Goal: Task Accomplishment & Management: Manage account settings

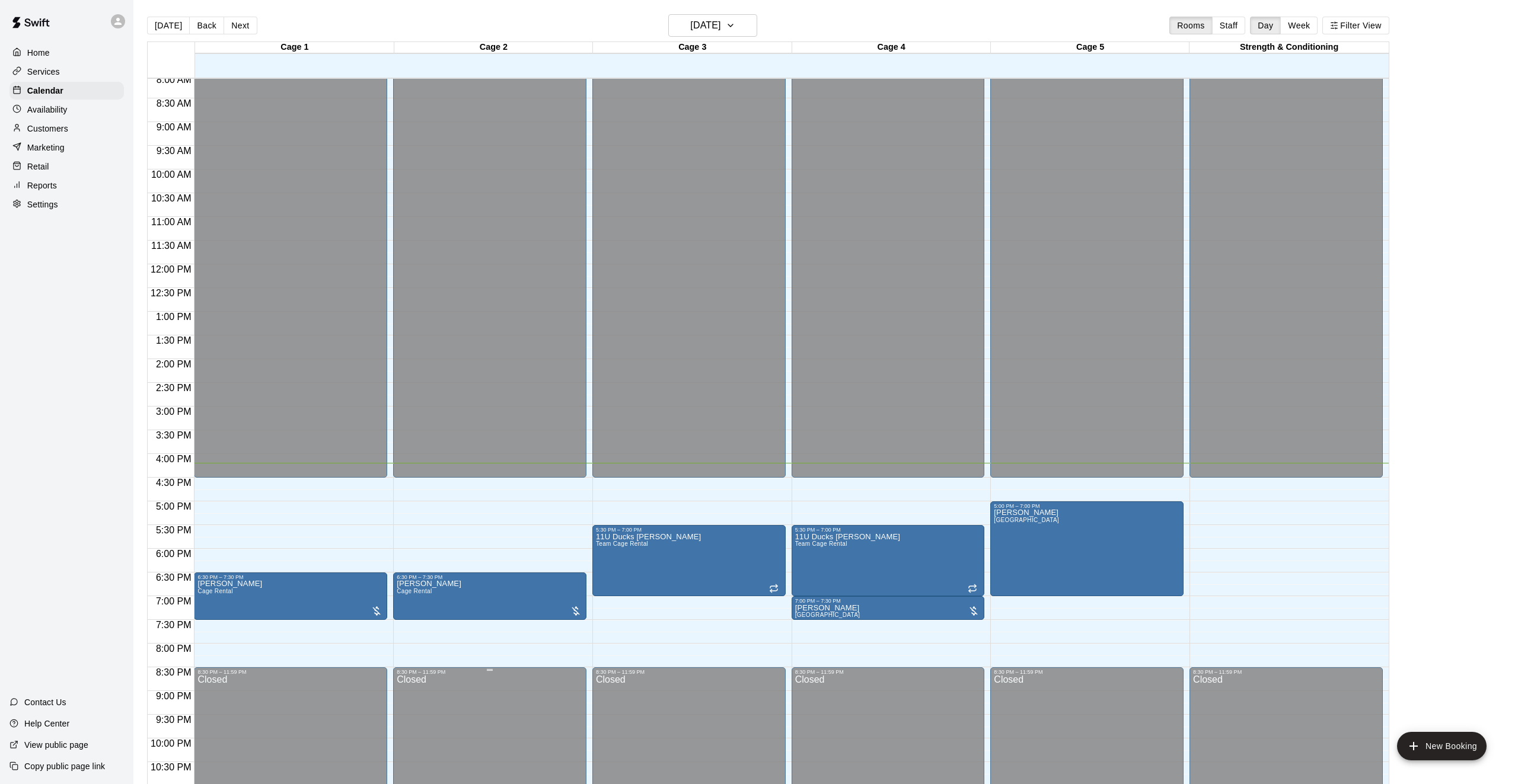
scroll to position [406, 0]
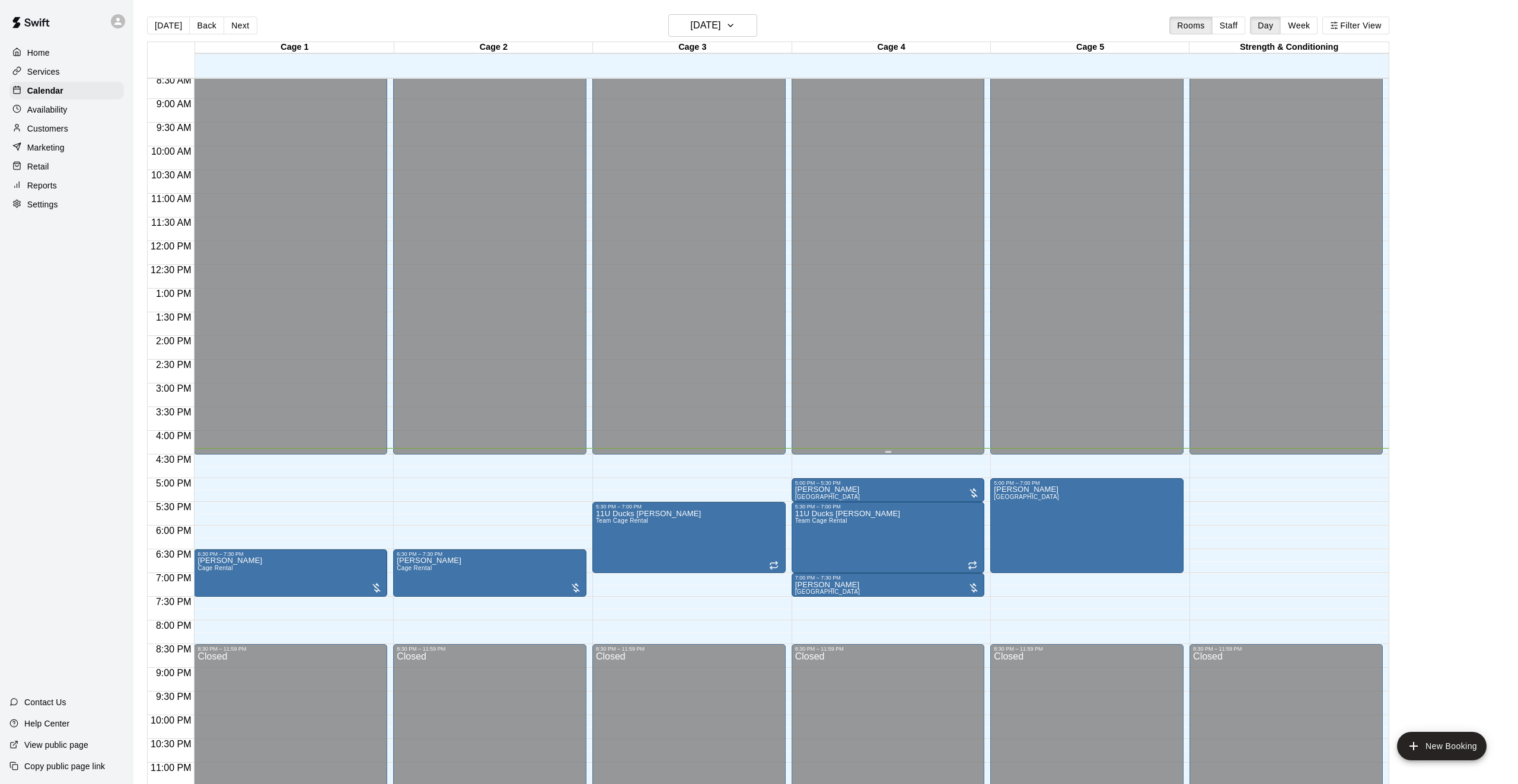
drag, startPoint x: 688, startPoint y: 511, endPoint x: 858, endPoint y: 106, distance: 439.2
click at [858, 106] on div "12:00 AM 12:30 AM 1:00 AM 1:30 AM 2:00 AM 2:30 AM 3:00 AM 3:30 AM 4:00 AM 4:30 …" at bounding box center [768, 438] width 1241 height 720
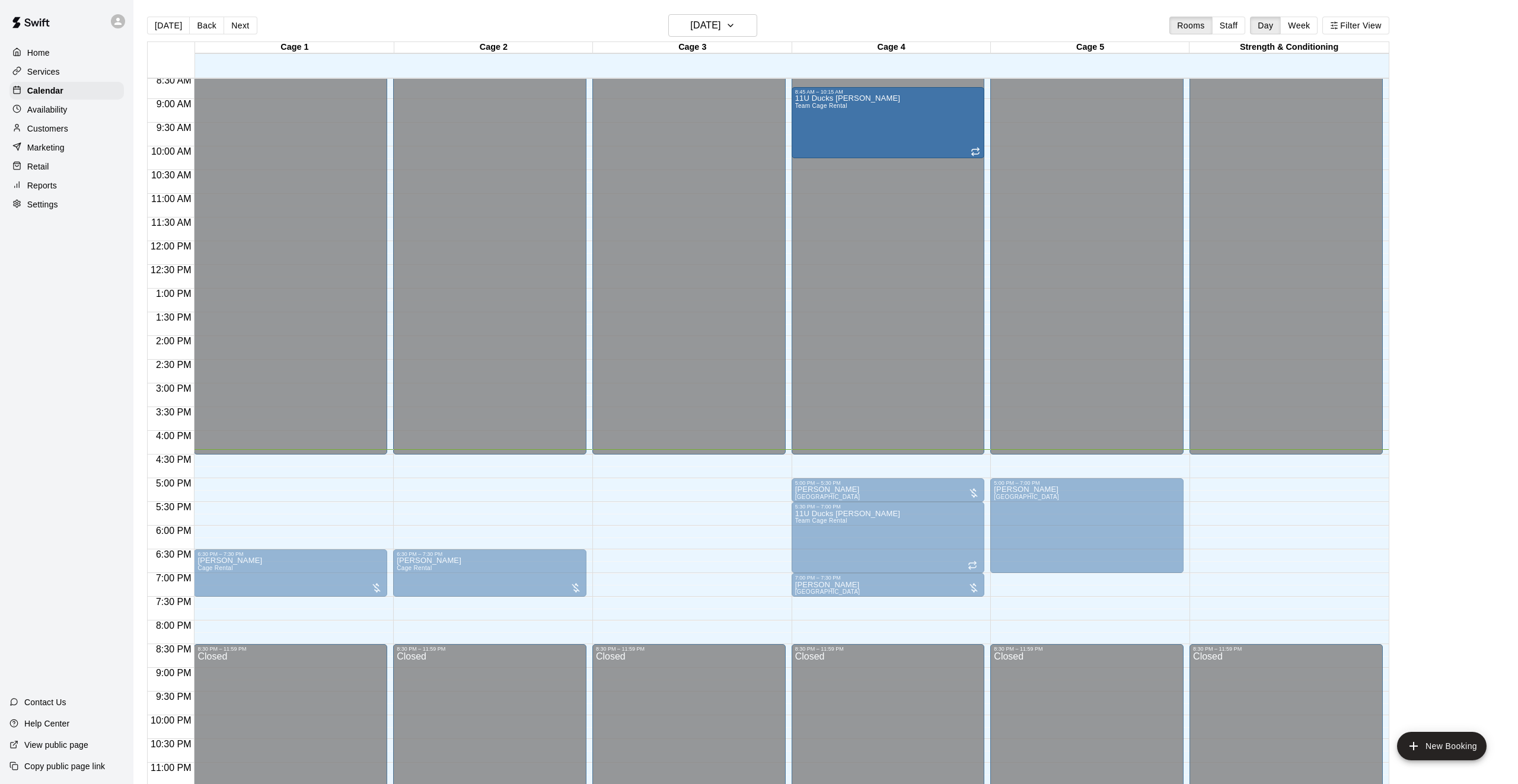
click at [592, 510] on div "5:30 PM – 7:00 PM 11U Ducks Roop Team Cage Rental" at bounding box center [688, 538] width 193 height 71
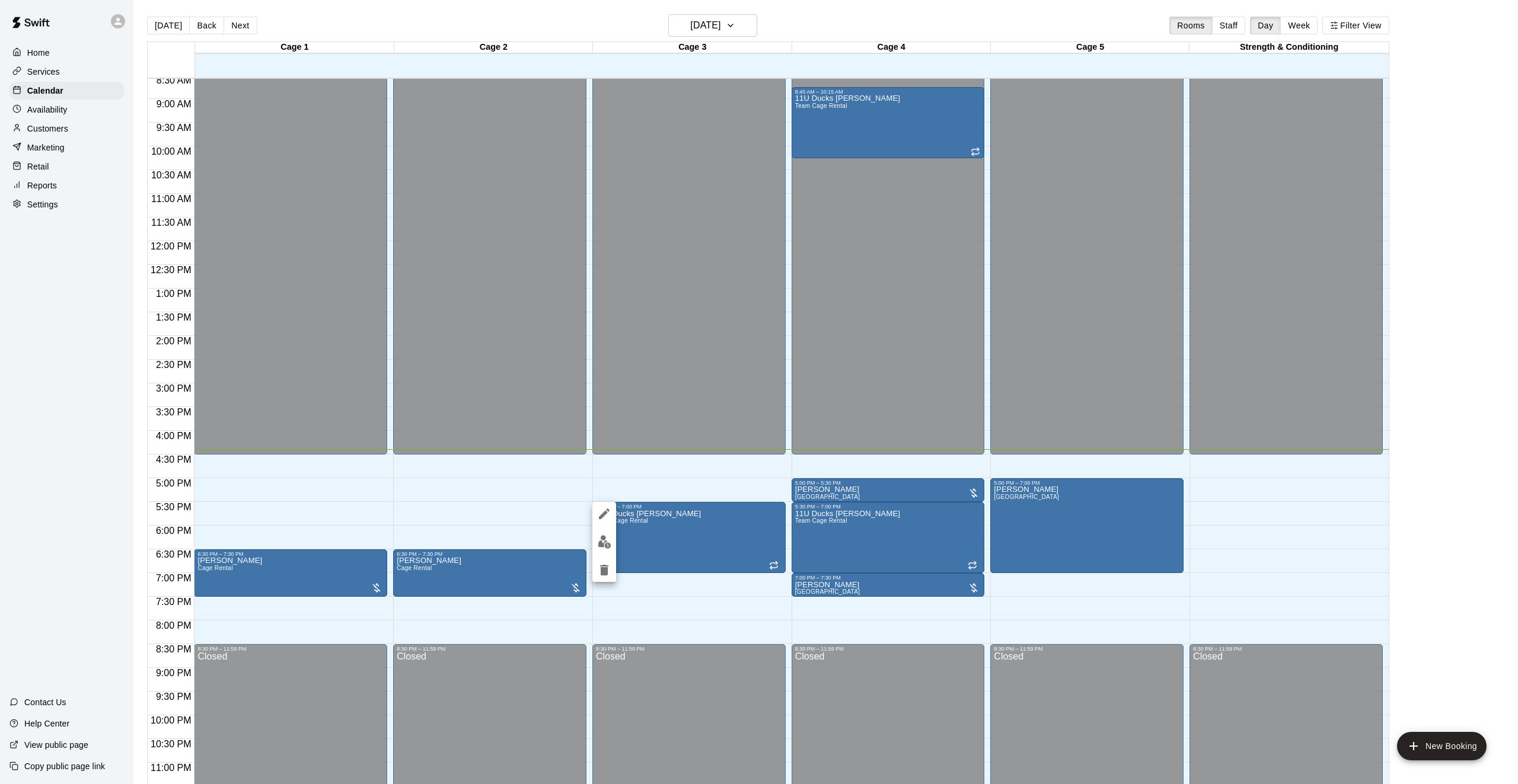
click at [713, 618] on div at bounding box center [759, 392] width 1518 height 784
click at [798, 490] on p "[PERSON_NAME]" at bounding box center [827, 490] width 66 height 0
click at [806, 526] on img "edit" at bounding box center [807, 531] width 13 height 13
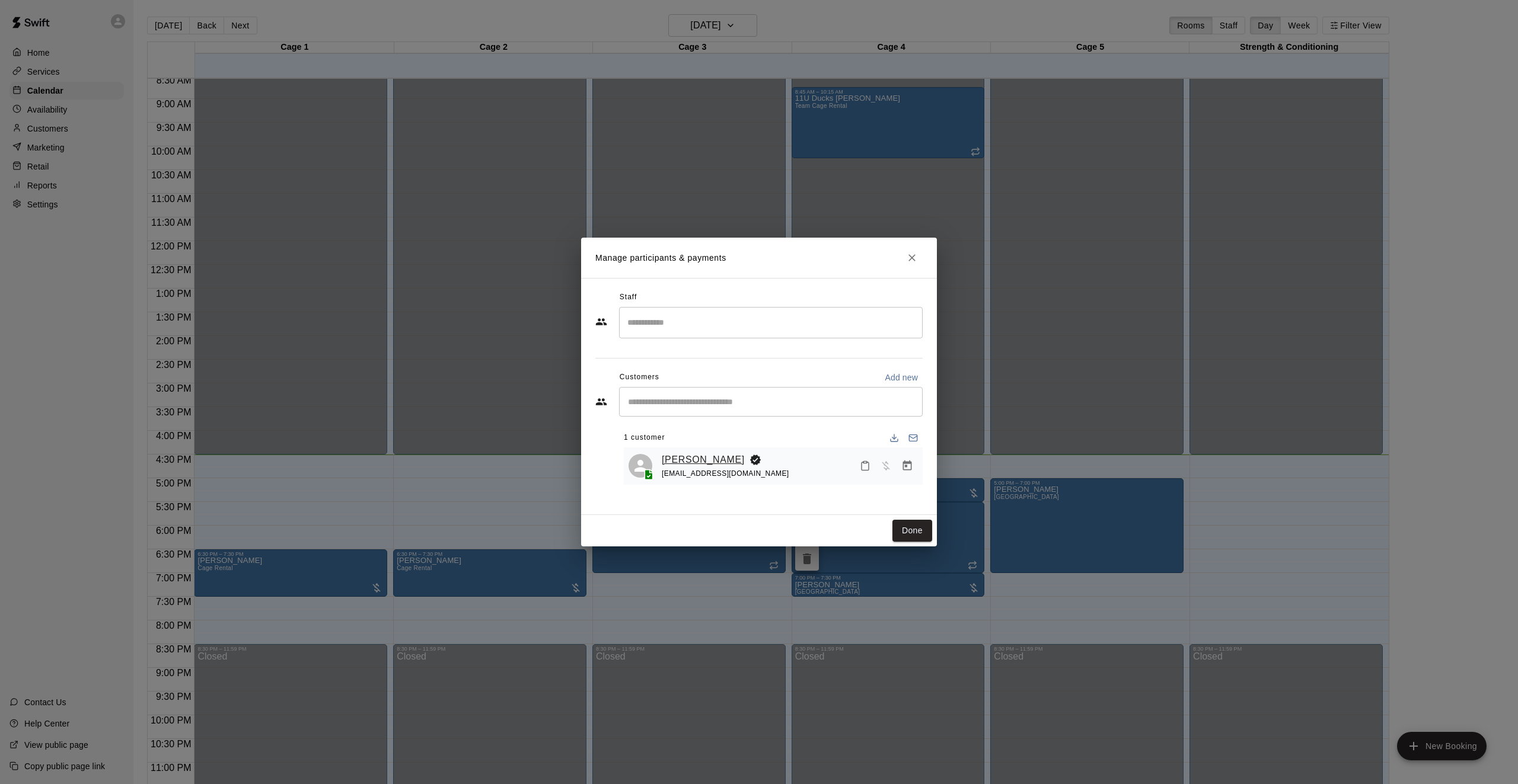
click at [666, 459] on link "Mila Cortes" at bounding box center [702, 460] width 83 height 15
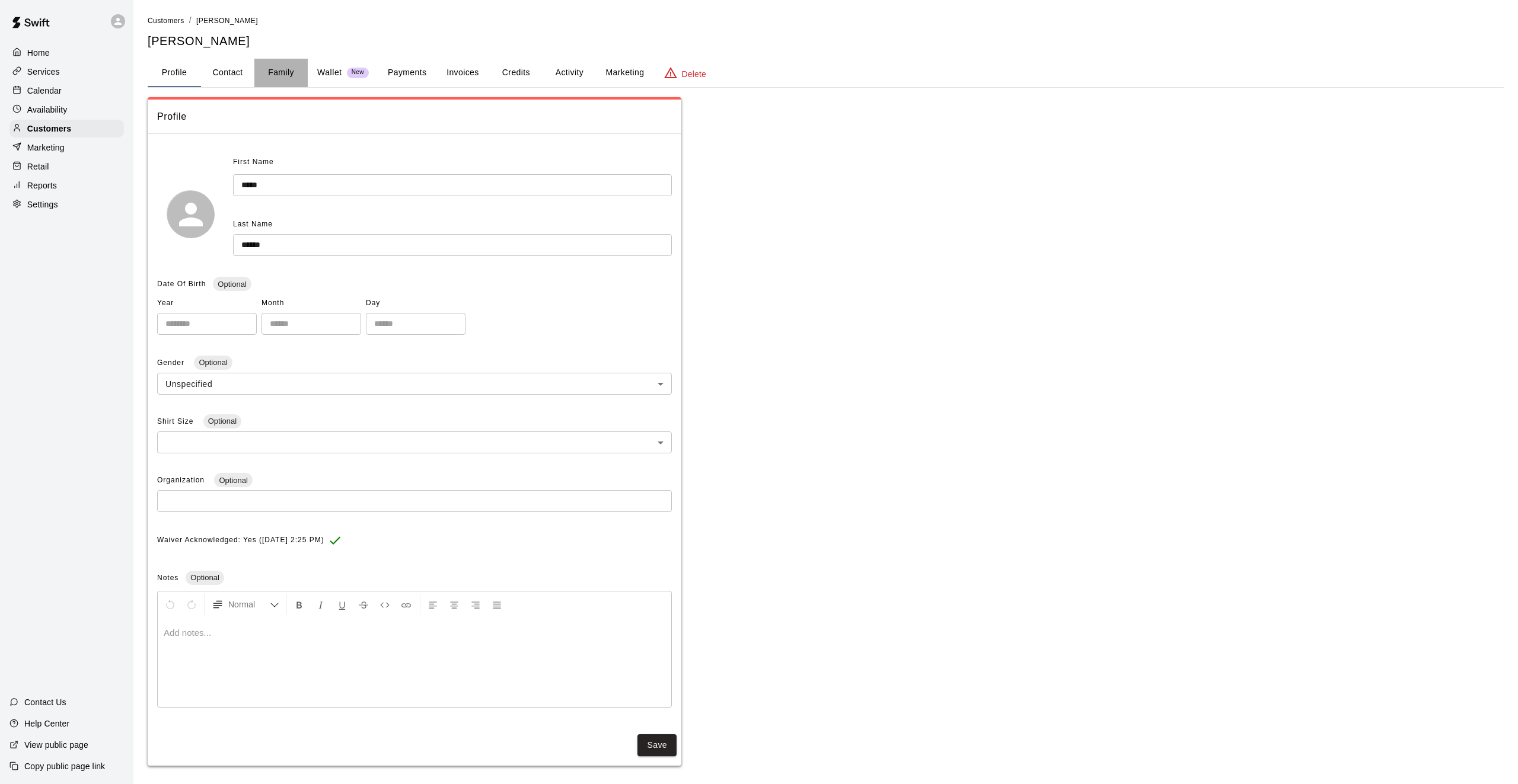
click at [284, 67] on button "Family" at bounding box center [281, 73] width 53 height 29
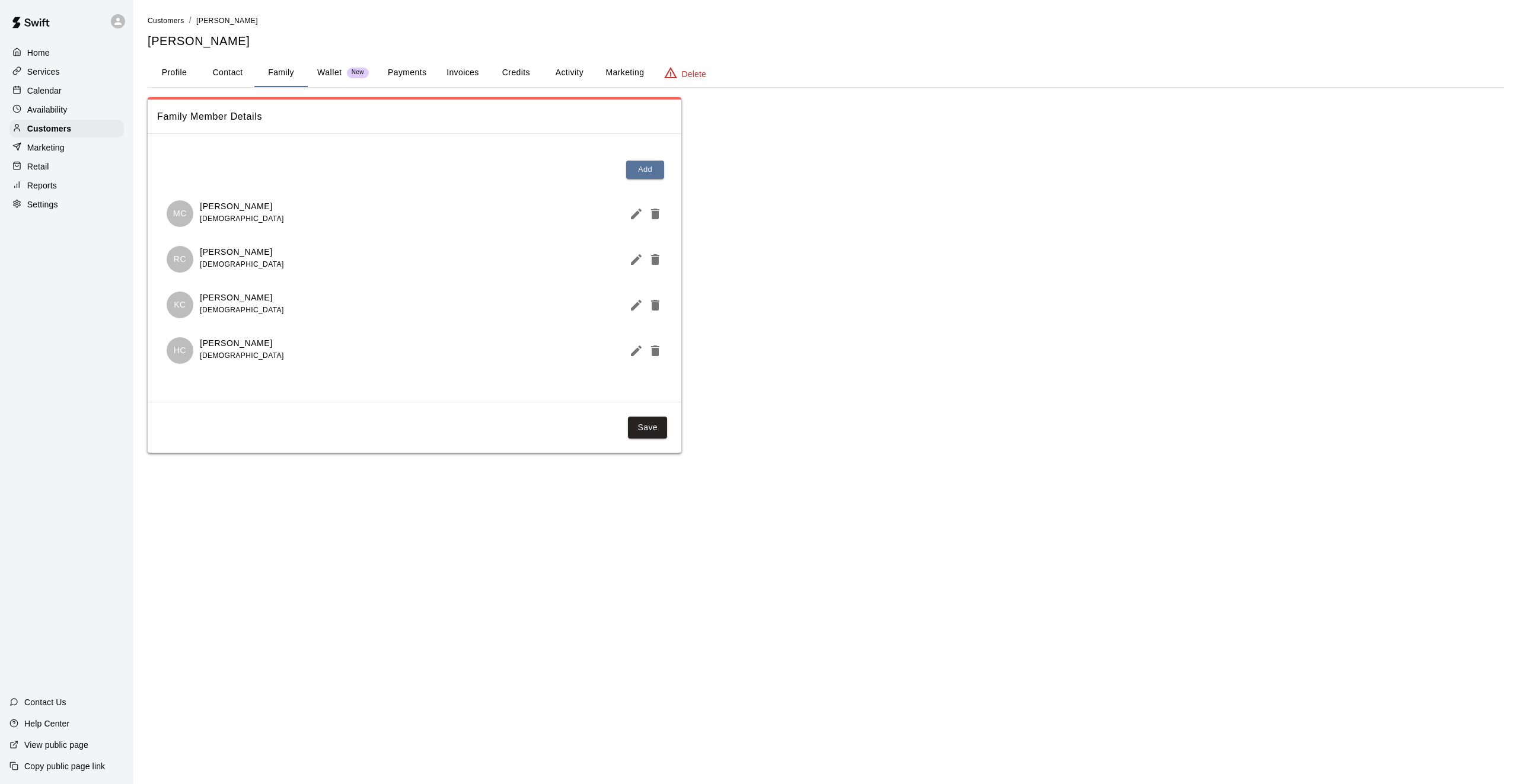
click at [170, 64] on button "Profile" at bounding box center [174, 73] width 53 height 29
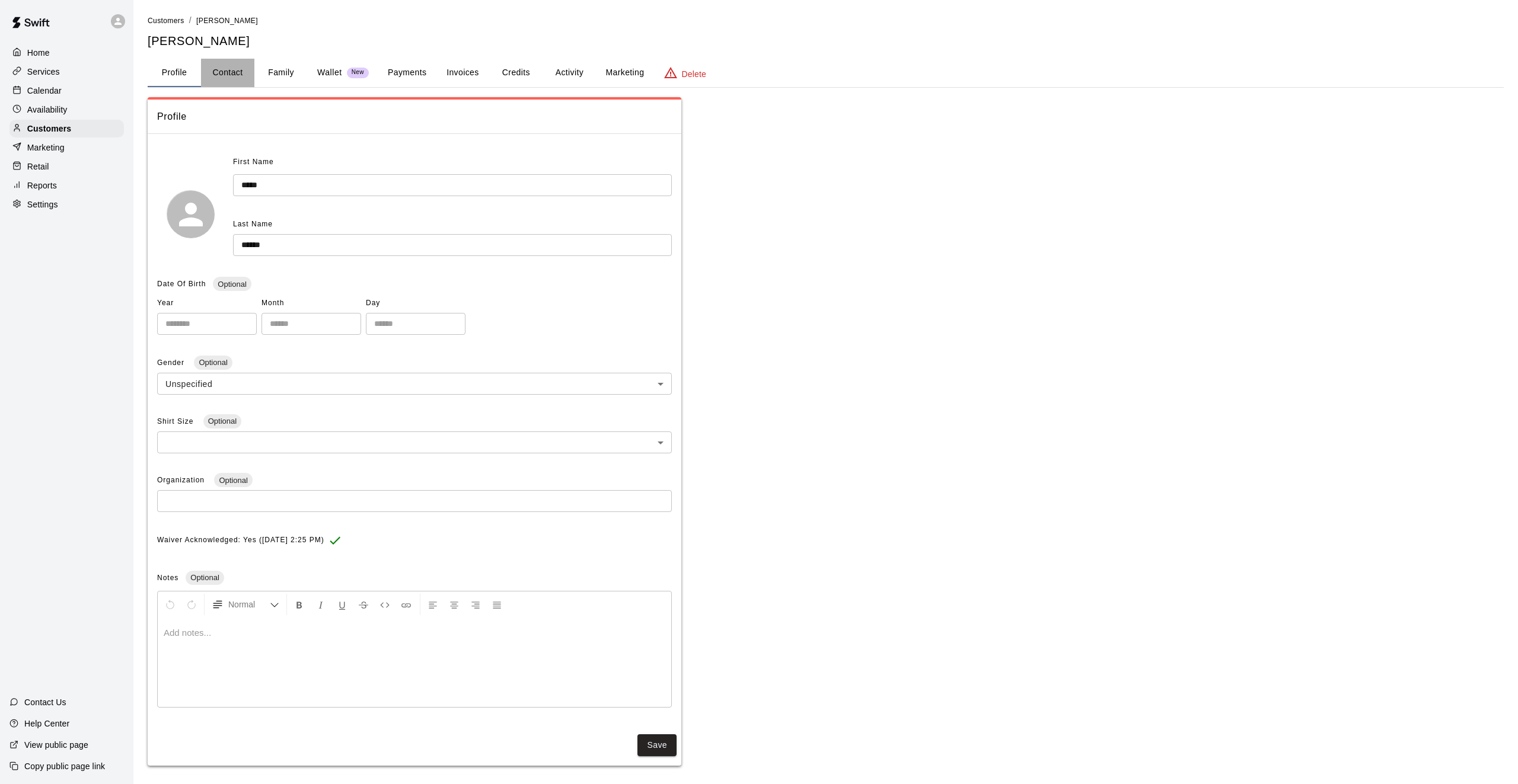
click at [233, 76] on button "Contact" at bounding box center [227, 73] width 53 height 29
select select "**"
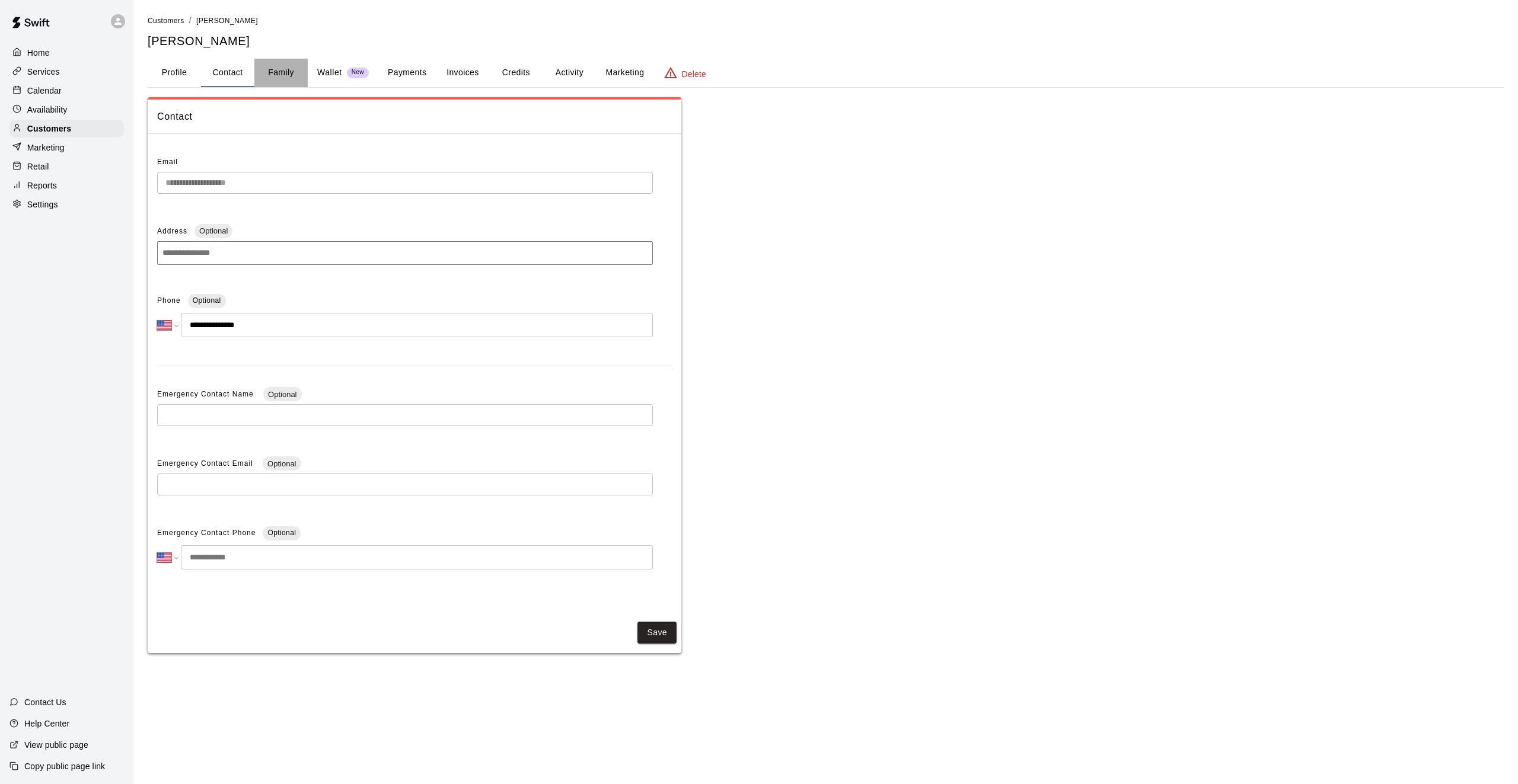
click at [278, 71] on button "Family" at bounding box center [281, 73] width 53 height 29
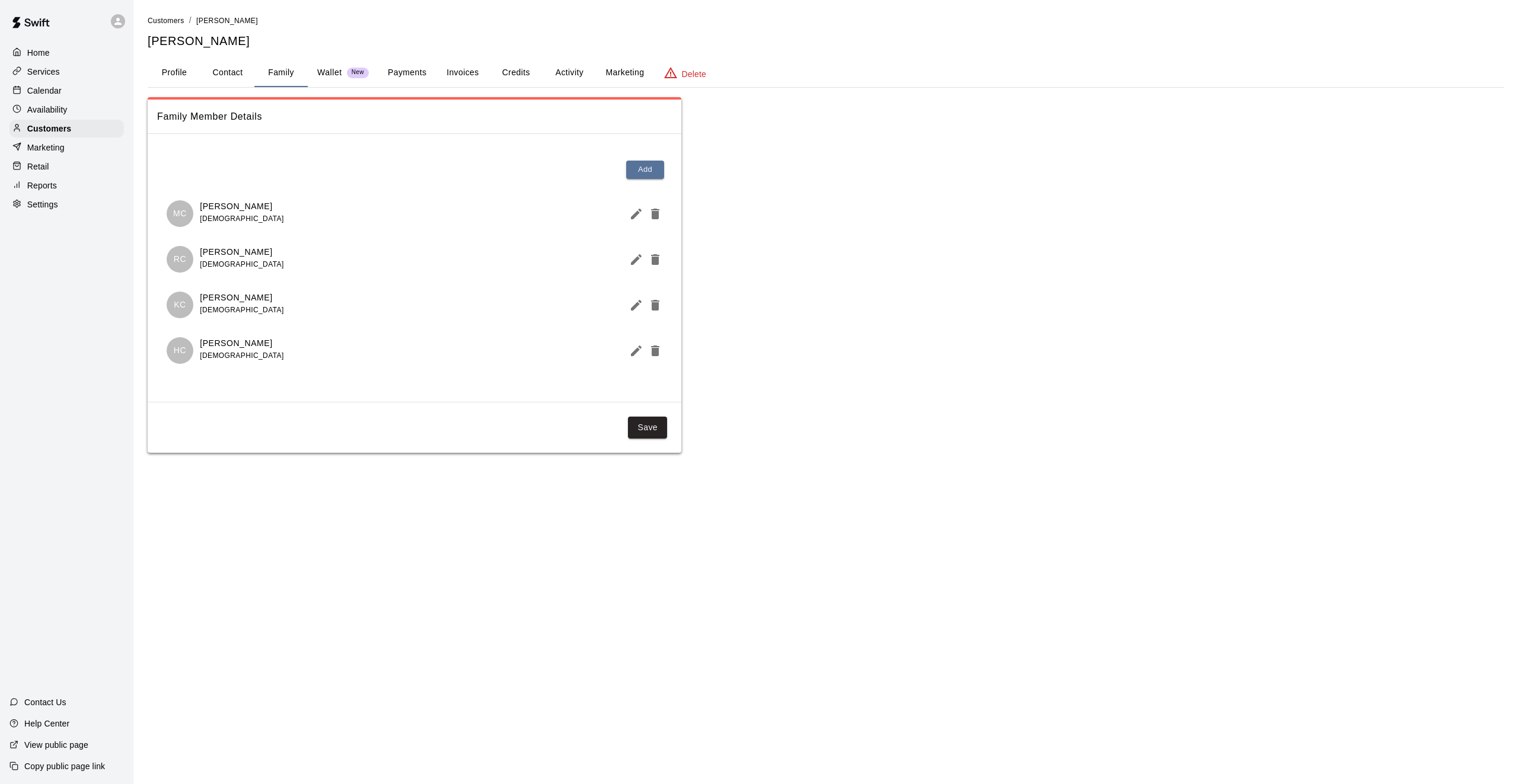
click at [278, 71] on button "Family" at bounding box center [281, 73] width 53 height 29
click at [162, 73] on button "Profile" at bounding box center [174, 73] width 53 height 29
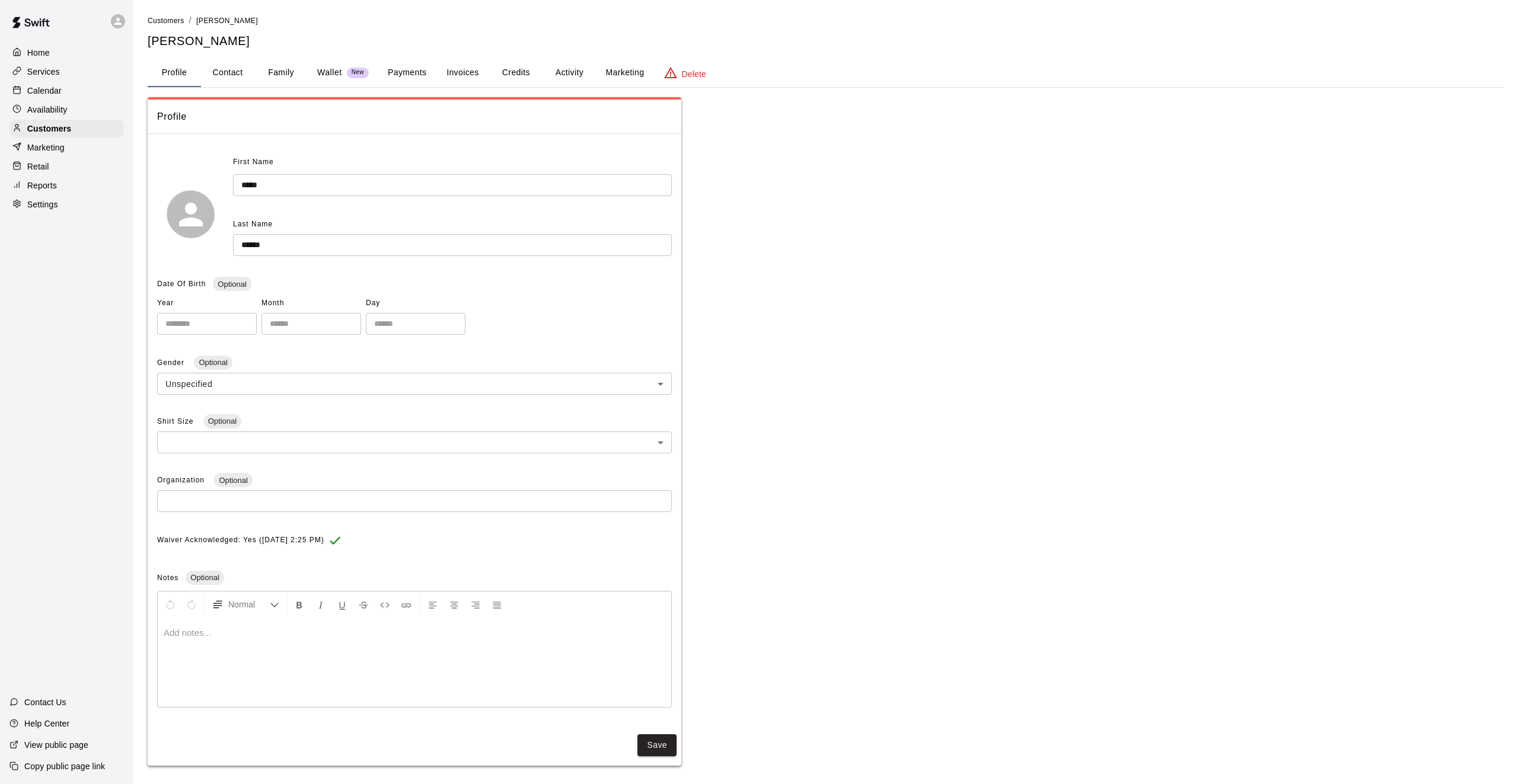
click at [0, 472] on div "Home Services Calendar Availability Customers Marketing Retail Reports Settings…" at bounding box center [67, 392] width 133 height 784
click at [47, 125] on p "Customers" at bounding box center [49, 128] width 44 height 11
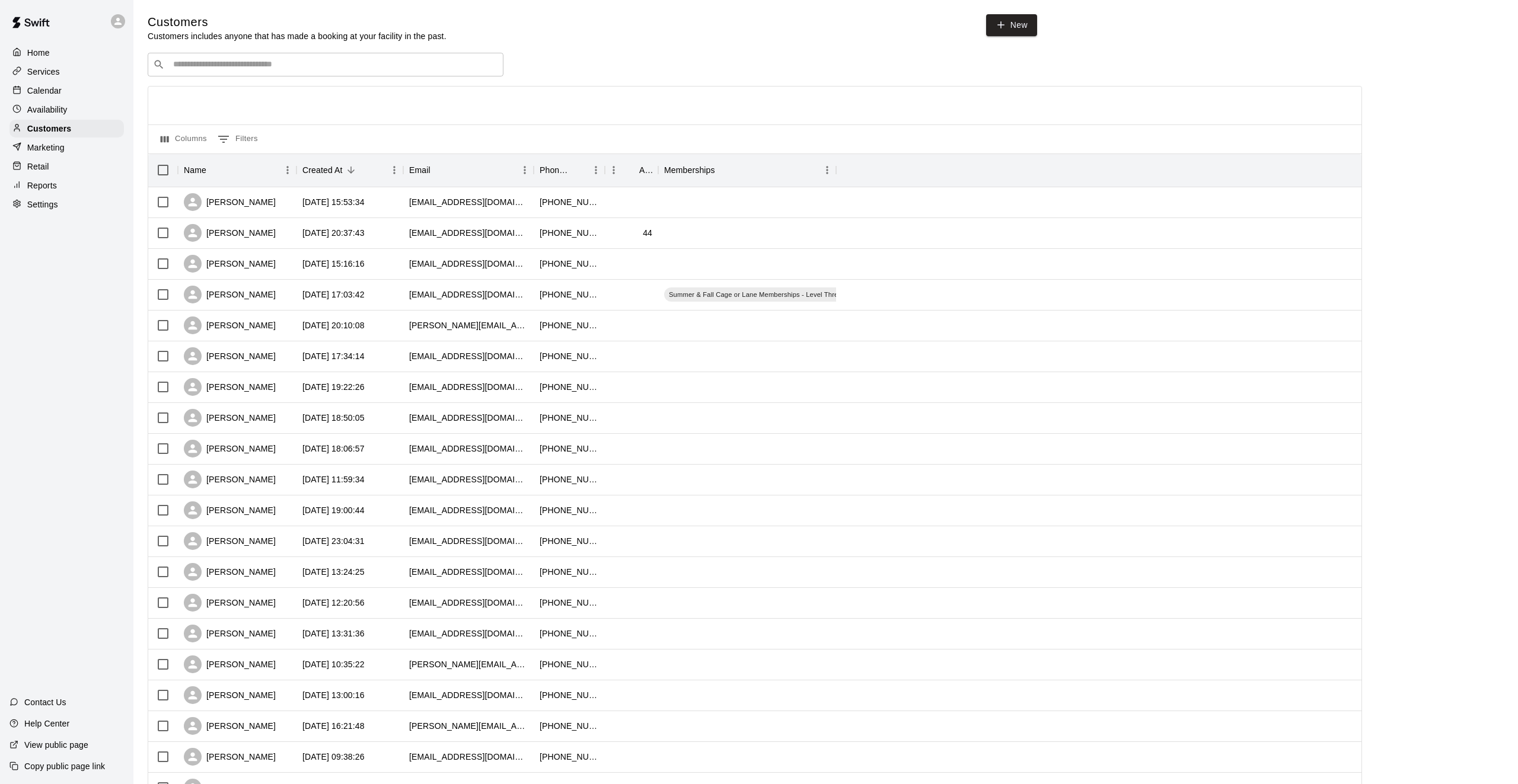
click at [52, 86] on p "Calendar" at bounding box center [45, 90] width 34 height 11
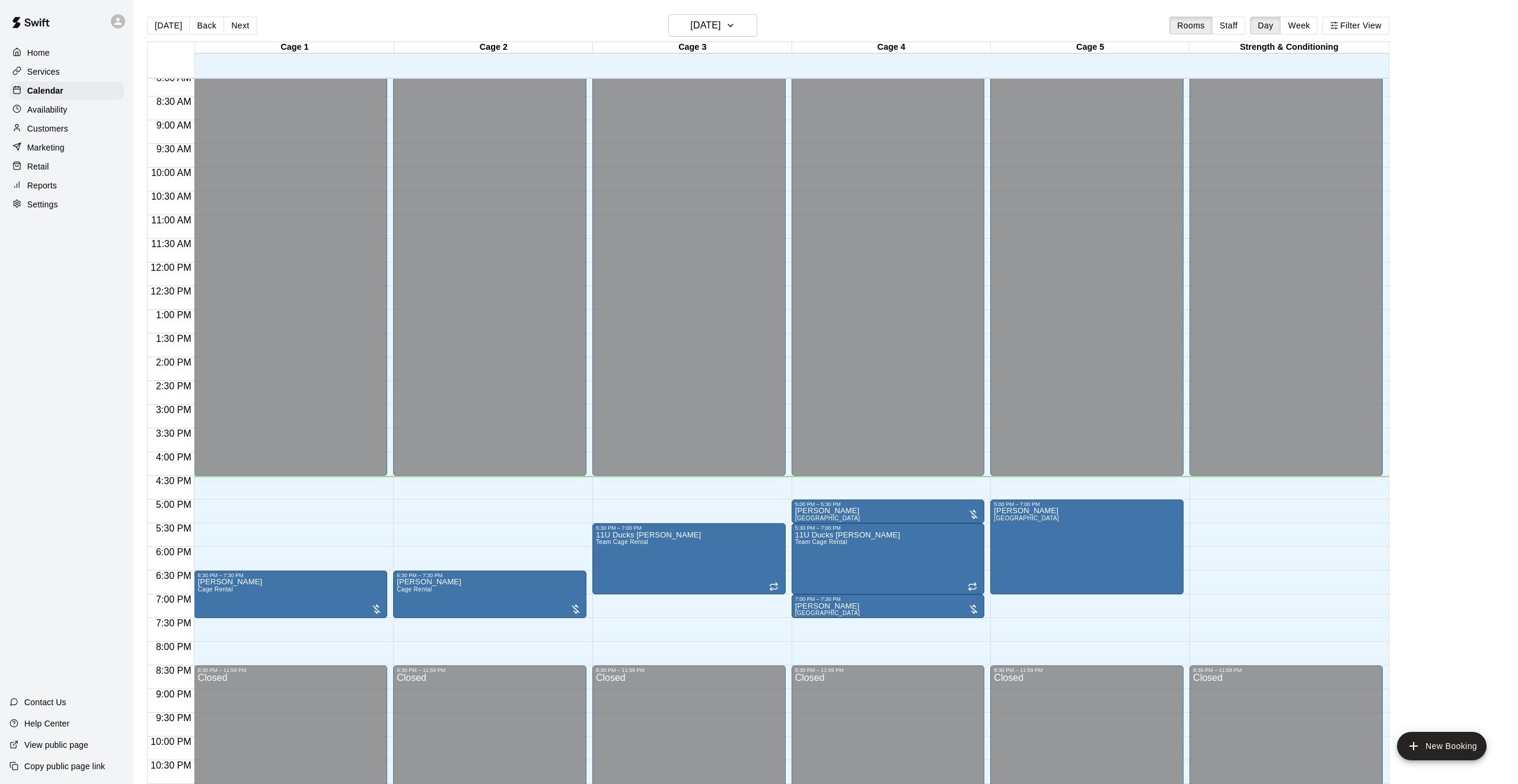
scroll to position [389, 0]
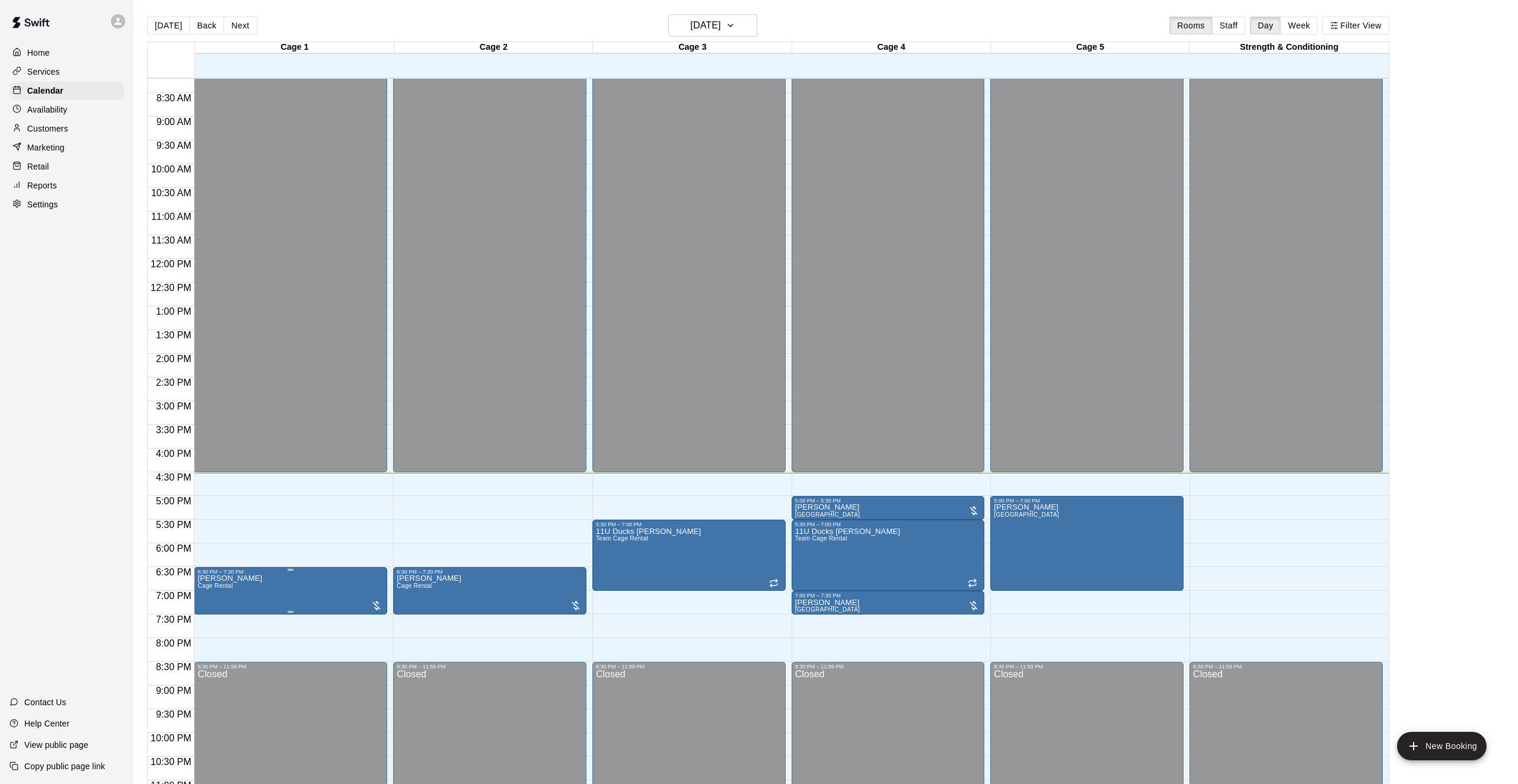
click at [207, 616] on img "edit" at bounding box center [210, 616] width 13 height 13
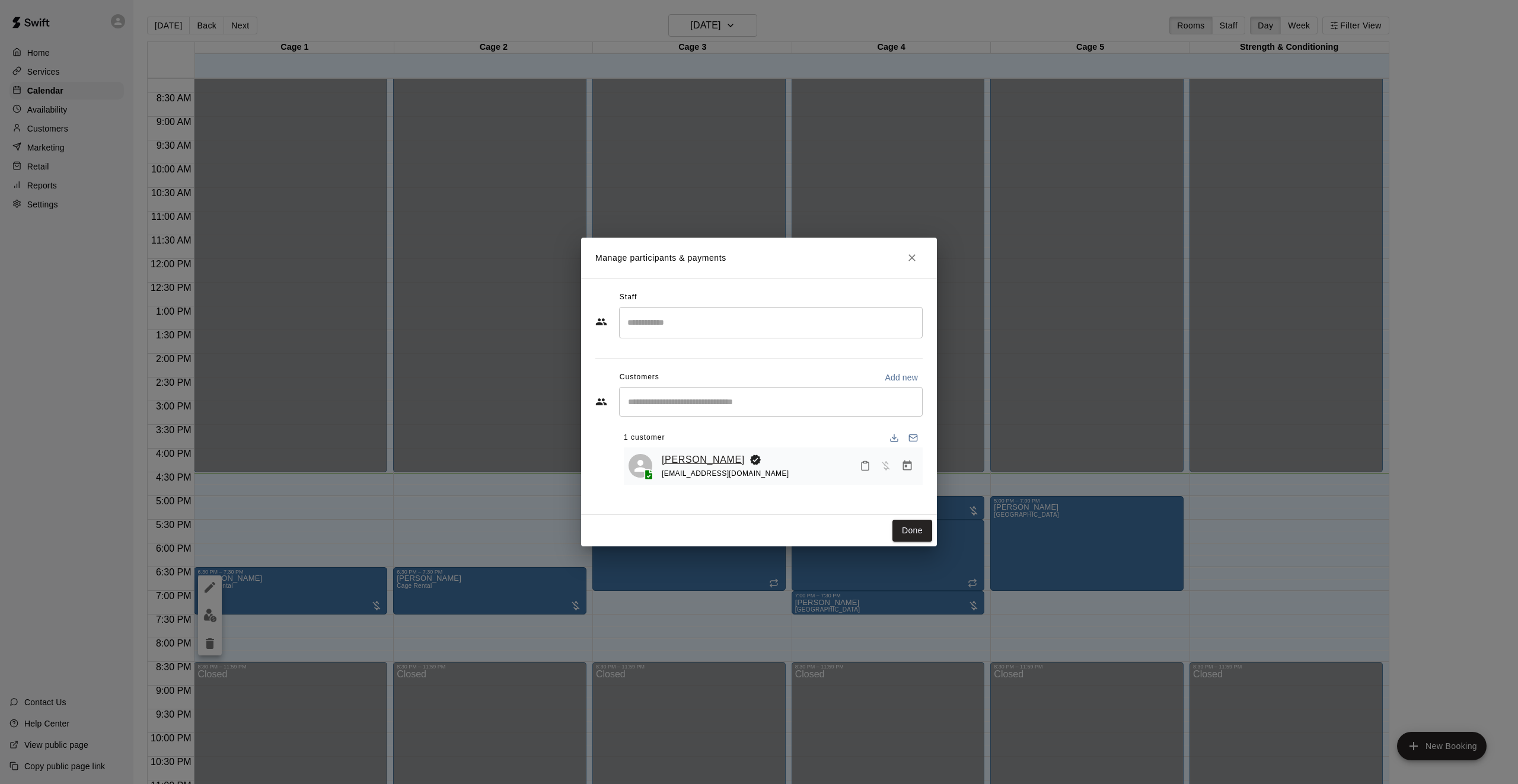
click at [675, 459] on link "[PERSON_NAME]" at bounding box center [702, 460] width 83 height 15
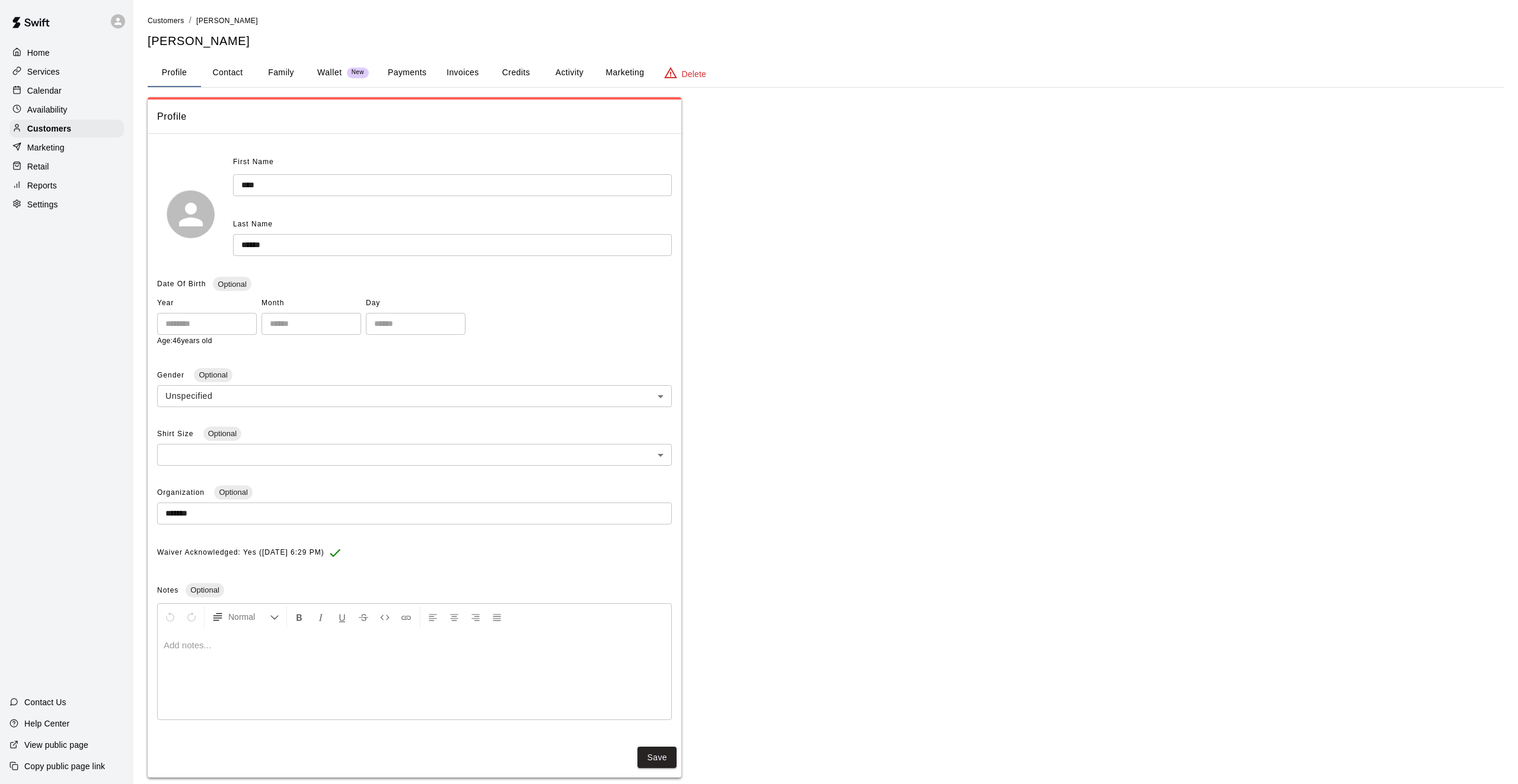
click at [278, 72] on button "Family" at bounding box center [281, 73] width 53 height 29
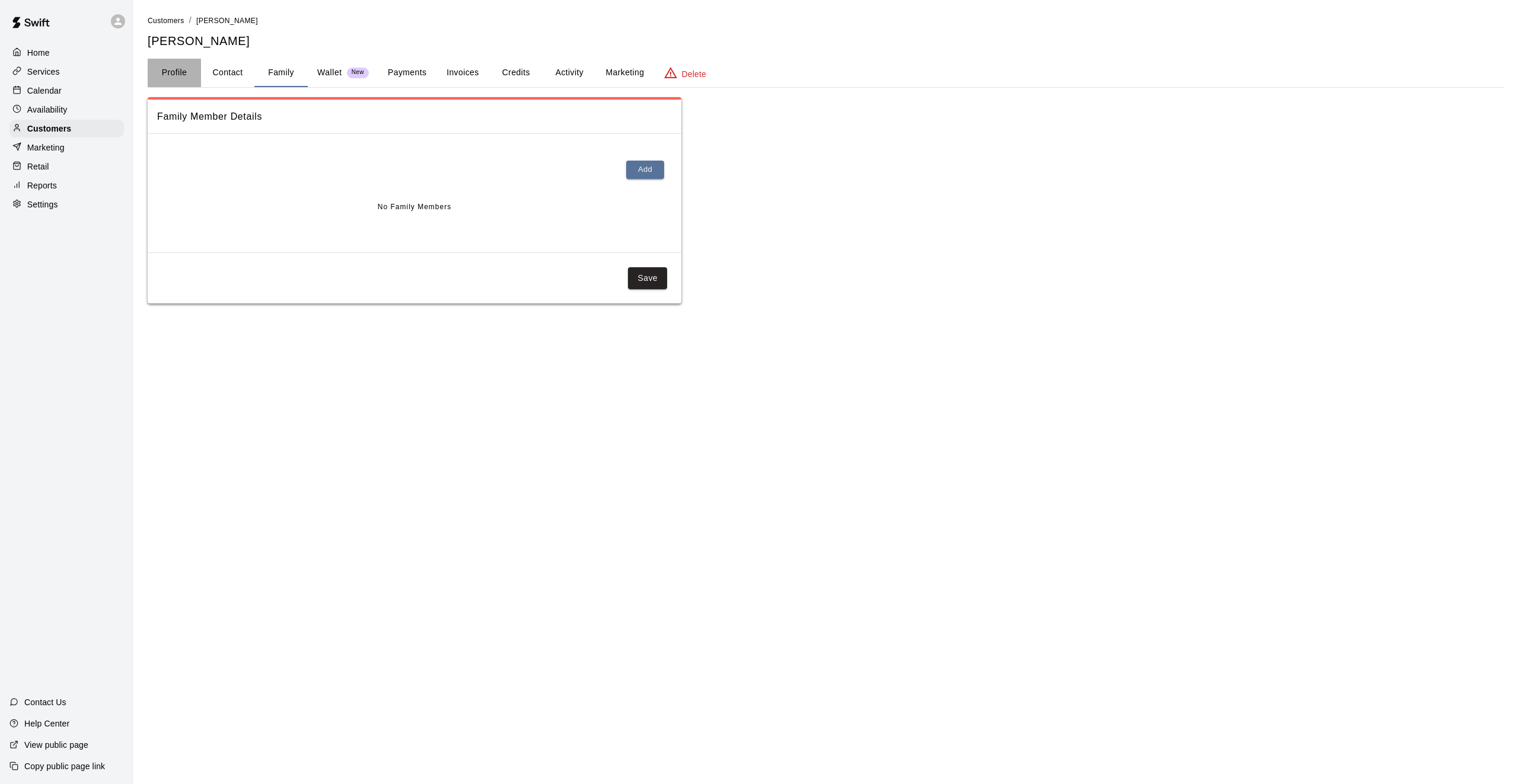
click at [174, 74] on button "Profile" at bounding box center [174, 73] width 53 height 29
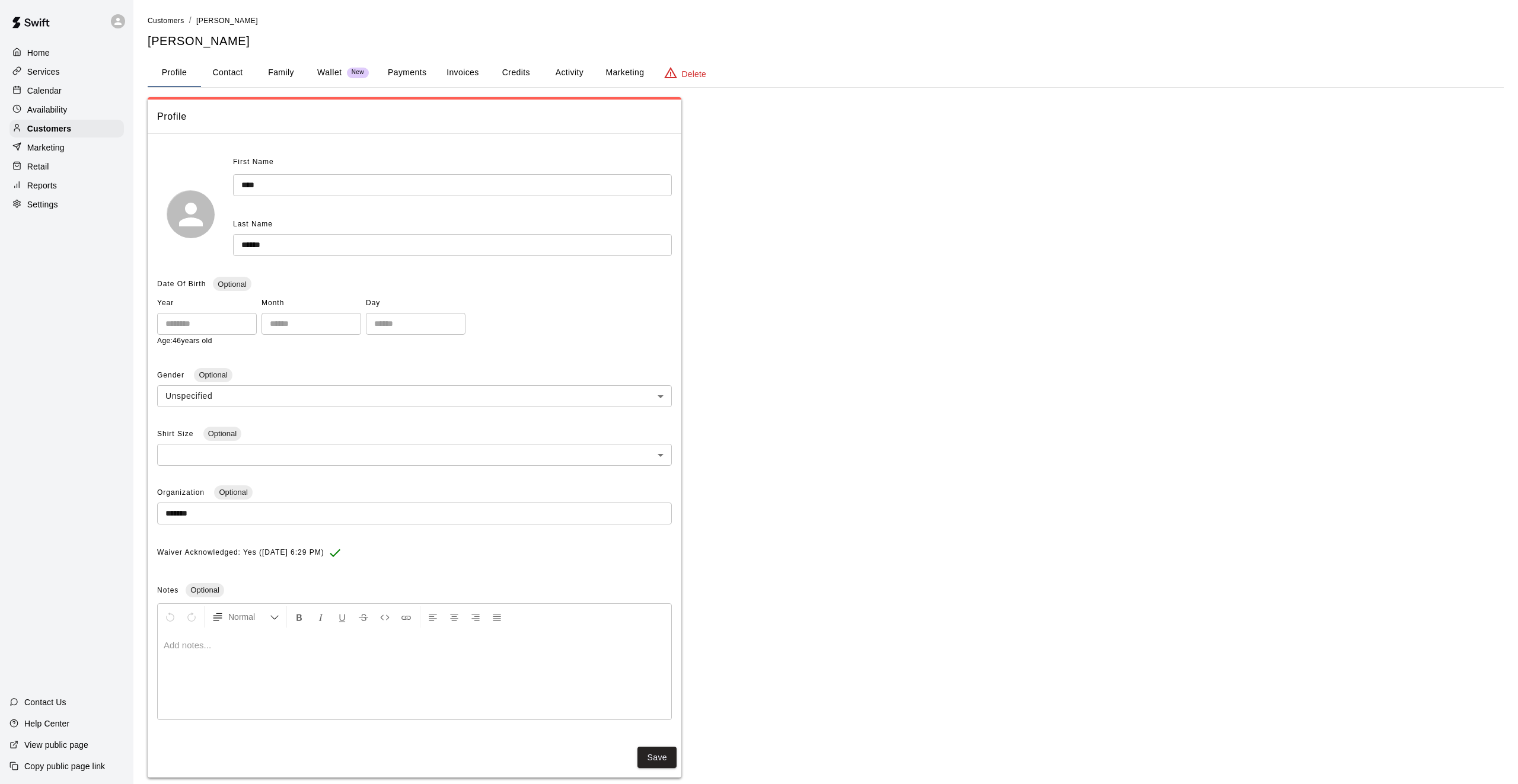
click at [83, 88] on div "Calendar" at bounding box center [67, 90] width 114 height 18
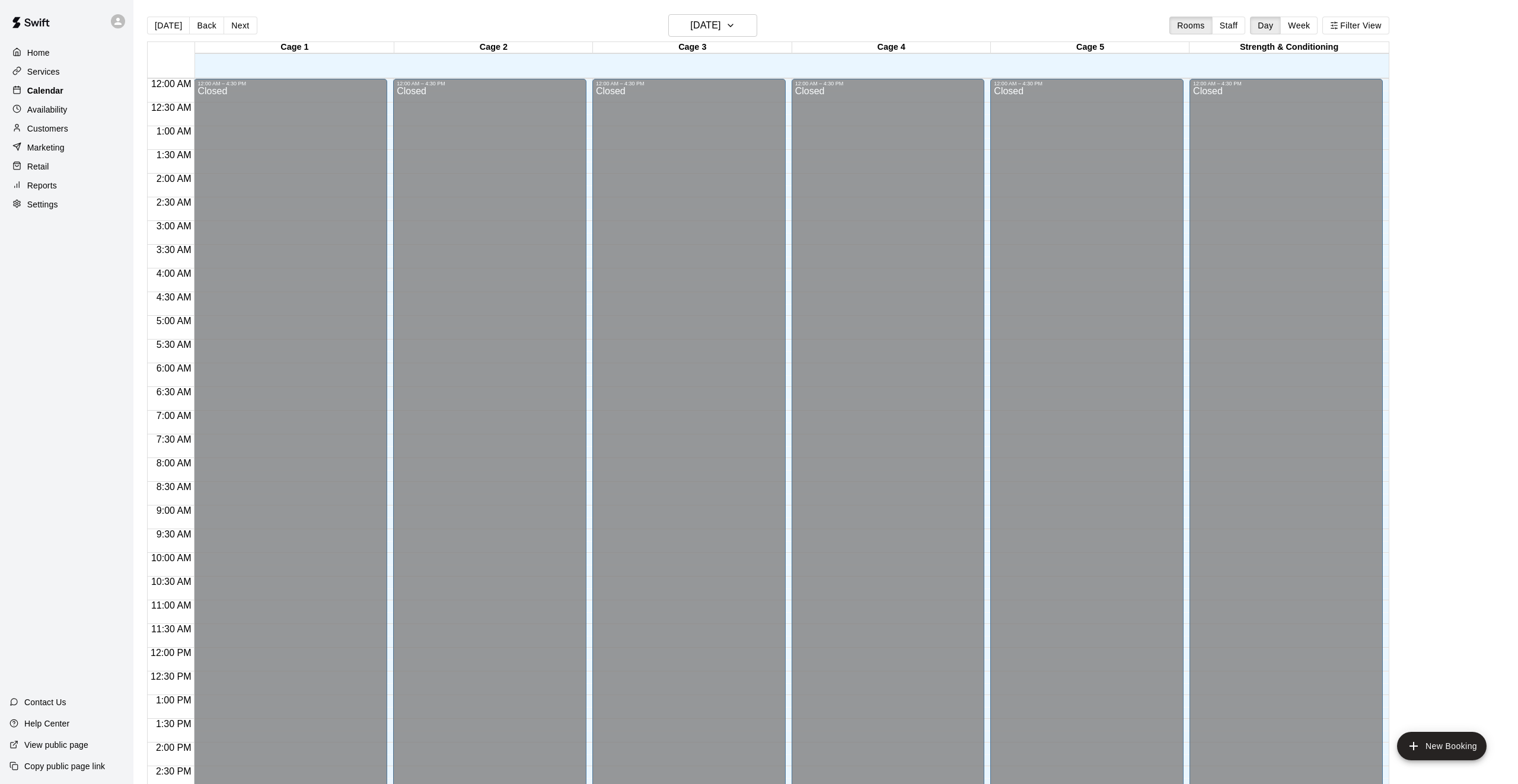
scroll to position [383, 0]
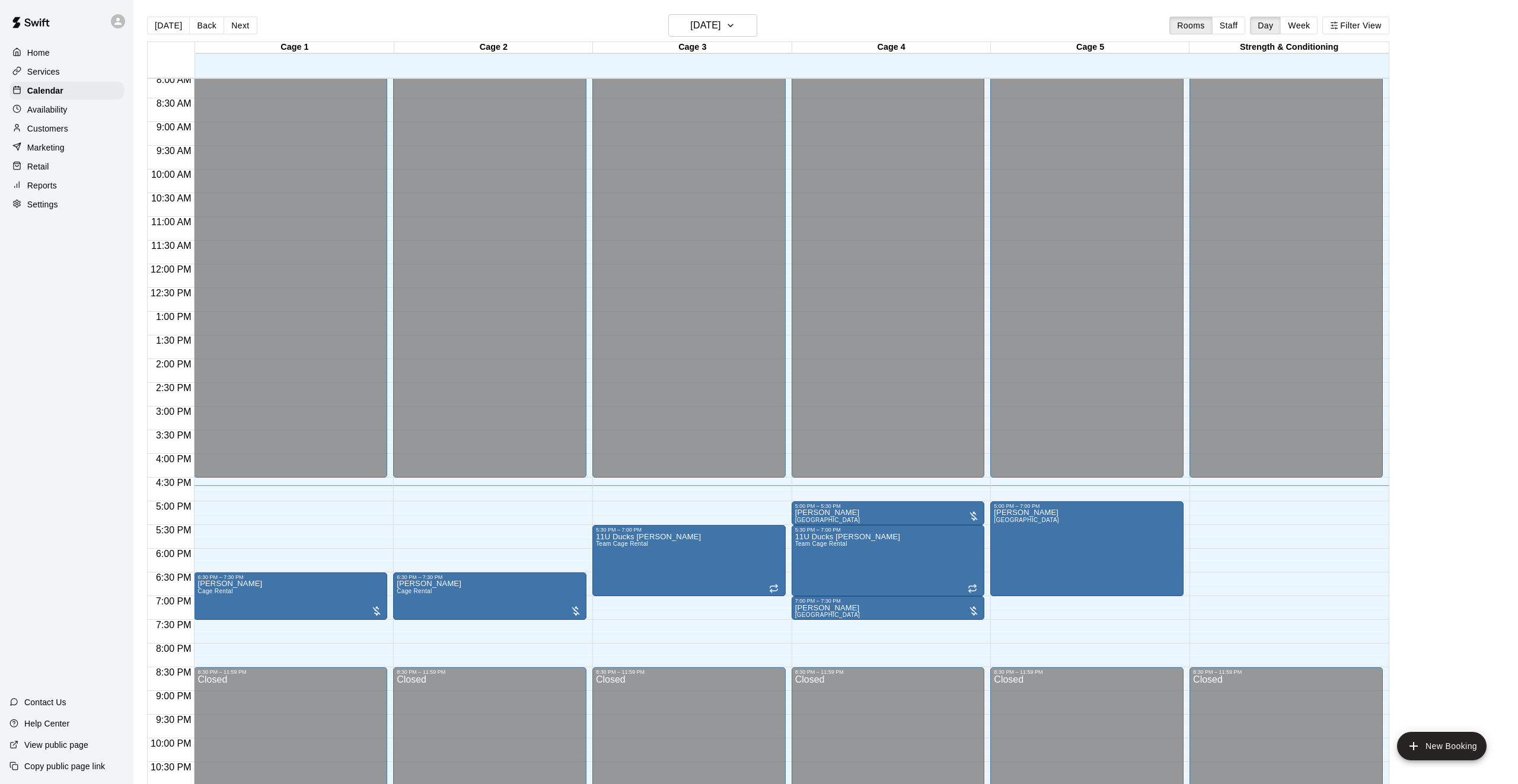
click at [1517, 604] on html "Home Services Calendar Availability Customers Marketing Retail Reports Settings…" at bounding box center [759, 402] width 1518 height 803
click at [1006, 548] on img "edit" at bounding box center [1006, 550] width 13 height 13
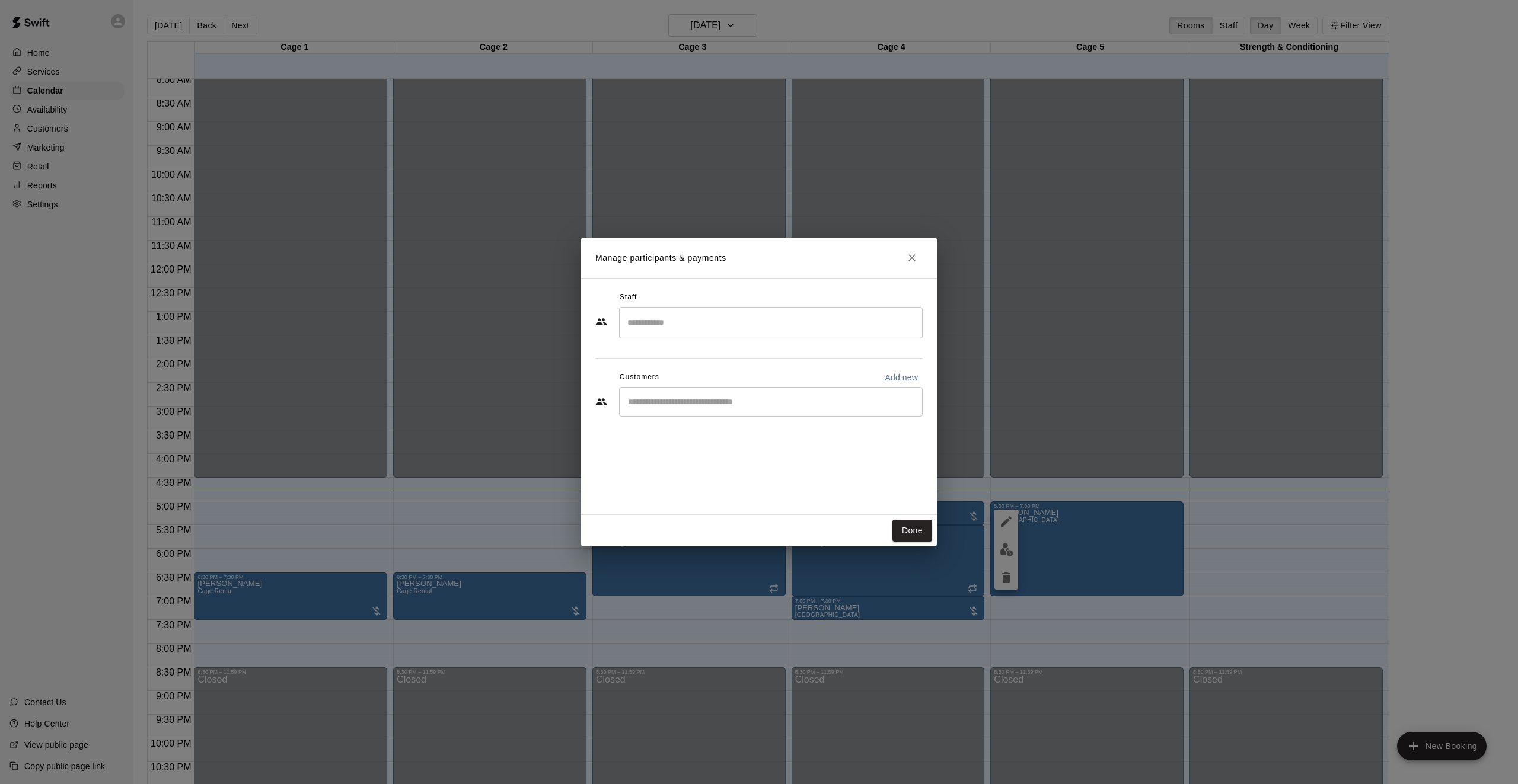
click at [1076, 537] on div "Manage participants & payments Staff ​ Customers Add new ​ Done" at bounding box center [759, 392] width 1518 height 784
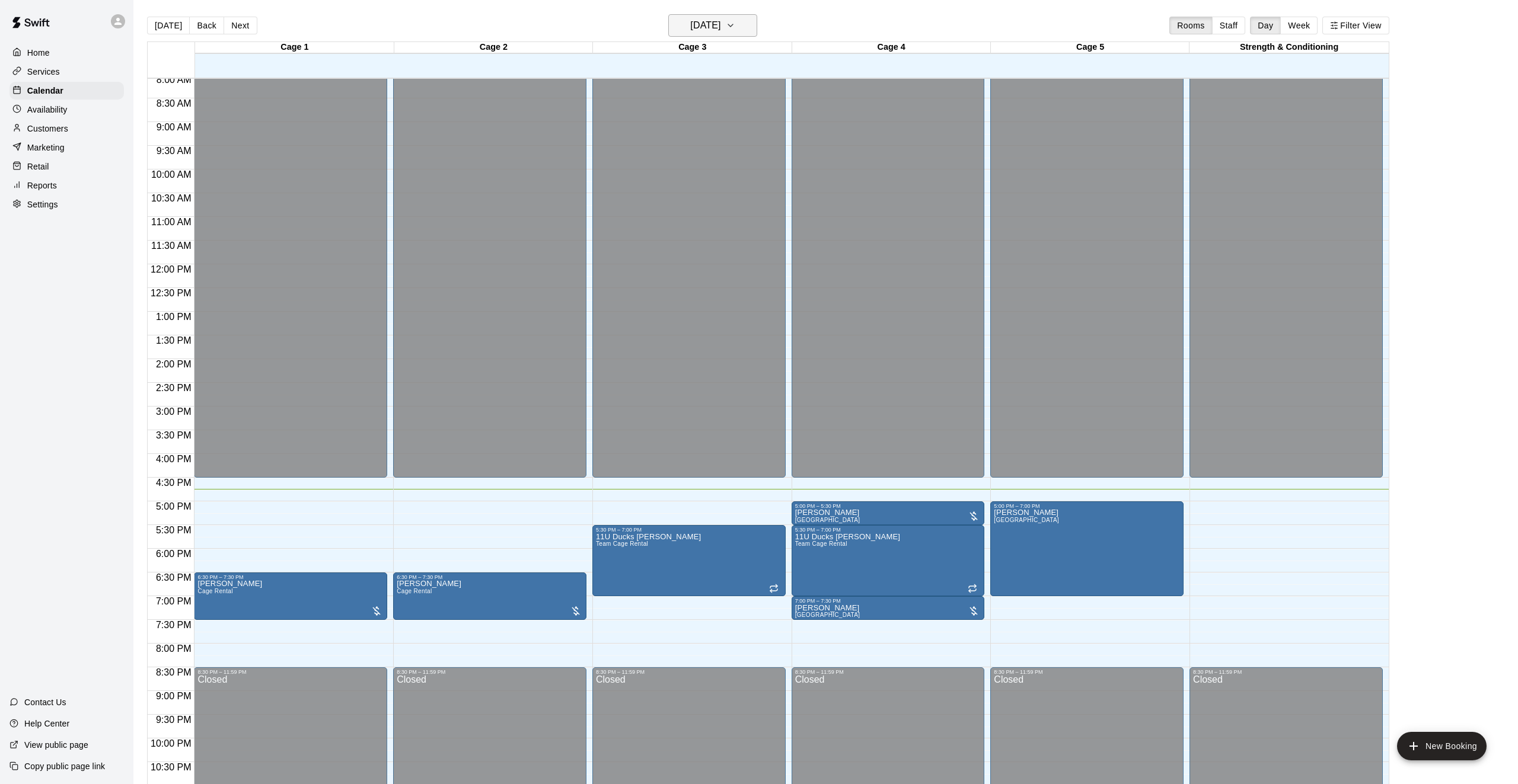
click at [690, 29] on h6 "[DATE]" at bounding box center [705, 25] width 30 height 16
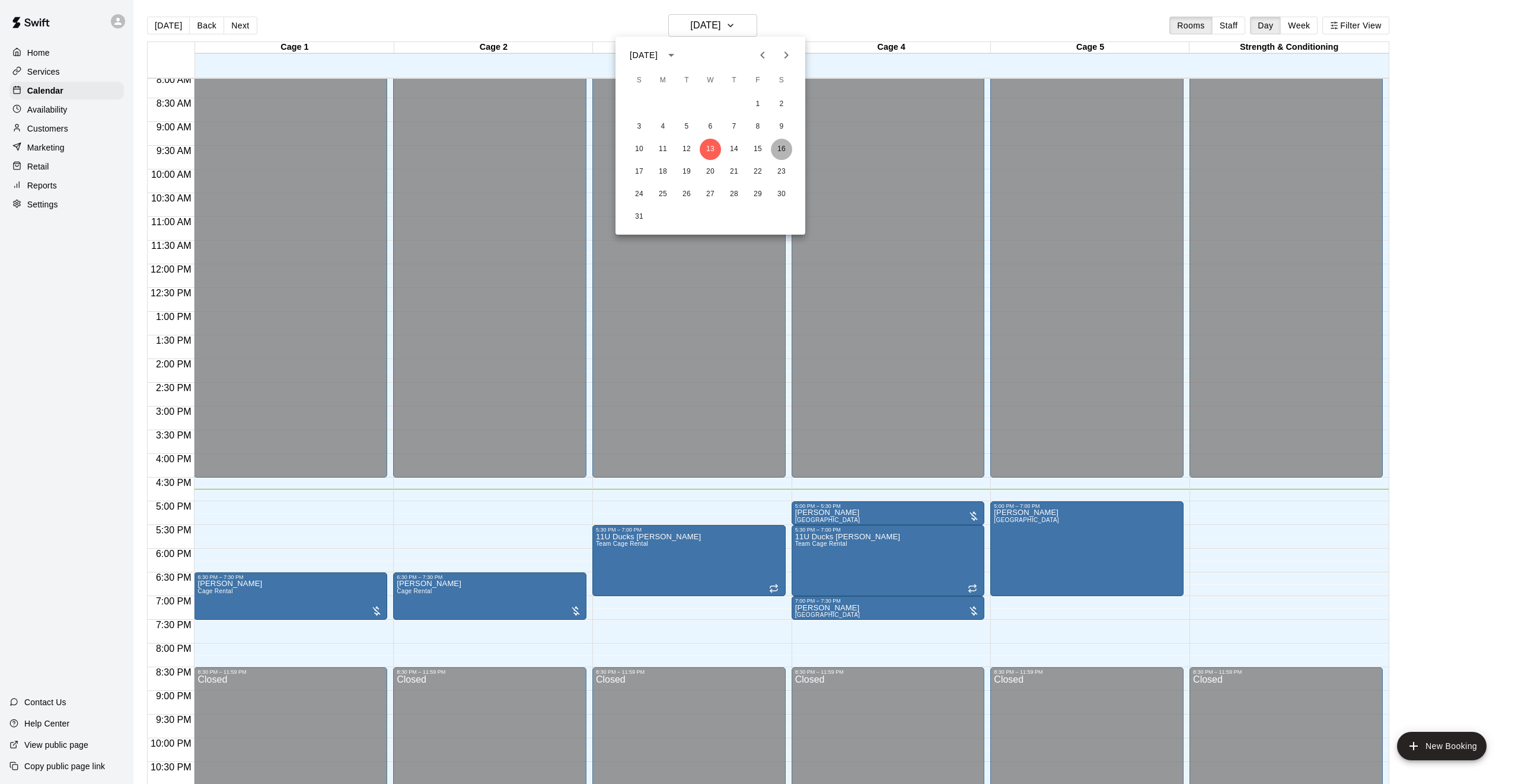
click at [780, 152] on button "16" at bounding box center [781, 149] width 21 height 21
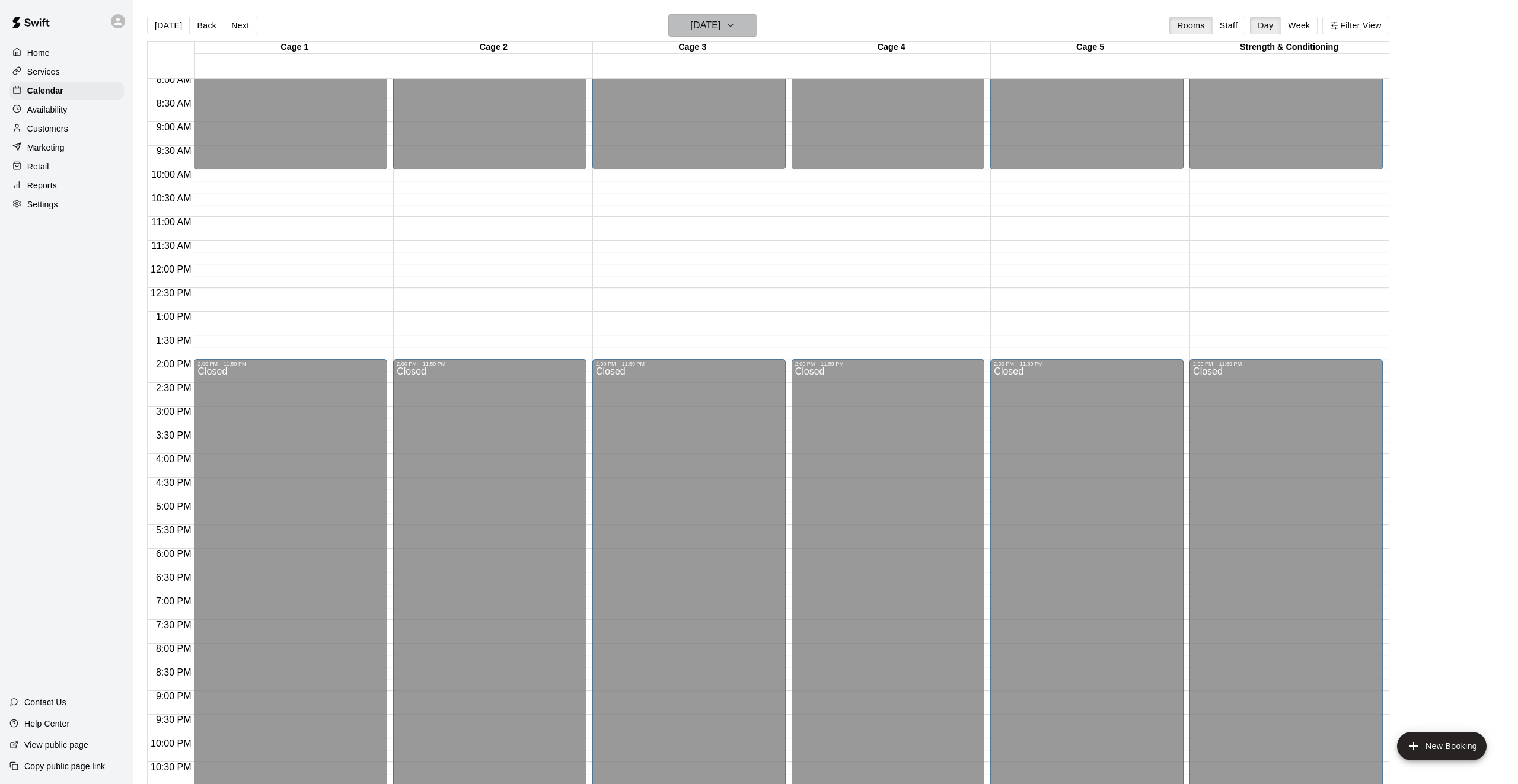
click at [694, 32] on h6 "Saturday Aug 16" at bounding box center [705, 25] width 30 height 16
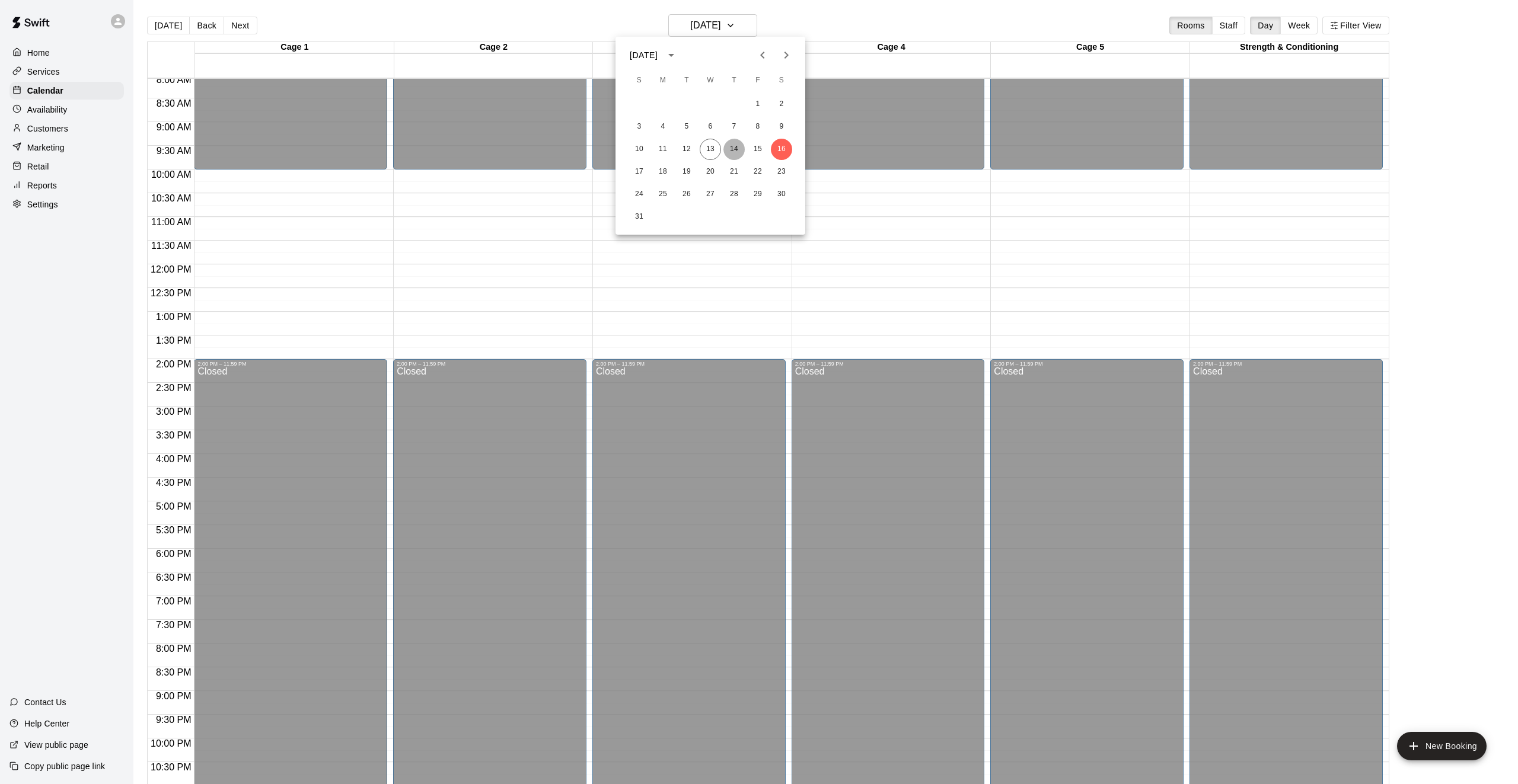
click at [728, 146] on button "14" at bounding box center [734, 149] width 21 height 21
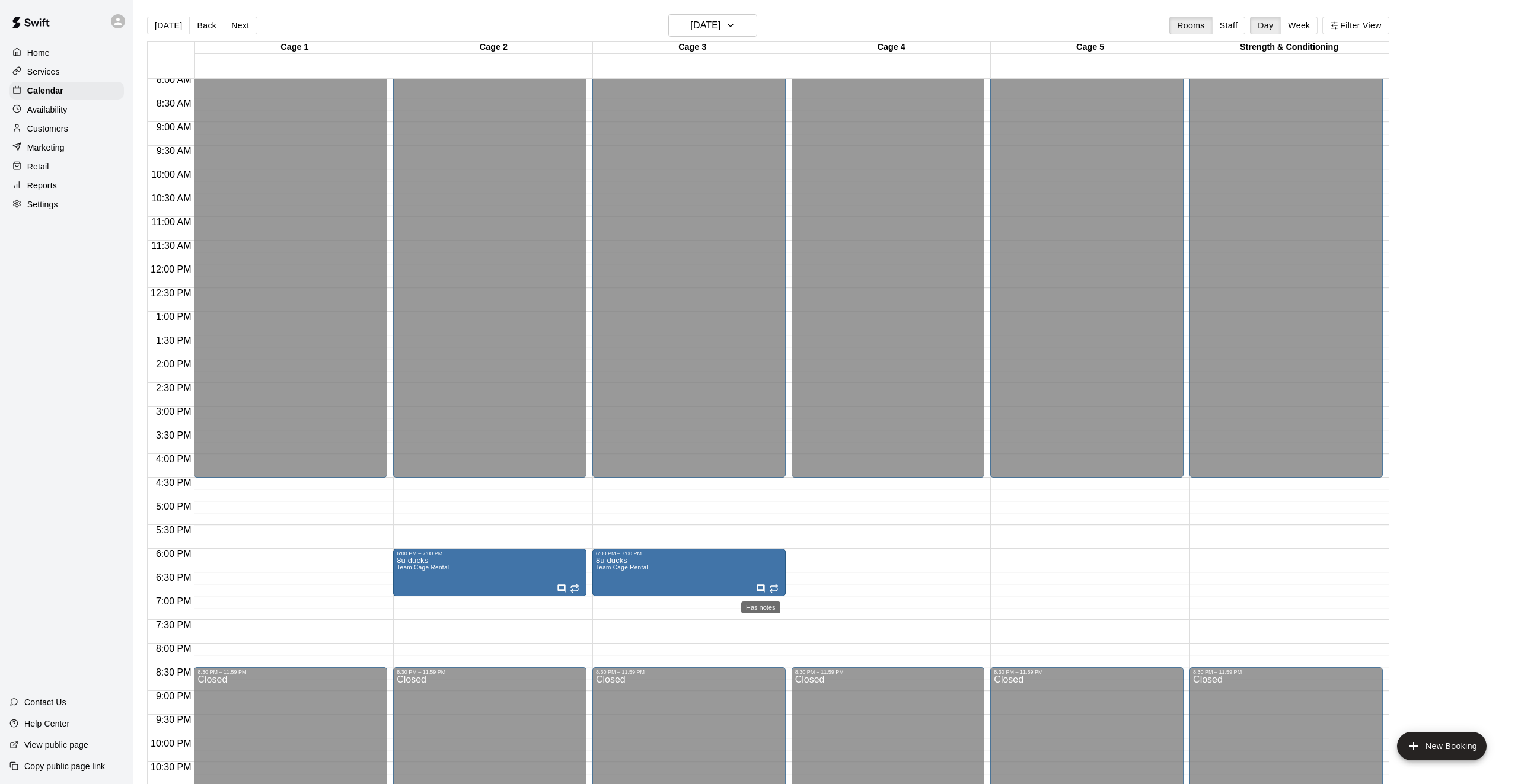
click at [761, 589] on icon "Has notes" at bounding box center [760, 589] width 10 height 10
click at [761, 626] on img "edit" at bounding box center [768, 623] width 13 height 13
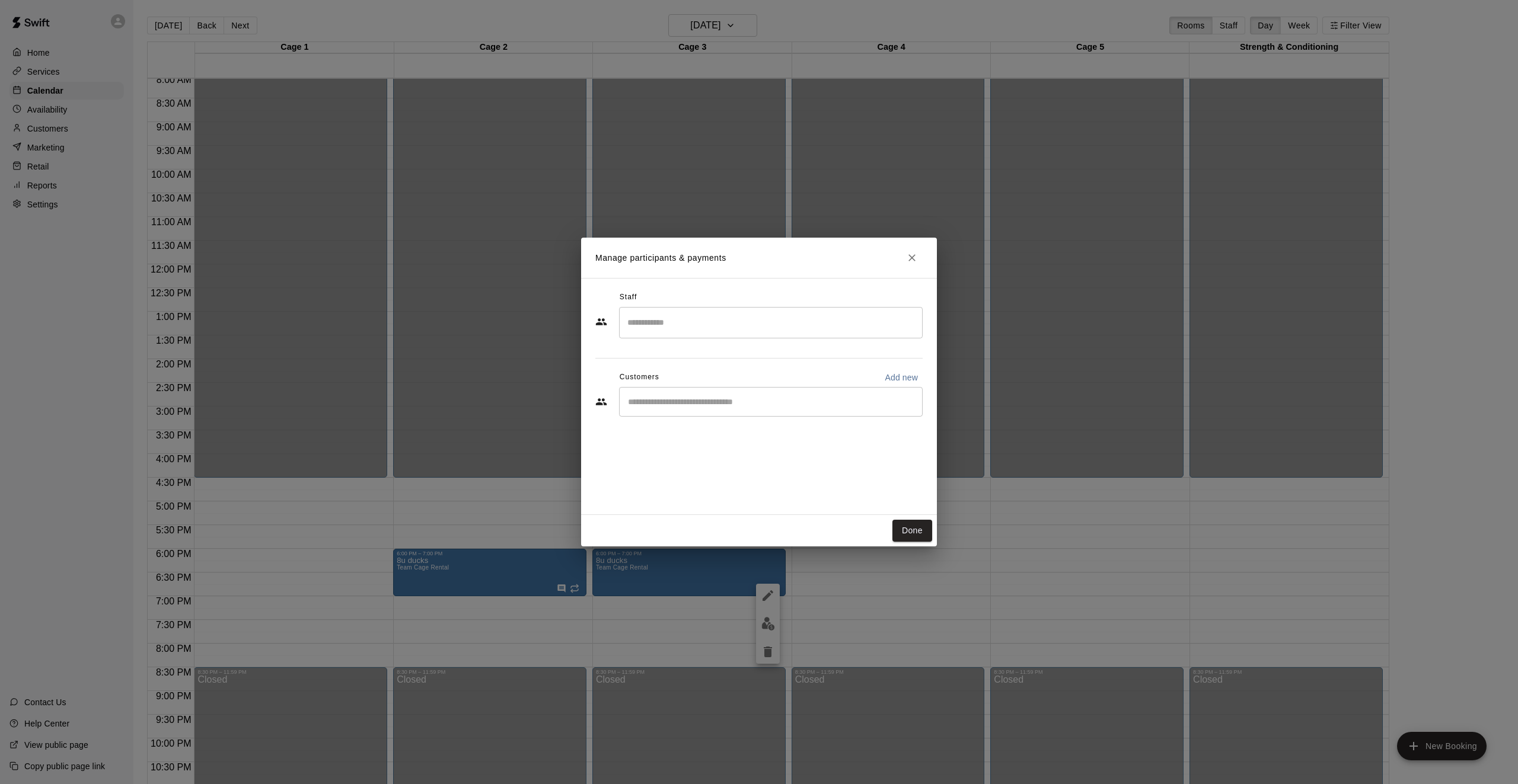
click at [556, 499] on div "Manage participants & payments Staff ​ Customers Add new ​ Done" at bounding box center [759, 392] width 1518 height 784
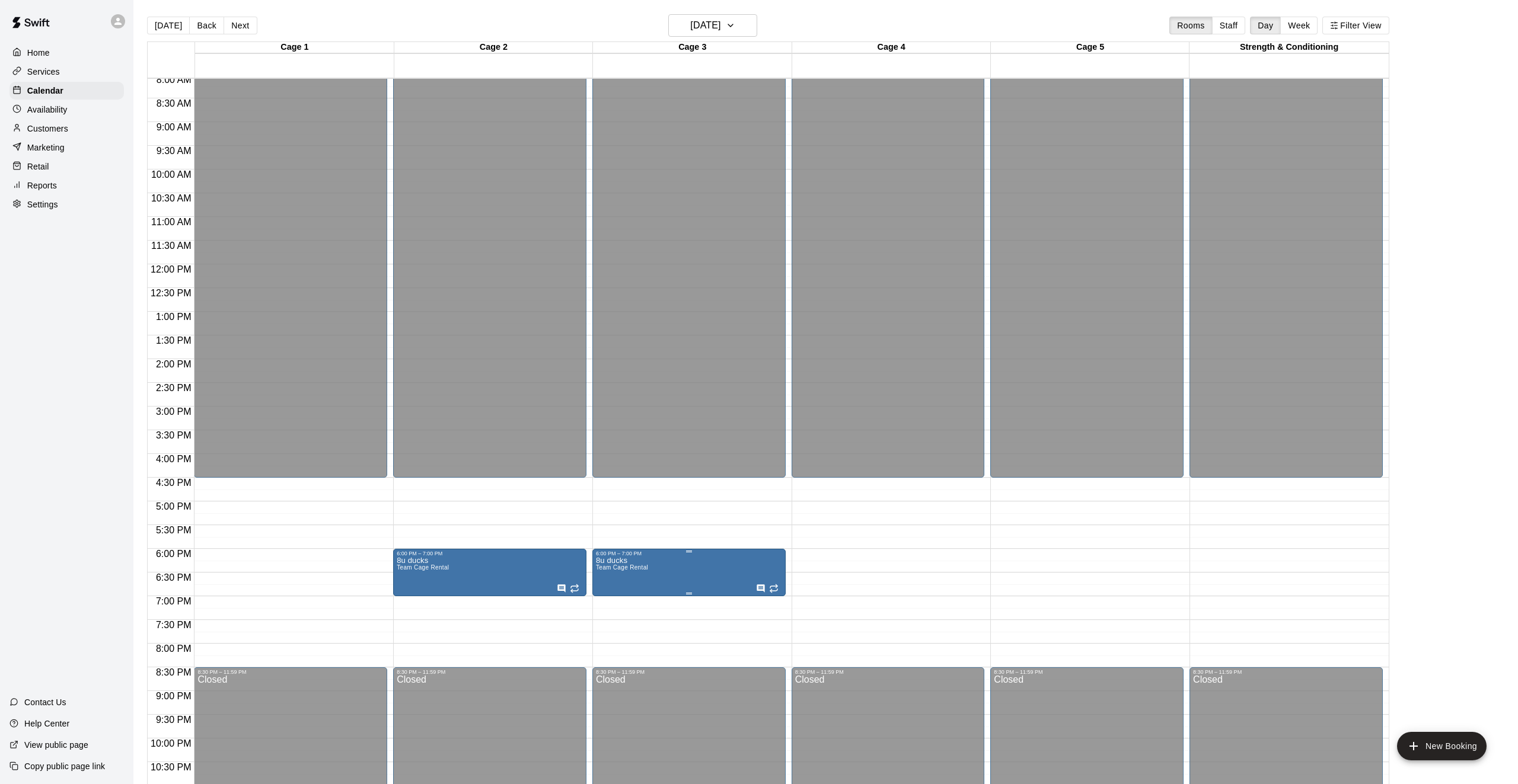
click at [760, 591] on icon "Has notes" at bounding box center [760, 589] width 10 height 10
click at [675, 544] on div at bounding box center [759, 392] width 1518 height 784
click at [618, 573] on button "edit" at bounding box center [607, 569] width 24 height 24
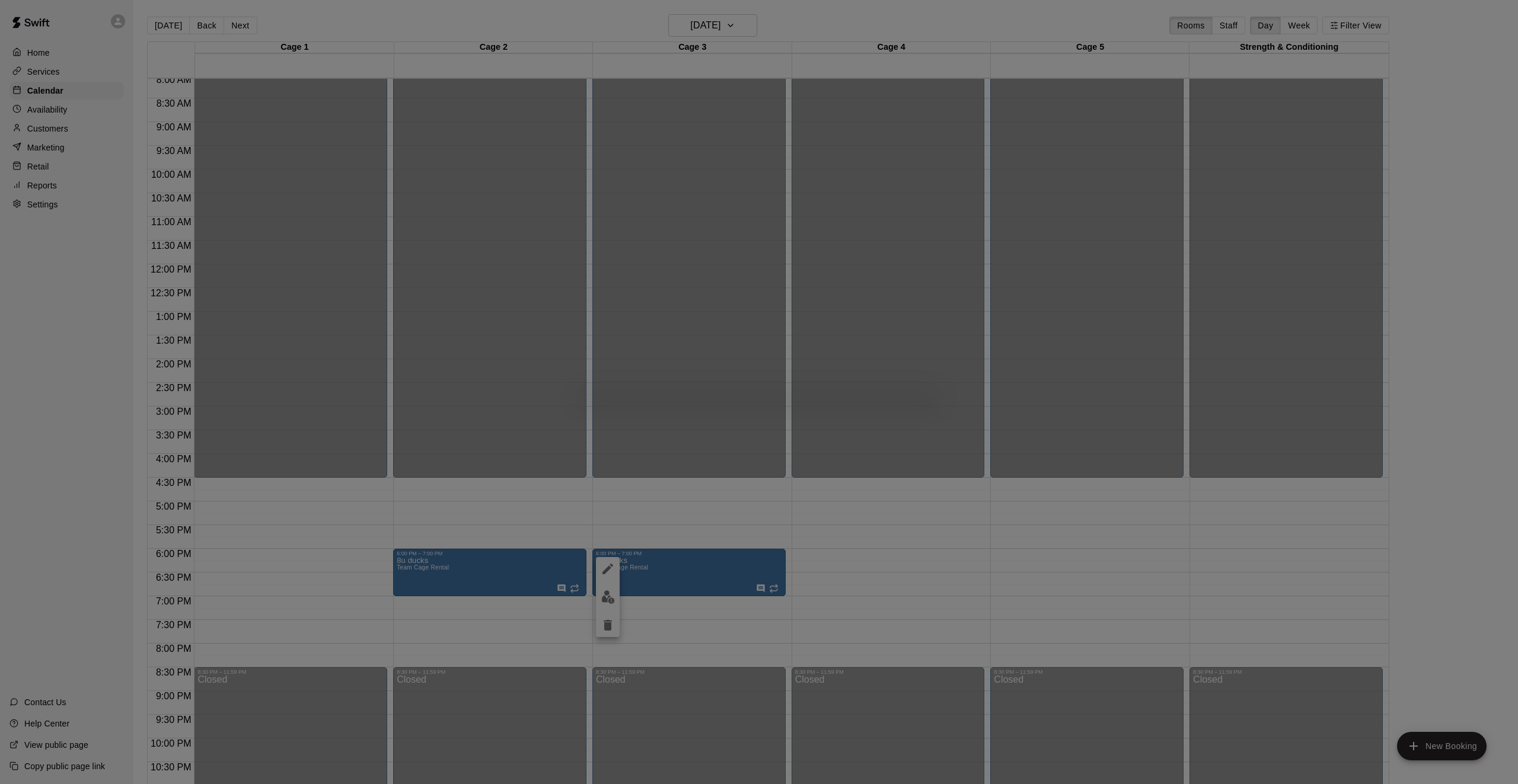
click at [1035, 532] on div at bounding box center [759, 392] width 1518 height 784
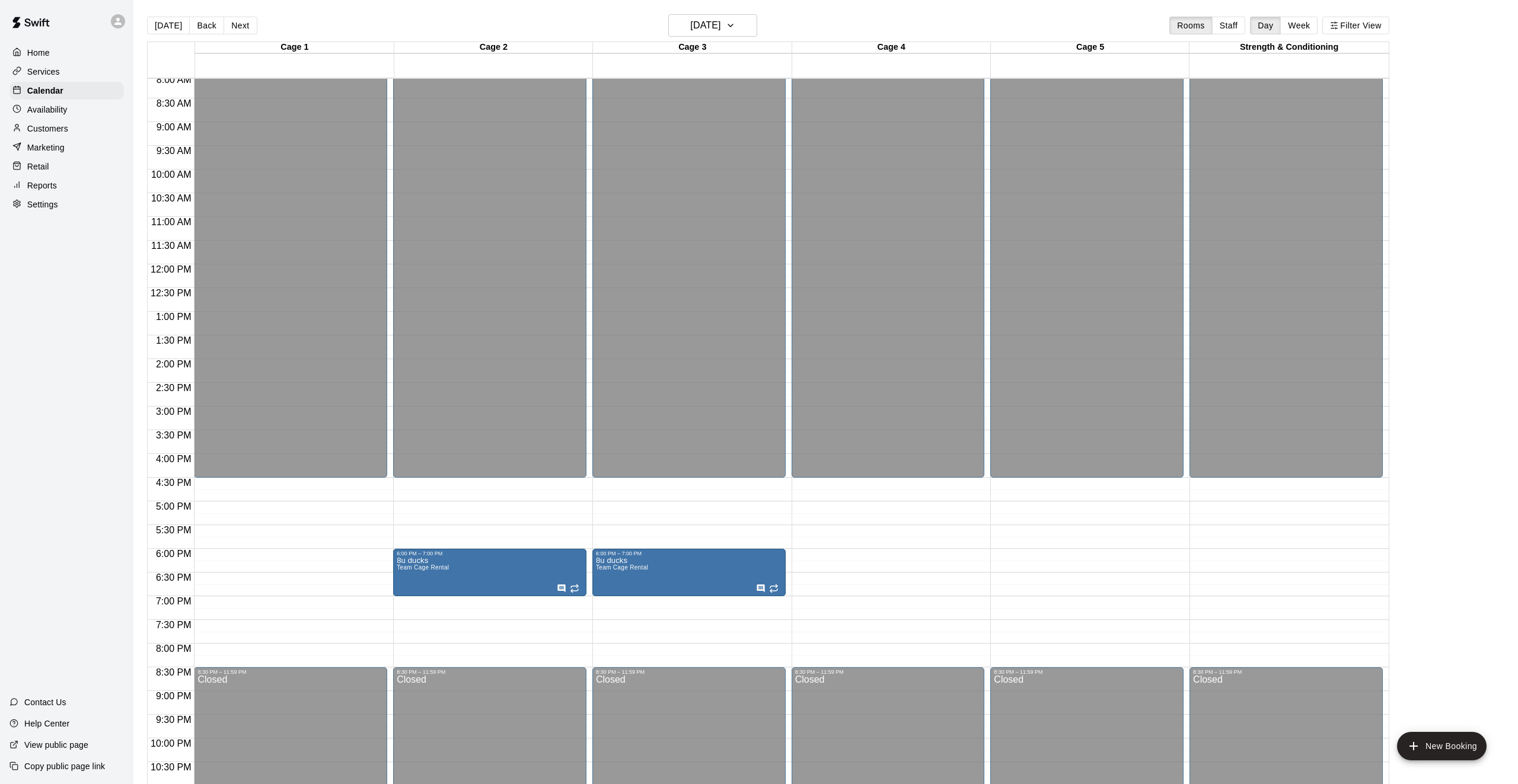
click at [195, 27] on button "Back" at bounding box center [207, 25] width 35 height 18
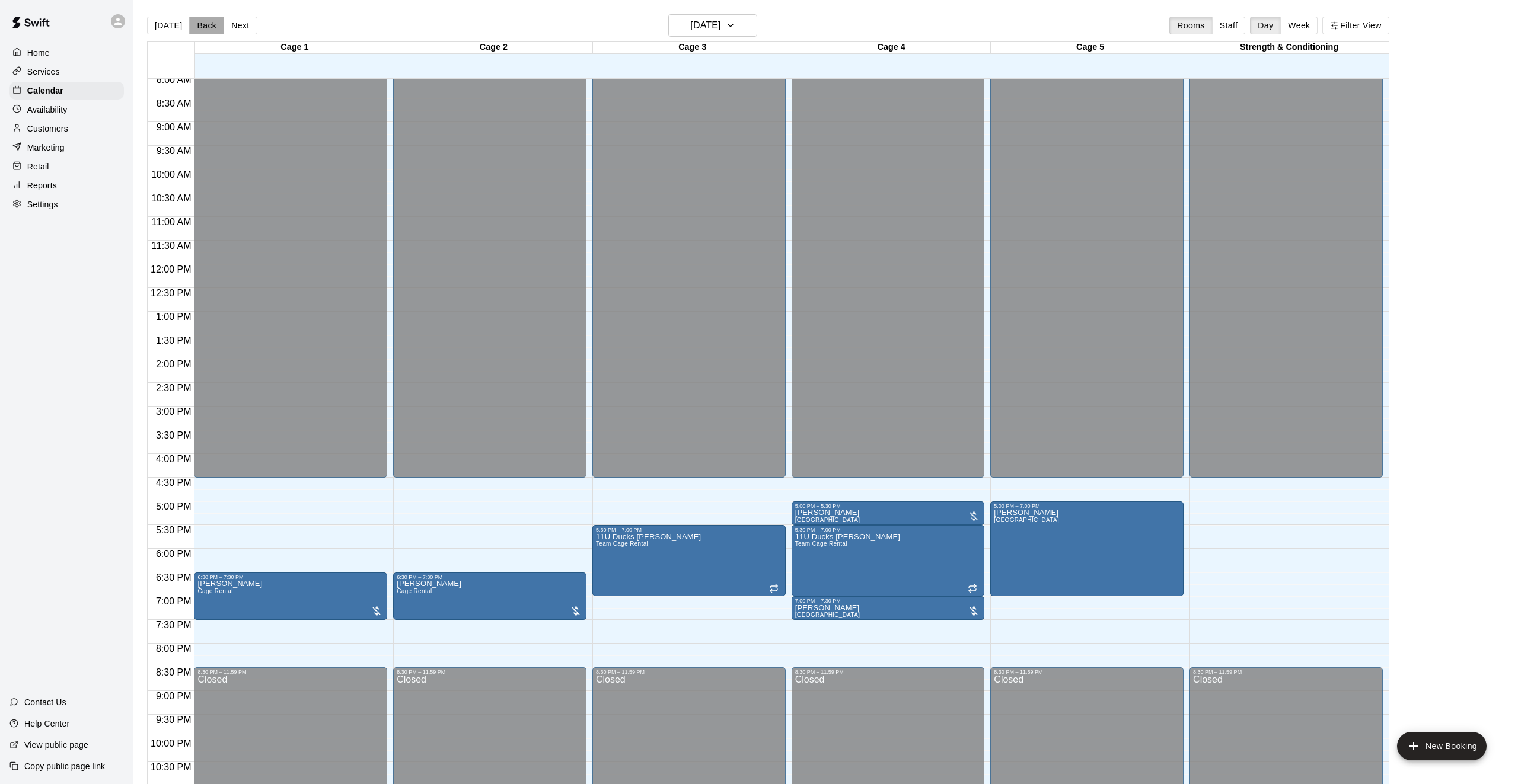
click at [208, 22] on button "Back" at bounding box center [207, 25] width 35 height 18
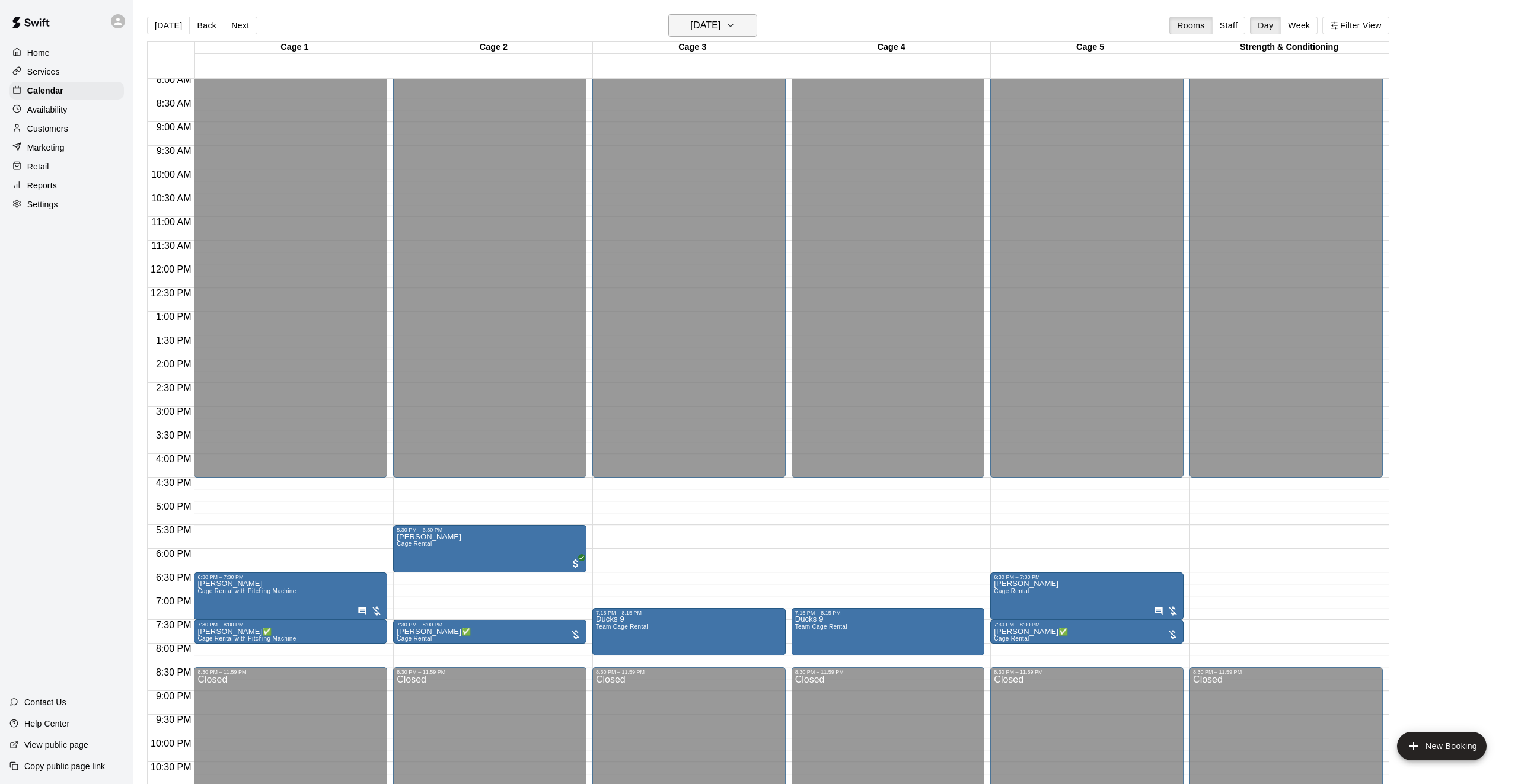
click at [667, 11] on main "Today Back Next Tuesday Aug 12 Rooms Staff Day Week Filter View Cage 1 12 Tue C…" at bounding box center [825, 402] width 1384 height 803
click at [690, 21] on h6 "Tuesday Aug 12" at bounding box center [705, 25] width 30 height 16
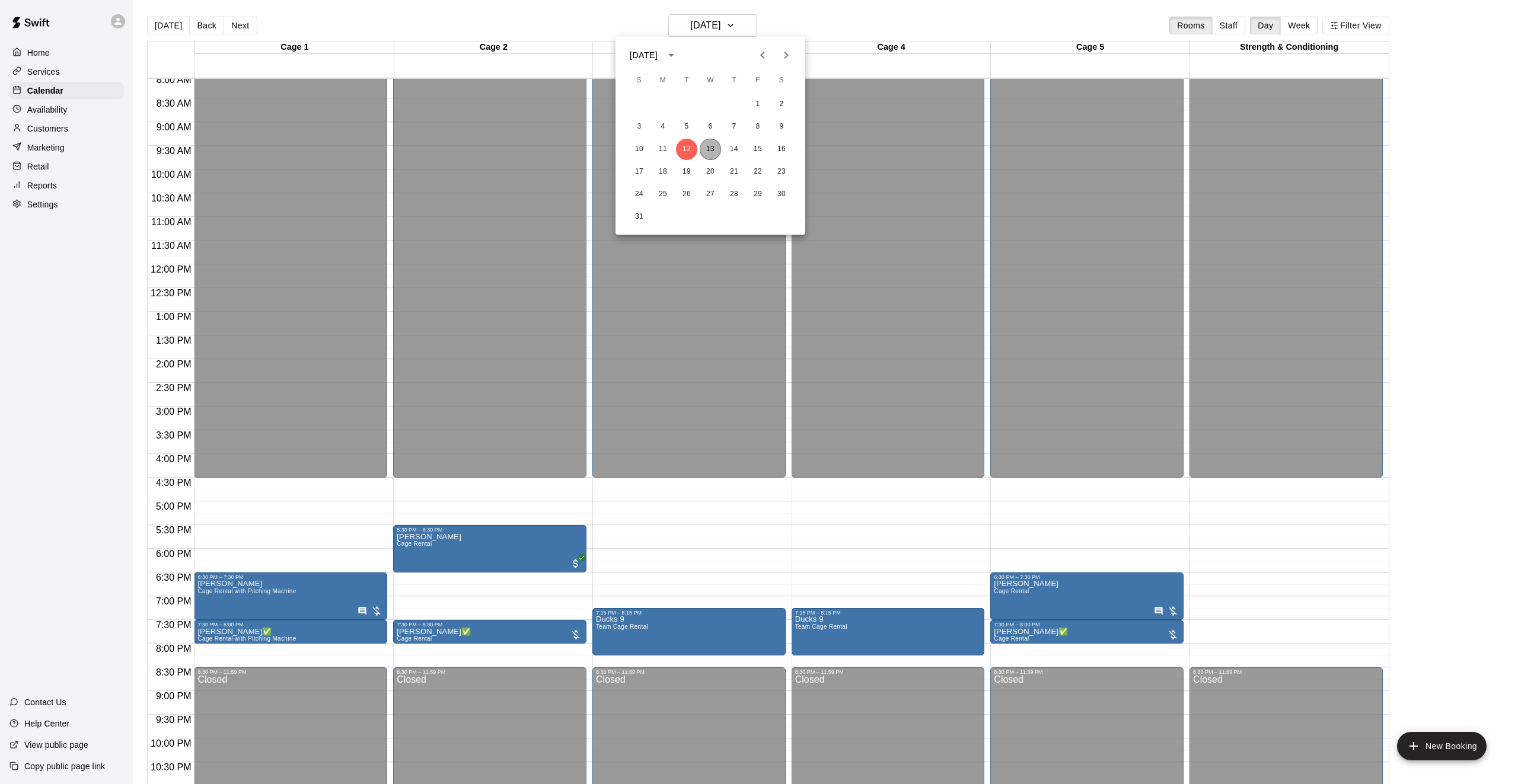
click at [707, 140] on button "13" at bounding box center [710, 149] width 21 height 21
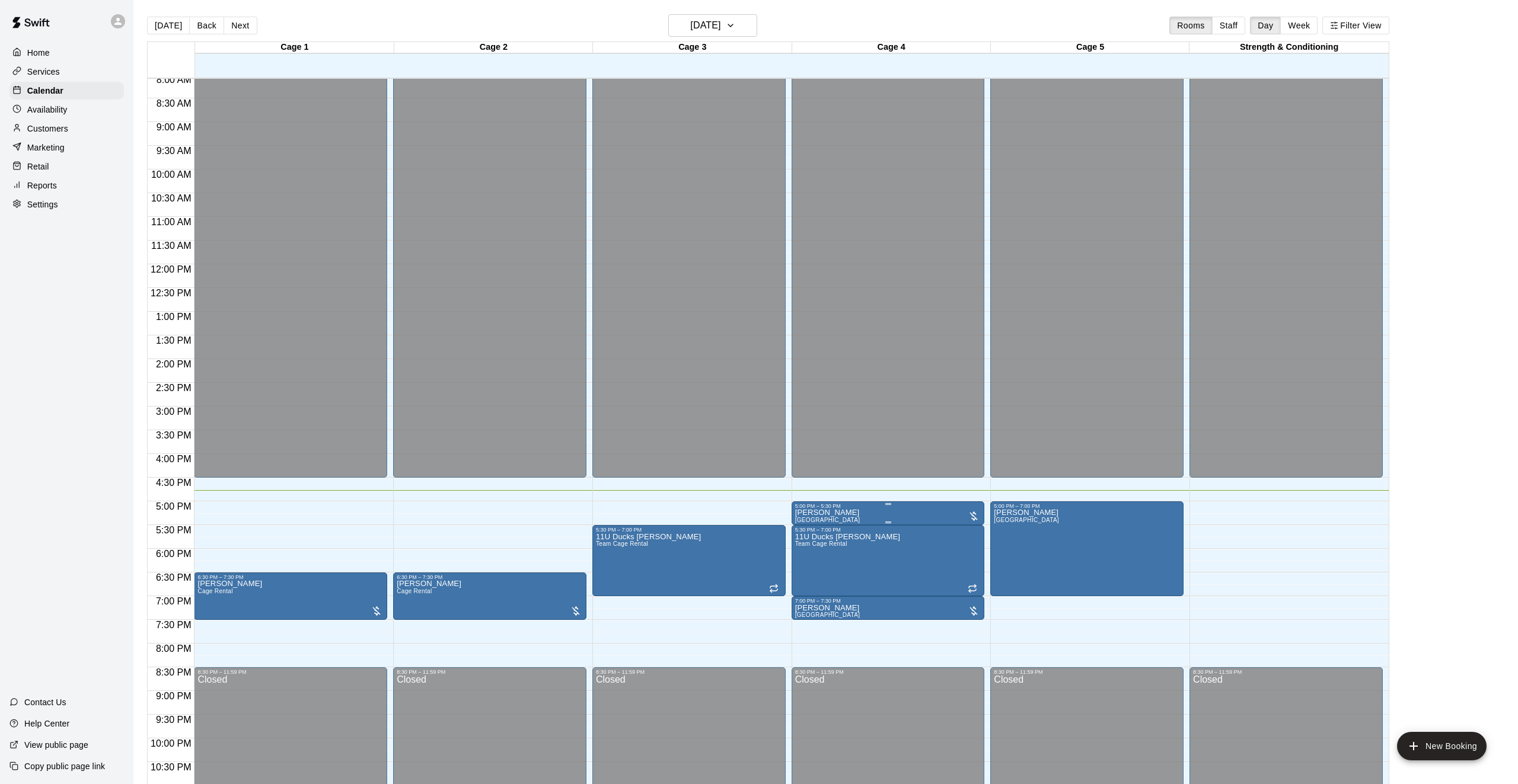
click at [843, 513] on p "[PERSON_NAME]" at bounding box center [827, 513] width 66 height 0
click at [843, 514] on div at bounding box center [759, 392] width 1518 height 784
click at [809, 521] on icon "edit" at bounding box center [806, 521] width 14 height 14
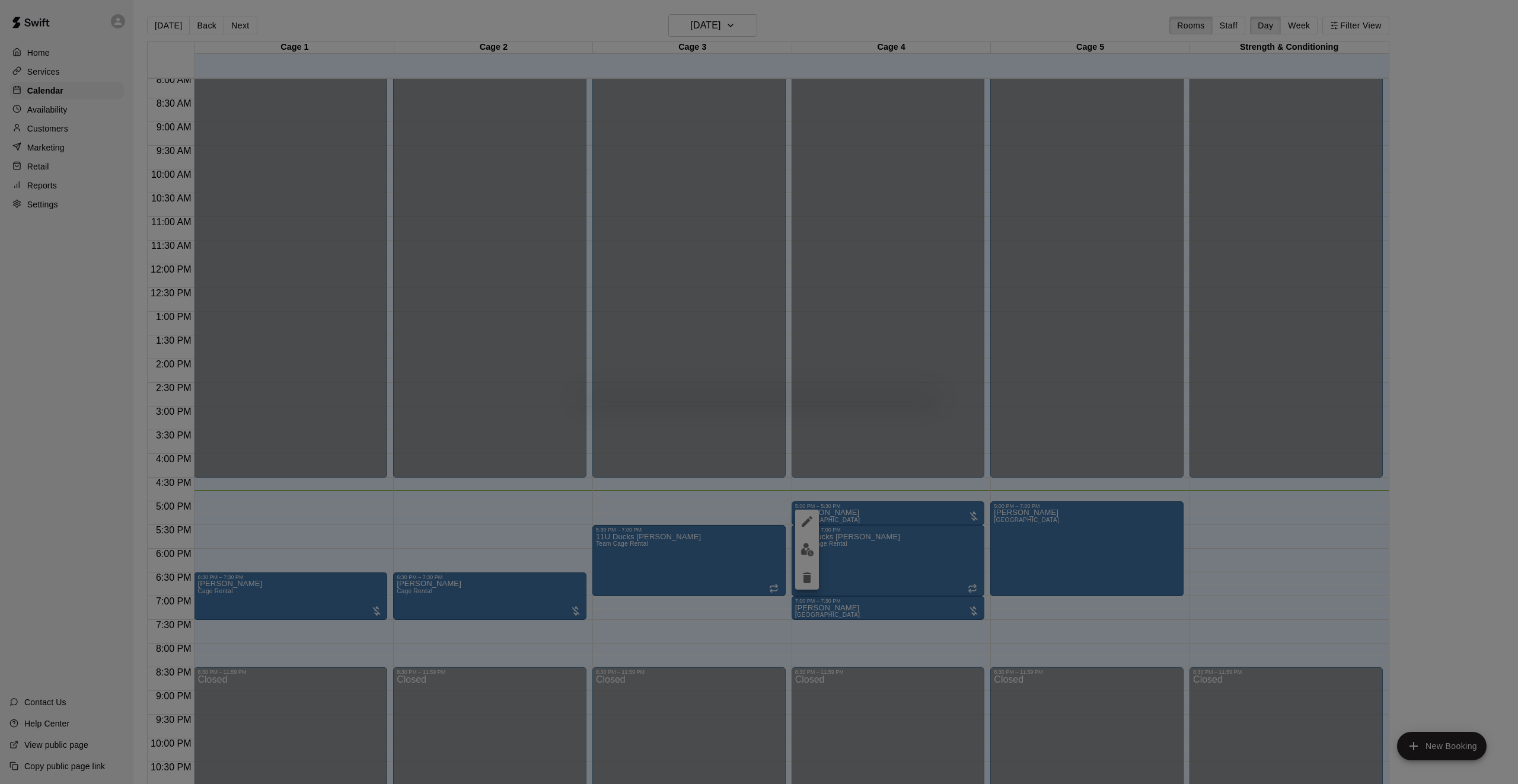
click at [806, 526] on div at bounding box center [759, 392] width 1518 height 784
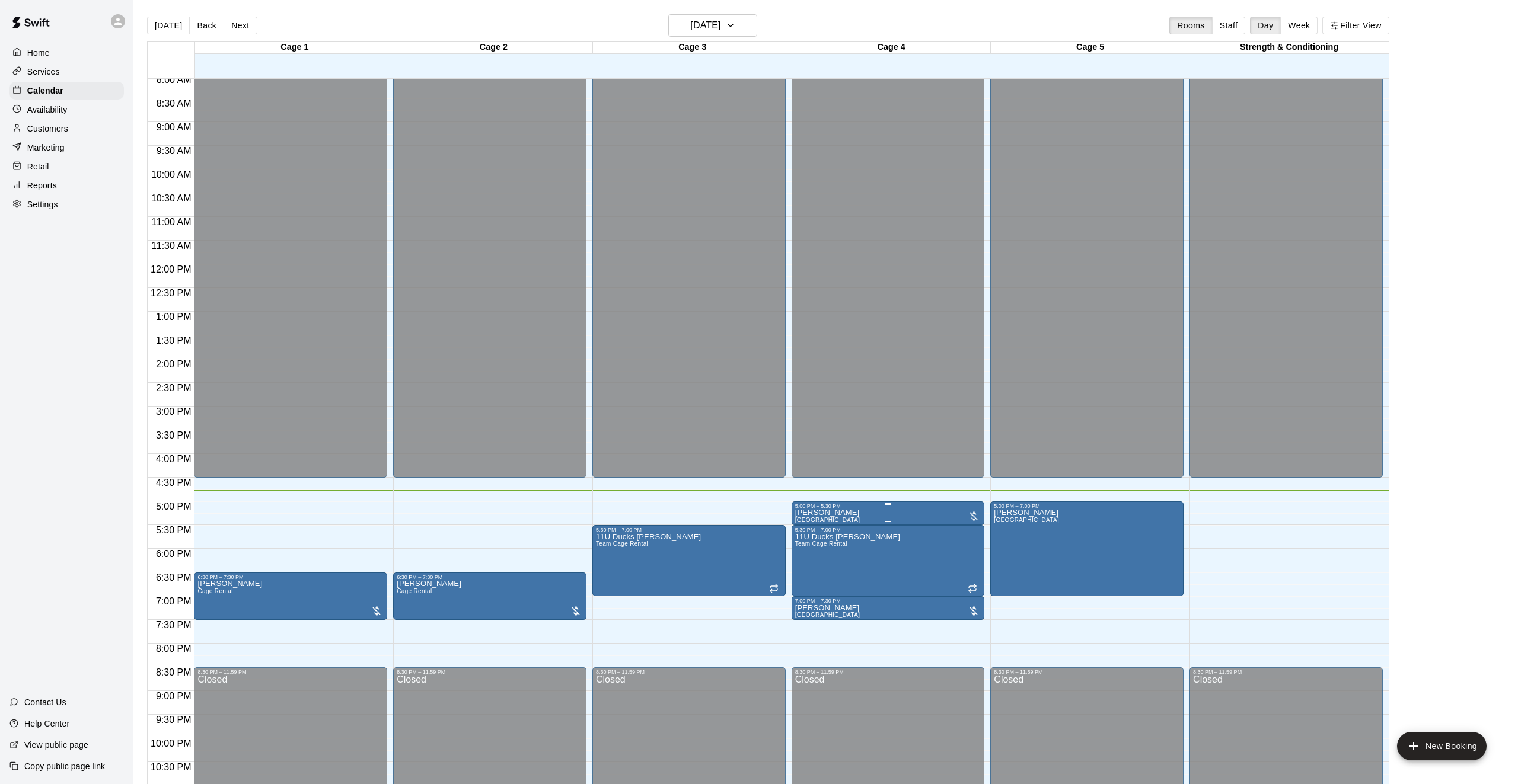
click at [812, 519] on span "[GEOGRAPHIC_DATA]" at bounding box center [827, 519] width 66 height 7
click at [804, 527] on icon "edit" at bounding box center [806, 529] width 14 height 14
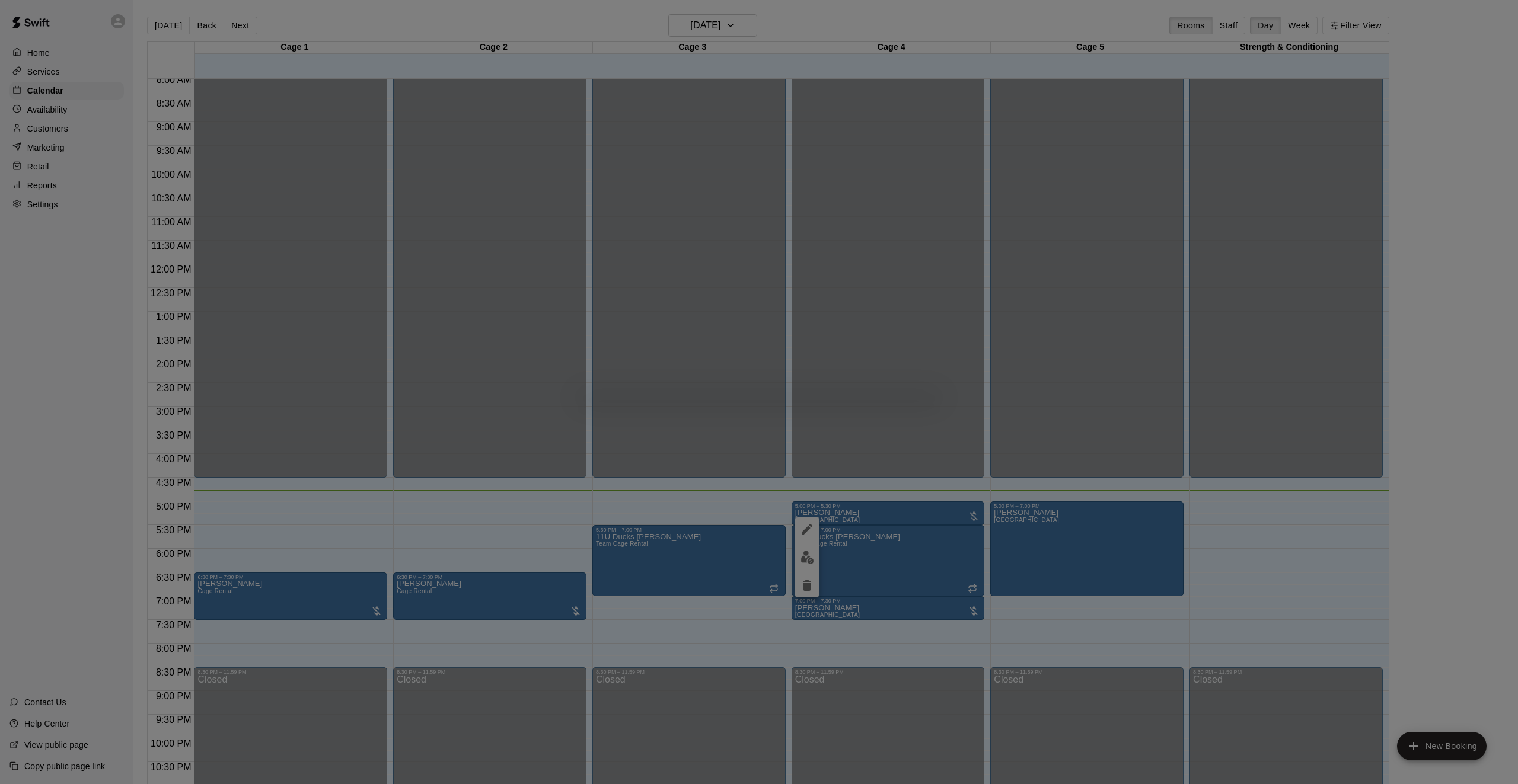
click at [919, 566] on div at bounding box center [759, 392] width 1518 height 784
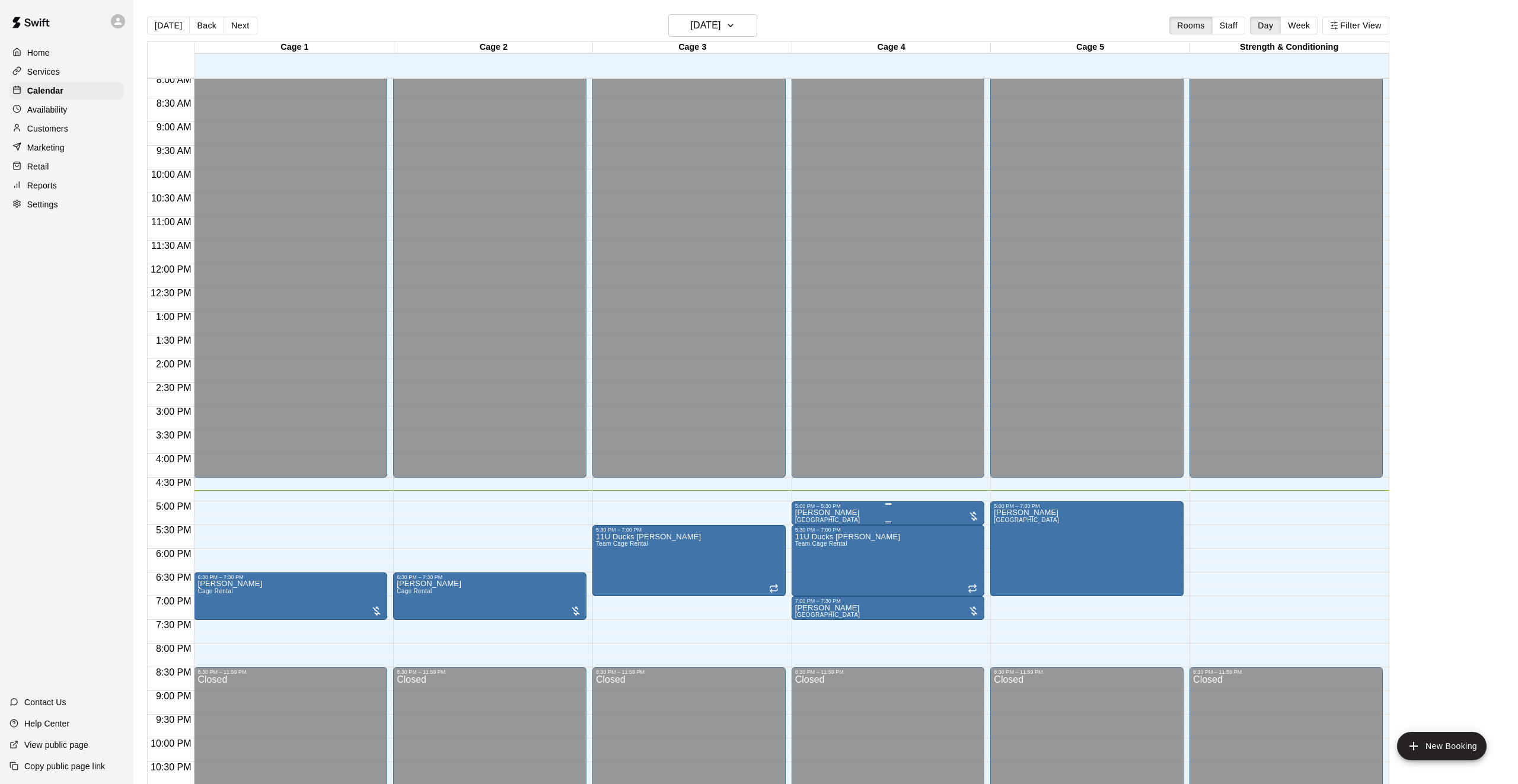
click at [808, 508] on div "5:00 PM – 5:30 PM" at bounding box center [888, 506] width 187 height 6
click at [804, 516] on icon "edit" at bounding box center [806, 515] width 10 height 10
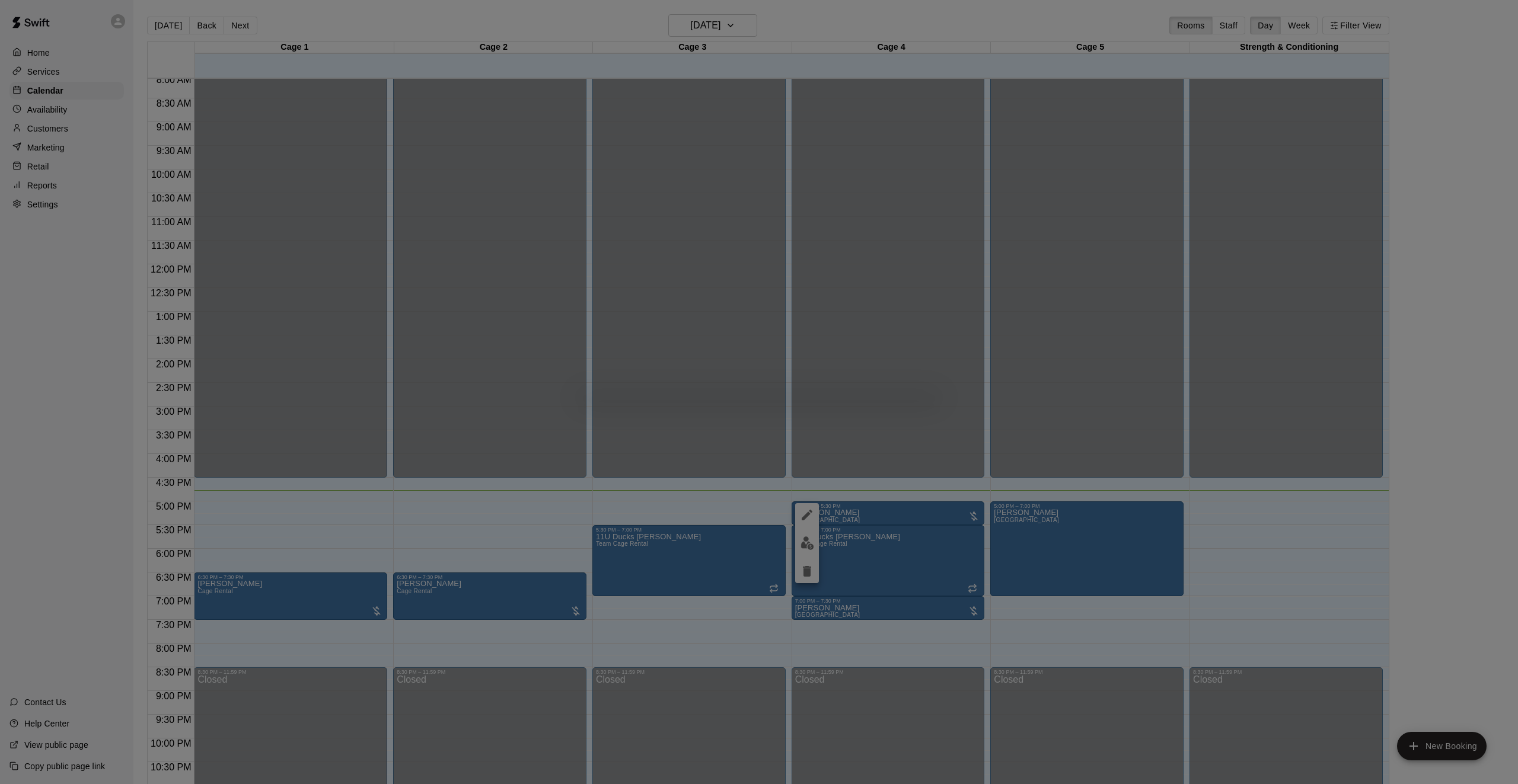
click at [828, 514] on div at bounding box center [759, 392] width 1518 height 784
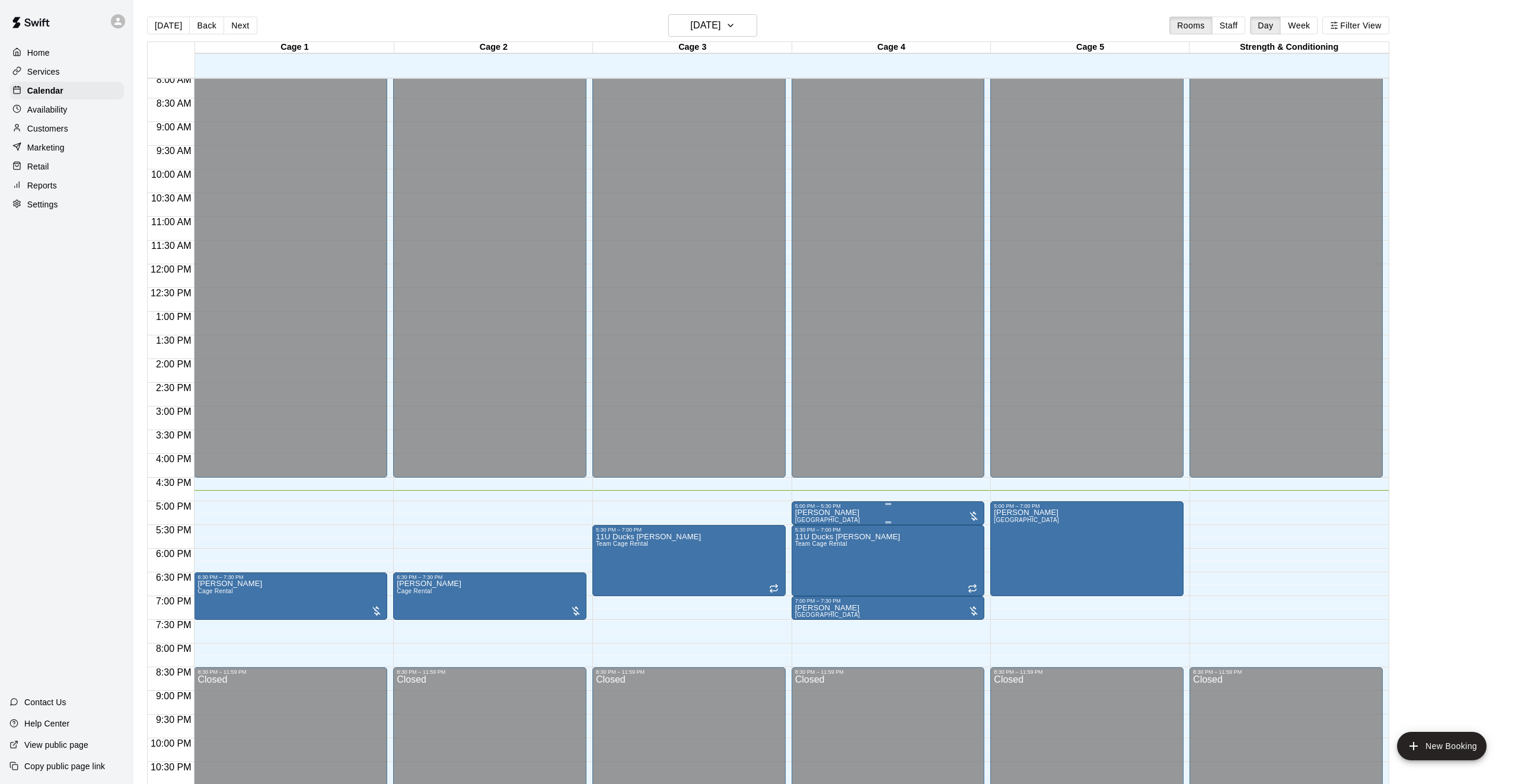
click at [939, 507] on div "5:00 PM – 5:30 PM" at bounding box center [888, 506] width 187 height 6
click at [1071, 639] on div at bounding box center [759, 392] width 1518 height 784
click at [1233, 610] on div at bounding box center [759, 392] width 1518 height 784
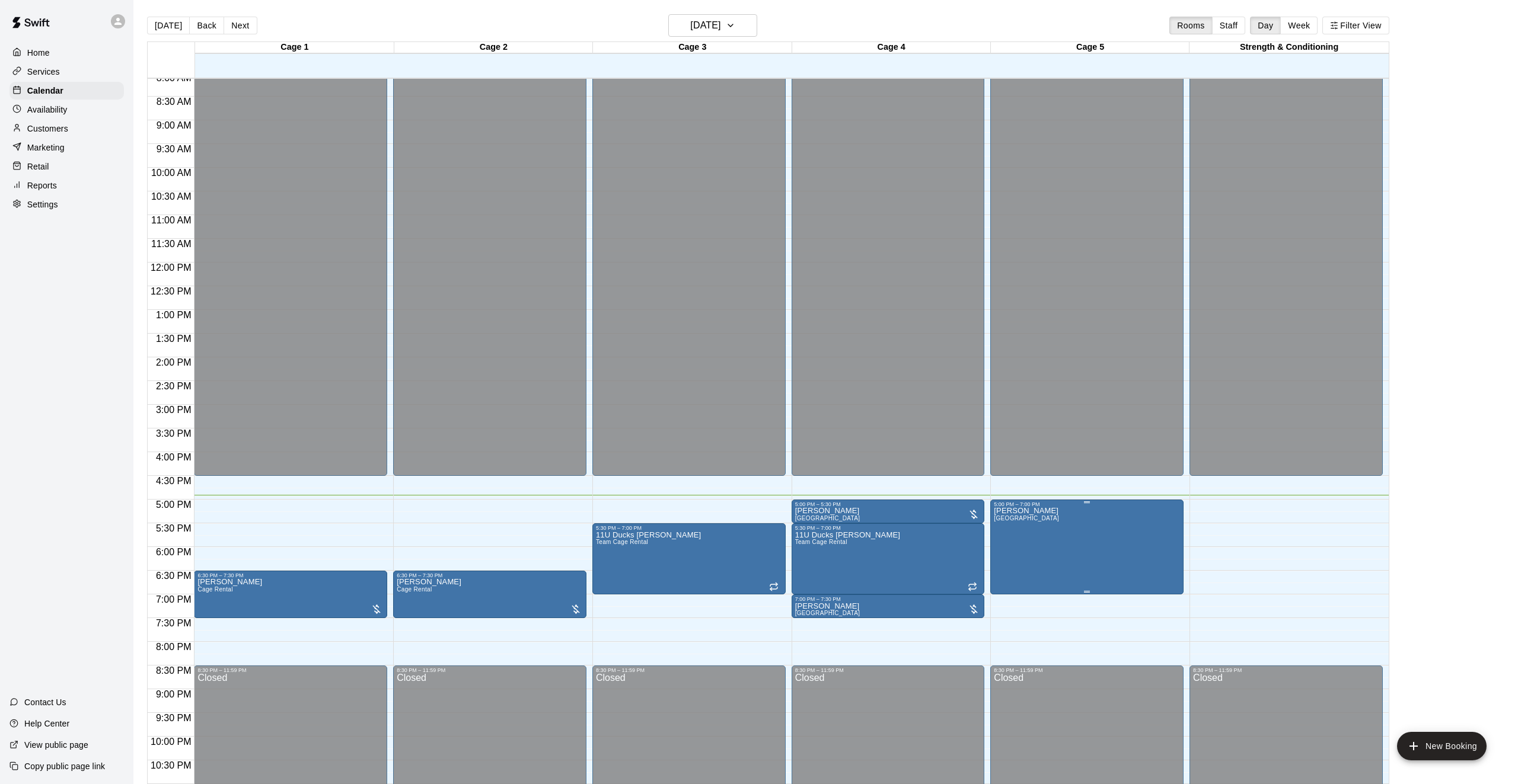
click at [1006, 520] on icon "edit" at bounding box center [1005, 519] width 10 height 10
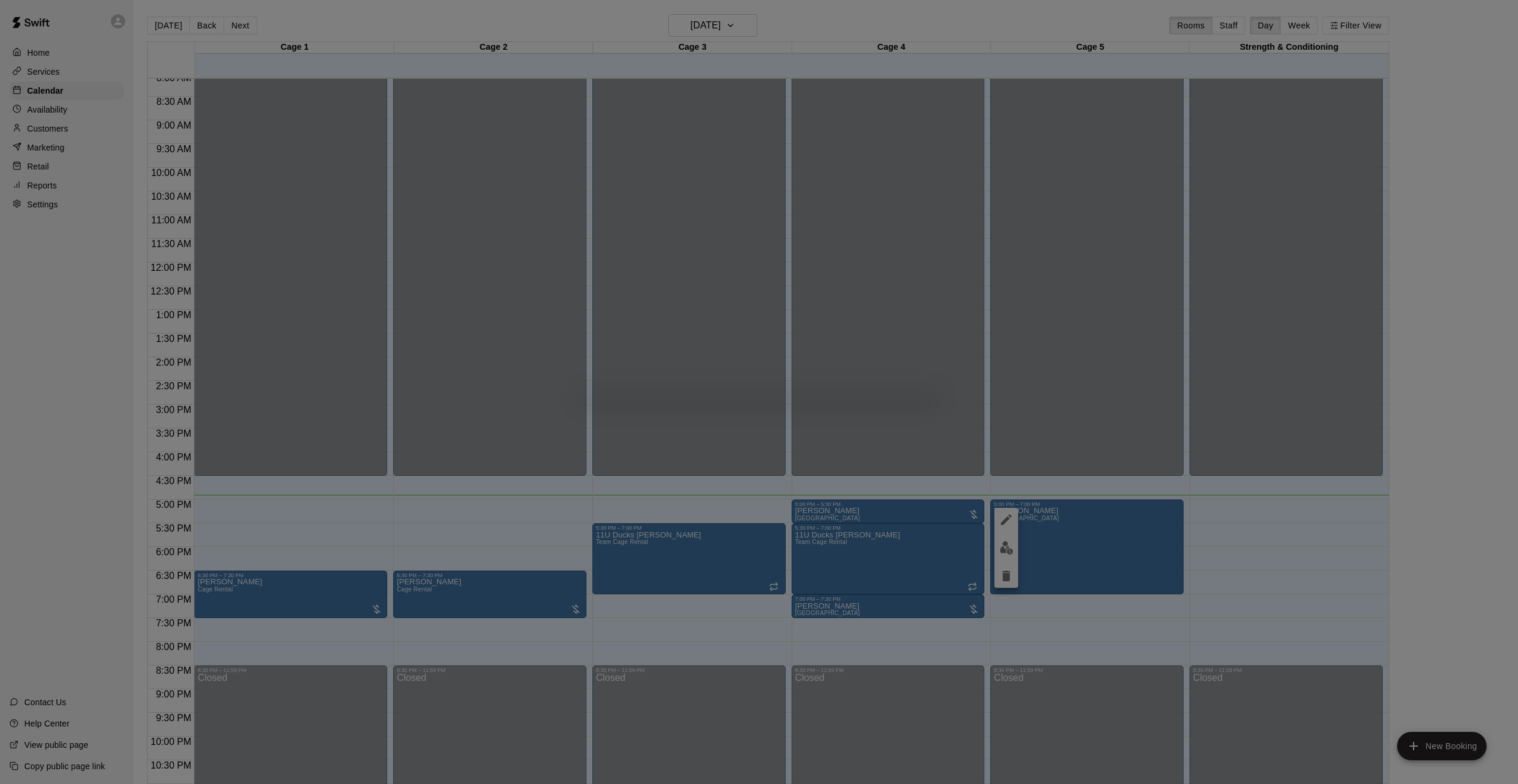
click at [1006, 520] on div at bounding box center [759, 392] width 1518 height 784
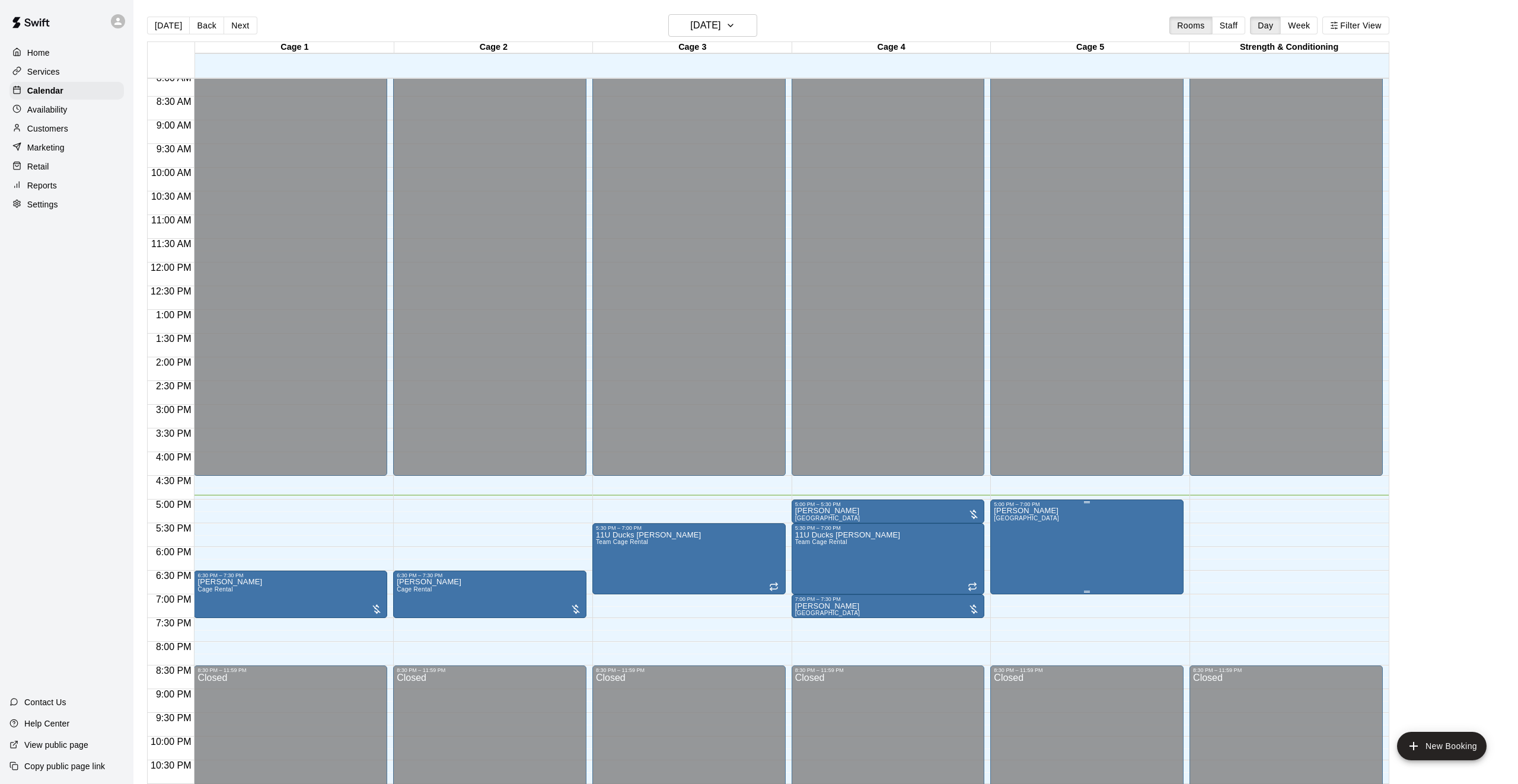
click at [1006, 520] on span "[GEOGRAPHIC_DATA]" at bounding box center [1026, 518] width 66 height 7
click at [1006, 520] on icon "edit" at bounding box center [1006, 527] width 14 height 14
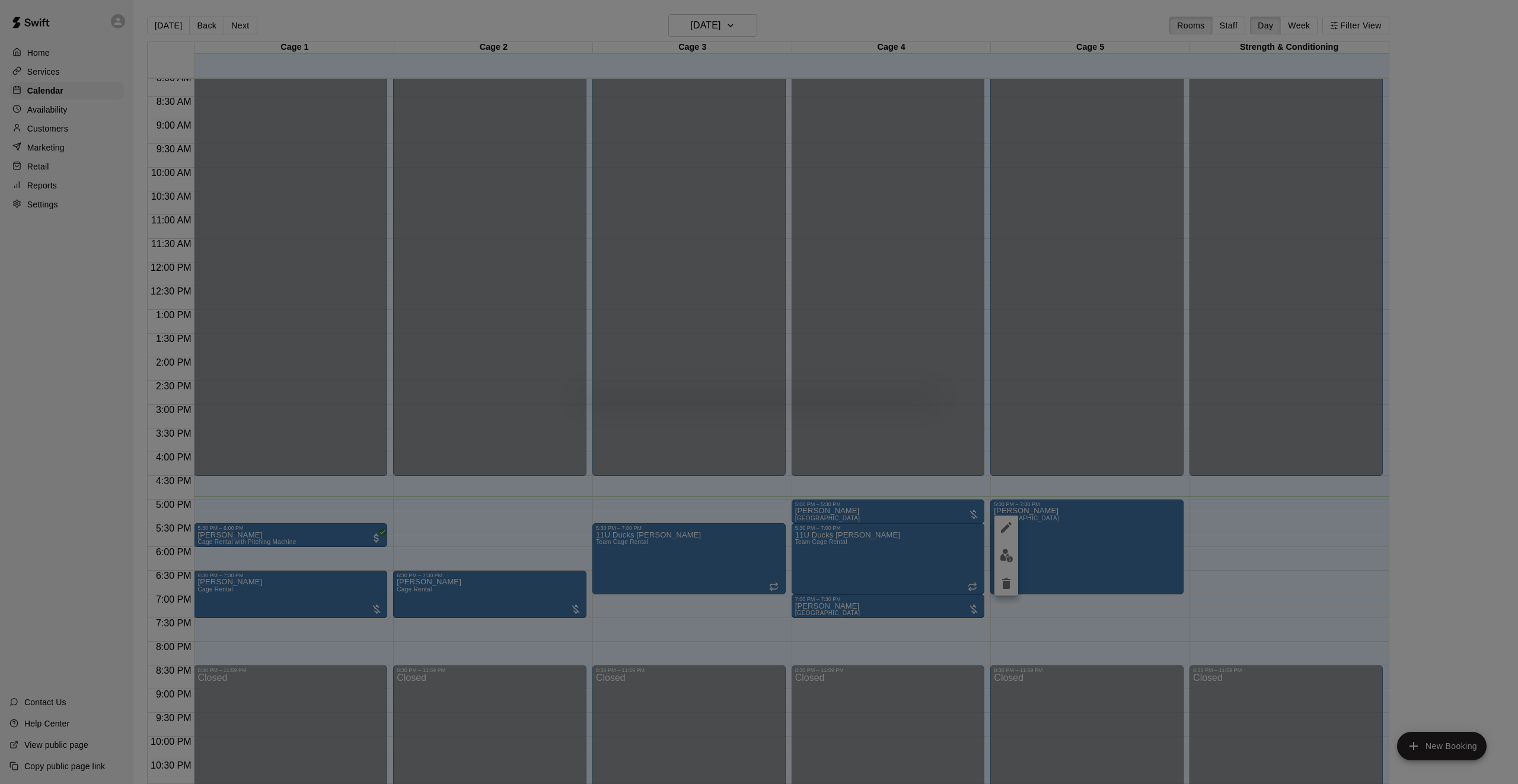
click at [1231, 437] on div at bounding box center [759, 392] width 1518 height 784
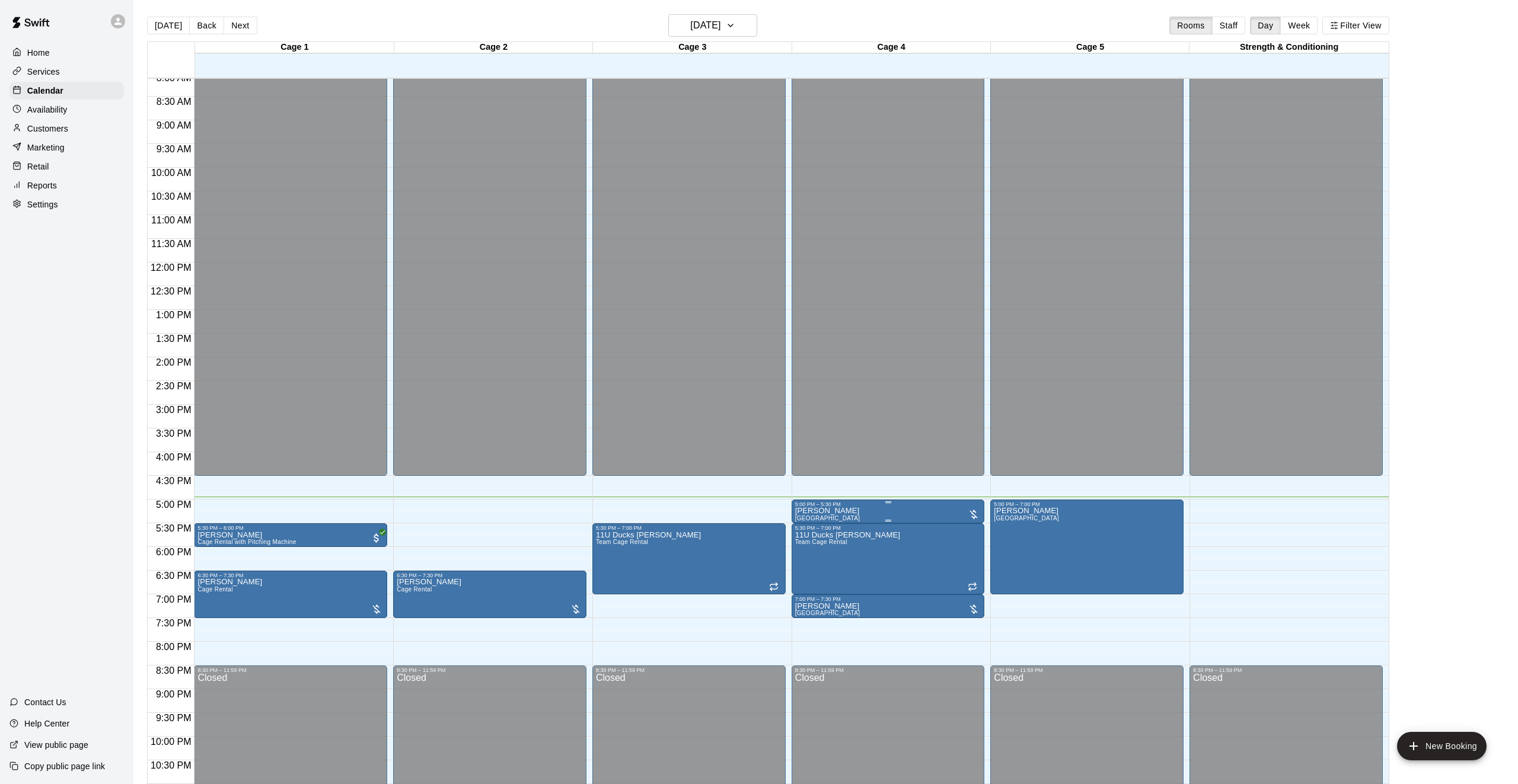
click at [853, 502] on div at bounding box center [888, 502] width 187 height 2
click at [807, 510] on icon "edit" at bounding box center [806, 513] width 14 height 14
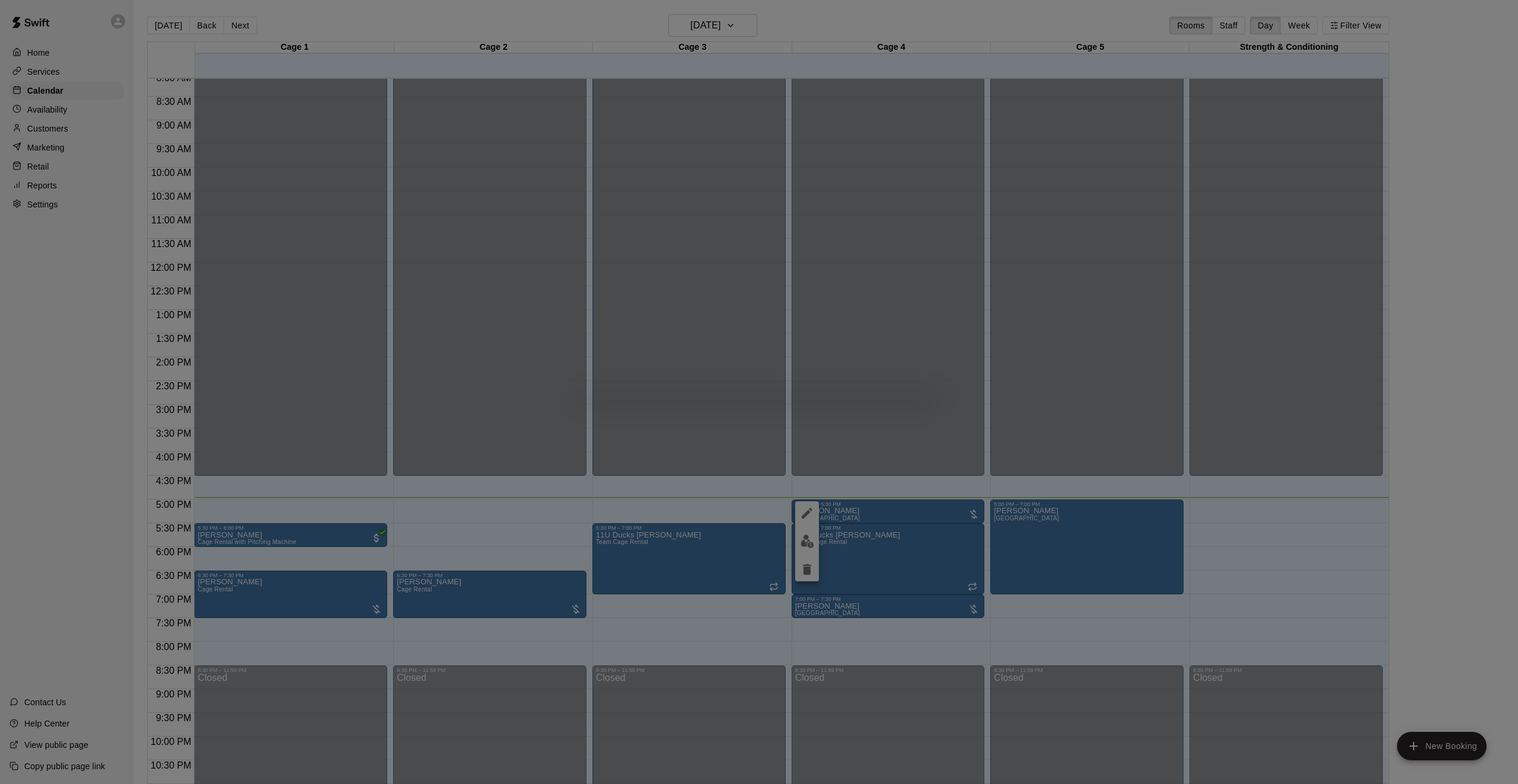
click at [515, 560] on div at bounding box center [759, 392] width 1518 height 784
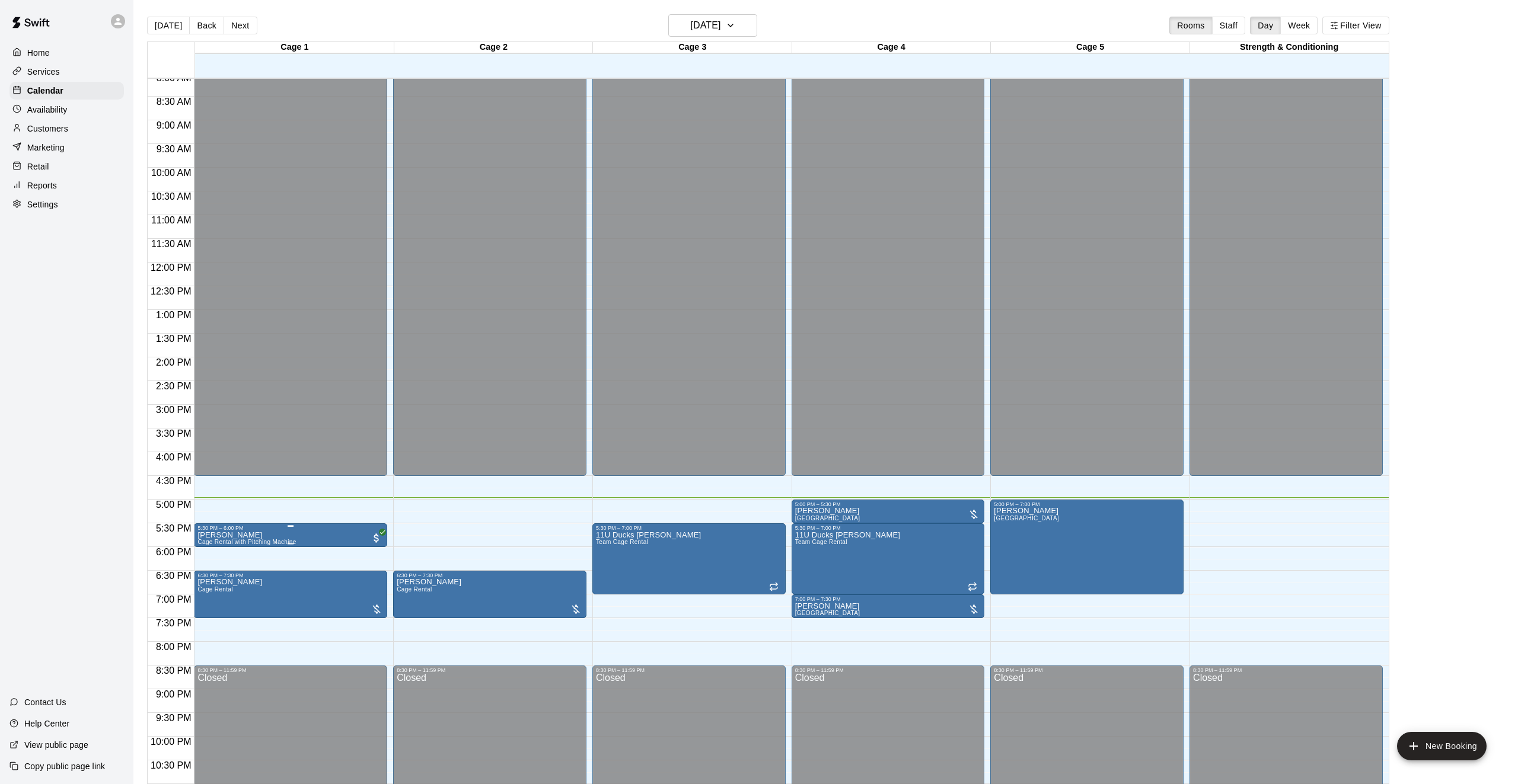
click at [281, 539] on span "Cage Rental with Pitching Machine" at bounding box center [246, 541] width 98 height 7
click at [214, 586] on button "edit" at bounding box center [209, 579] width 24 height 23
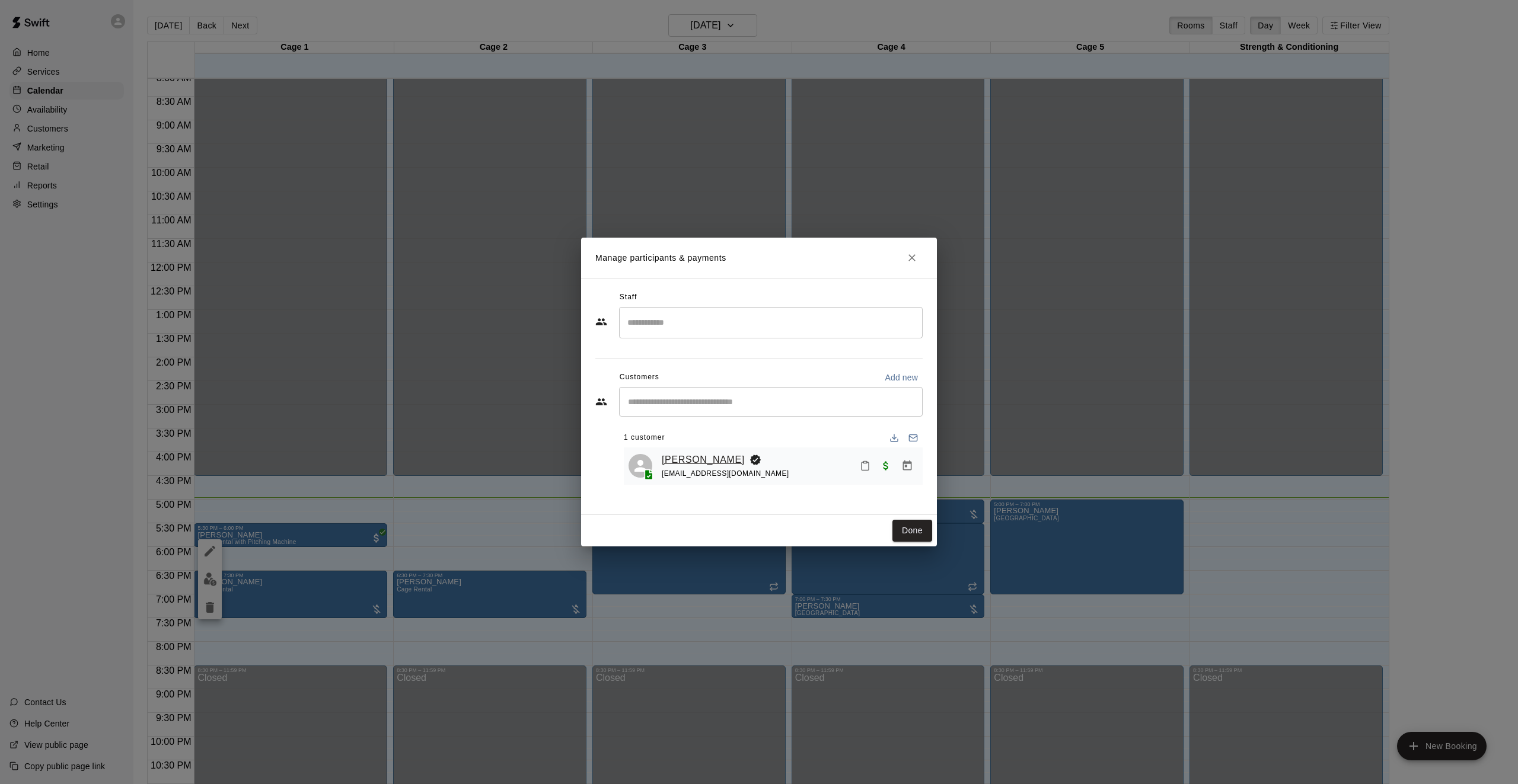
click at [671, 464] on link "[PERSON_NAME]" at bounding box center [702, 460] width 83 height 15
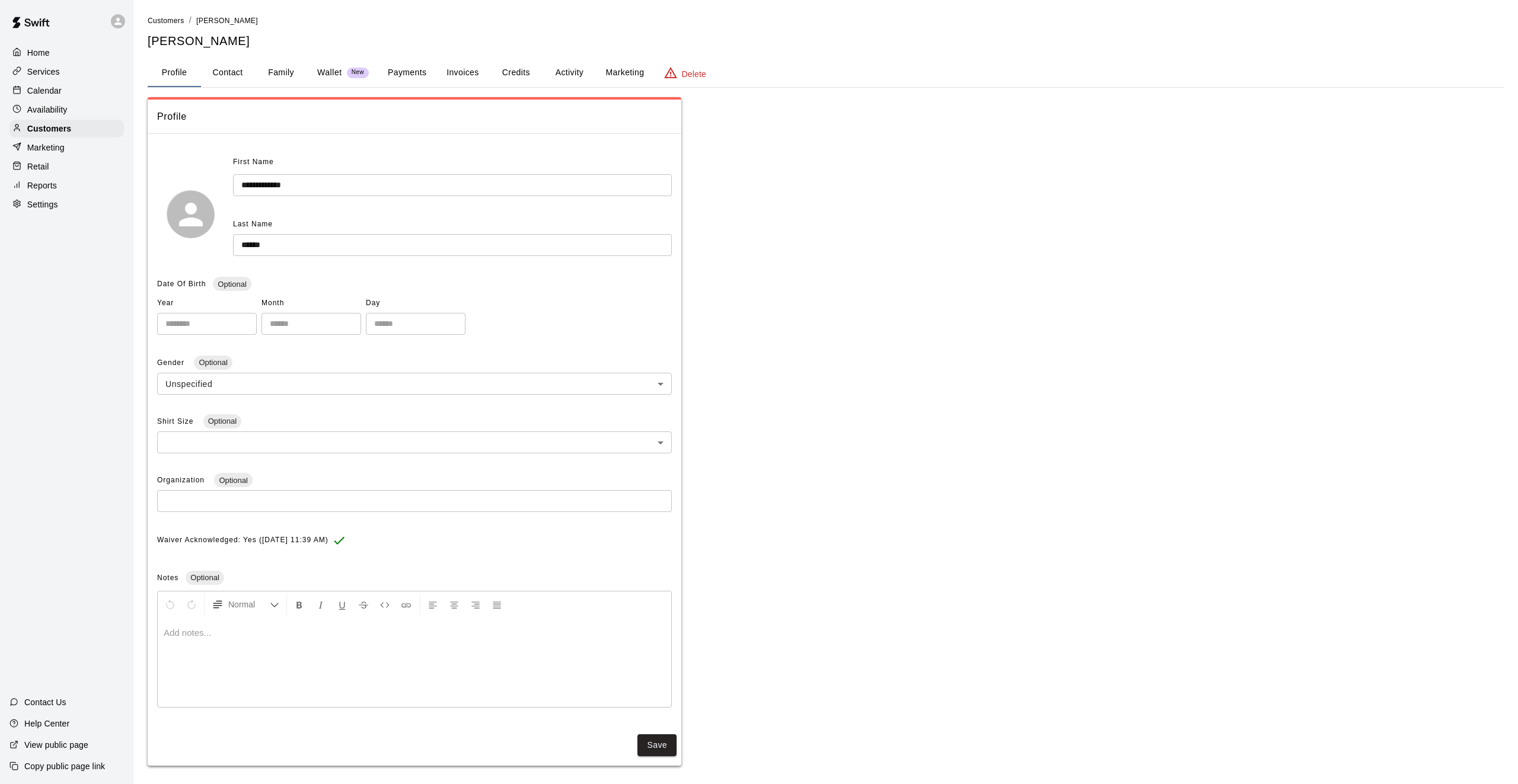
click at [237, 69] on button "Contact" at bounding box center [227, 73] width 53 height 29
select select "**"
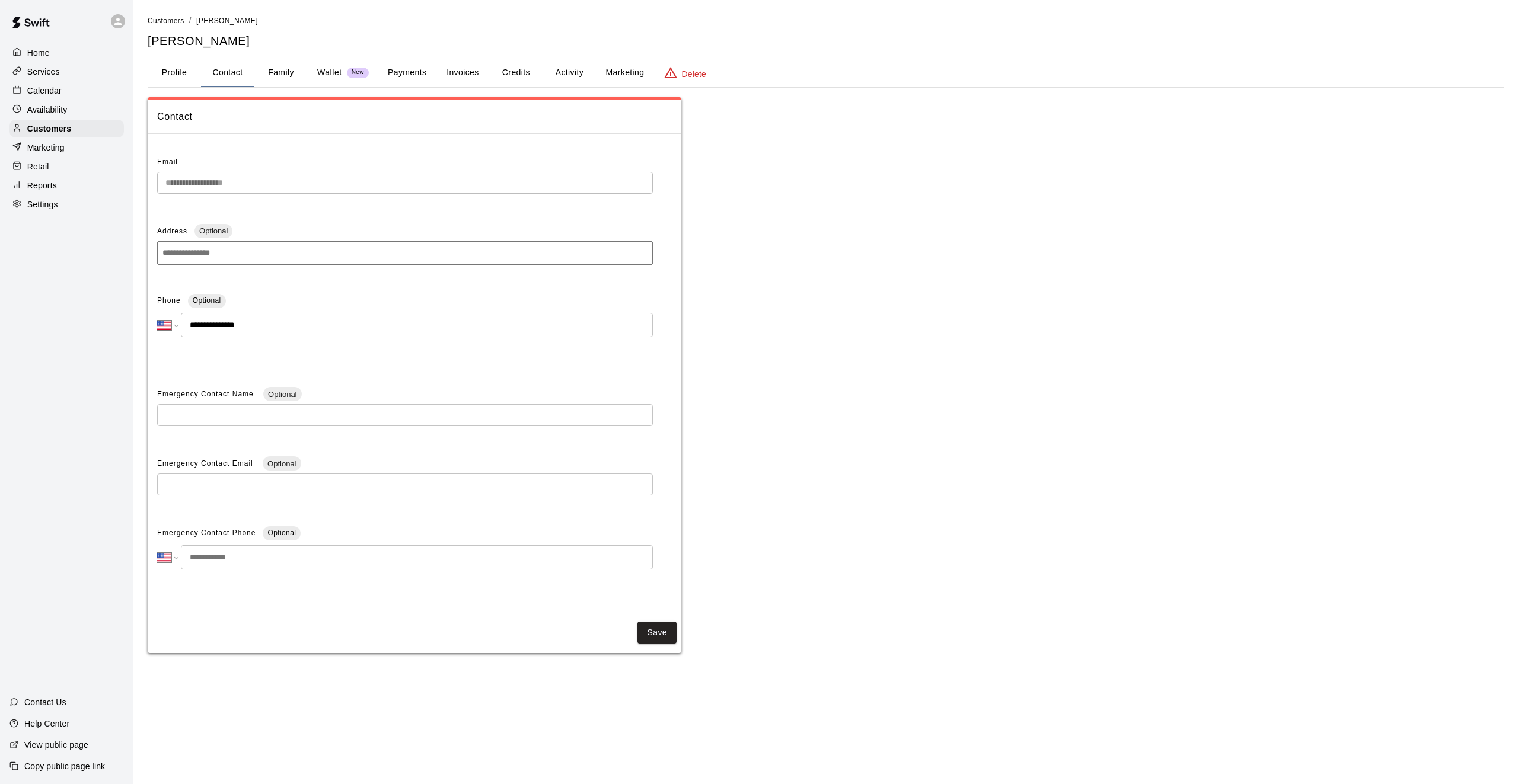
click at [284, 70] on button "Family" at bounding box center [281, 73] width 53 height 29
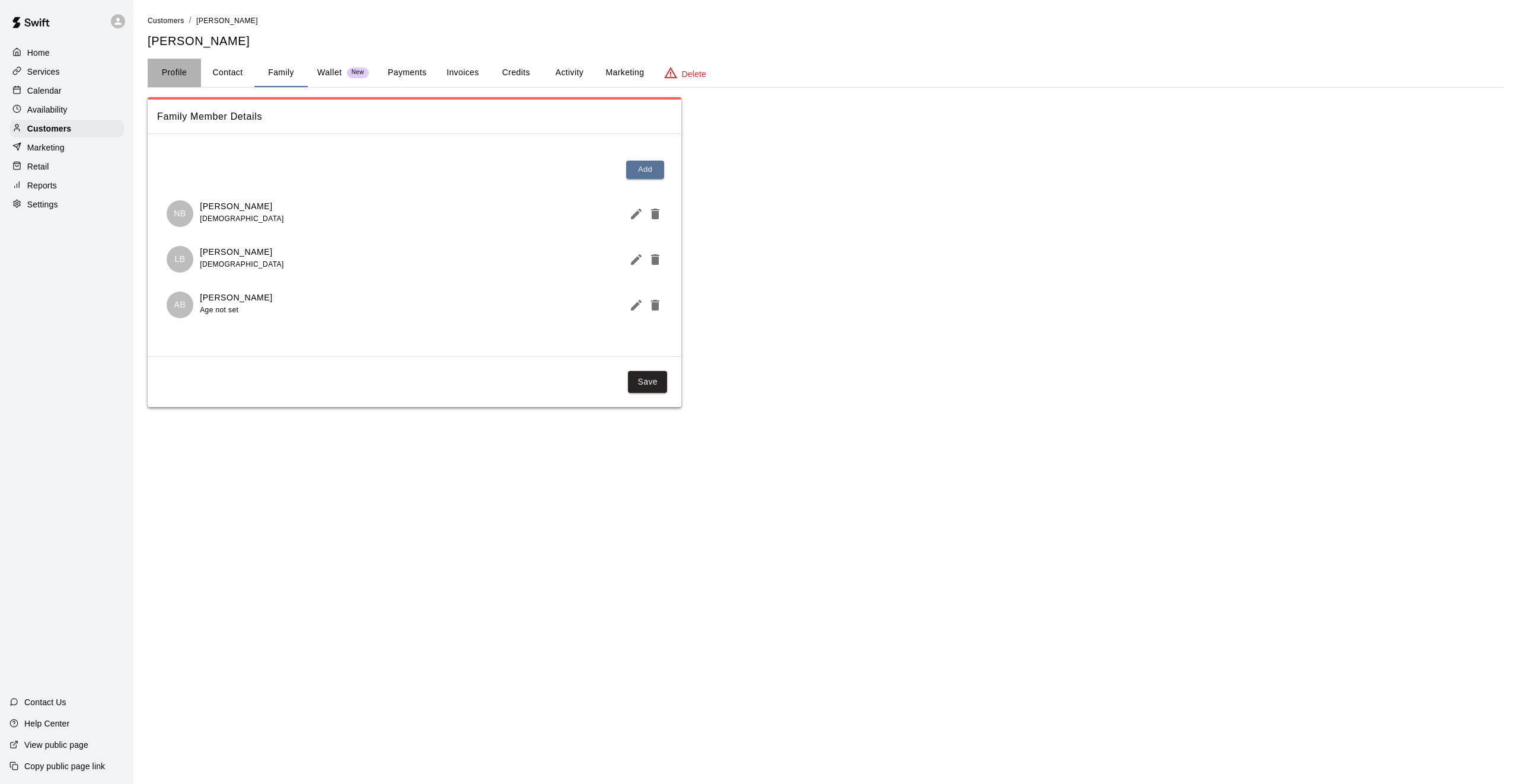
click at [183, 73] on button "Profile" at bounding box center [174, 73] width 53 height 29
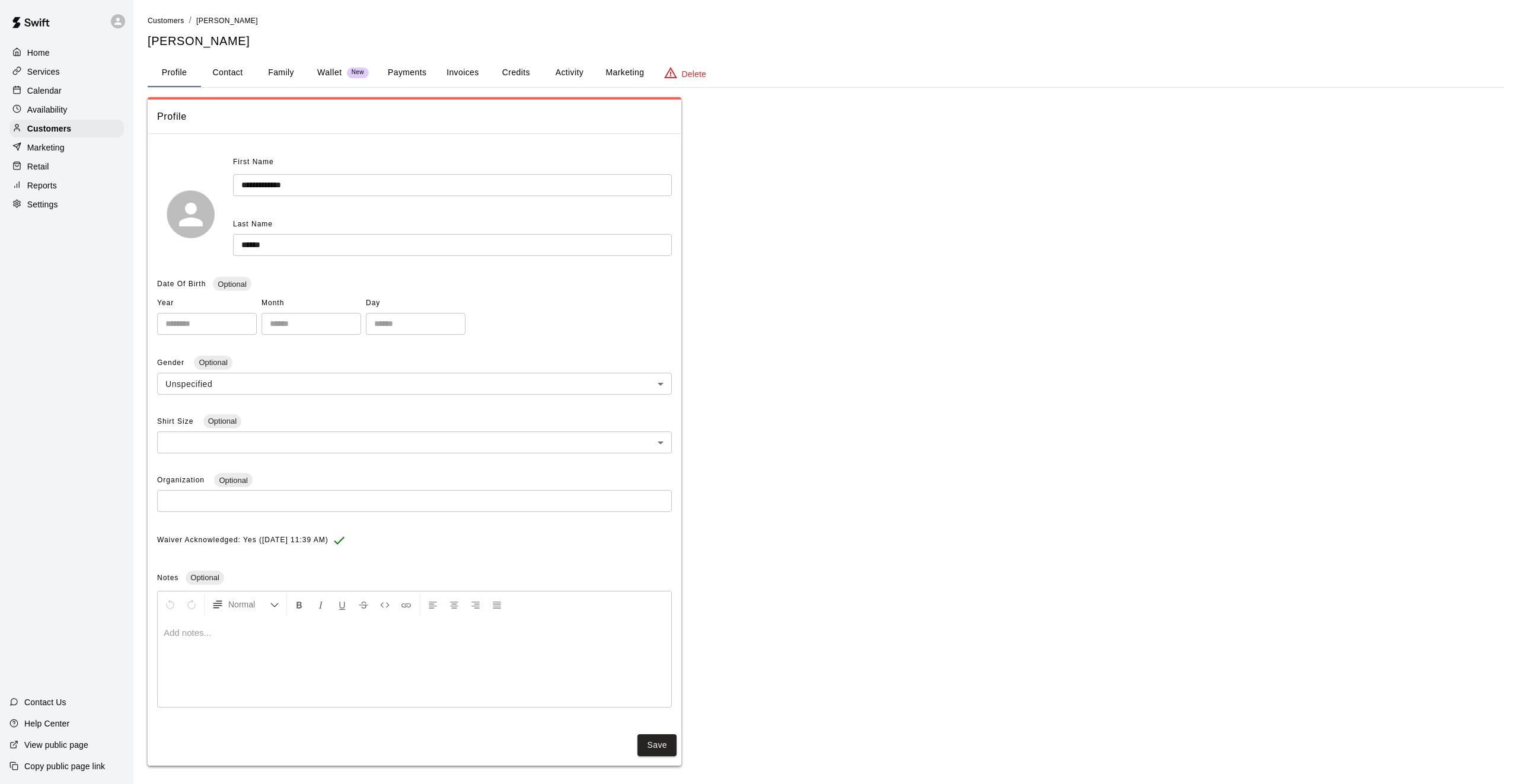
click at [73, 90] on div "Calendar" at bounding box center [67, 90] width 114 height 18
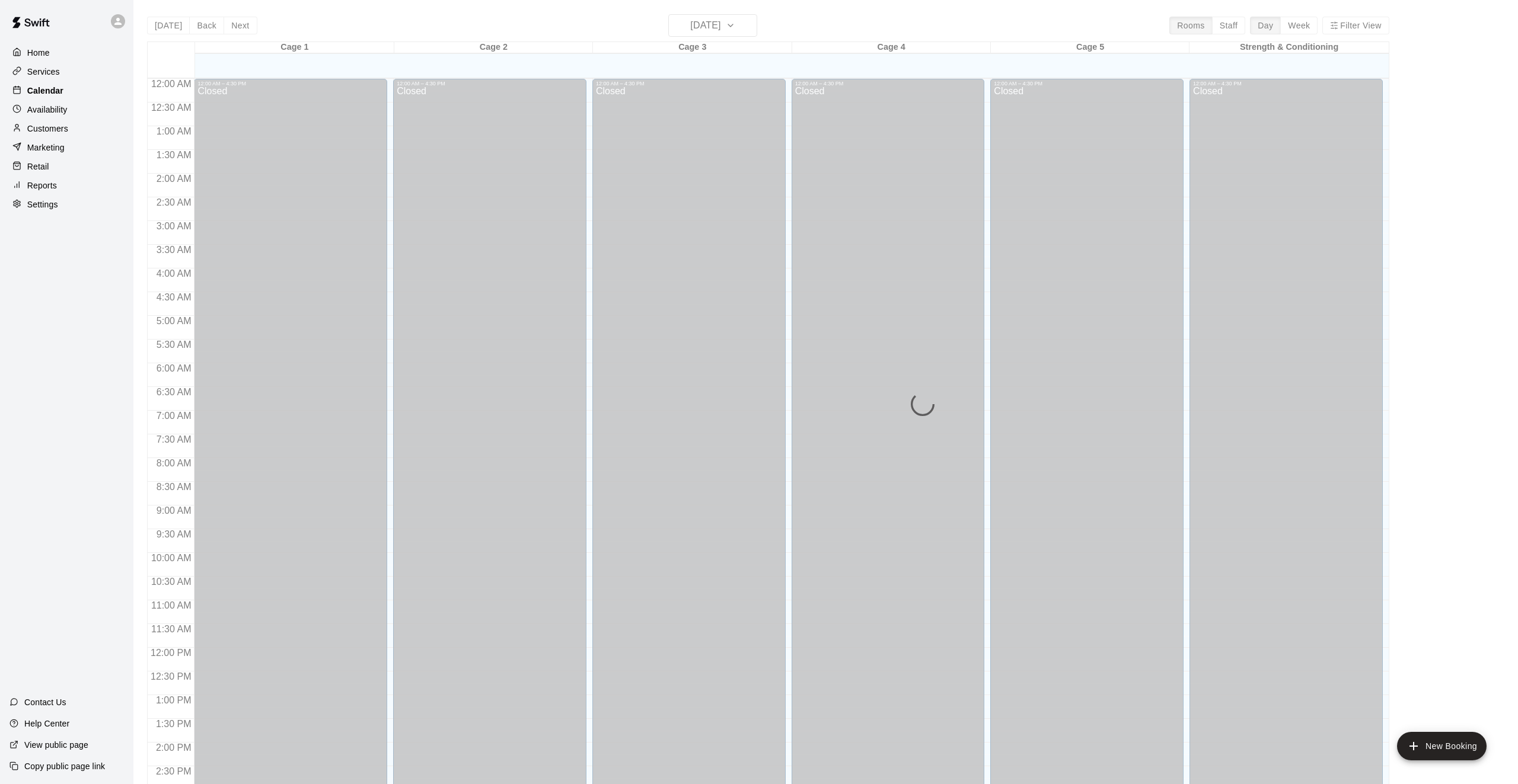
scroll to position [383, 0]
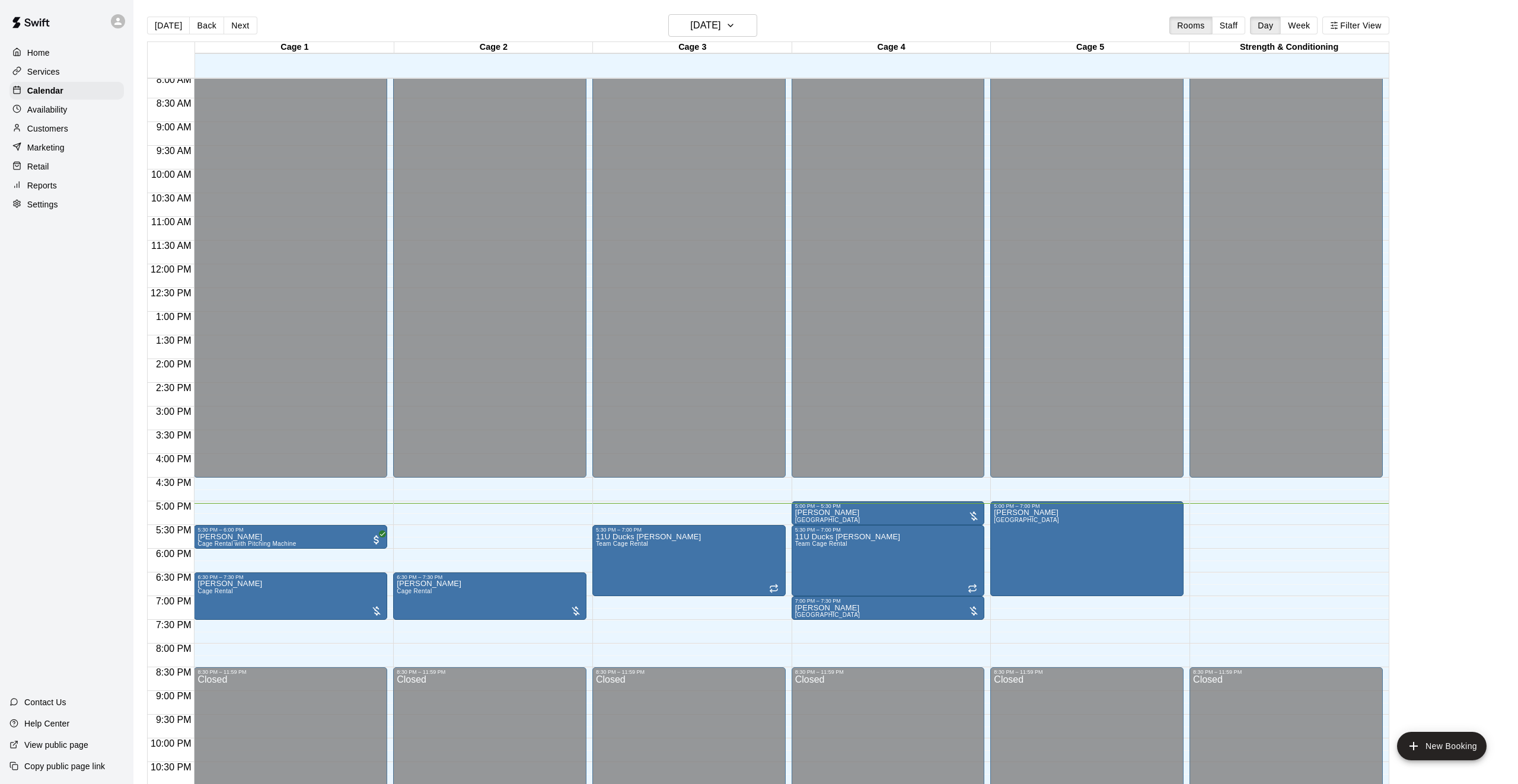
click at [818, 498] on div "12:00 AM – 4:30 PM Closed 5:00 PM – 5:30 PM Ruben Cortes Pitching Lane 5:30 PM …" at bounding box center [888, 265] width 193 height 1138
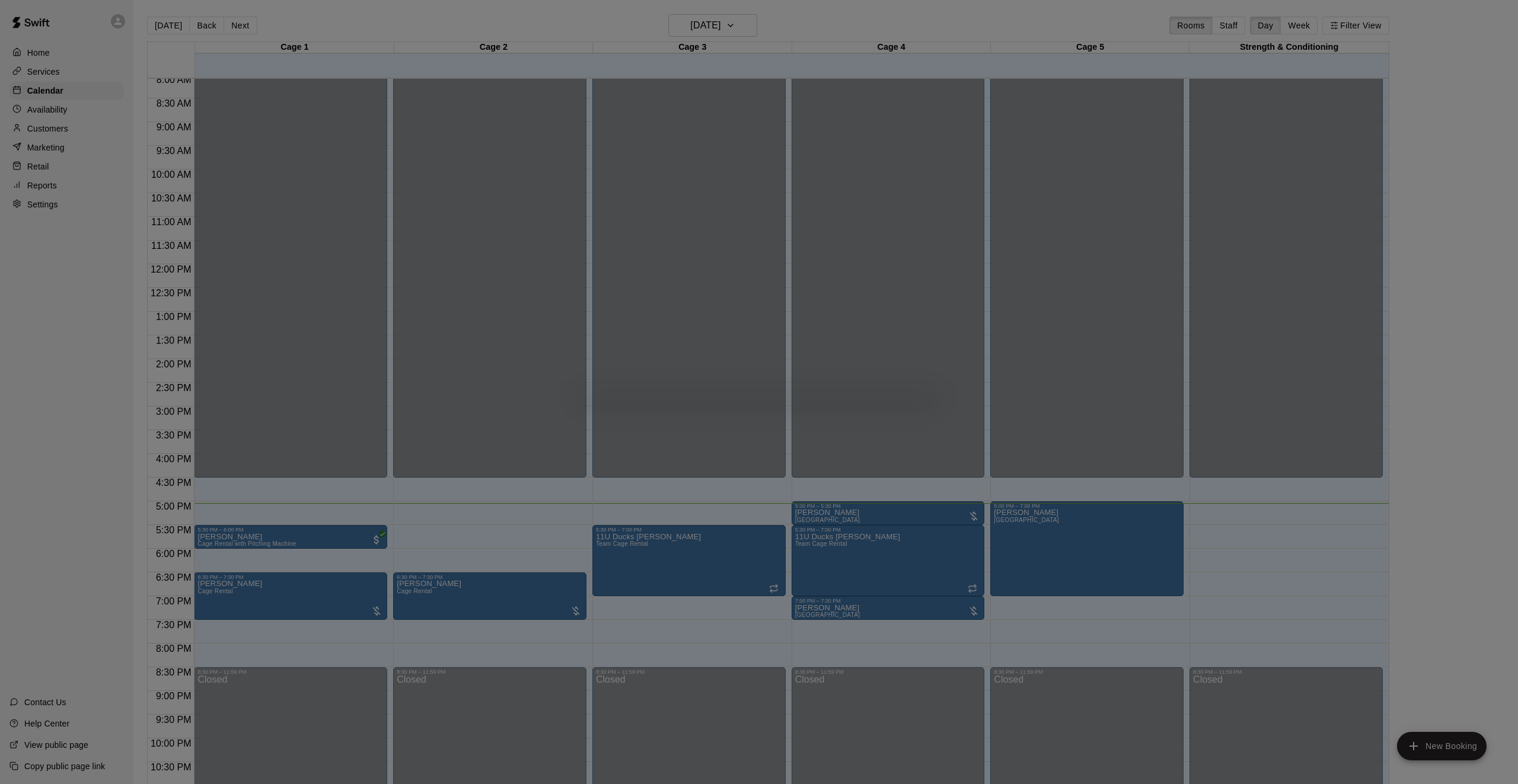
click at [823, 505] on div at bounding box center [759, 392] width 1518 height 784
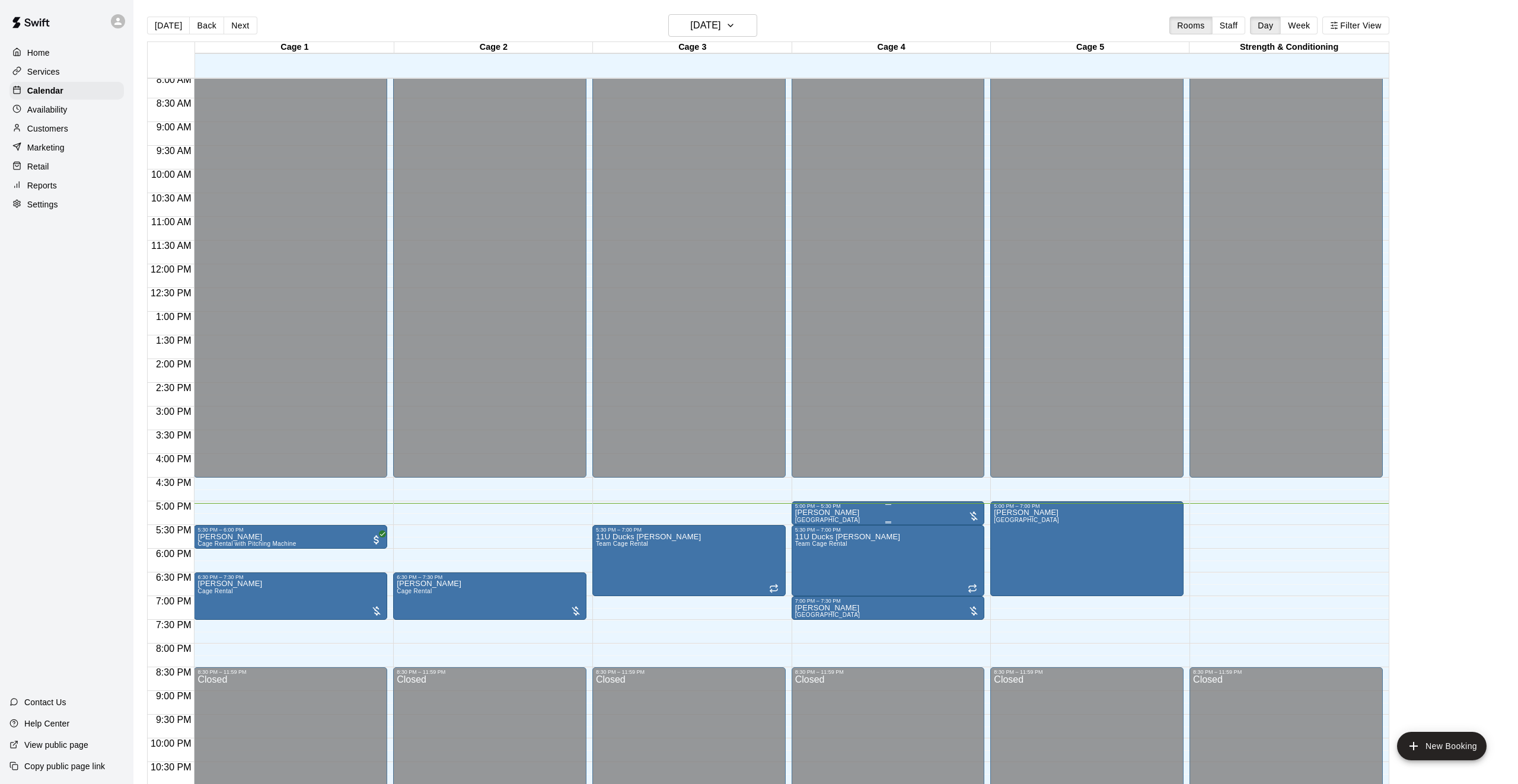
click at [827, 513] on p "[PERSON_NAME]" at bounding box center [827, 513] width 66 height 0
click at [806, 551] on img "edit" at bounding box center [807, 554] width 13 height 13
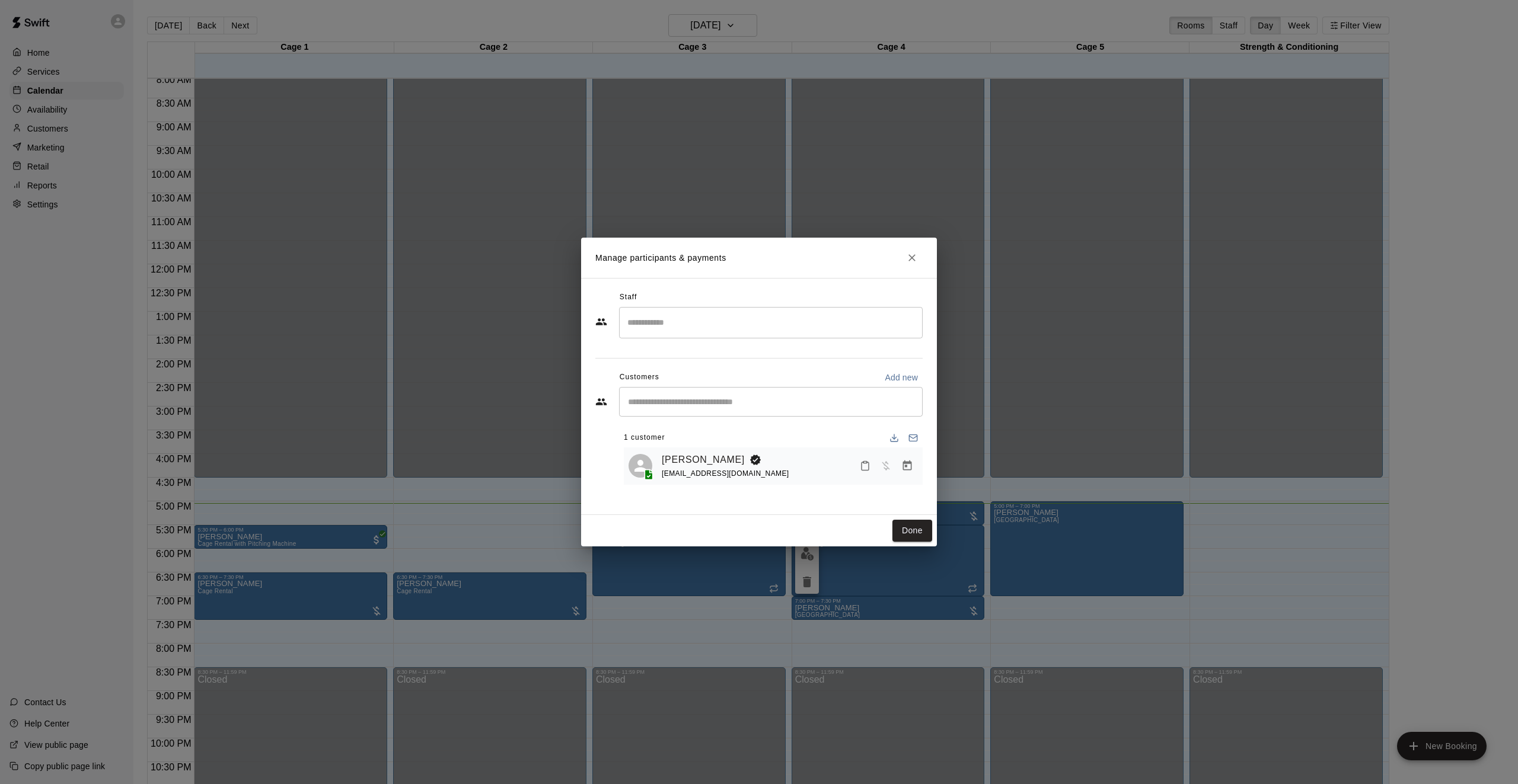
click at [897, 609] on div "Manage participants & payments Staff ​ Customers Add new ​ 1 customer Mila Cort…" at bounding box center [759, 392] width 1518 height 784
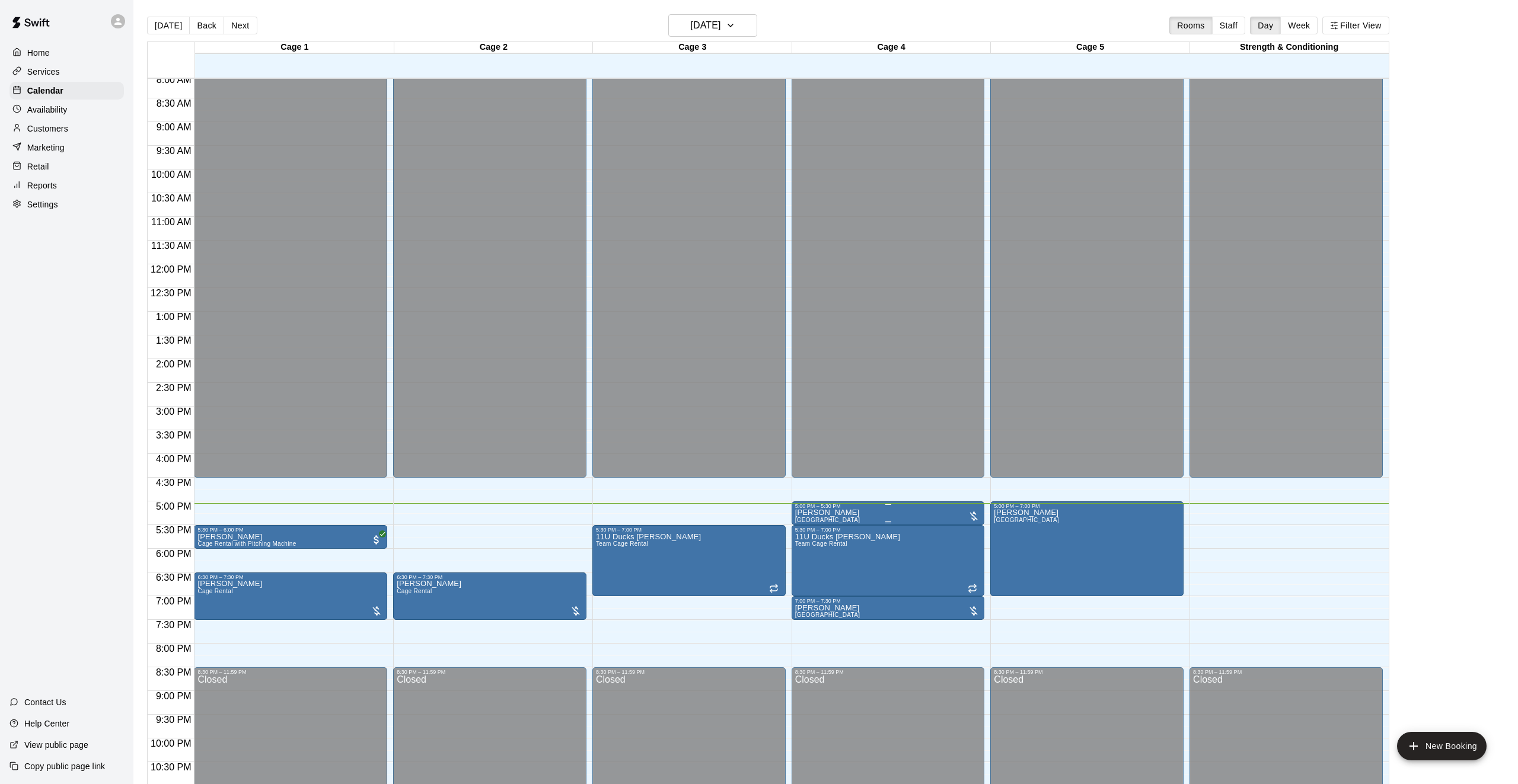
click at [798, 507] on div "5:00 PM – 5:30 PM" at bounding box center [888, 506] width 187 height 6
click at [802, 519] on icon "edit" at bounding box center [806, 515] width 10 height 10
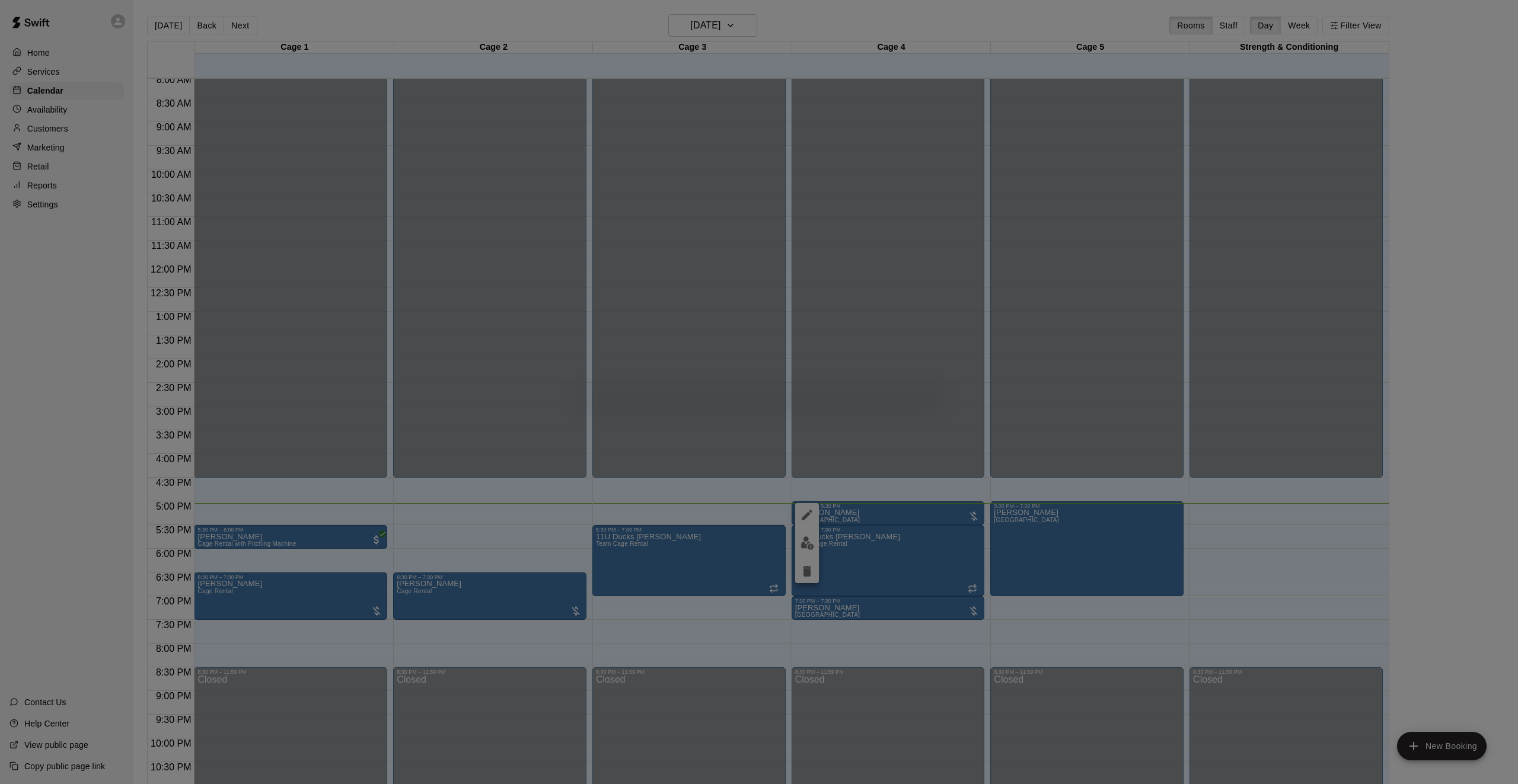
click at [1016, 625] on div at bounding box center [759, 392] width 1518 height 784
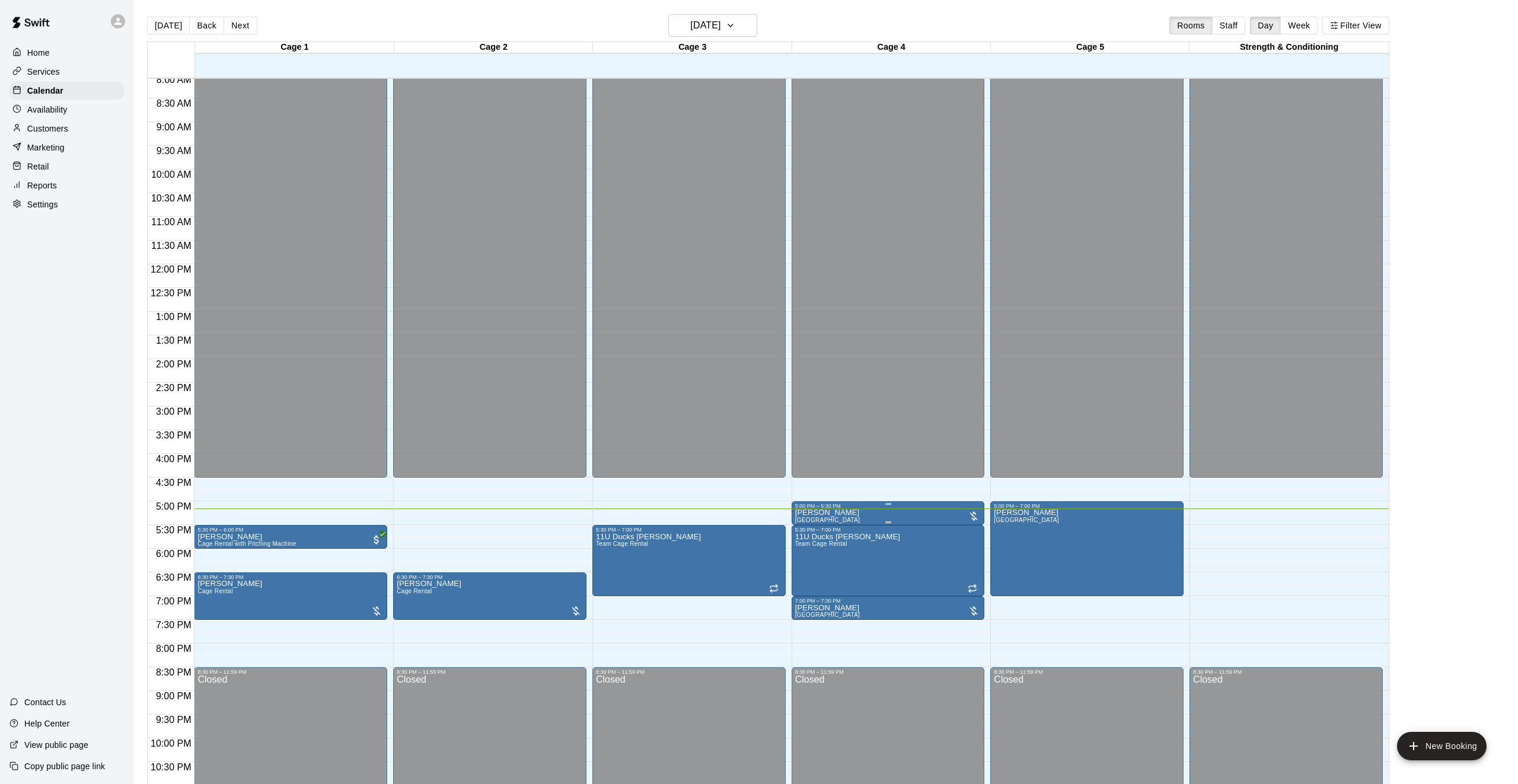
click at [798, 544] on button "edit" at bounding box center [806, 550] width 24 height 23
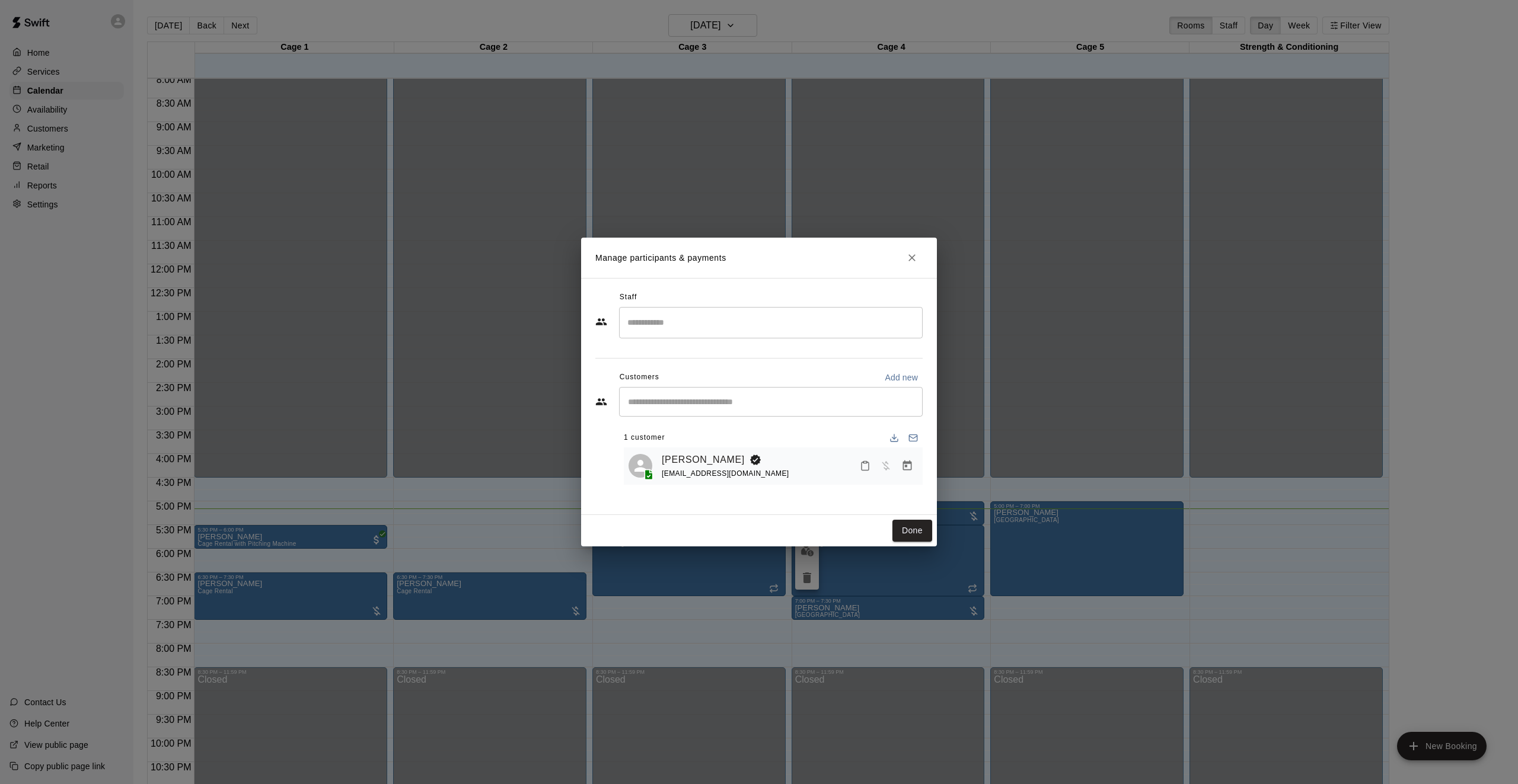
click at [869, 647] on div "Manage participants & payments Staff ​ Customers Add new ​ 1 customer Mila Cort…" at bounding box center [759, 392] width 1518 height 784
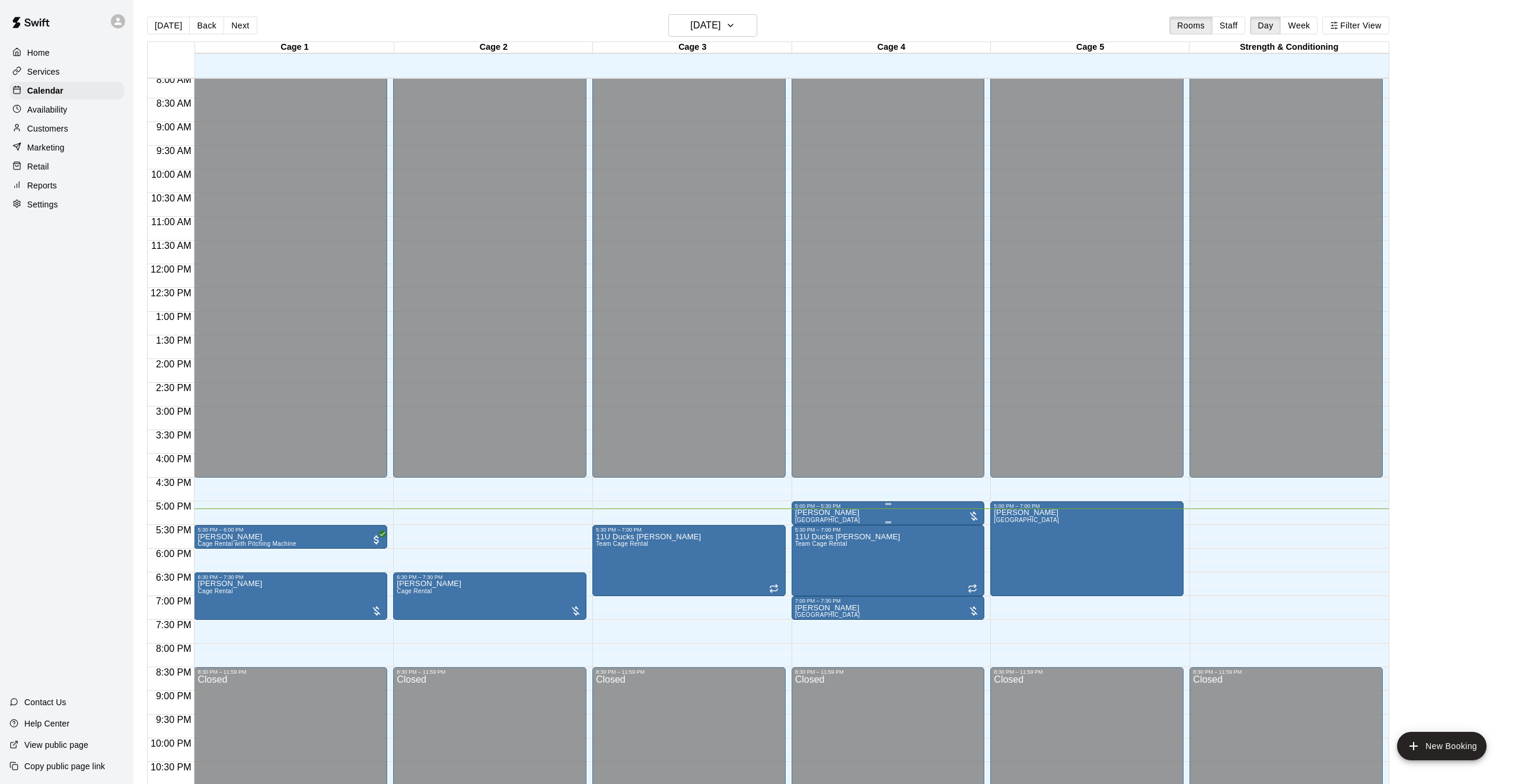
click at [843, 513] on p "[PERSON_NAME]" at bounding box center [827, 513] width 66 height 0
click at [813, 521] on icon "edit" at bounding box center [806, 525] width 14 height 14
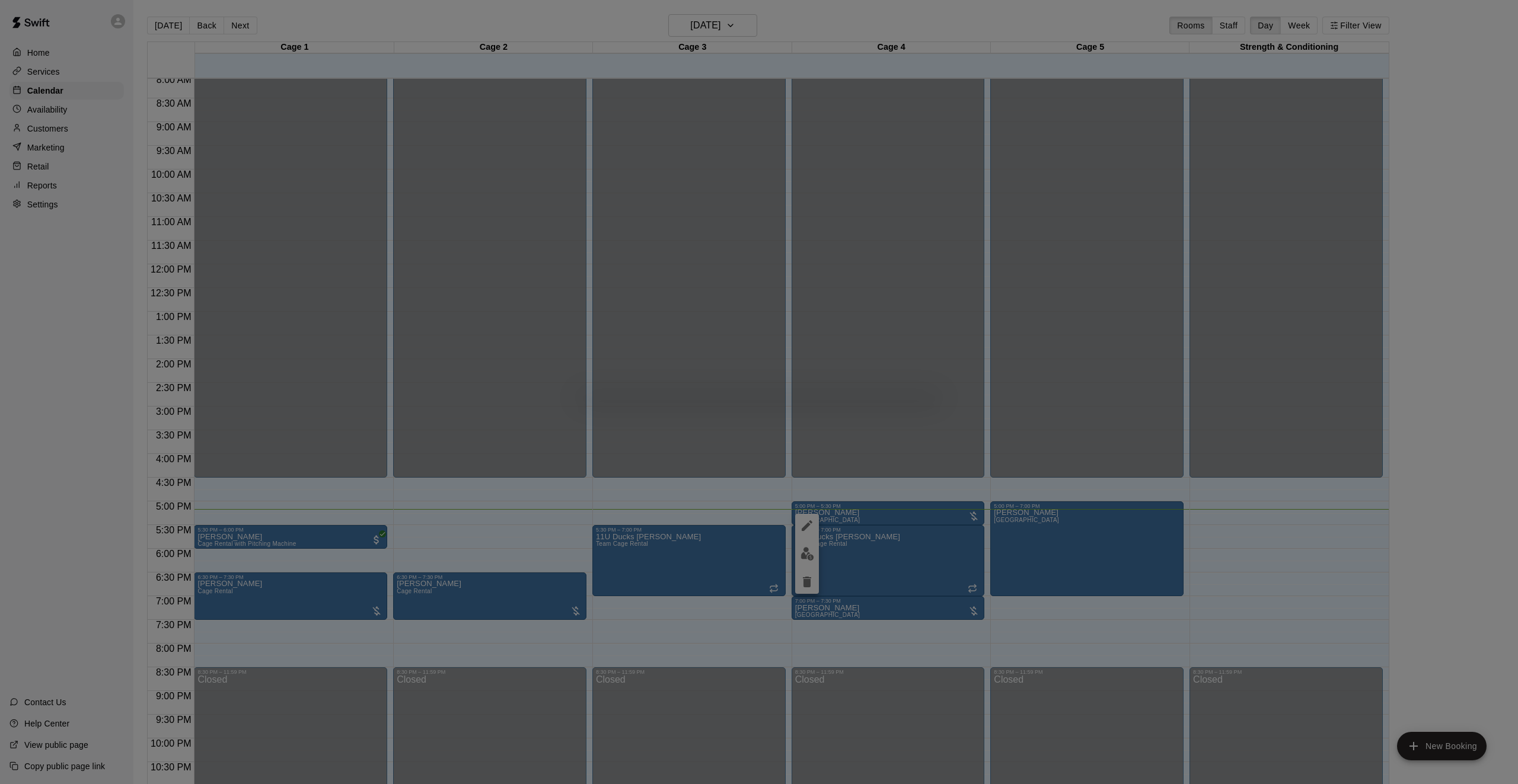
click at [947, 628] on div at bounding box center [759, 392] width 1518 height 784
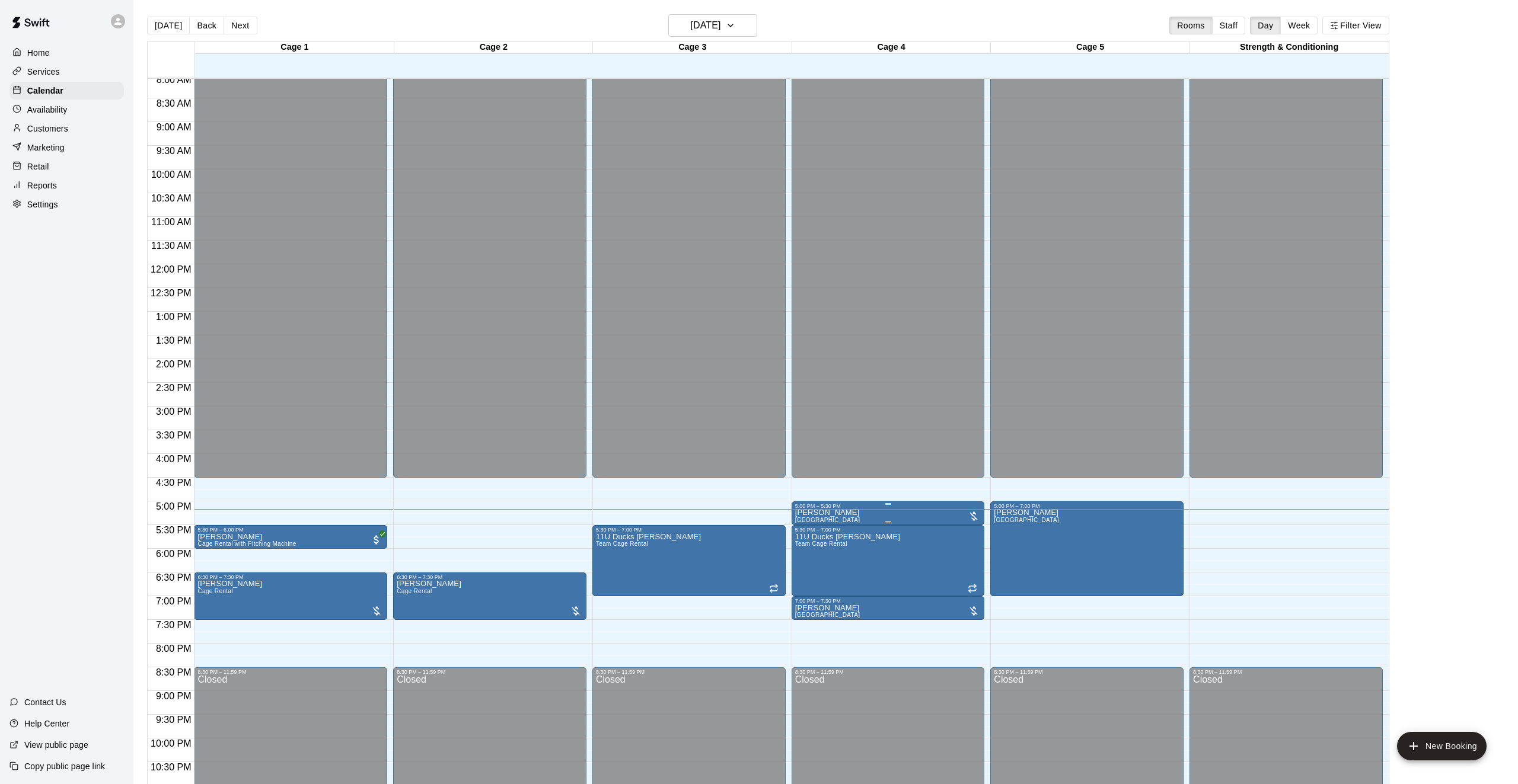
click at [799, 519] on span "[GEOGRAPHIC_DATA]" at bounding box center [827, 519] width 66 height 7
click at [801, 532] on icon "edit" at bounding box center [806, 529] width 14 height 14
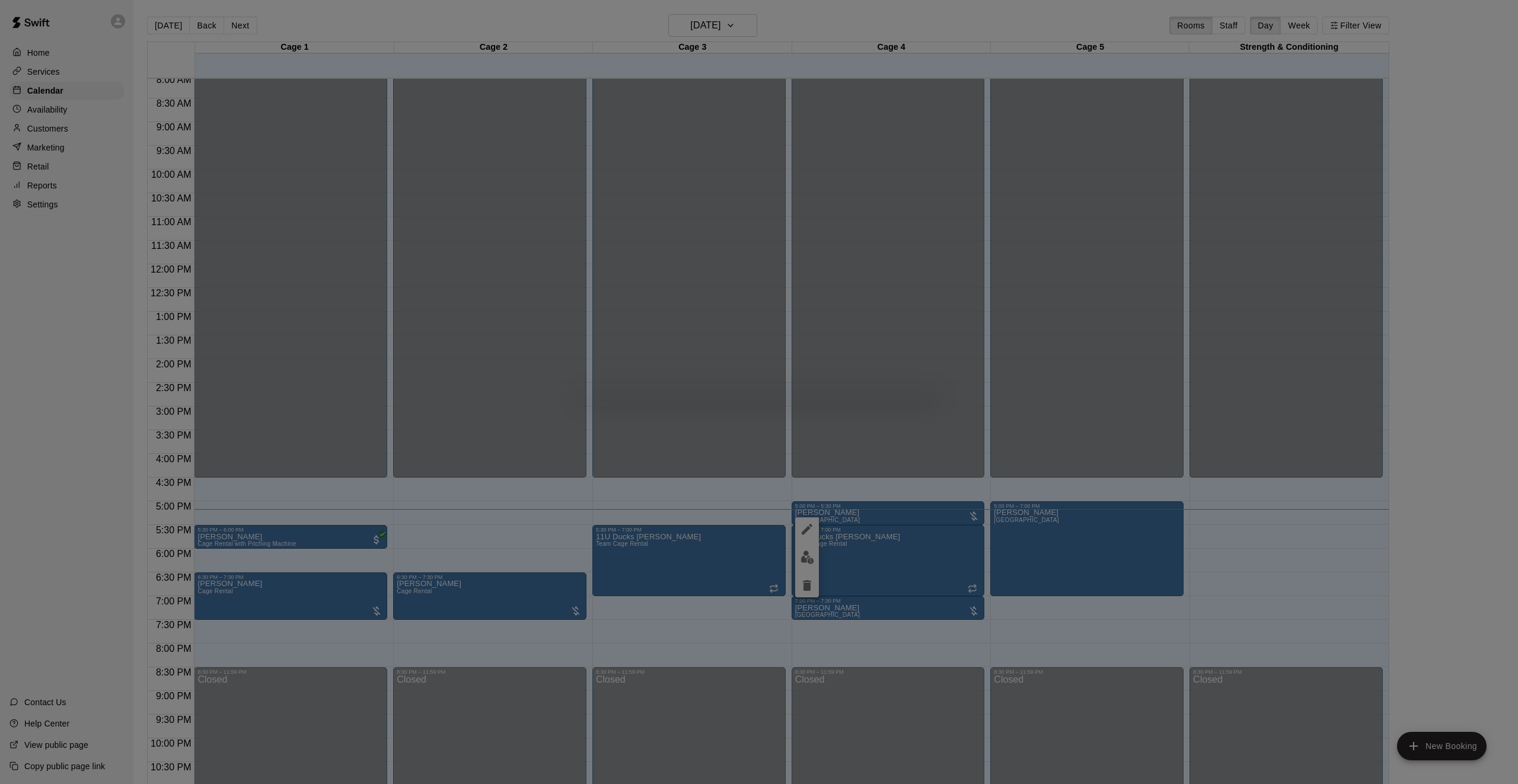
click at [88, 255] on div at bounding box center [759, 392] width 1518 height 784
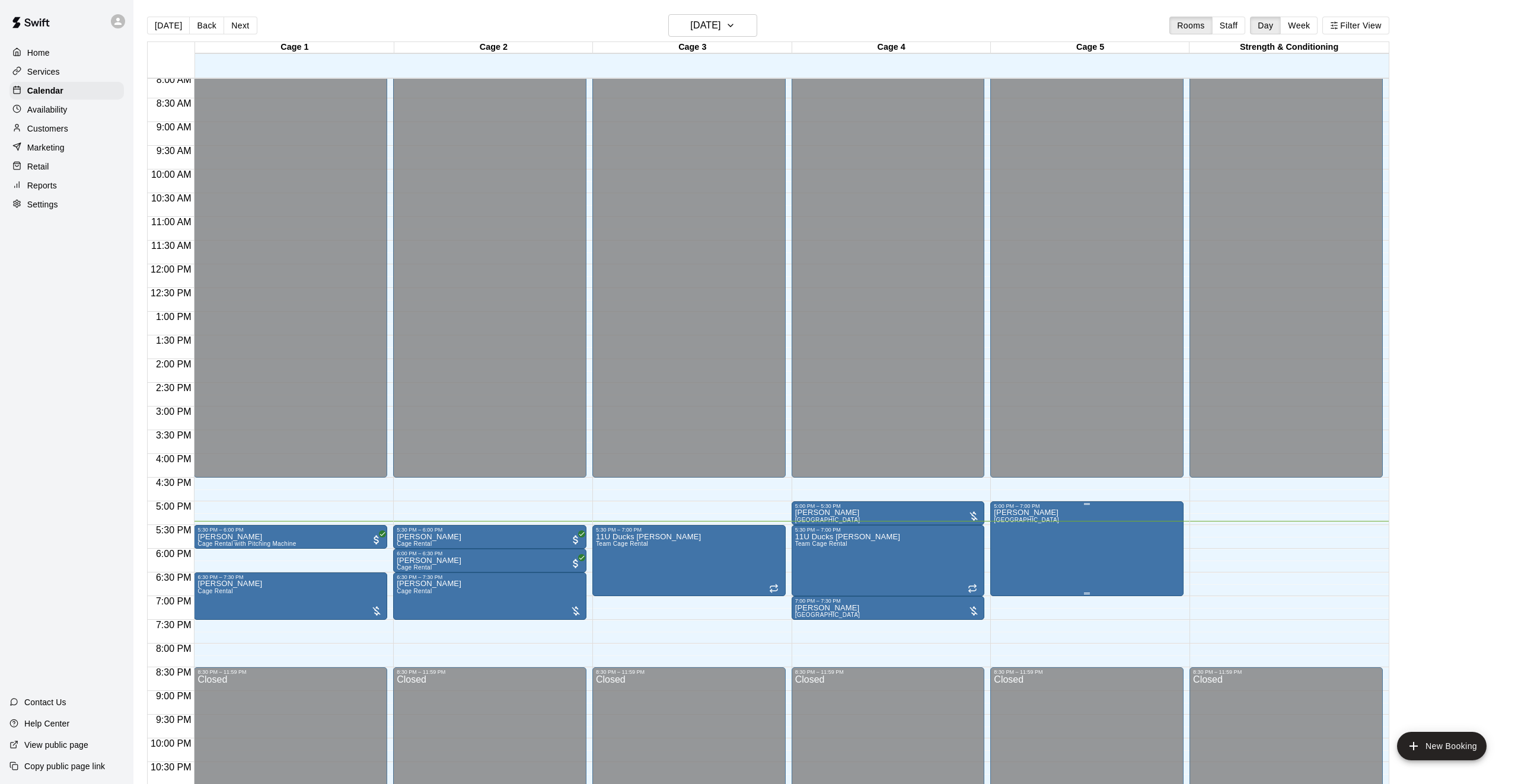
click at [884, 522] on div at bounding box center [759, 392] width 1518 height 784
click at [0, 0] on div at bounding box center [0, 0] width 0 height 0
click at [893, 532] on icon "edit" at bounding box center [897, 533] width 14 height 14
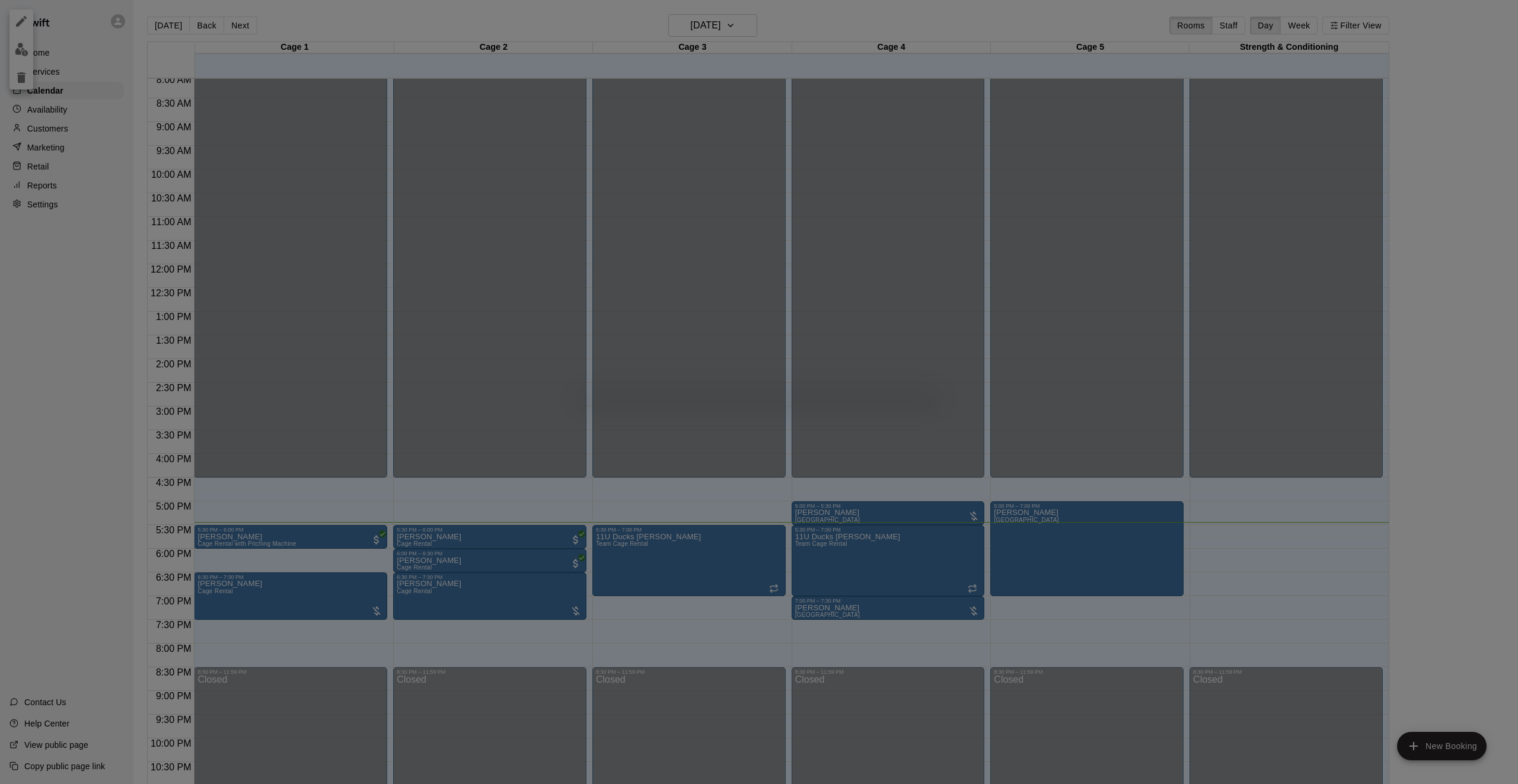
click at [890, 402] on div at bounding box center [759, 392] width 1518 height 784
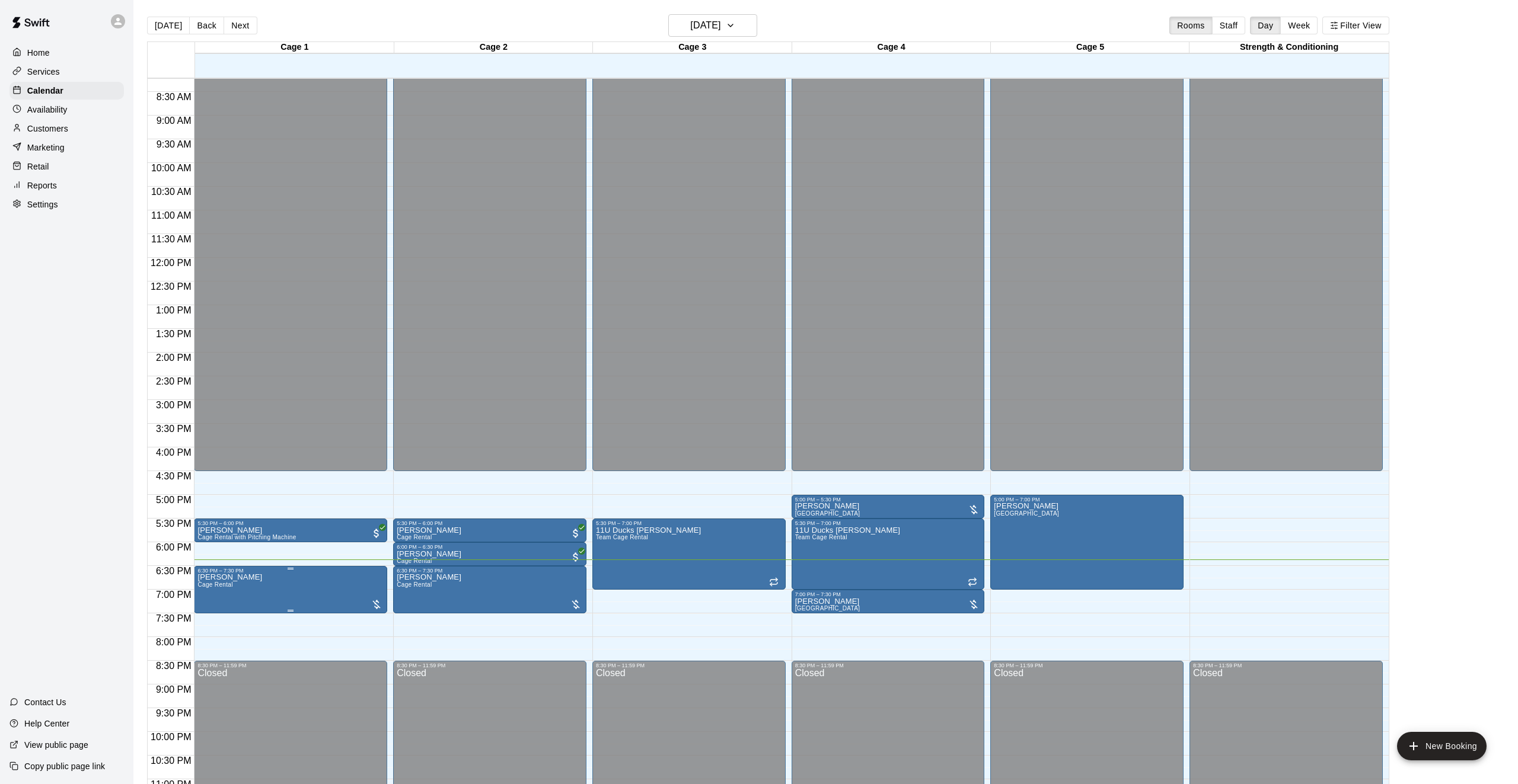
scroll to position [395, 0]
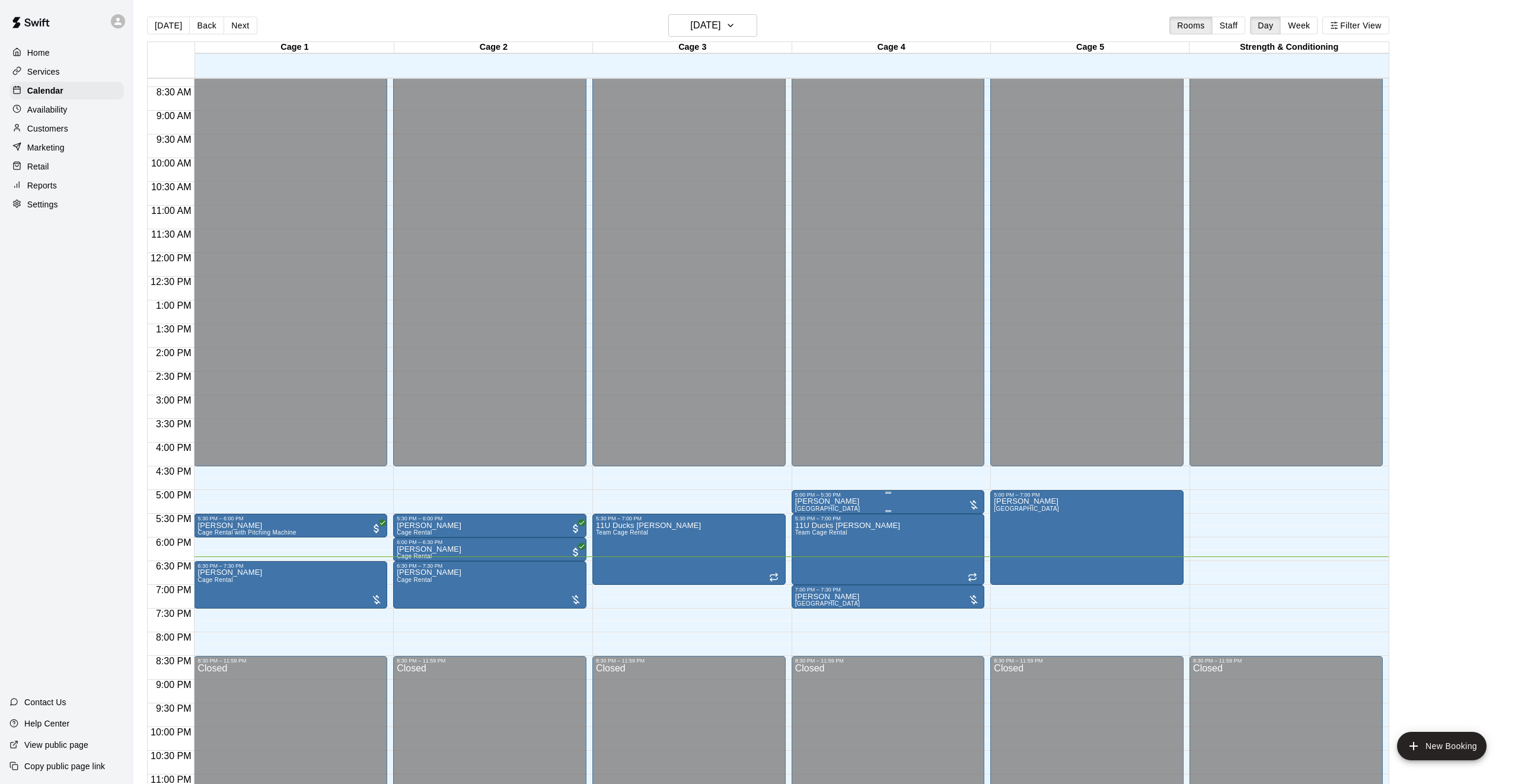
click at [900, 508] on div at bounding box center [759, 392] width 1518 height 784
click at [820, 488] on div "12:00 AM – 4:30 PM Closed 5:00 PM – 5:30 PM Ruben Cortes Pitching Lane 5:30 PM …" at bounding box center [888, 253] width 193 height 1138
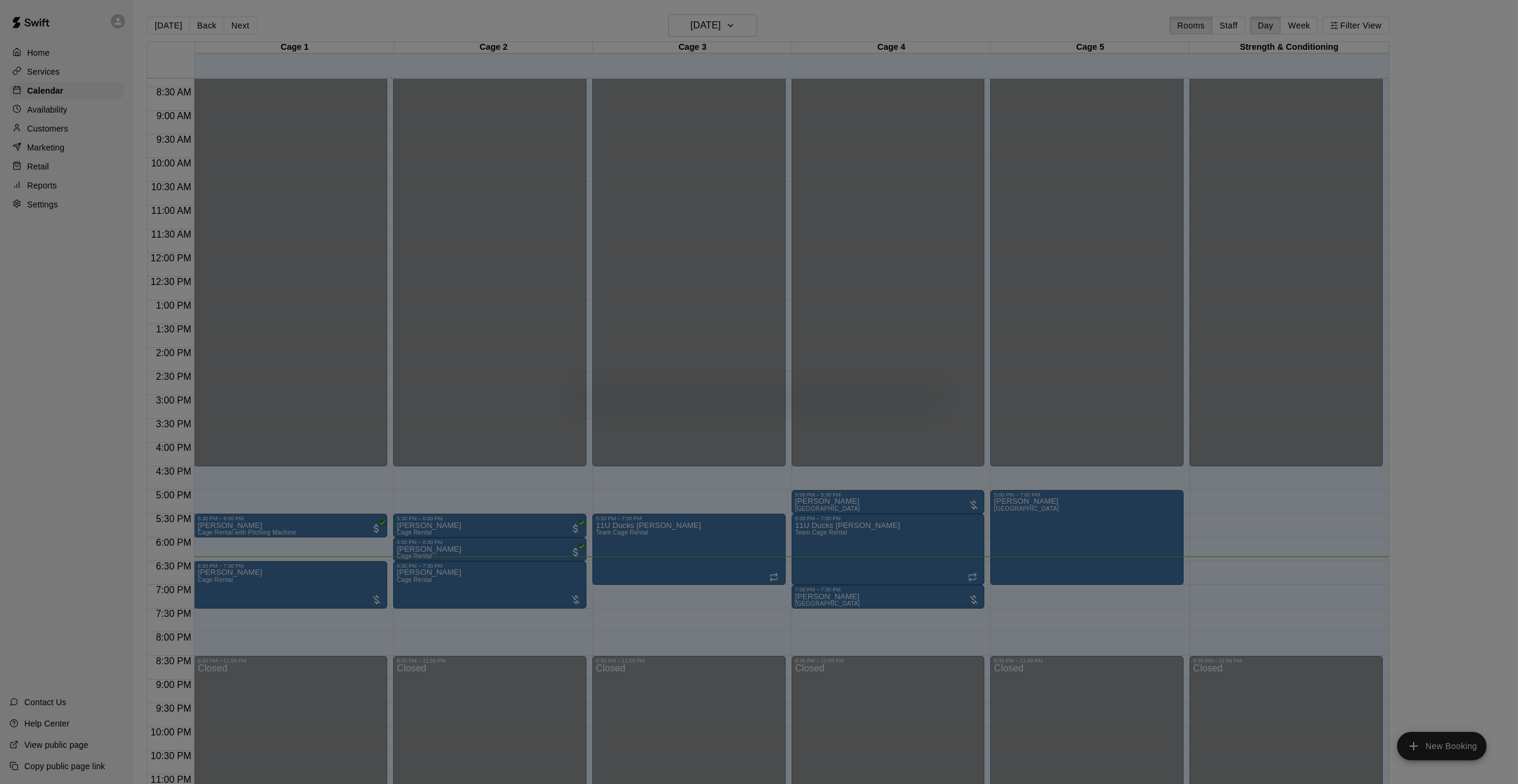
click at [825, 498] on div at bounding box center [759, 392] width 1518 height 784
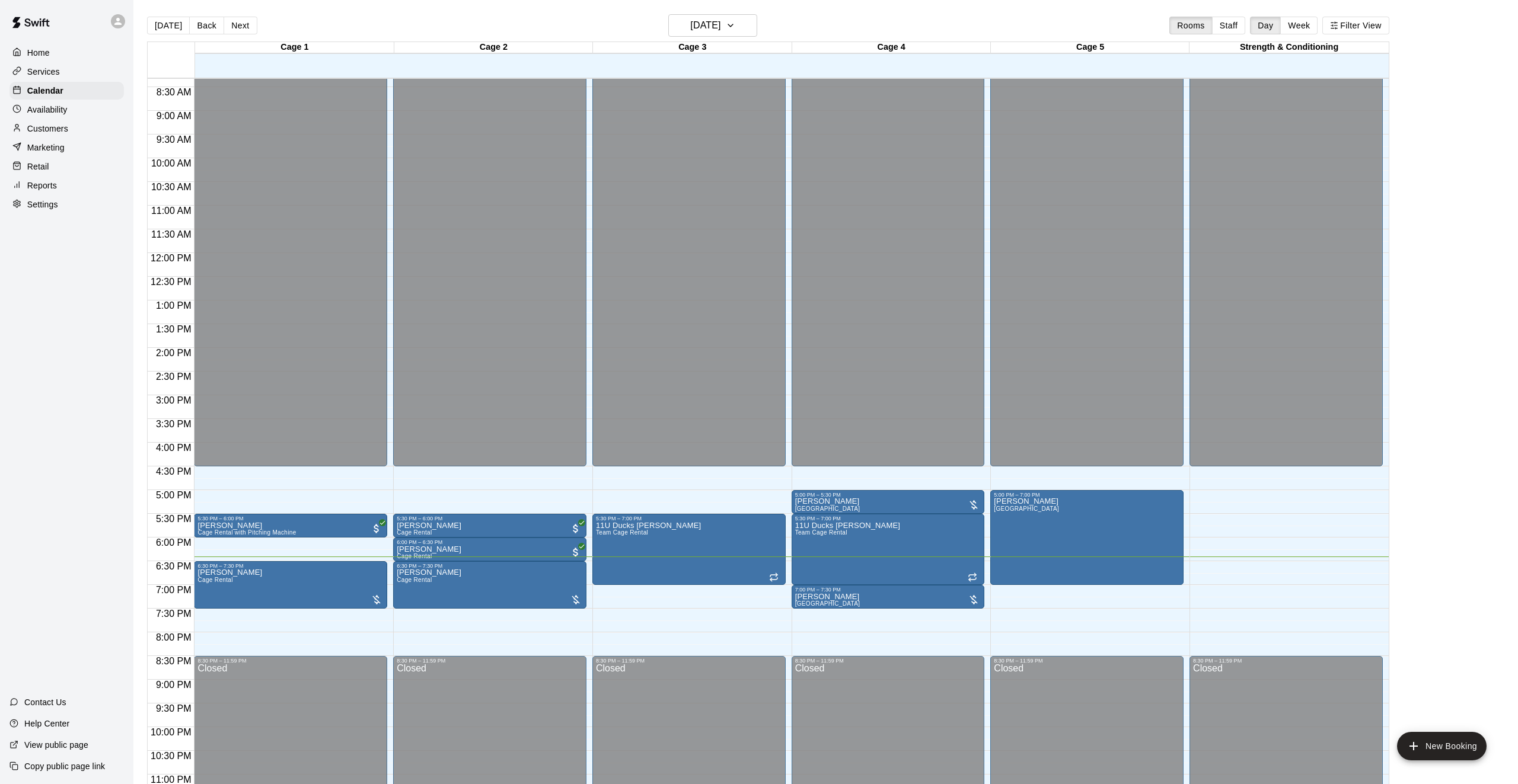
click at [821, 501] on p "[PERSON_NAME]" at bounding box center [827, 501] width 66 height 0
click at [812, 522] on button "edit" at bounding box center [806, 514] width 24 height 24
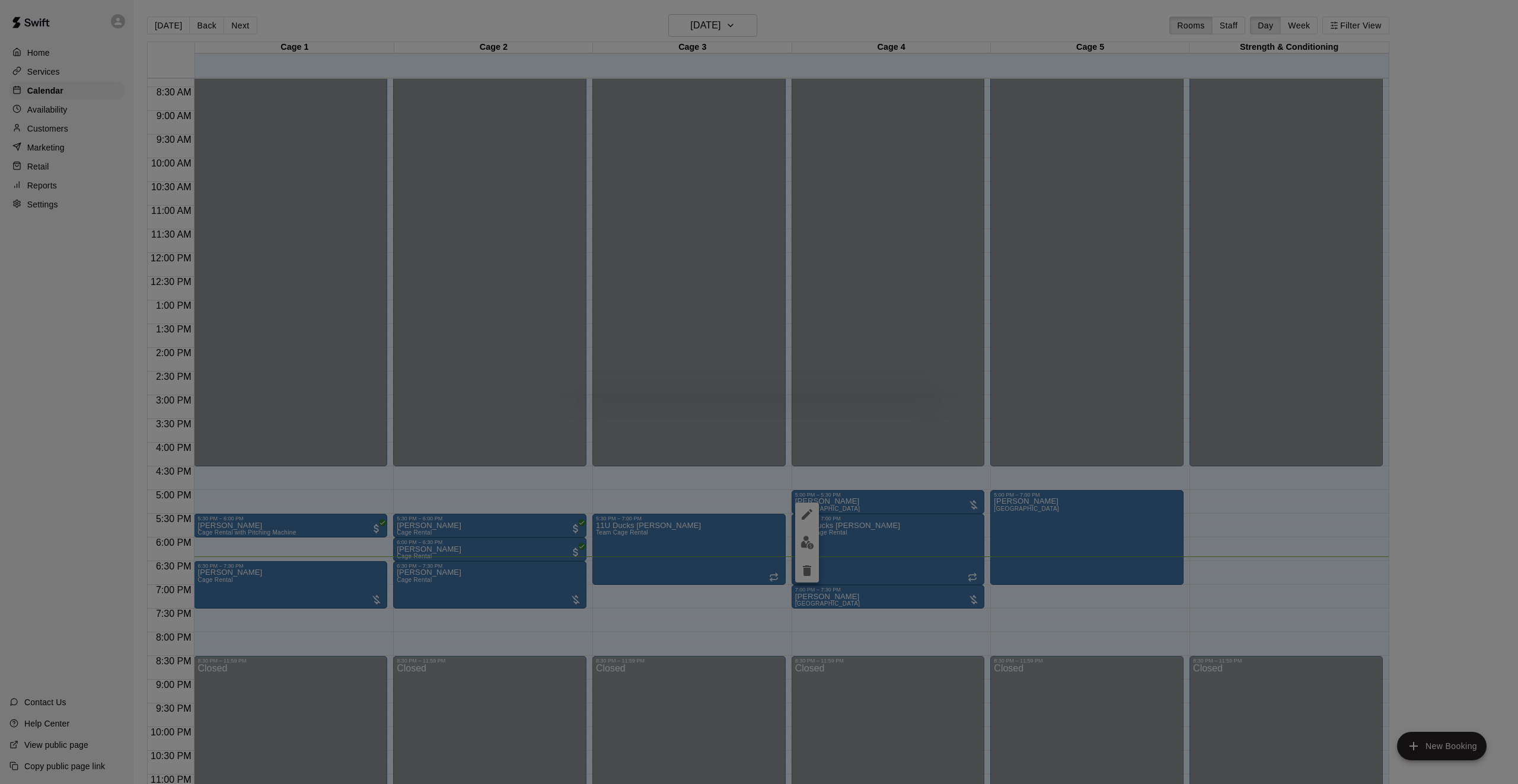
click at [824, 504] on div at bounding box center [759, 392] width 1518 height 784
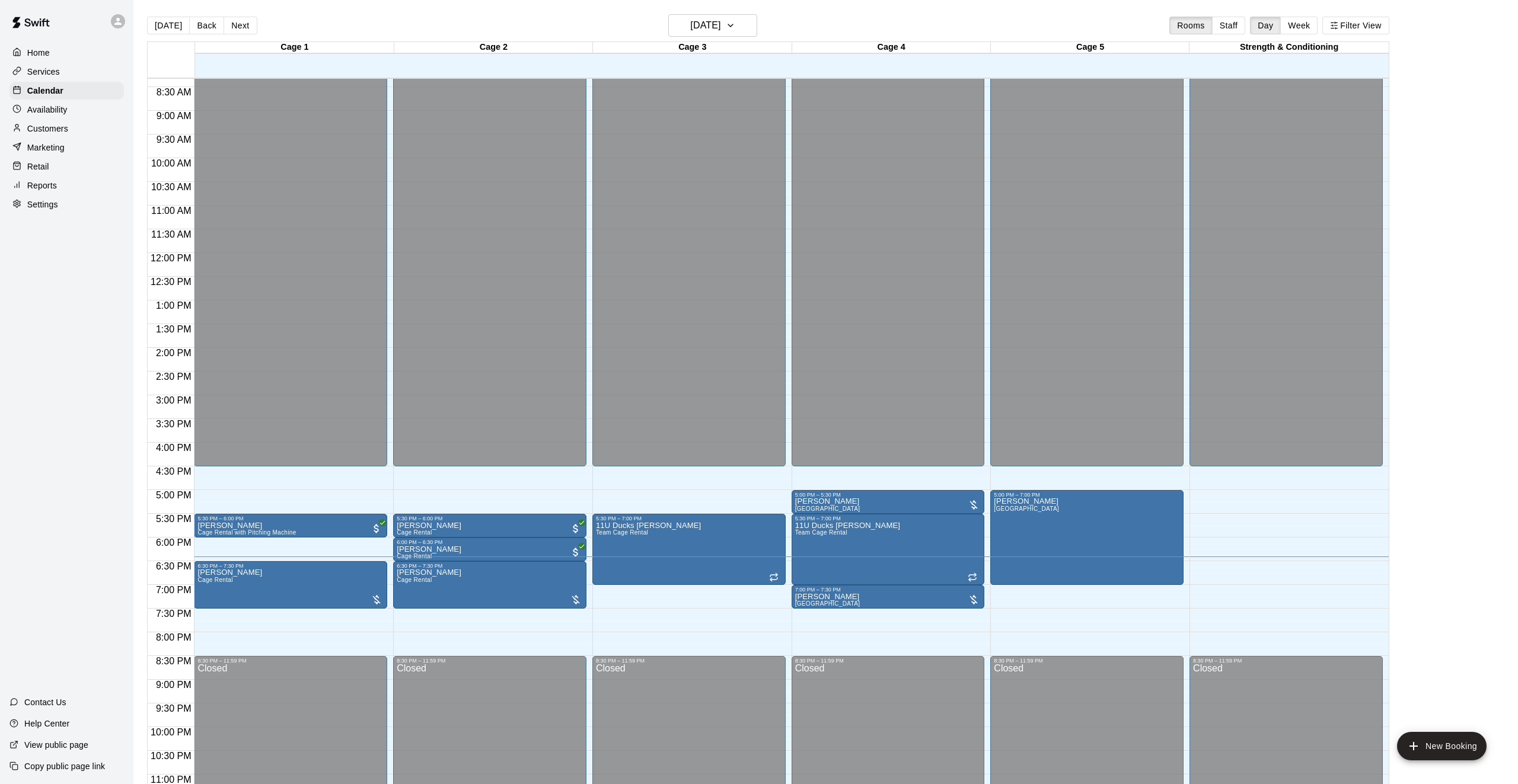
click at [828, 501] on p "[PERSON_NAME]" at bounding box center [827, 501] width 66 height 0
click at [806, 510] on icon "edit" at bounding box center [806, 514] width 14 height 14
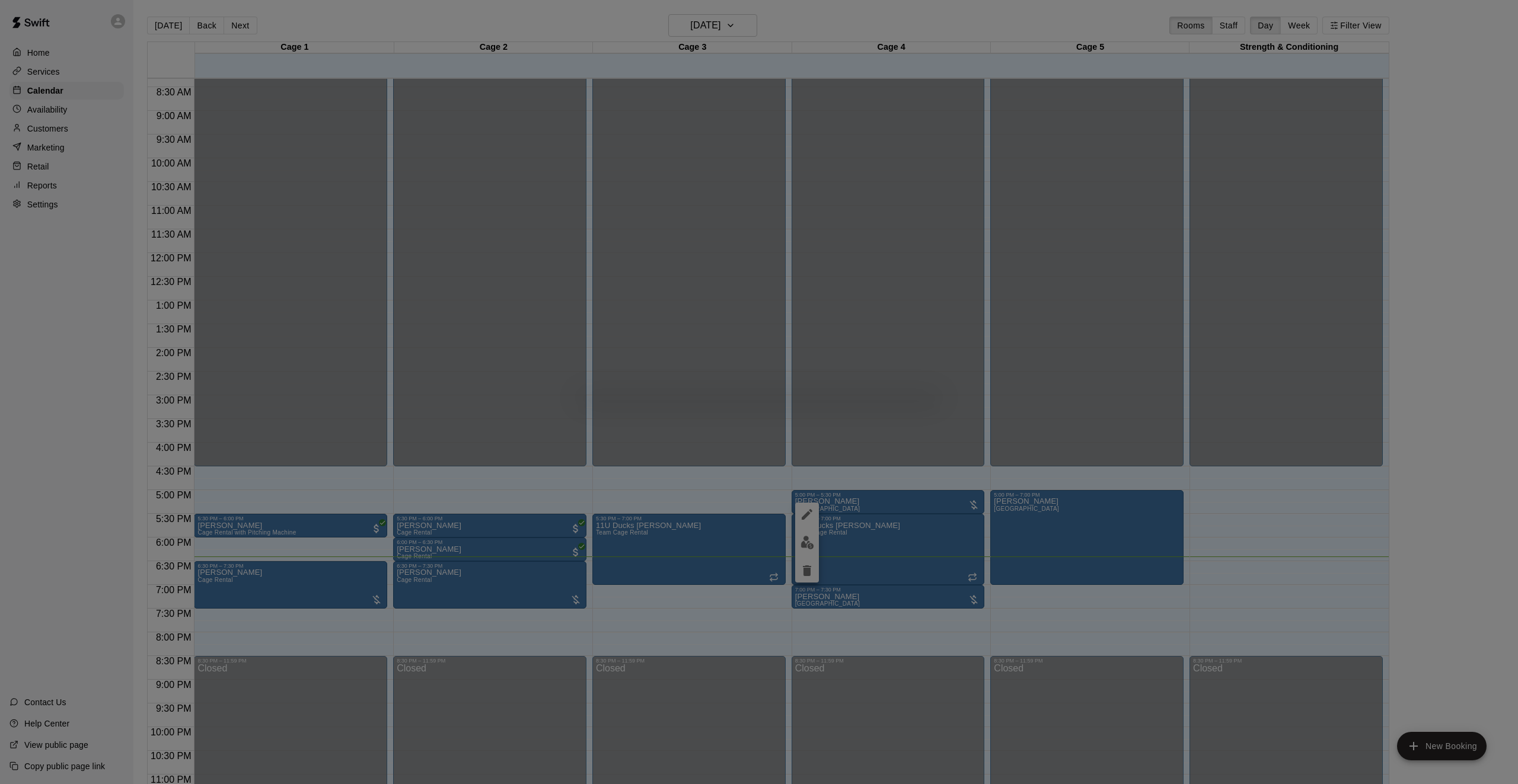
click at [962, 509] on div at bounding box center [759, 392] width 1518 height 784
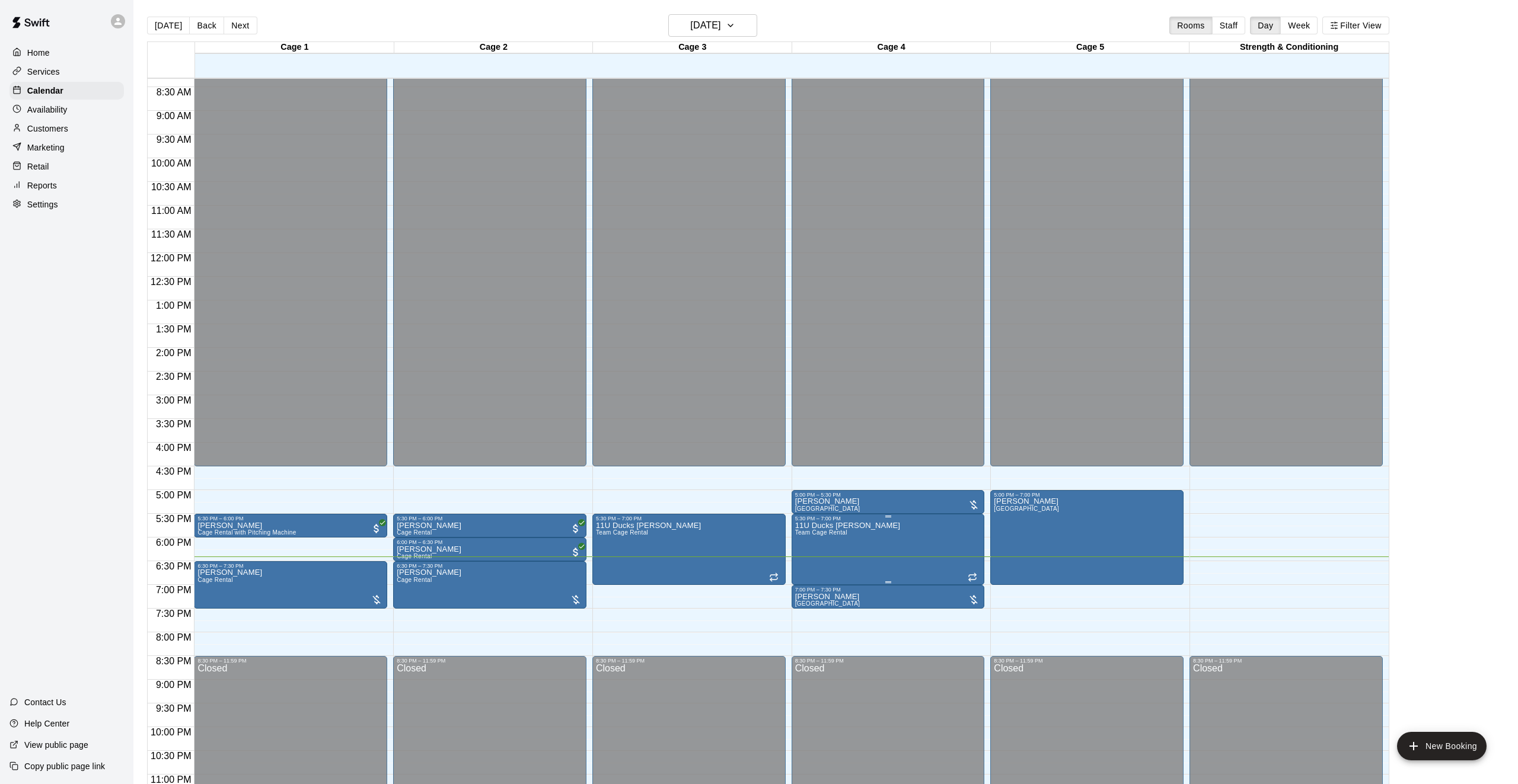
click at [803, 531] on icon "edit" at bounding box center [806, 534] width 14 height 14
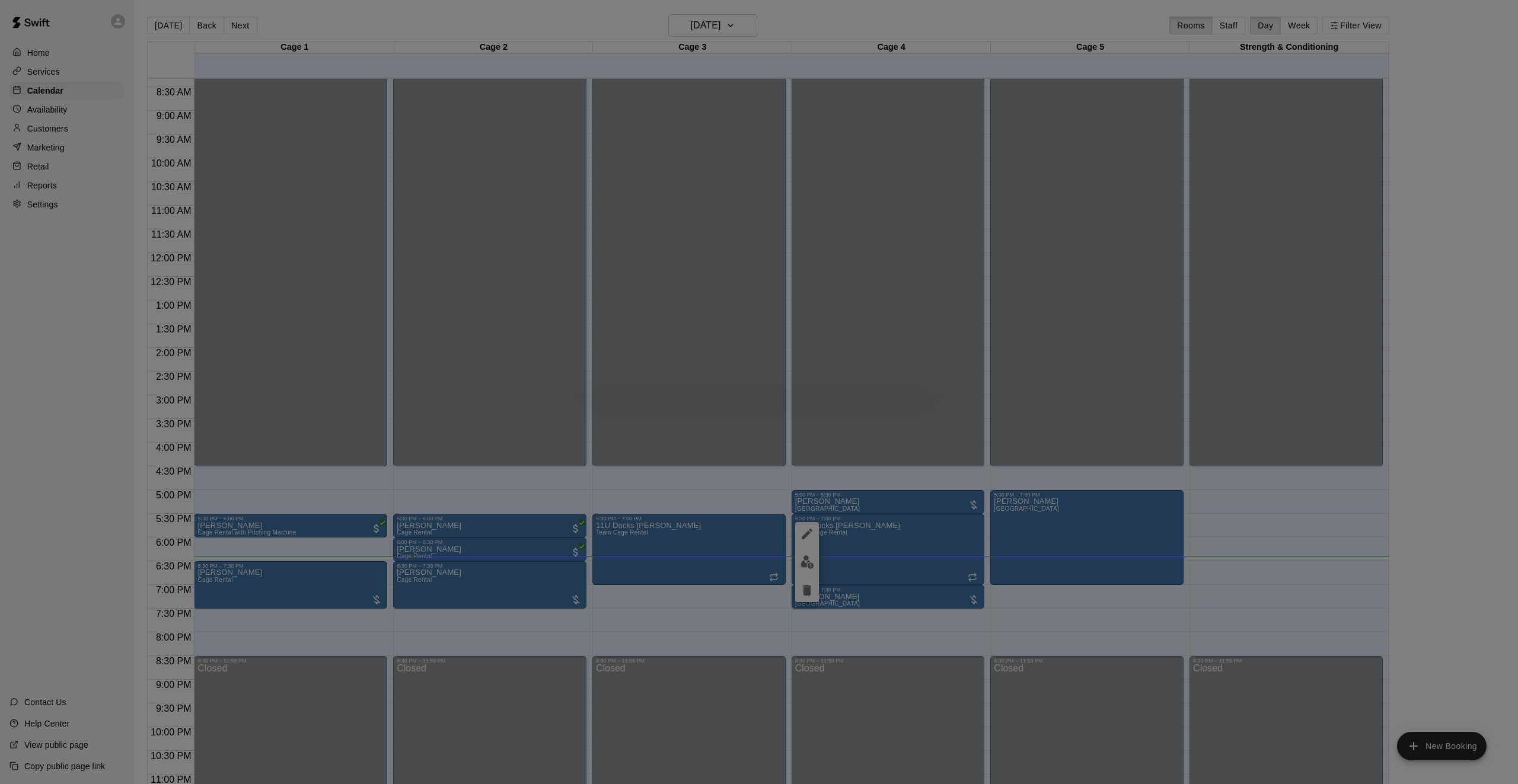
click at [1145, 491] on div at bounding box center [759, 392] width 1518 height 784
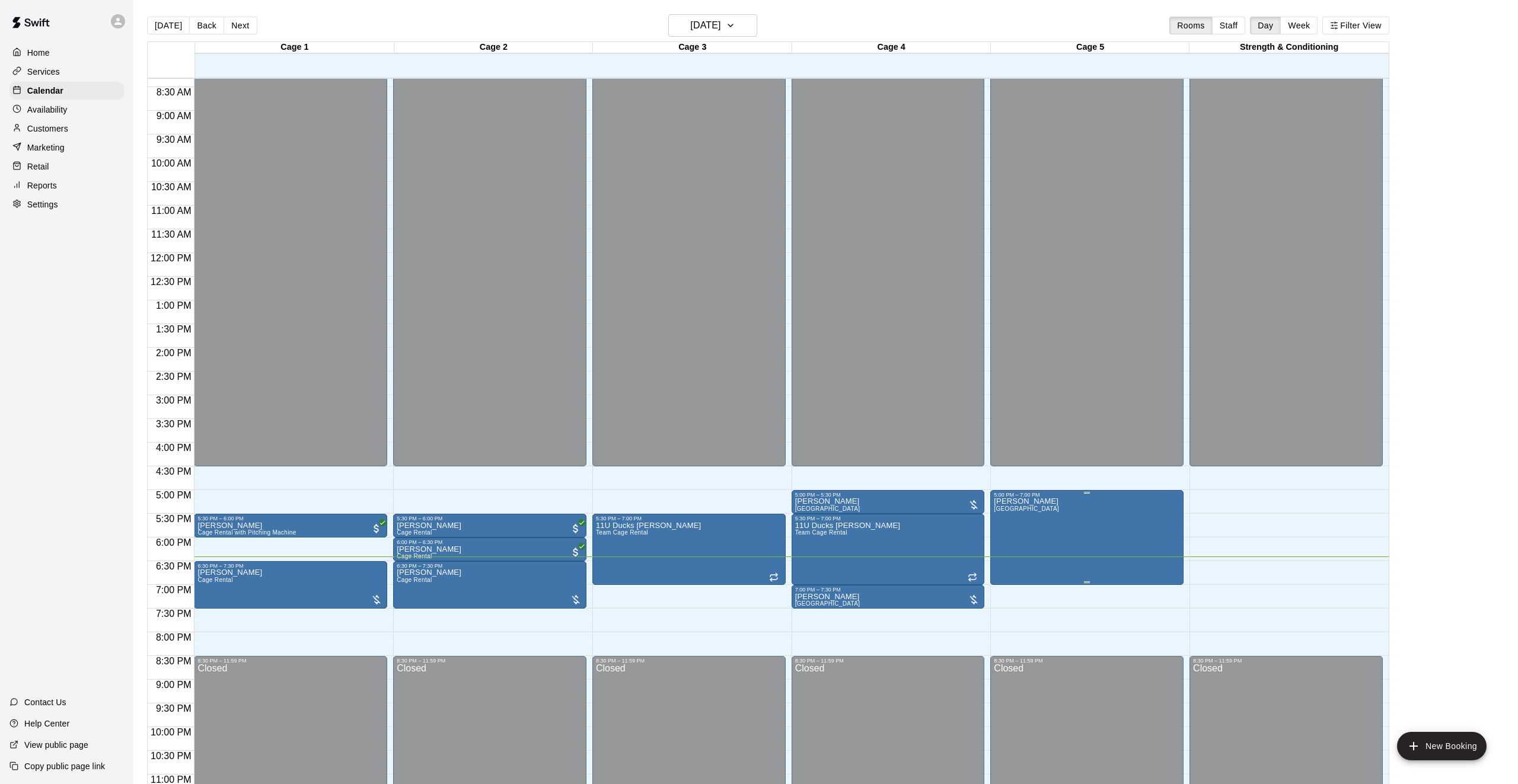
click at [1011, 510] on icon "edit" at bounding box center [1006, 510] width 14 height 14
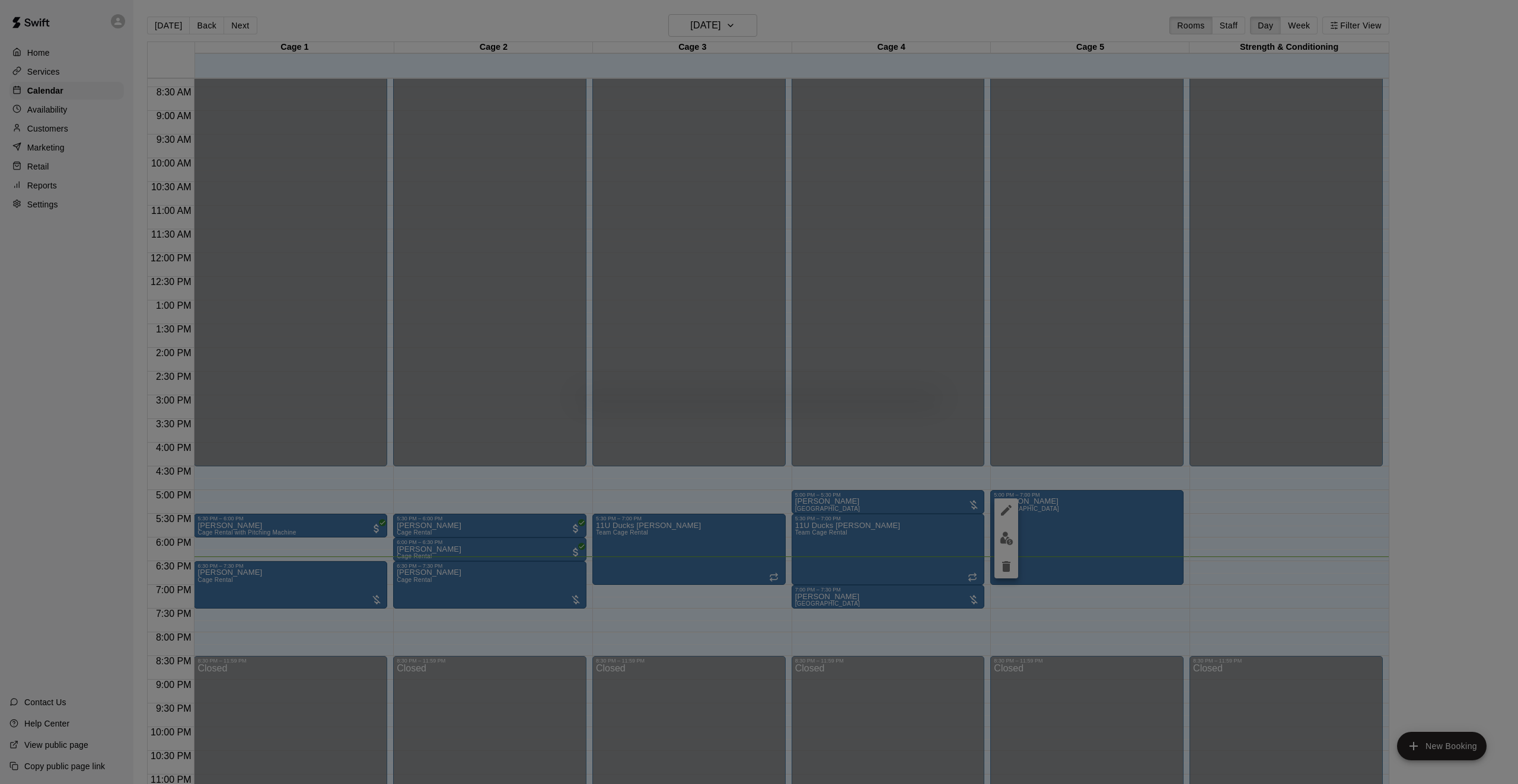
click at [800, 209] on div at bounding box center [759, 392] width 1518 height 784
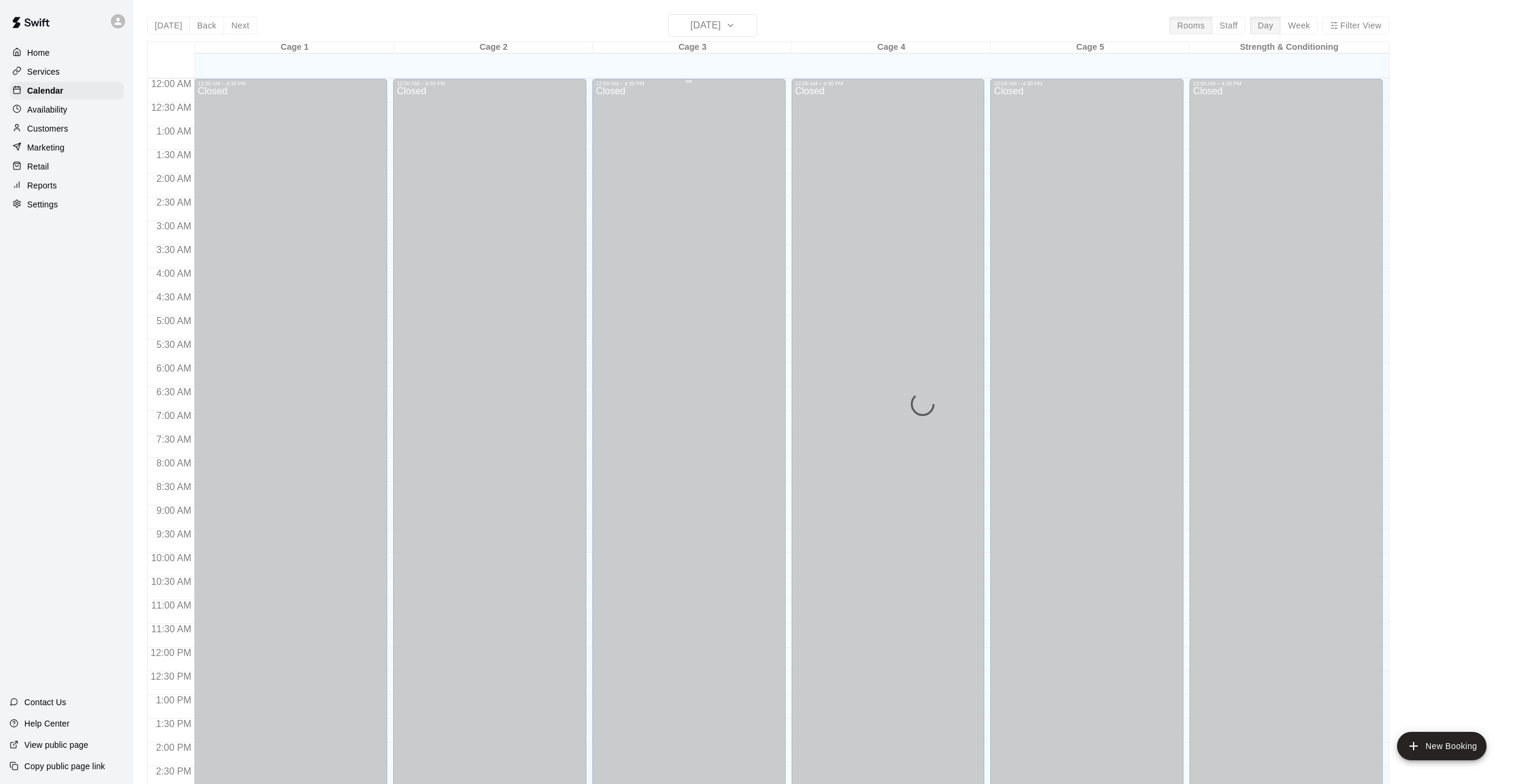
scroll to position [383, 0]
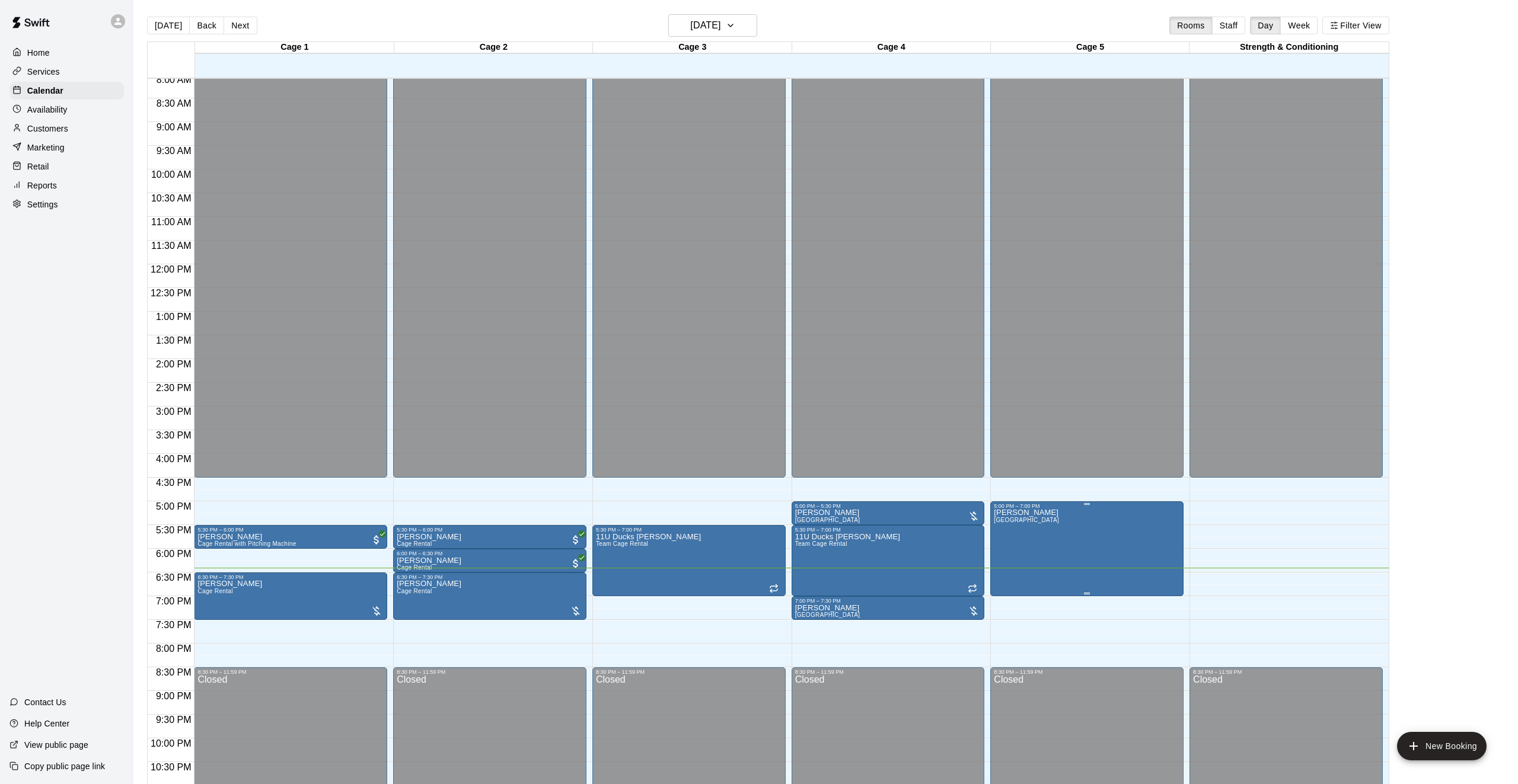
click at [1014, 521] on button "edit" at bounding box center [1006, 521] width 24 height 24
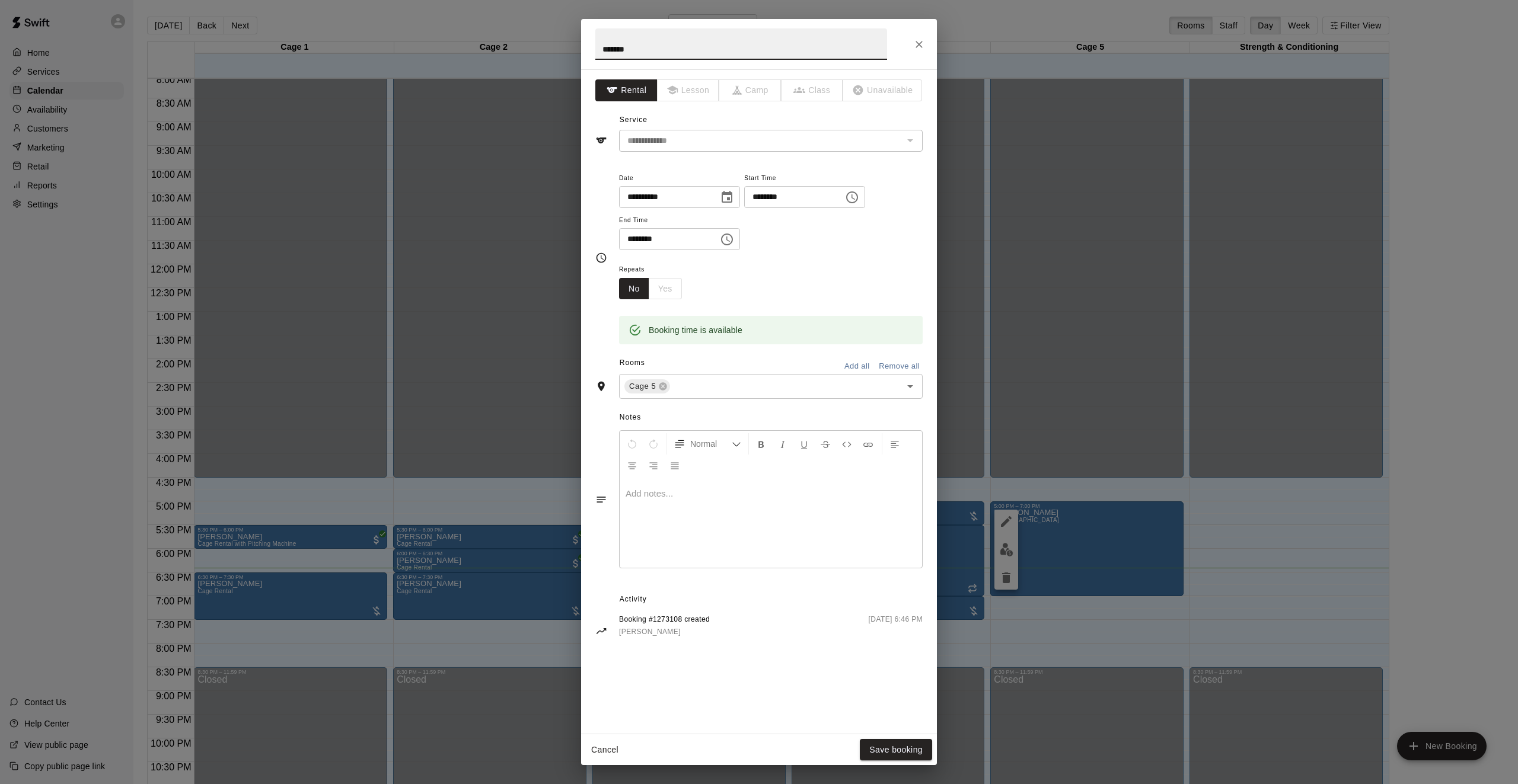
click at [635, 54] on input "*******" at bounding box center [740, 44] width 291 height 31
type input "*******"
click at [558, 100] on div "**********" at bounding box center [759, 392] width 1518 height 784
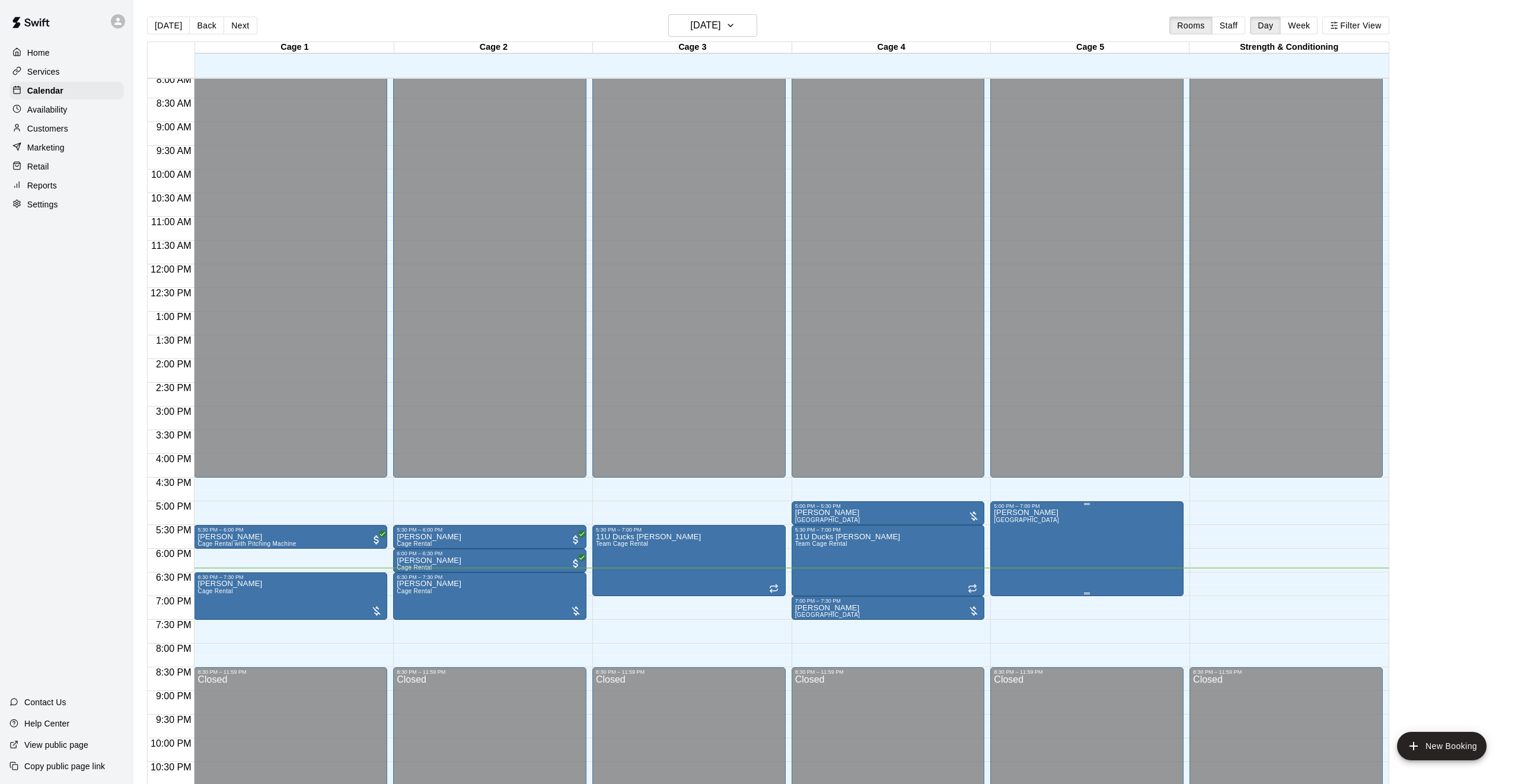
click at [995, 518] on button "edit" at bounding box center [1006, 521] width 24 height 24
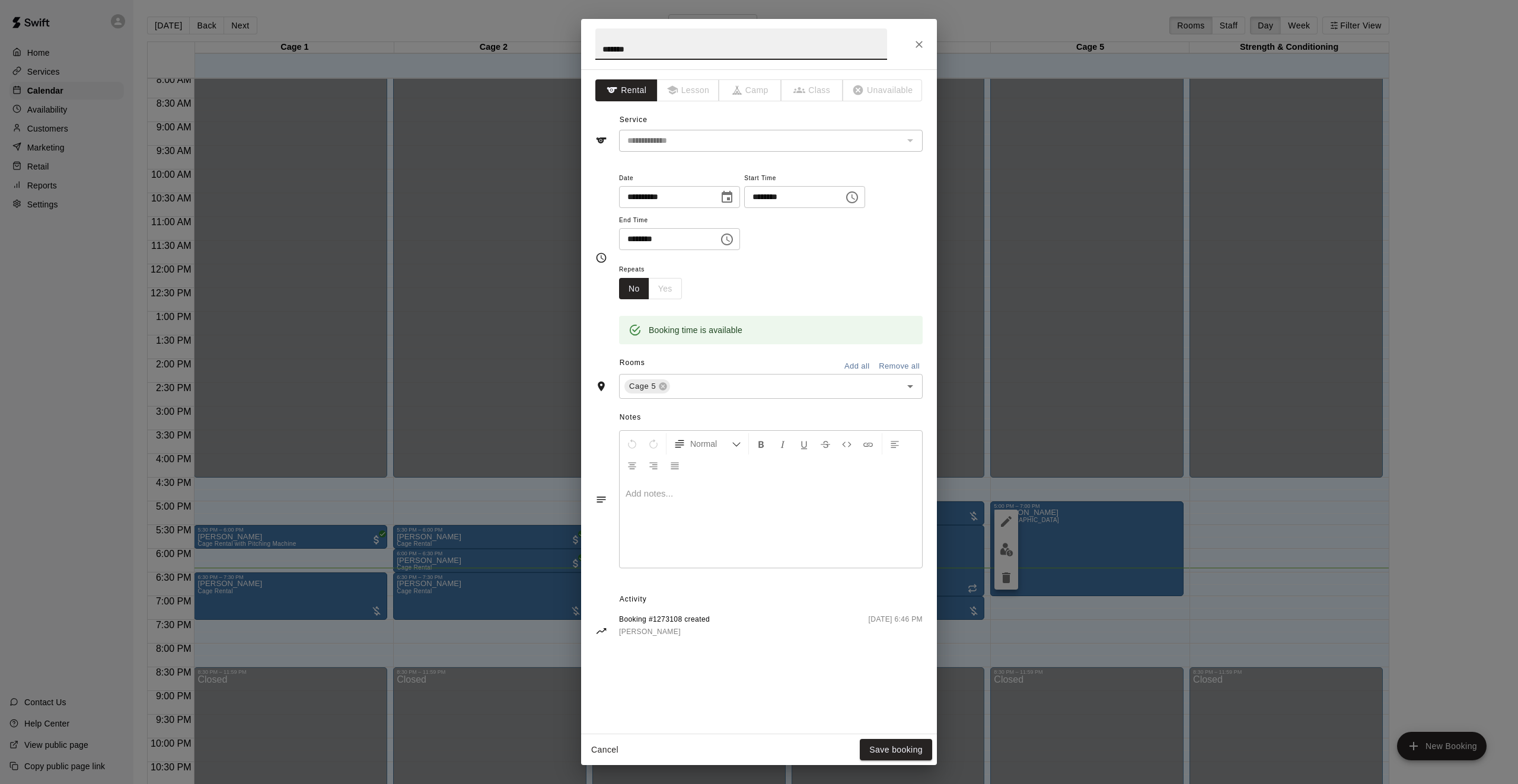
click at [634, 54] on input "*******" at bounding box center [740, 44] width 291 height 31
click at [635, 52] on input "*******" at bounding box center [740, 44] width 291 height 31
type input "*******"
click at [874, 754] on button "Save booking" at bounding box center [896, 750] width 72 height 22
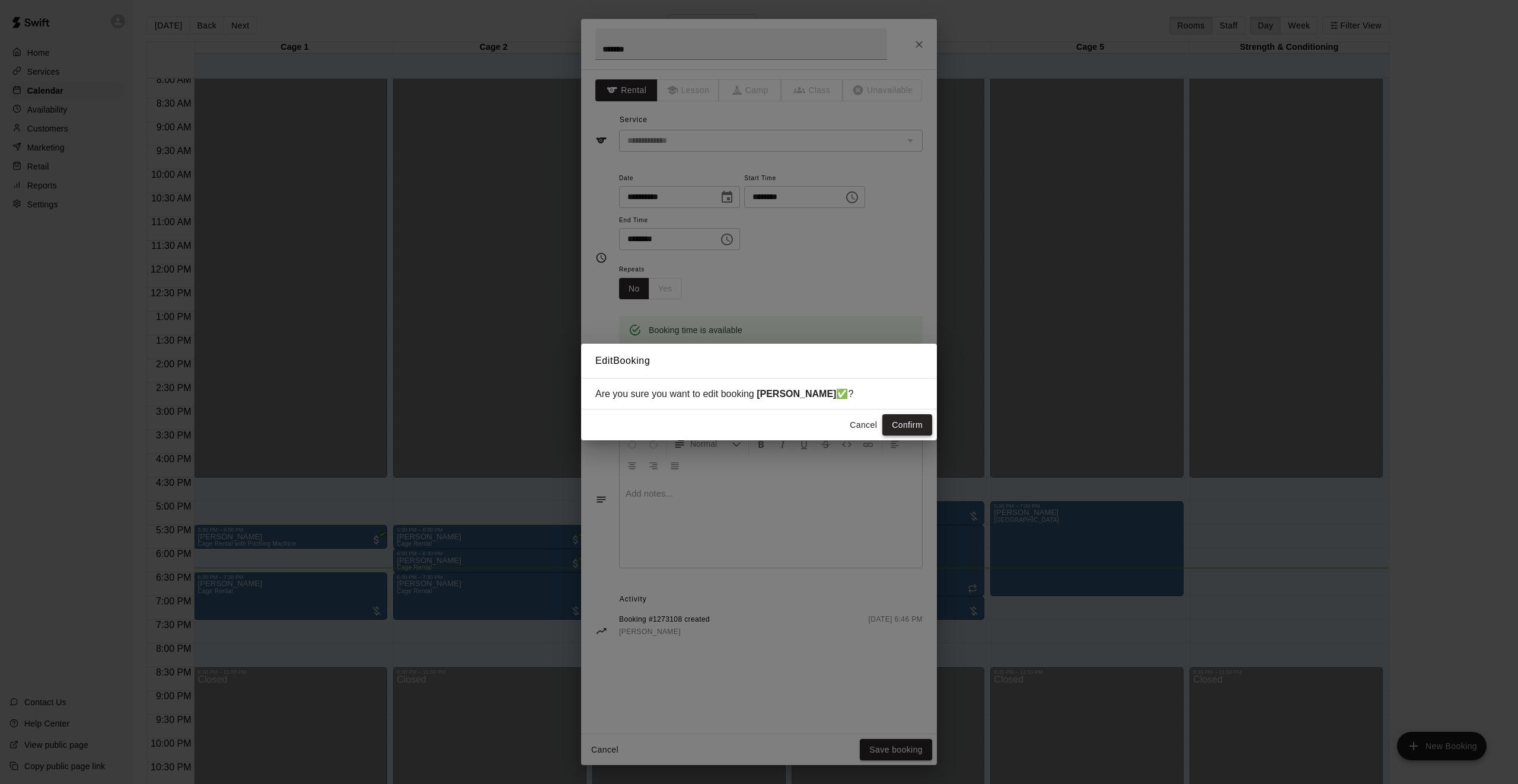
click at [920, 423] on button "Confirm" at bounding box center [907, 424] width 49 height 22
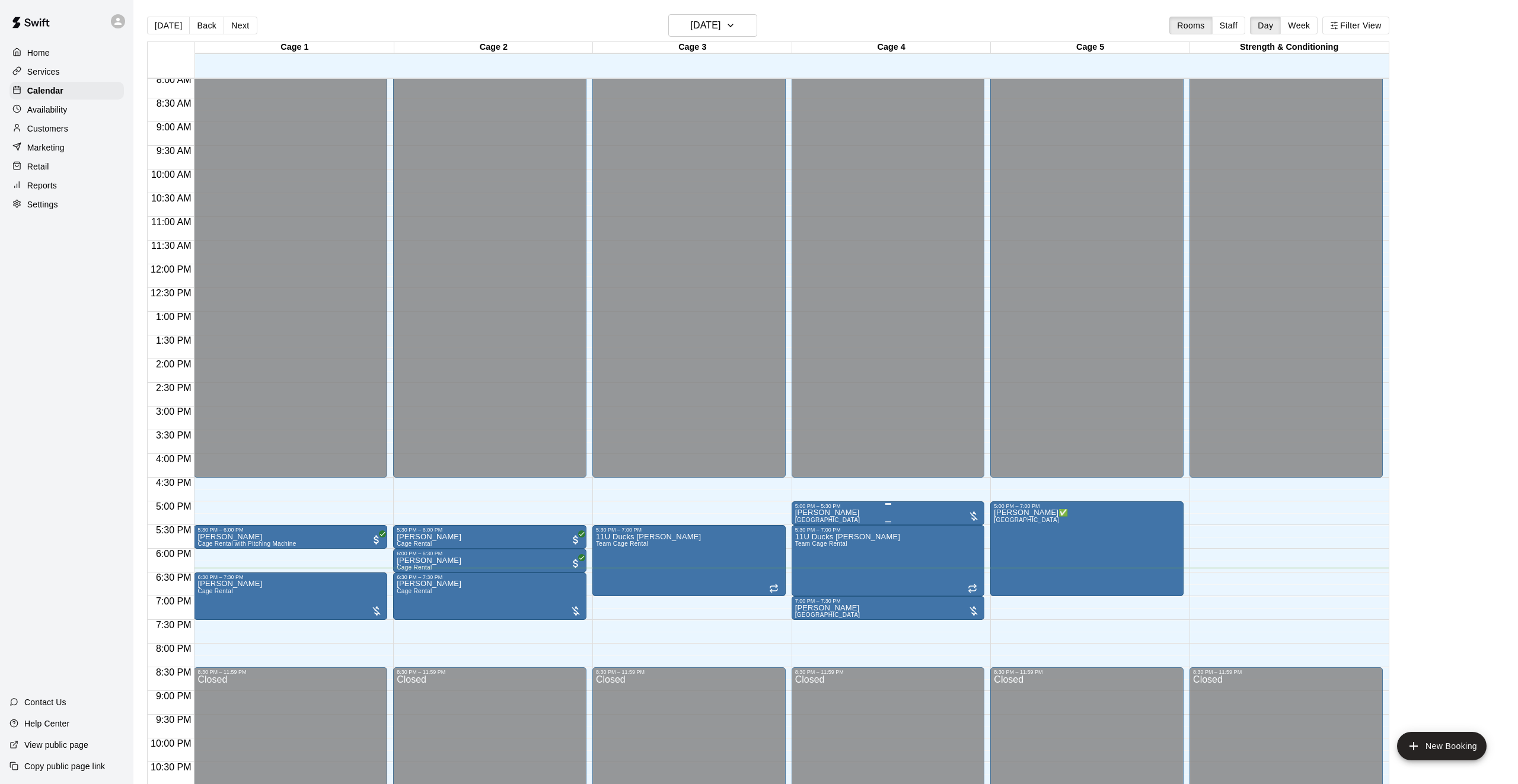
click at [818, 505] on div "5:00 PM – 5:30 PM" at bounding box center [888, 506] width 187 height 6
click at [812, 515] on icon "edit" at bounding box center [806, 515] width 14 height 14
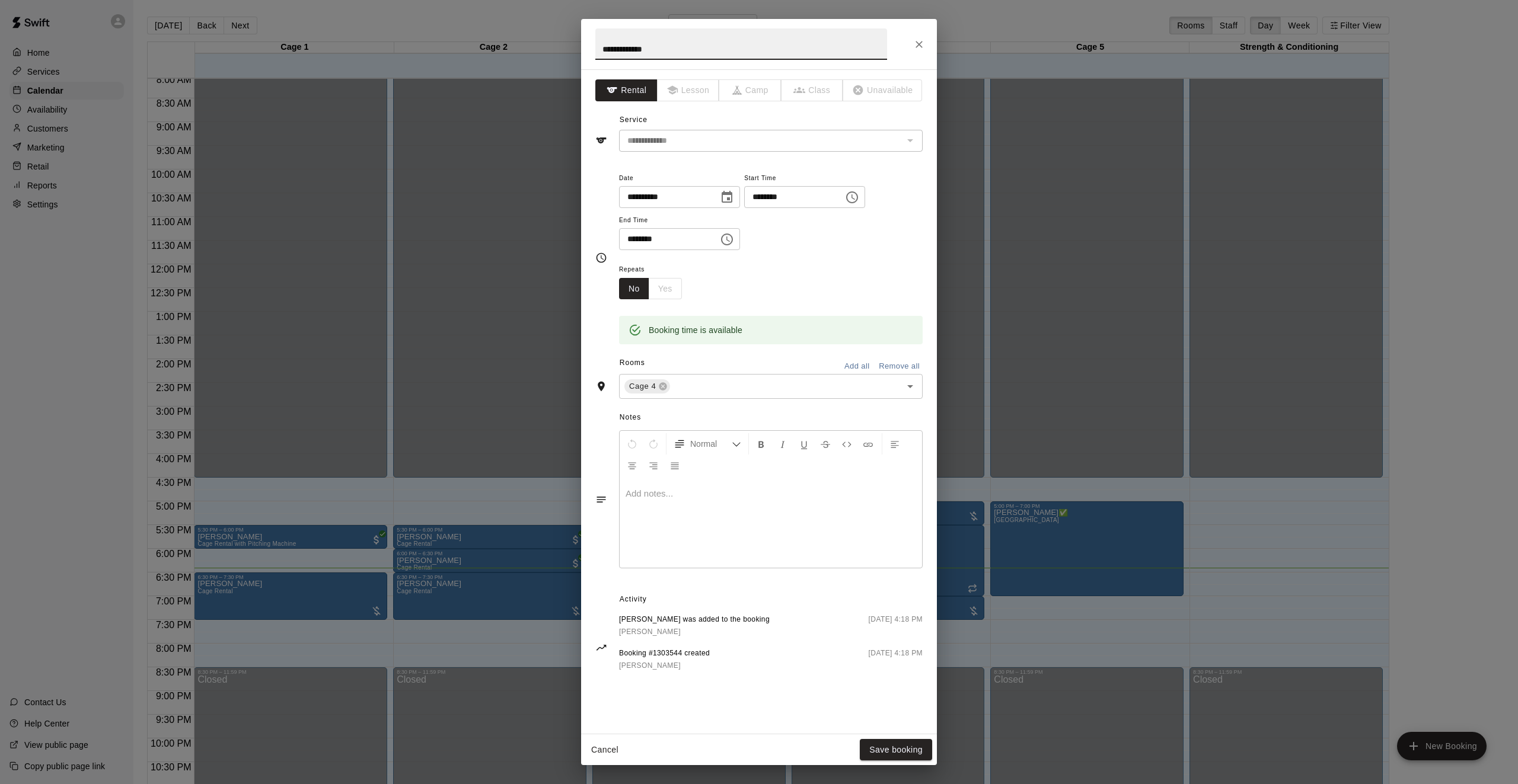
click at [661, 49] on input "**********" at bounding box center [740, 44] width 291 height 31
click at [660, 49] on input "**********" at bounding box center [740, 44] width 291 height 31
type input "**********"
click at [485, 648] on div "**********" at bounding box center [759, 392] width 1518 height 784
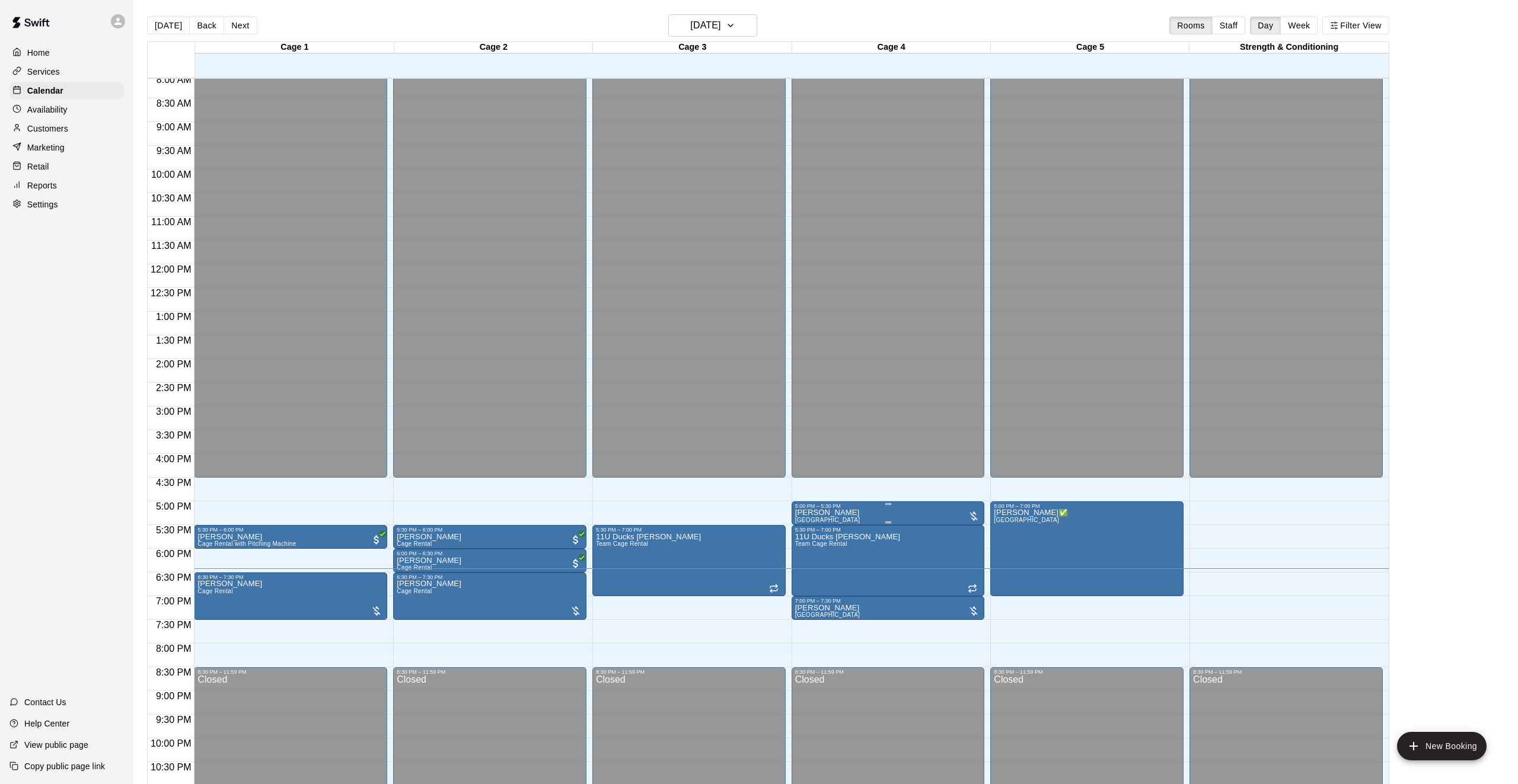
click at [892, 508] on div "5:00 PM – 5:30 PM" at bounding box center [888, 506] width 187 height 6
click at [798, 508] on button "edit" at bounding box center [806, 515] width 24 height 24
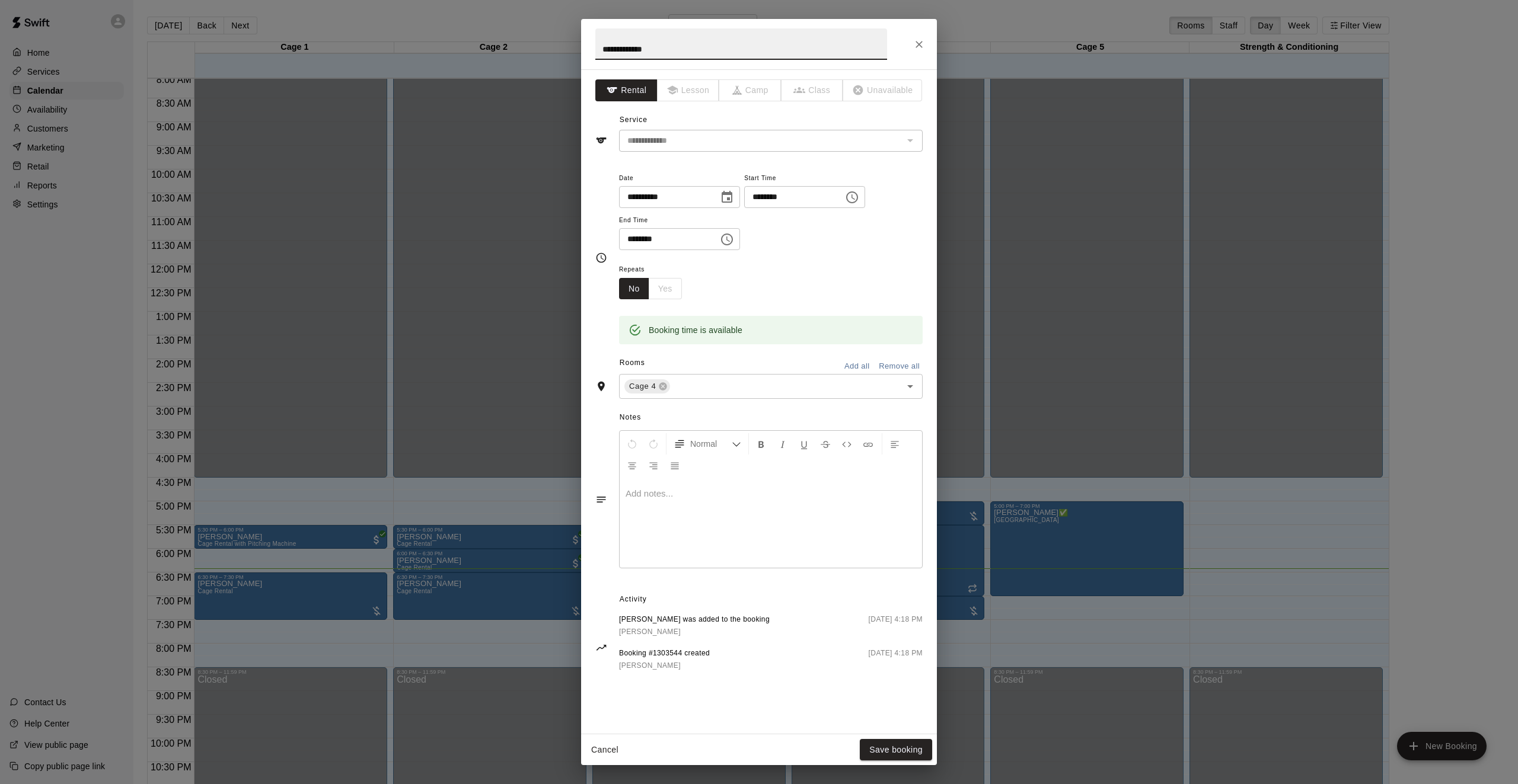
click at [659, 49] on input "**********" at bounding box center [740, 44] width 291 height 31
type input "**********"
click at [927, 749] on button "Save booking" at bounding box center [896, 750] width 72 height 22
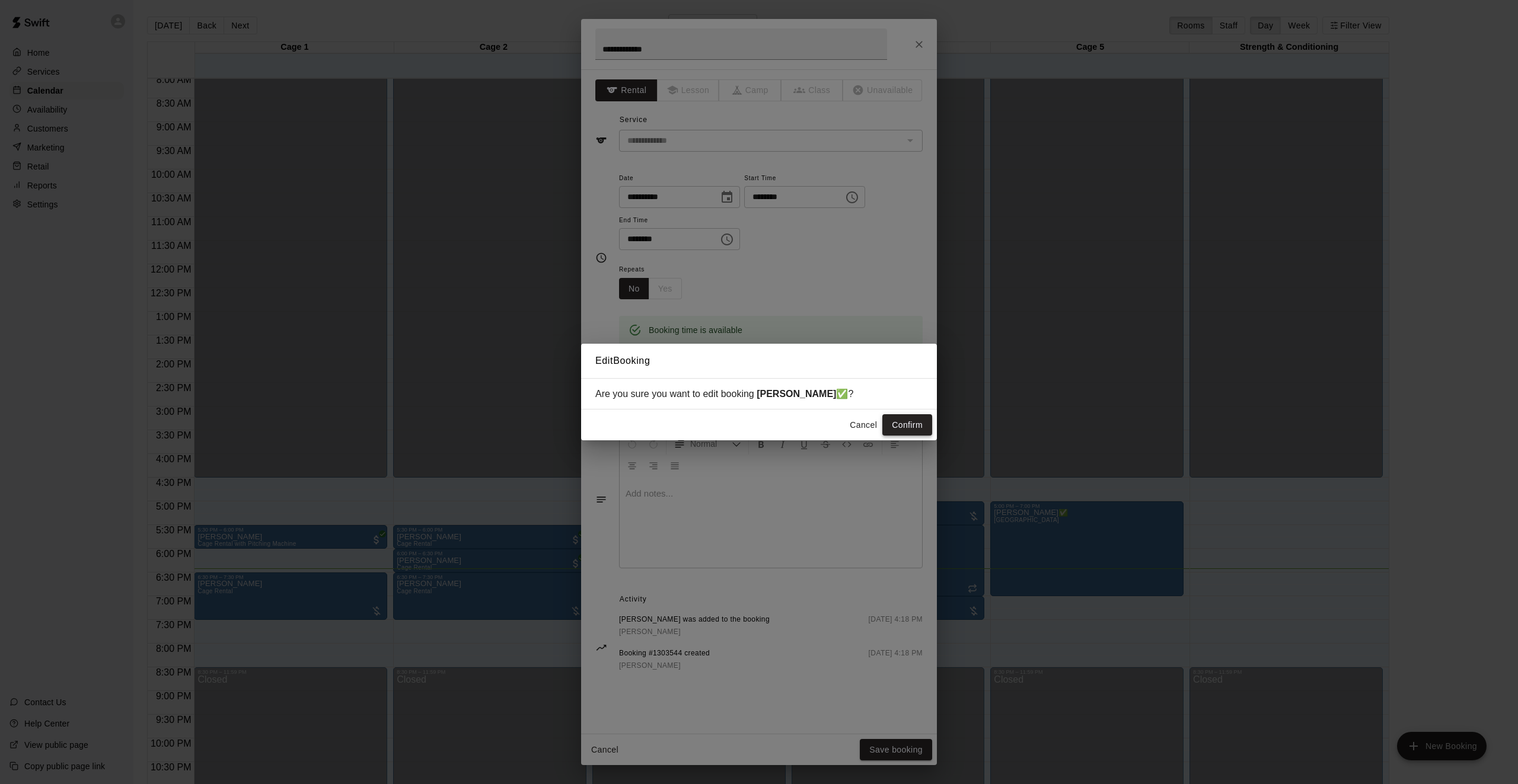
click at [892, 433] on button "Confirm" at bounding box center [907, 424] width 49 height 22
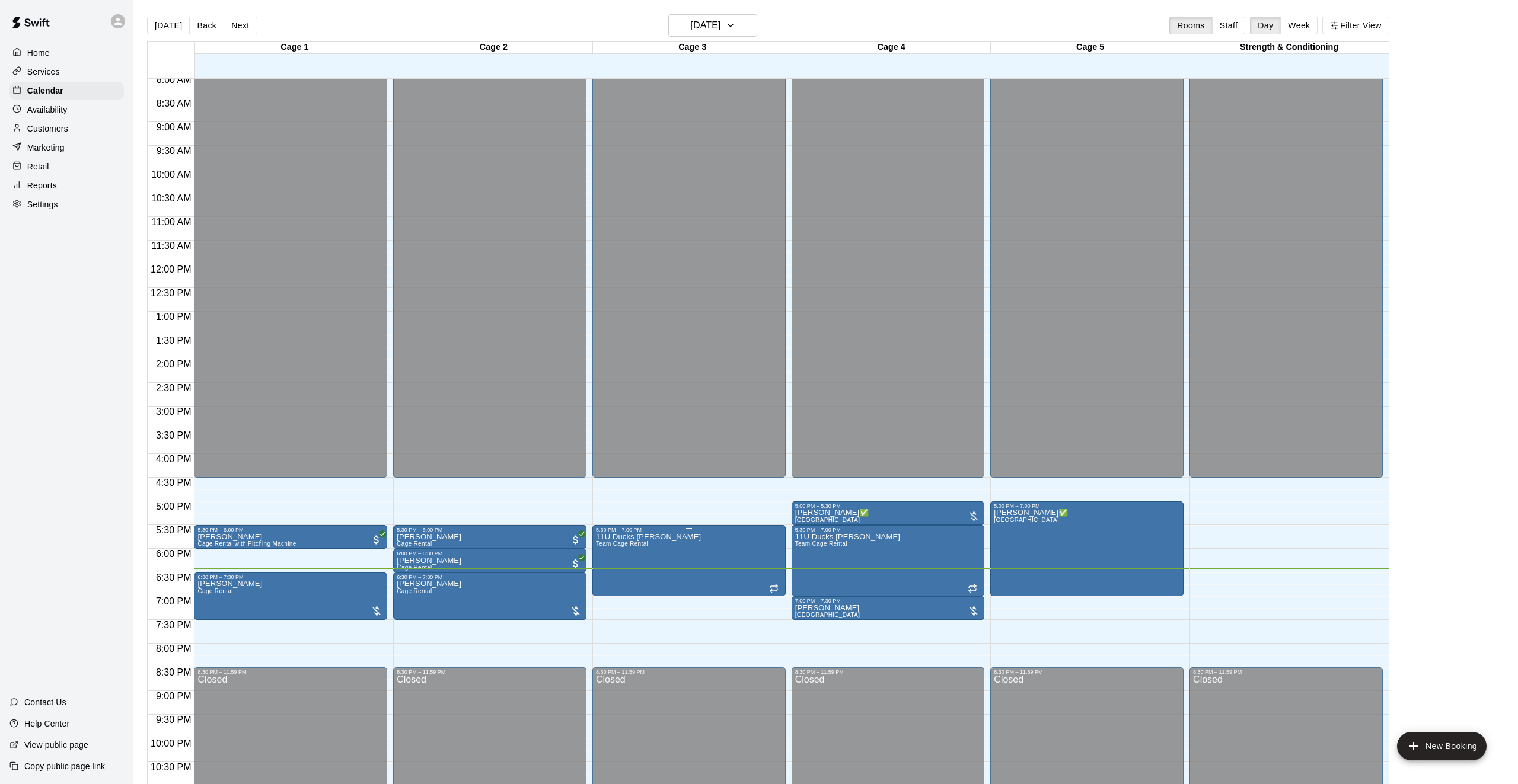
click at [612, 552] on icon "edit" at bounding box center [607, 545] width 14 height 14
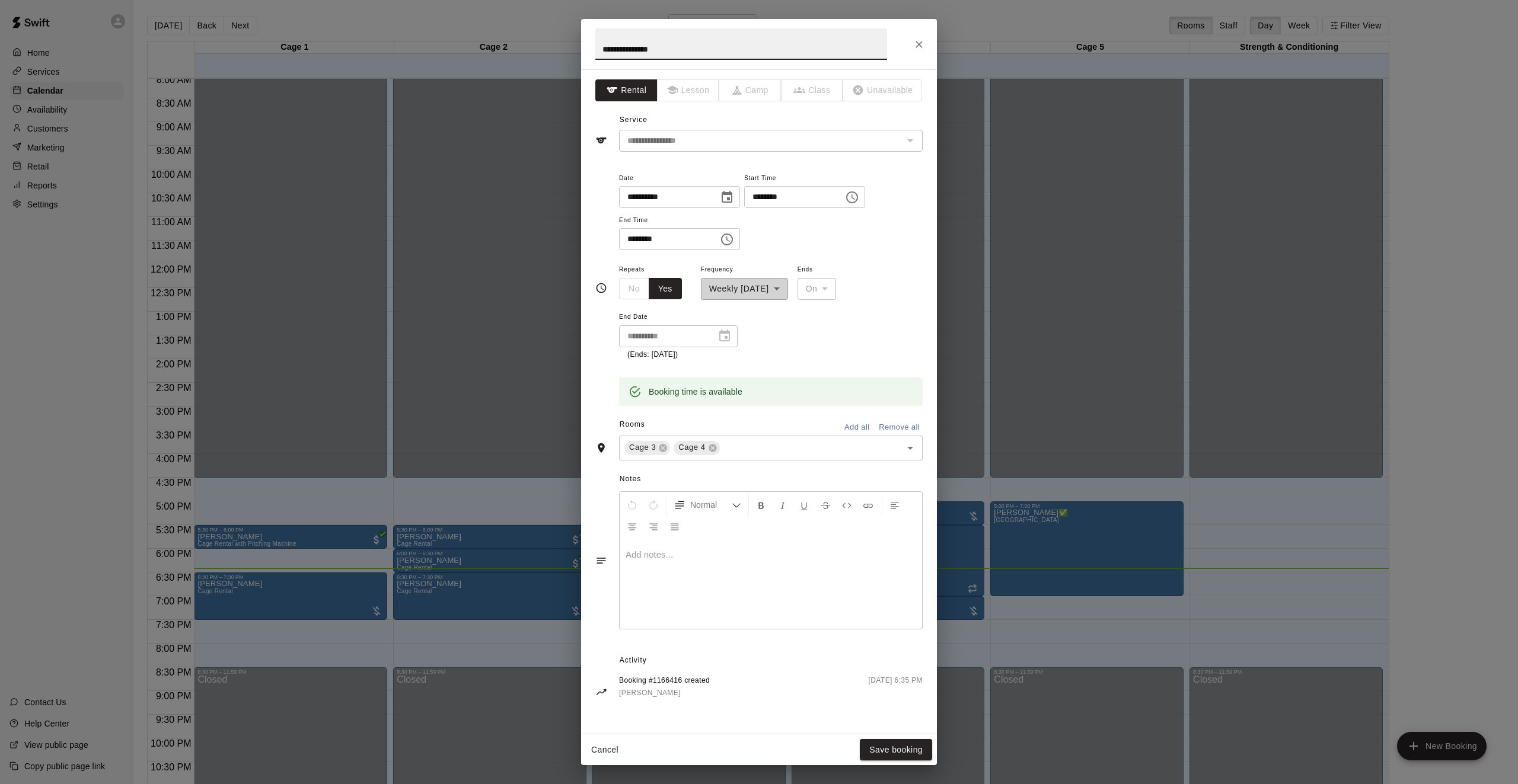
type input "**********"
click at [952, 106] on div "**********" at bounding box center [759, 392] width 1518 height 784
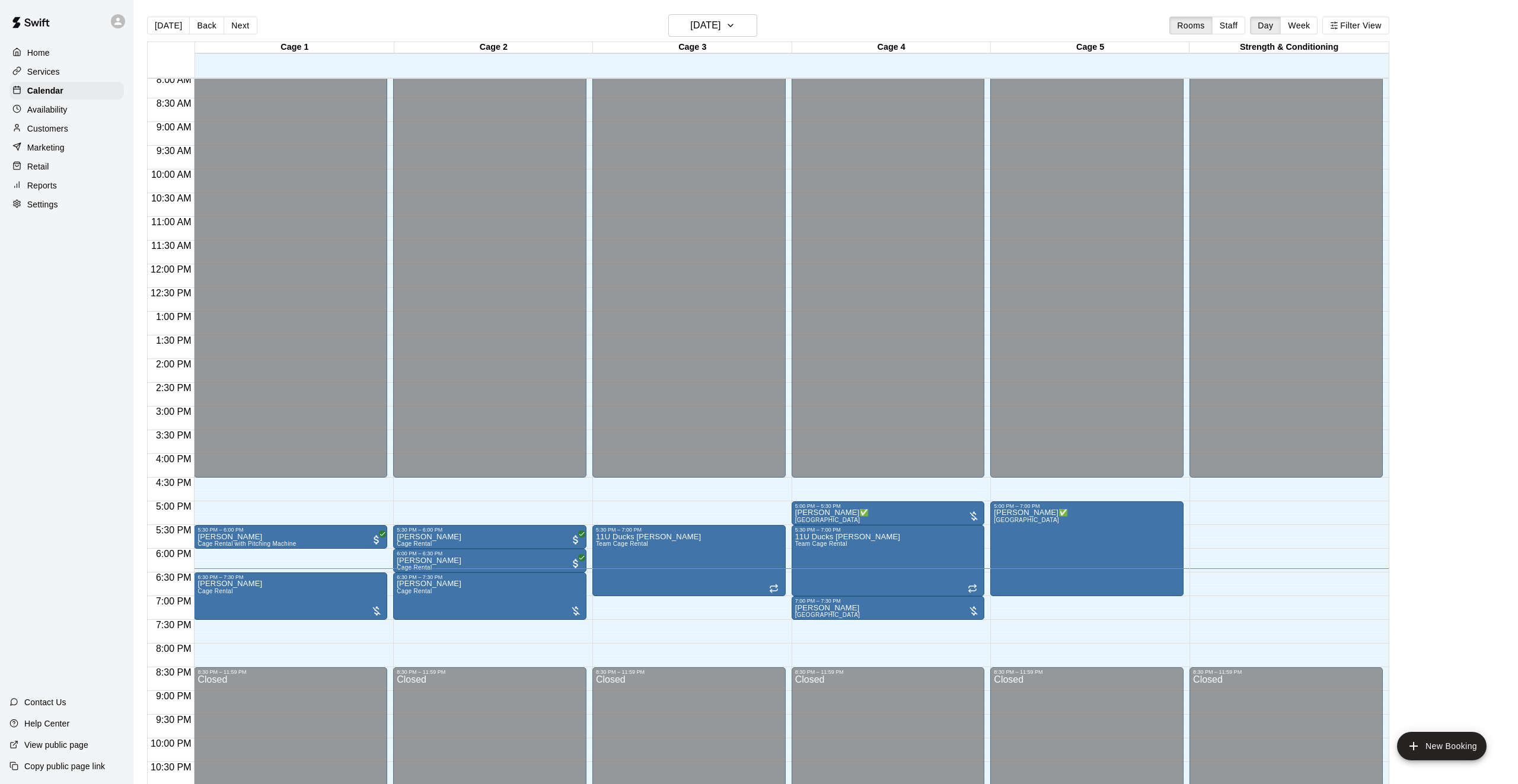
click at [507, 519] on div "12:00 AM – 4:30 PM Closed 5:30 PM – 6:00 PM [PERSON_NAME] Cage Rental 6:00 PM –…" at bounding box center [489, 265] width 193 height 1138
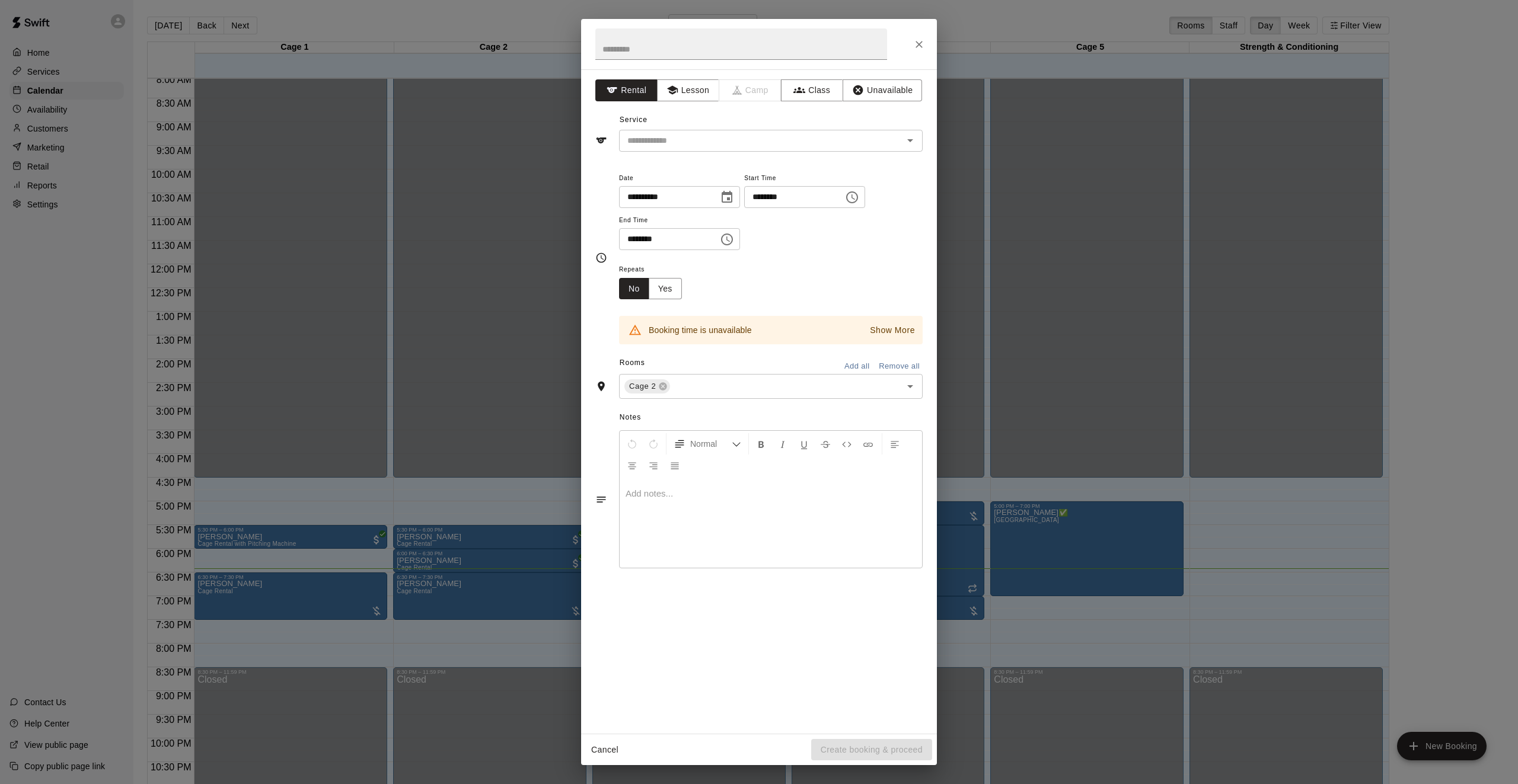
click at [490, 475] on div "**********" at bounding box center [759, 392] width 1518 height 784
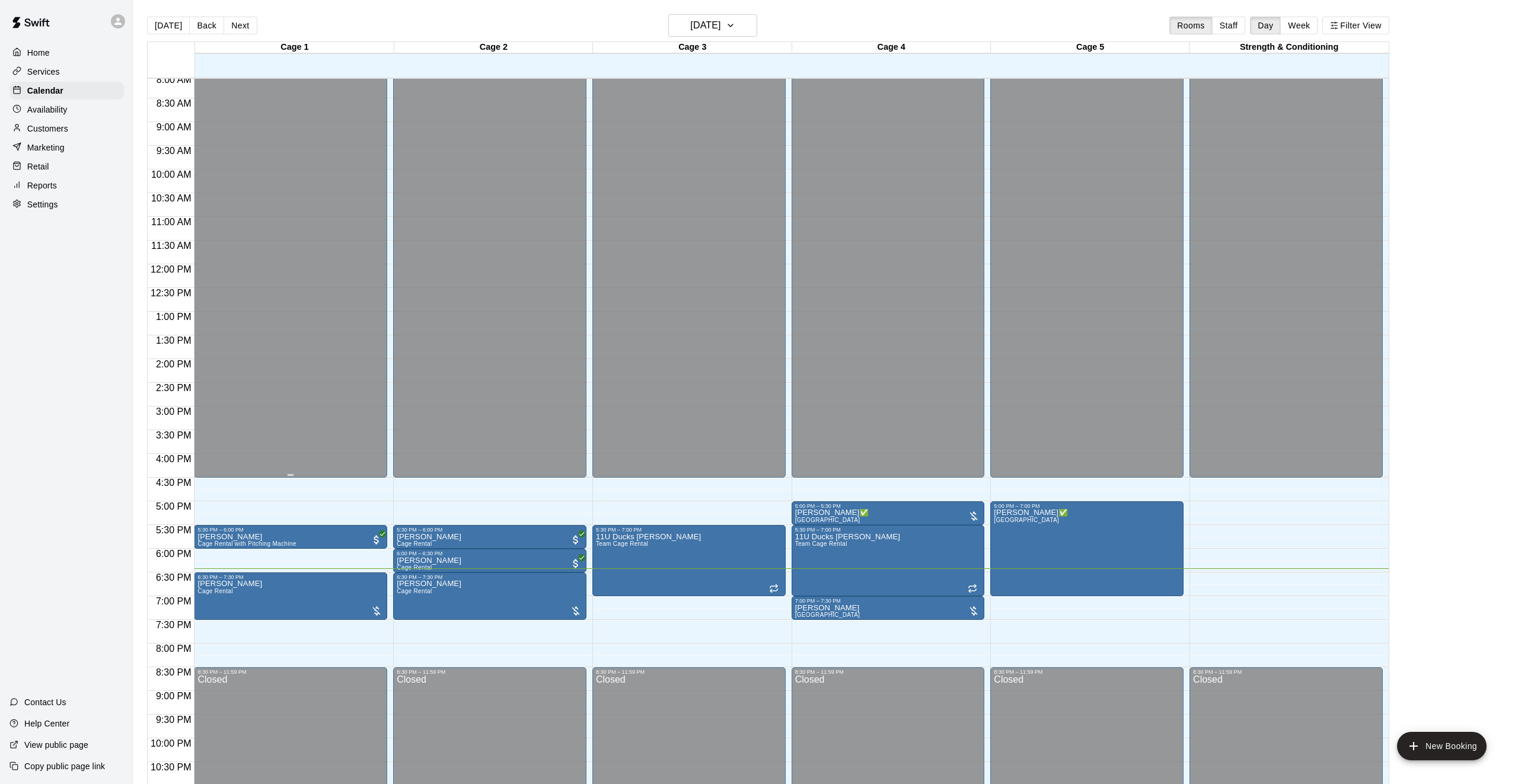
click at [347, 352] on div "Closed" at bounding box center [290, 92] width 187 height 778
click at [314, 711] on div at bounding box center [759, 392] width 1518 height 784
click at [296, 698] on div "Closed" at bounding box center [290, 755] width 187 height 162
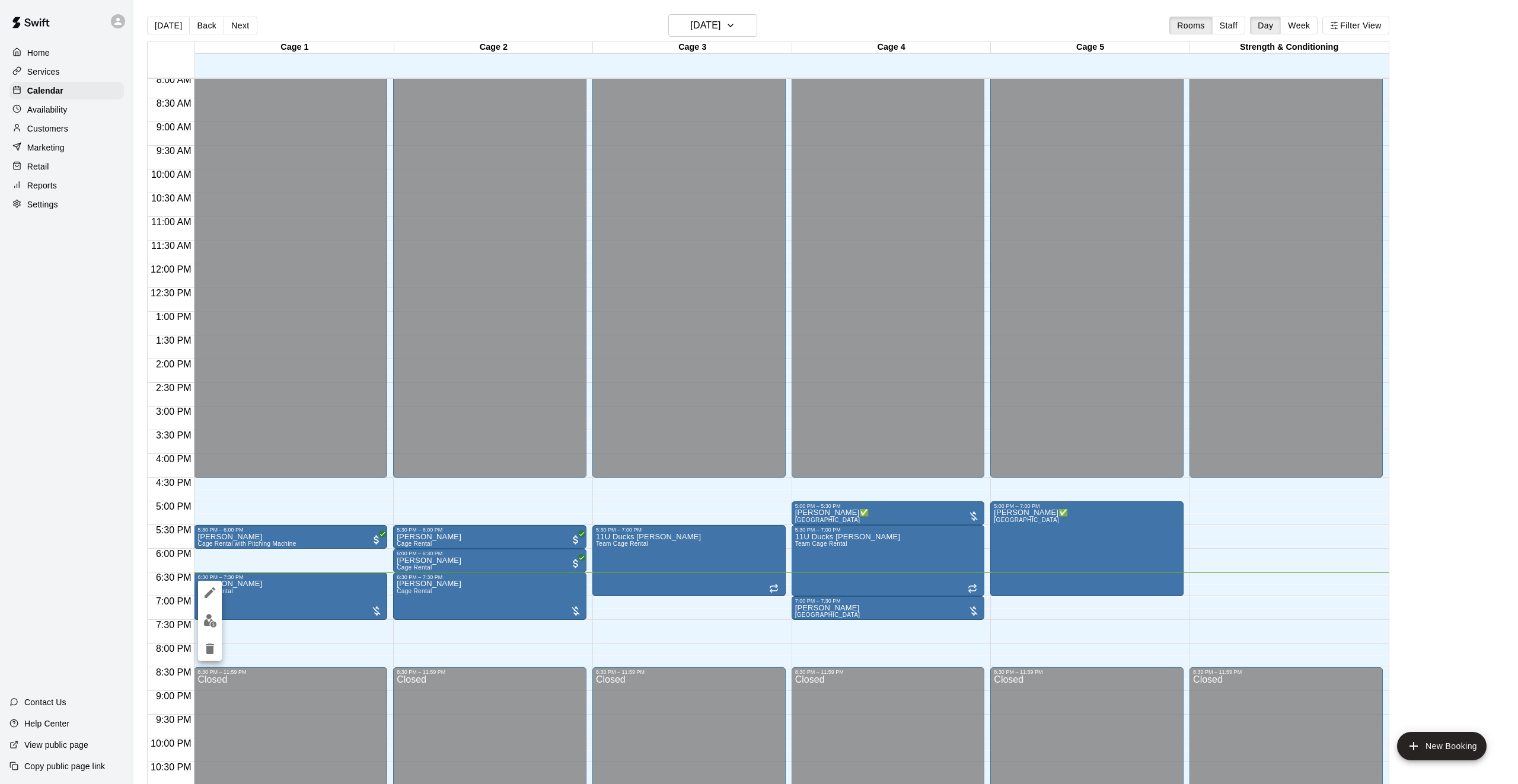
click at [209, 593] on icon "edit" at bounding box center [209, 592] width 10 height 10
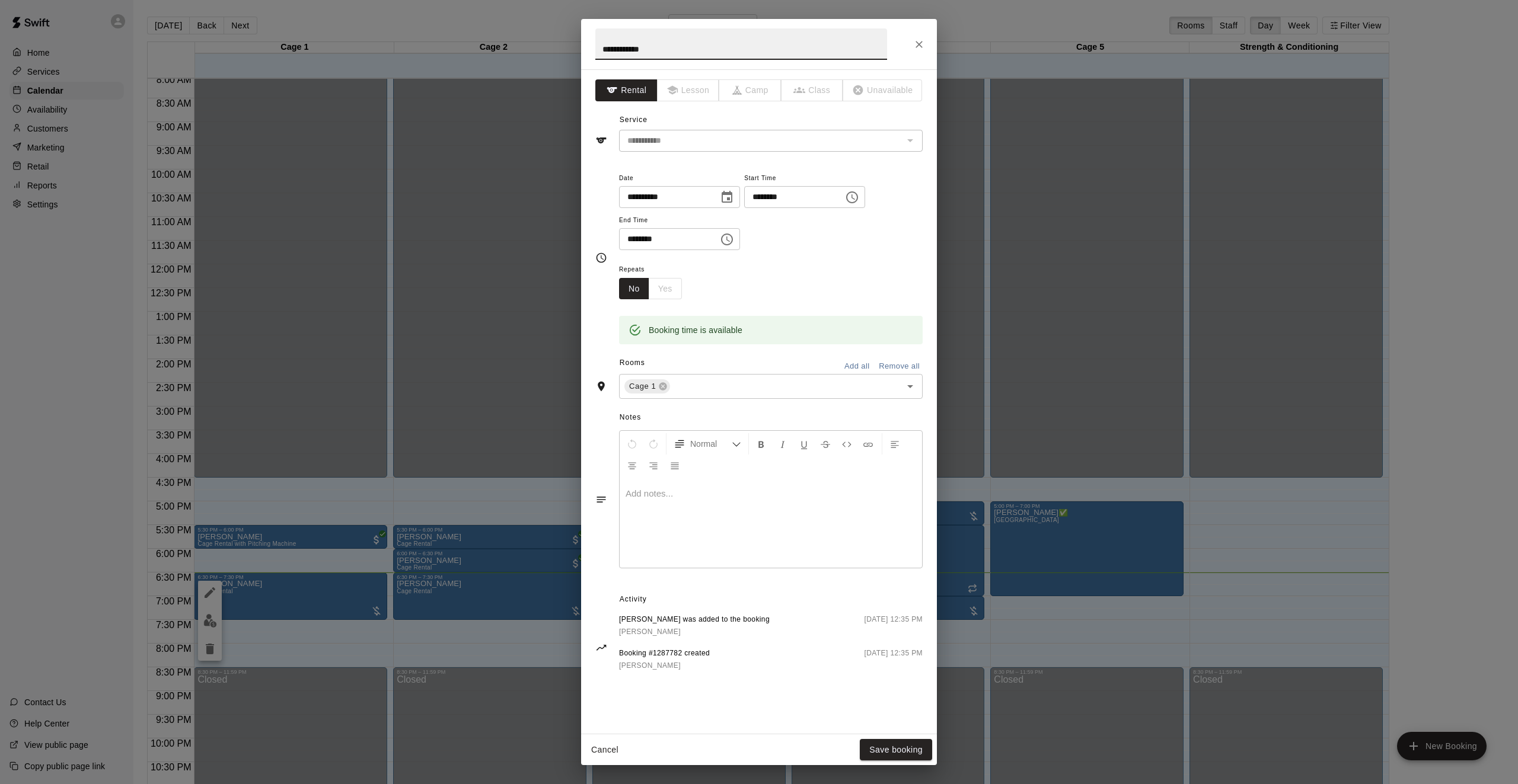
click at [653, 52] on input "**********" at bounding box center [740, 44] width 291 height 31
type input "**********"
click at [894, 745] on button "Save booking" at bounding box center [896, 750] width 72 height 22
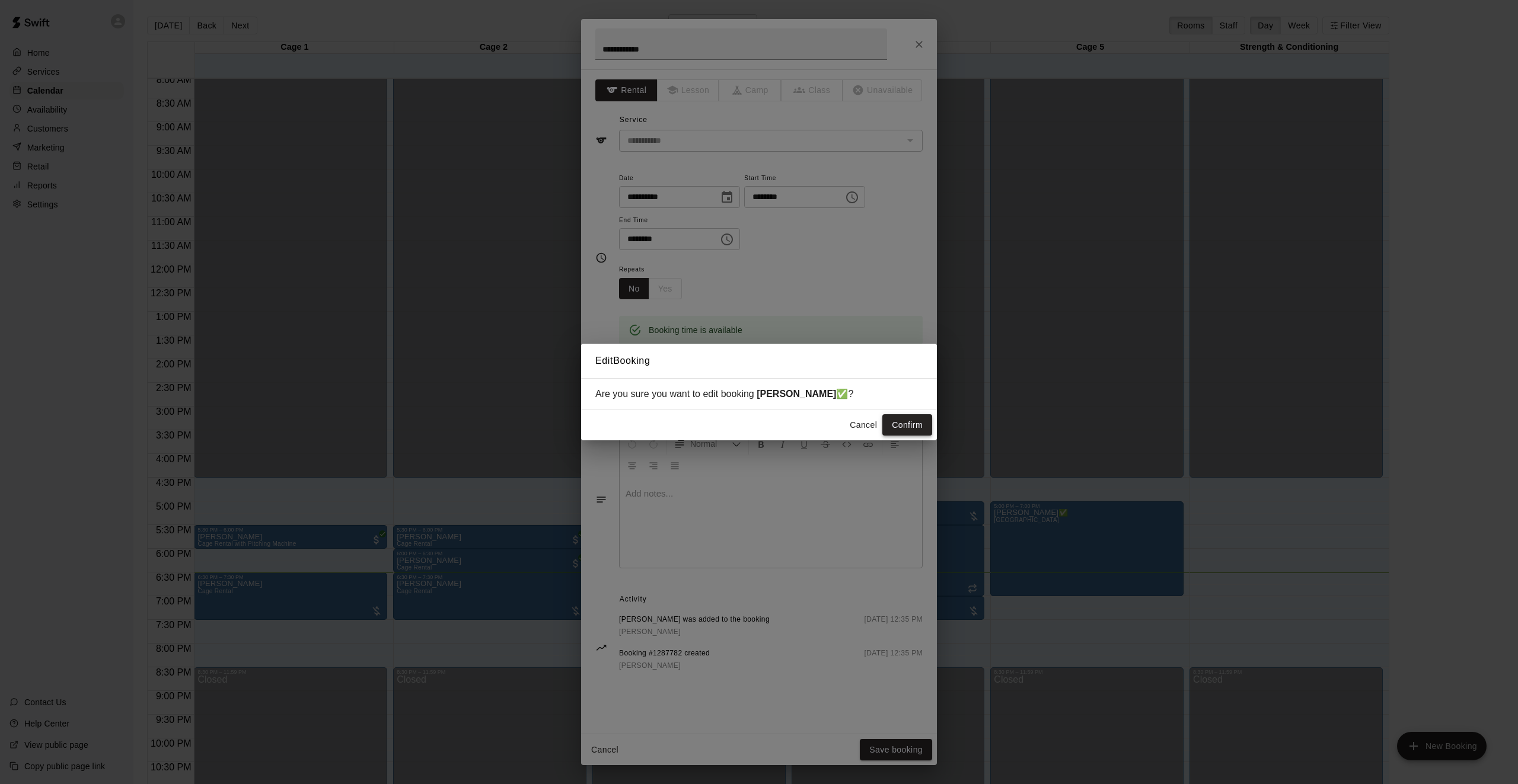
click at [910, 425] on button "Confirm" at bounding box center [907, 424] width 49 height 22
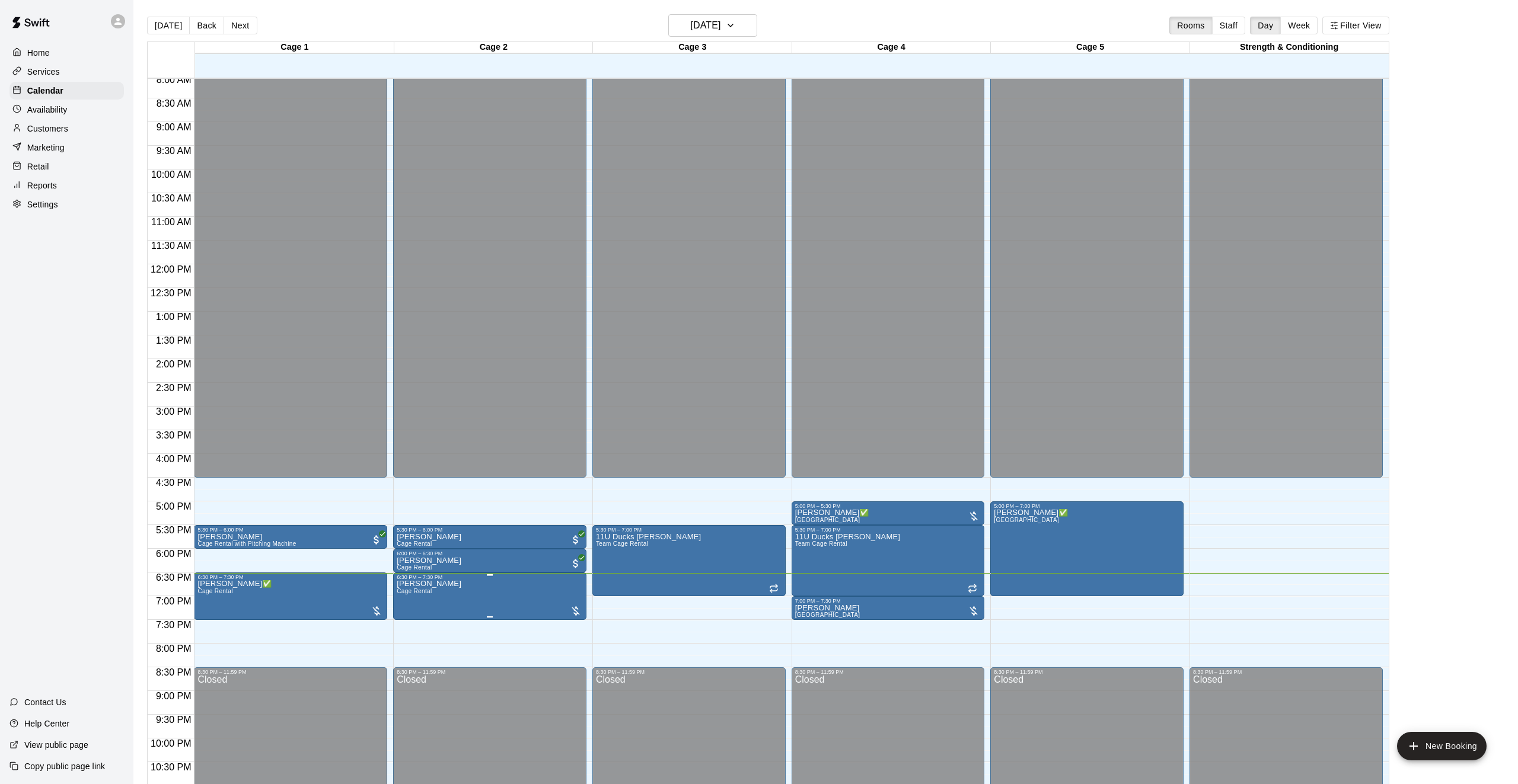
click at [406, 589] on icon "edit" at bounding box center [408, 592] width 14 height 14
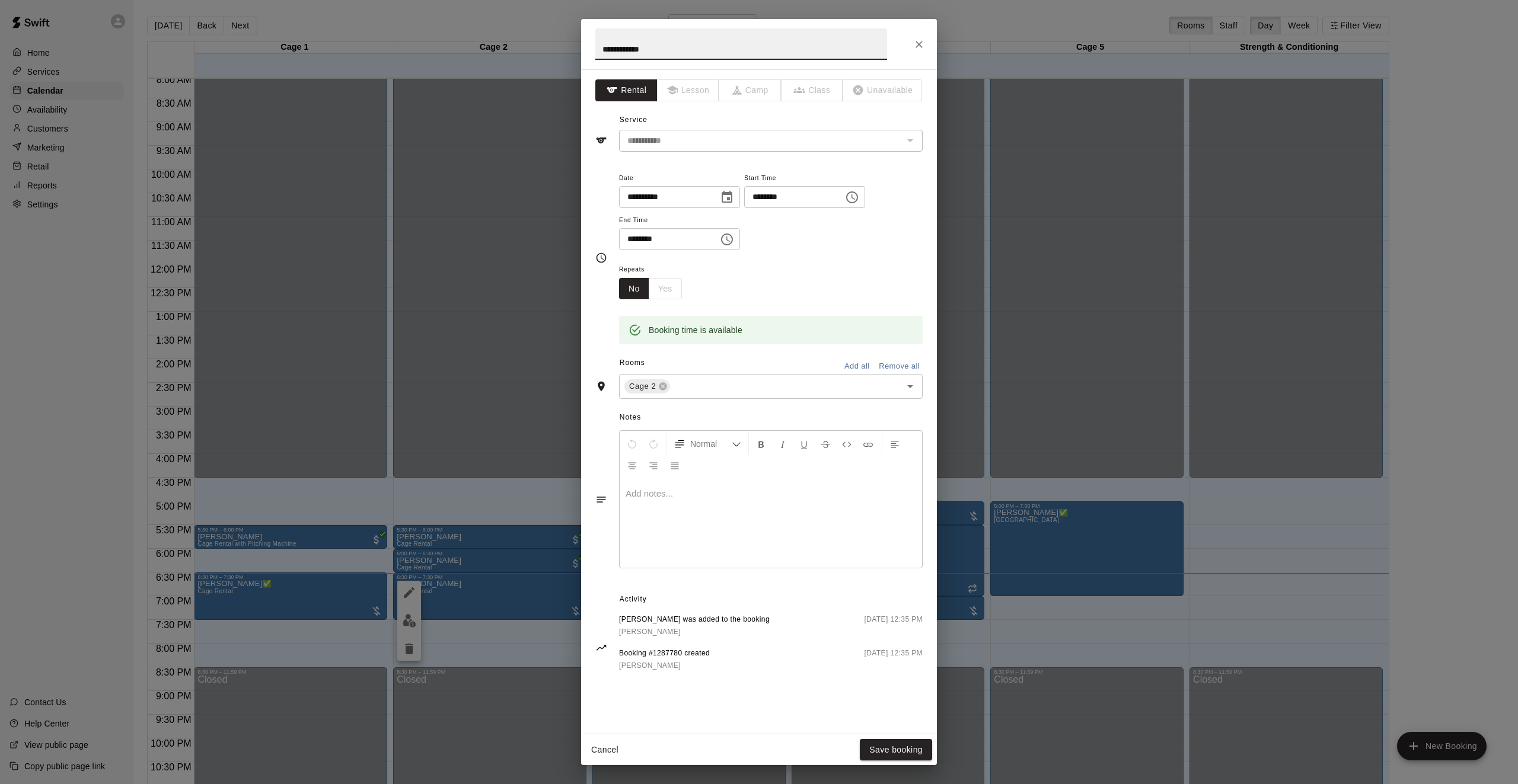
click at [652, 49] on input "**********" at bounding box center [740, 44] width 291 height 31
type input "**********"
click at [887, 742] on button "Save booking" at bounding box center [896, 750] width 72 height 22
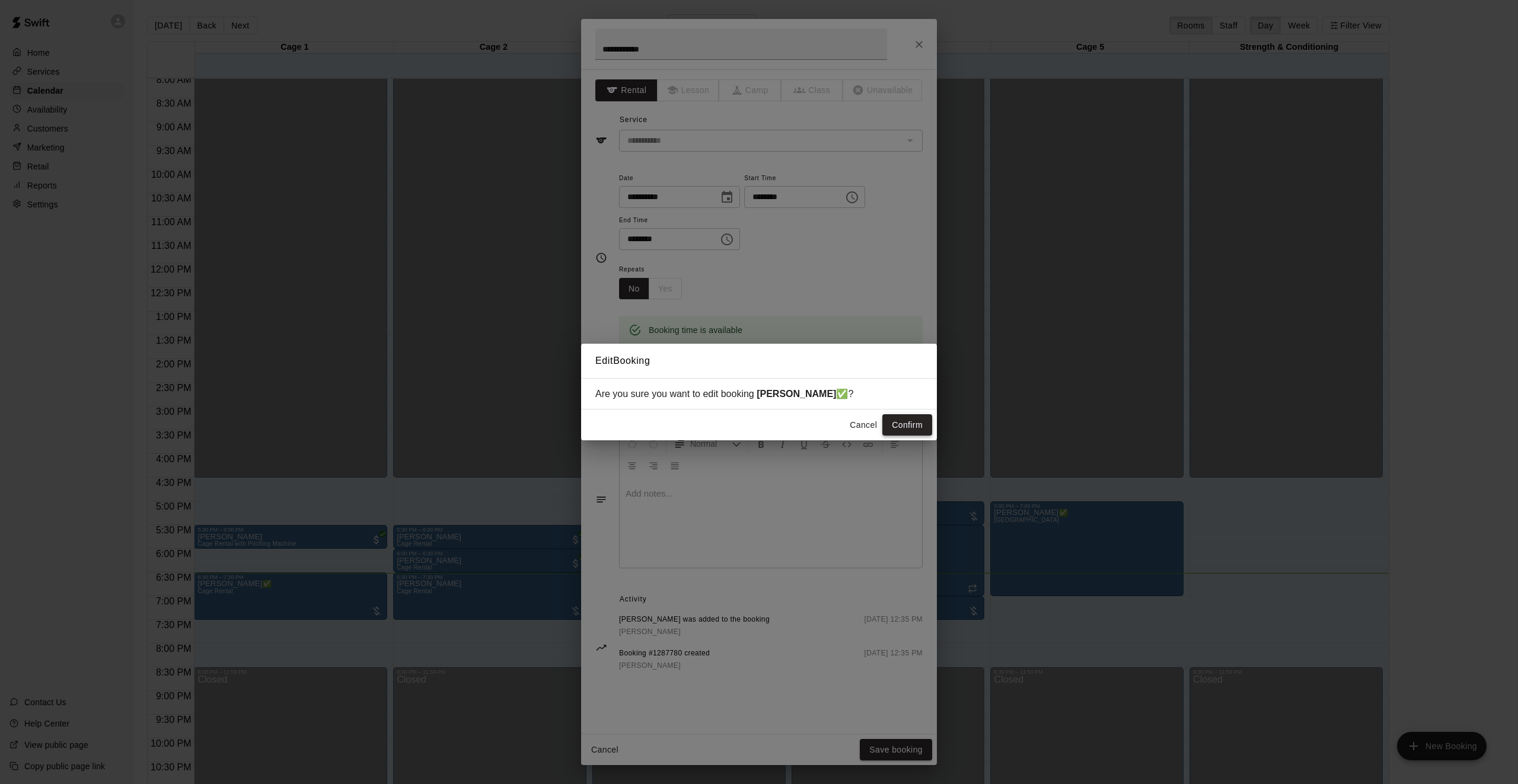
click at [897, 424] on button "Confirm" at bounding box center [907, 424] width 49 height 22
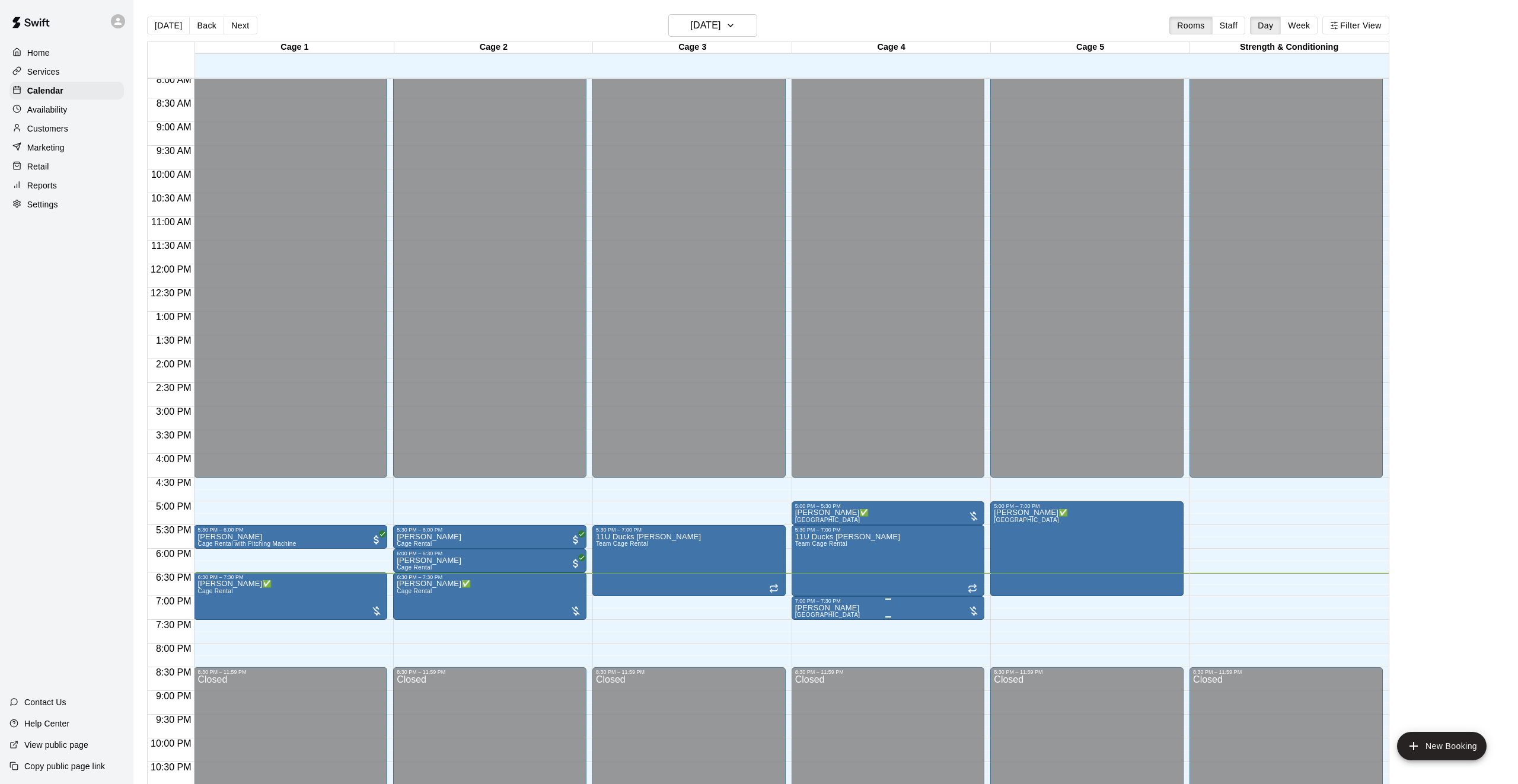
click at [807, 617] on icon "edit" at bounding box center [806, 616] width 10 height 10
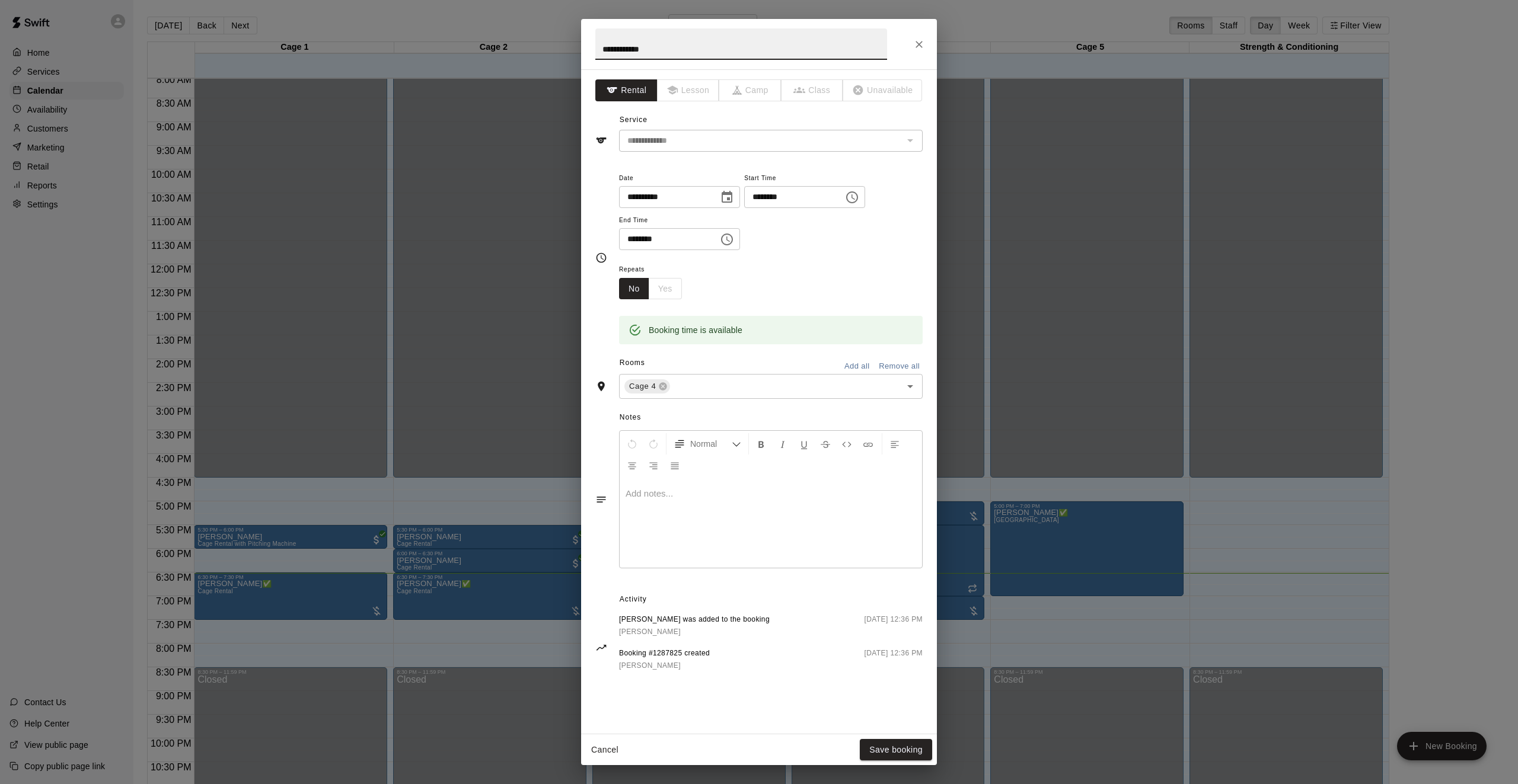
click at [653, 52] on input "**********" at bounding box center [740, 44] width 291 height 31
click at [653, 56] on input "**********" at bounding box center [740, 44] width 291 height 31
click at [653, 50] on input "**********" at bounding box center [740, 44] width 291 height 31
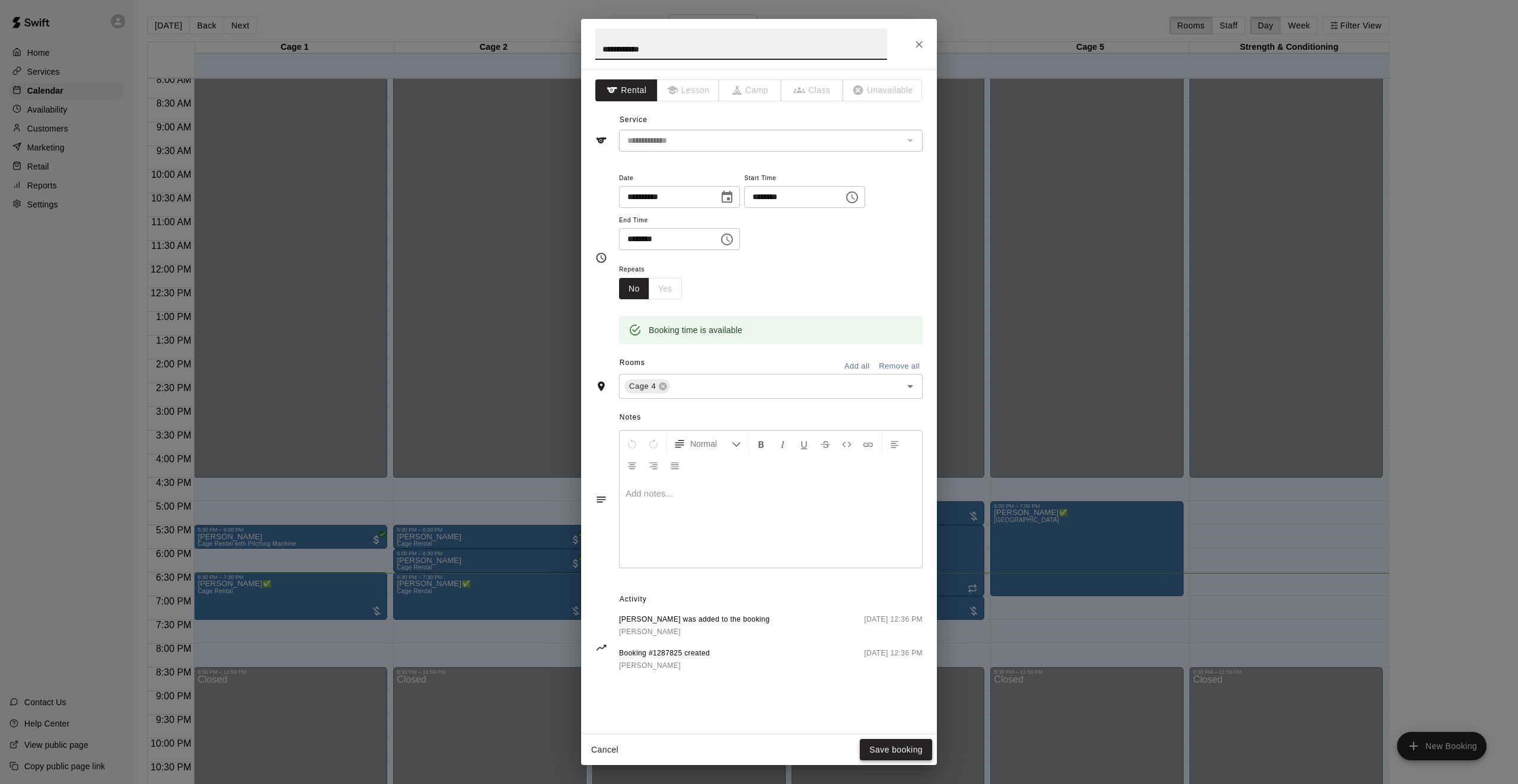
type input "**********"
click at [881, 758] on button "Save booking" at bounding box center [896, 750] width 72 height 22
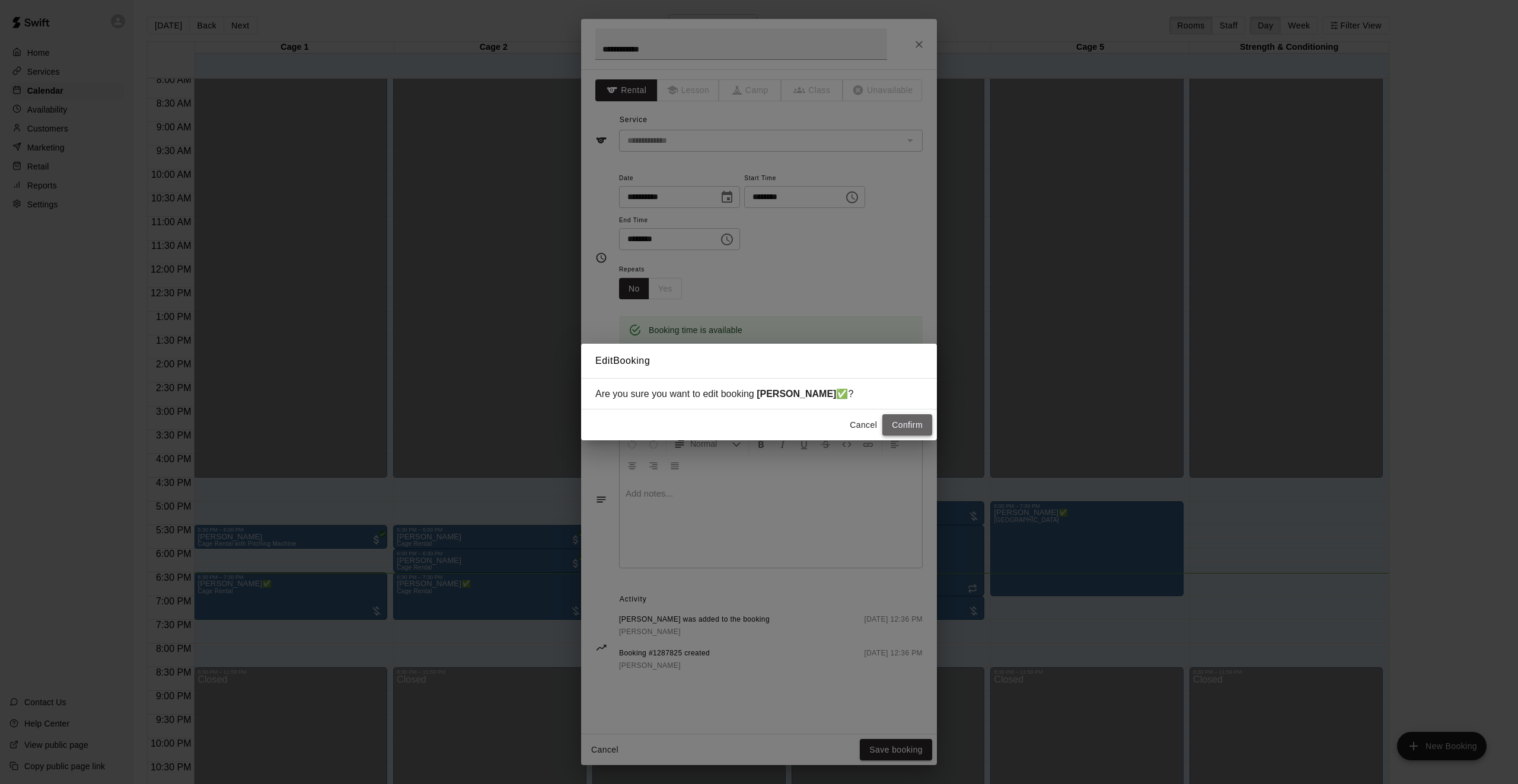
click at [906, 423] on button "Confirm" at bounding box center [907, 424] width 49 height 22
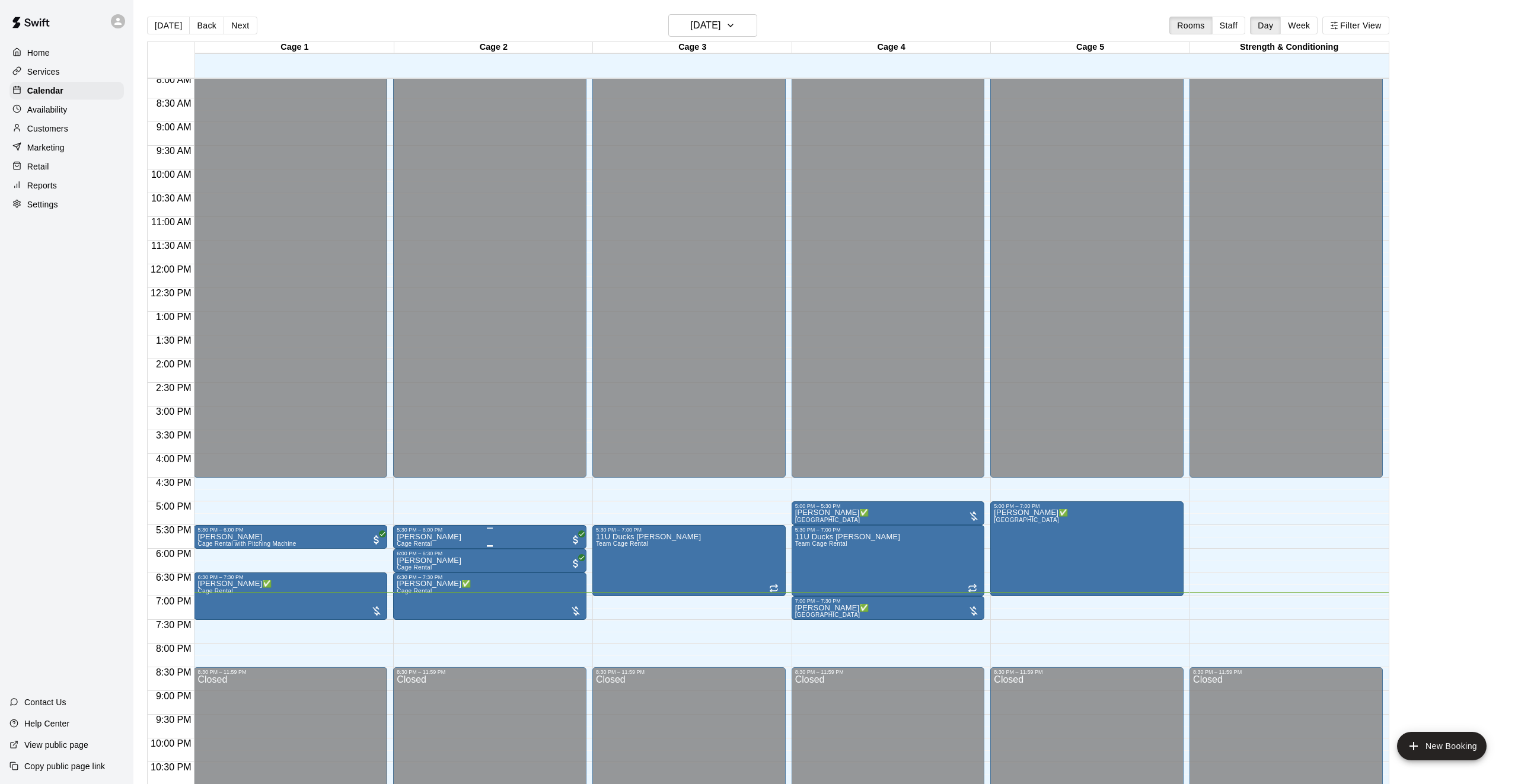
click at [379, 662] on div at bounding box center [759, 392] width 1518 height 784
click at [720, 30] on h6 "[DATE]" at bounding box center [705, 24] width 30 height 16
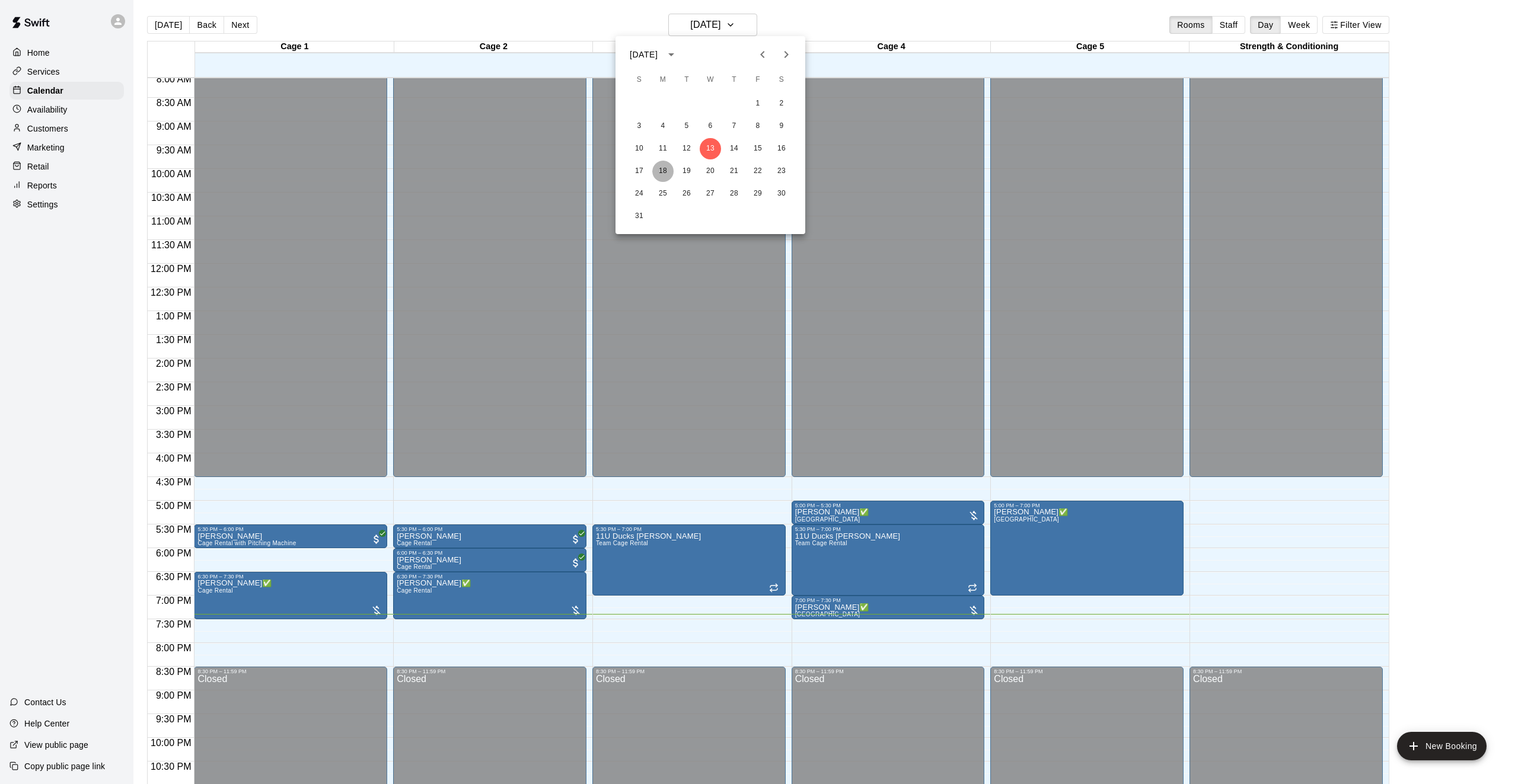
click at [665, 172] on button "18" at bounding box center [662, 171] width 21 height 21
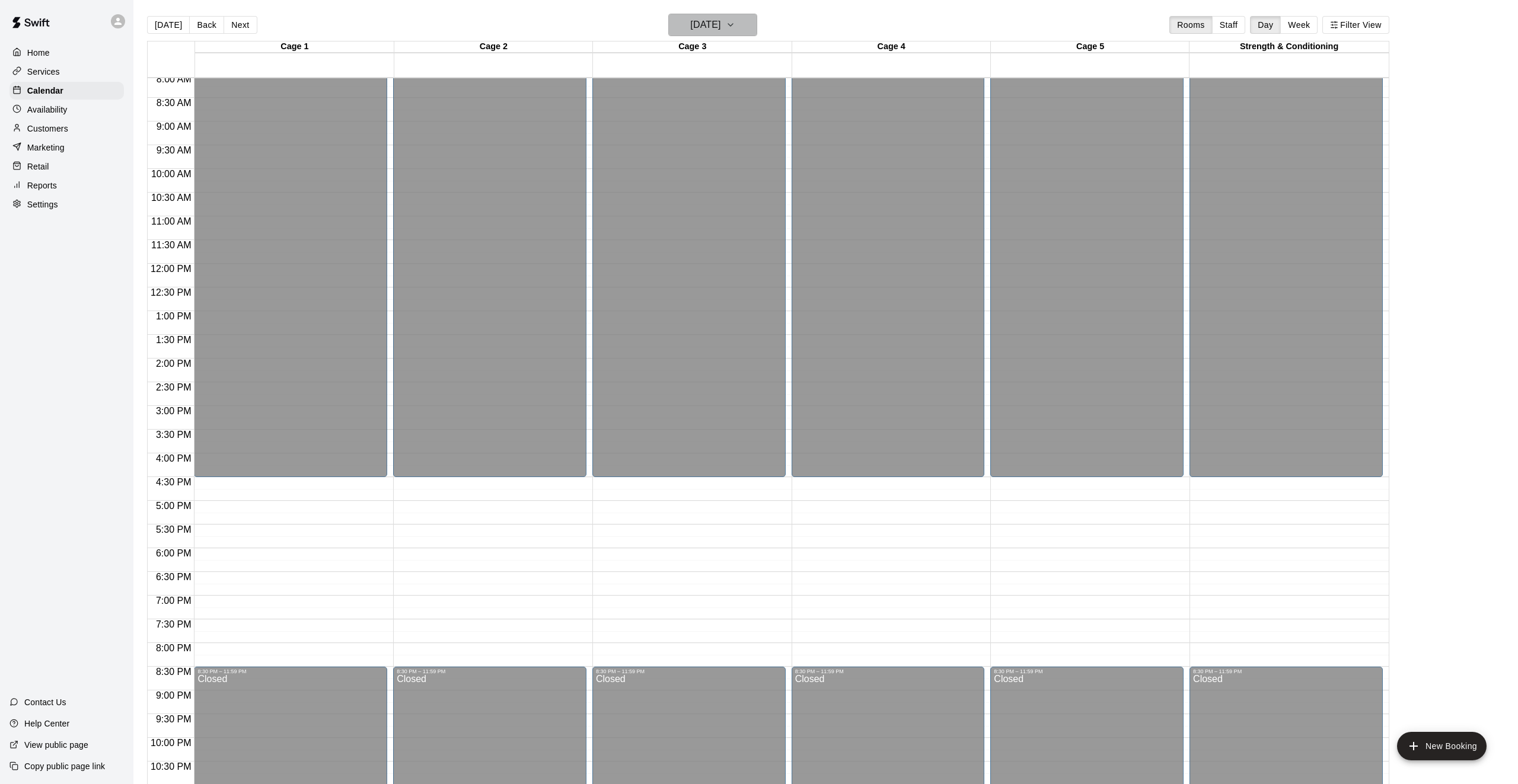
click at [735, 29] on icon "button" at bounding box center [730, 25] width 10 height 14
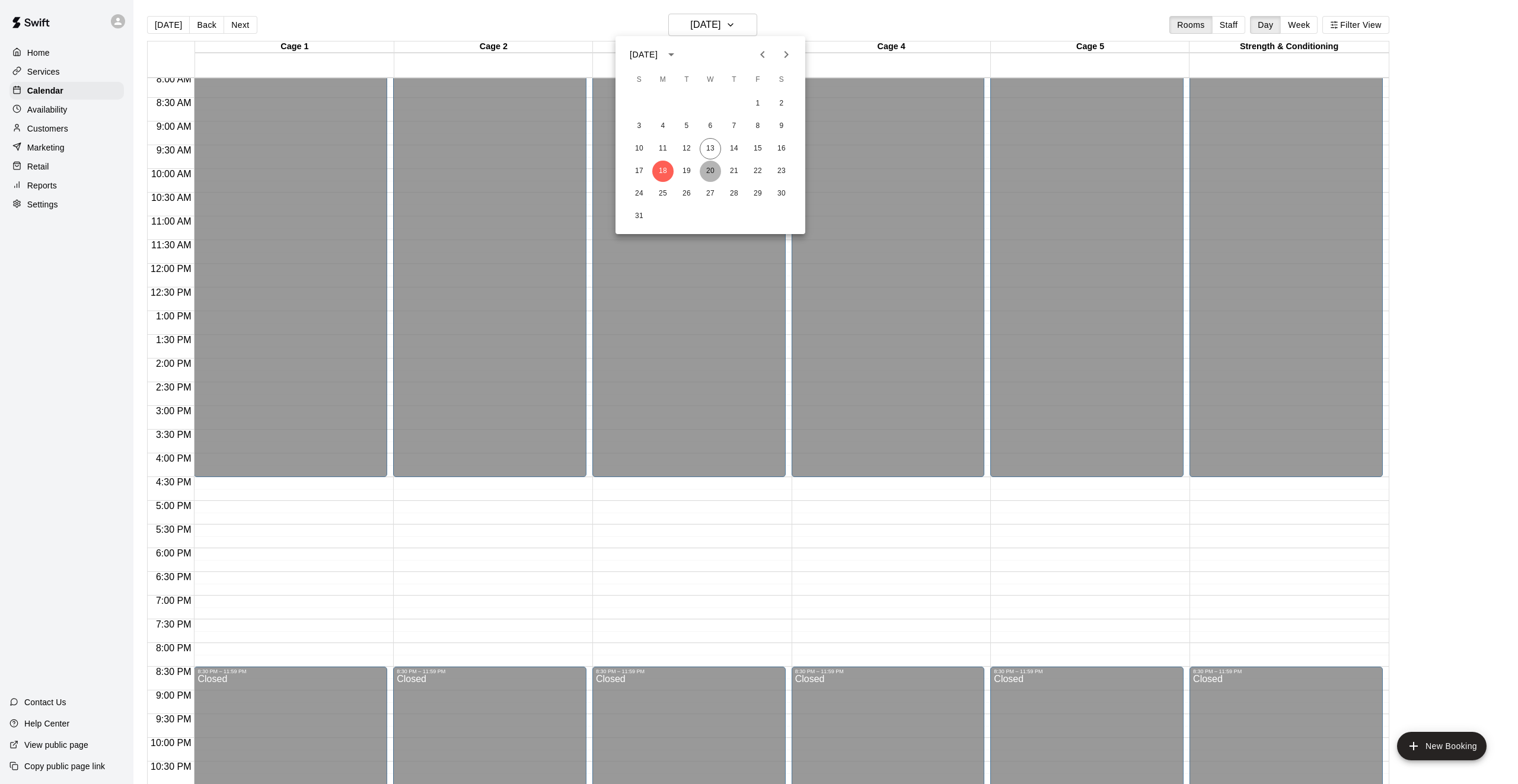
click at [710, 169] on button "20" at bounding box center [710, 171] width 21 height 21
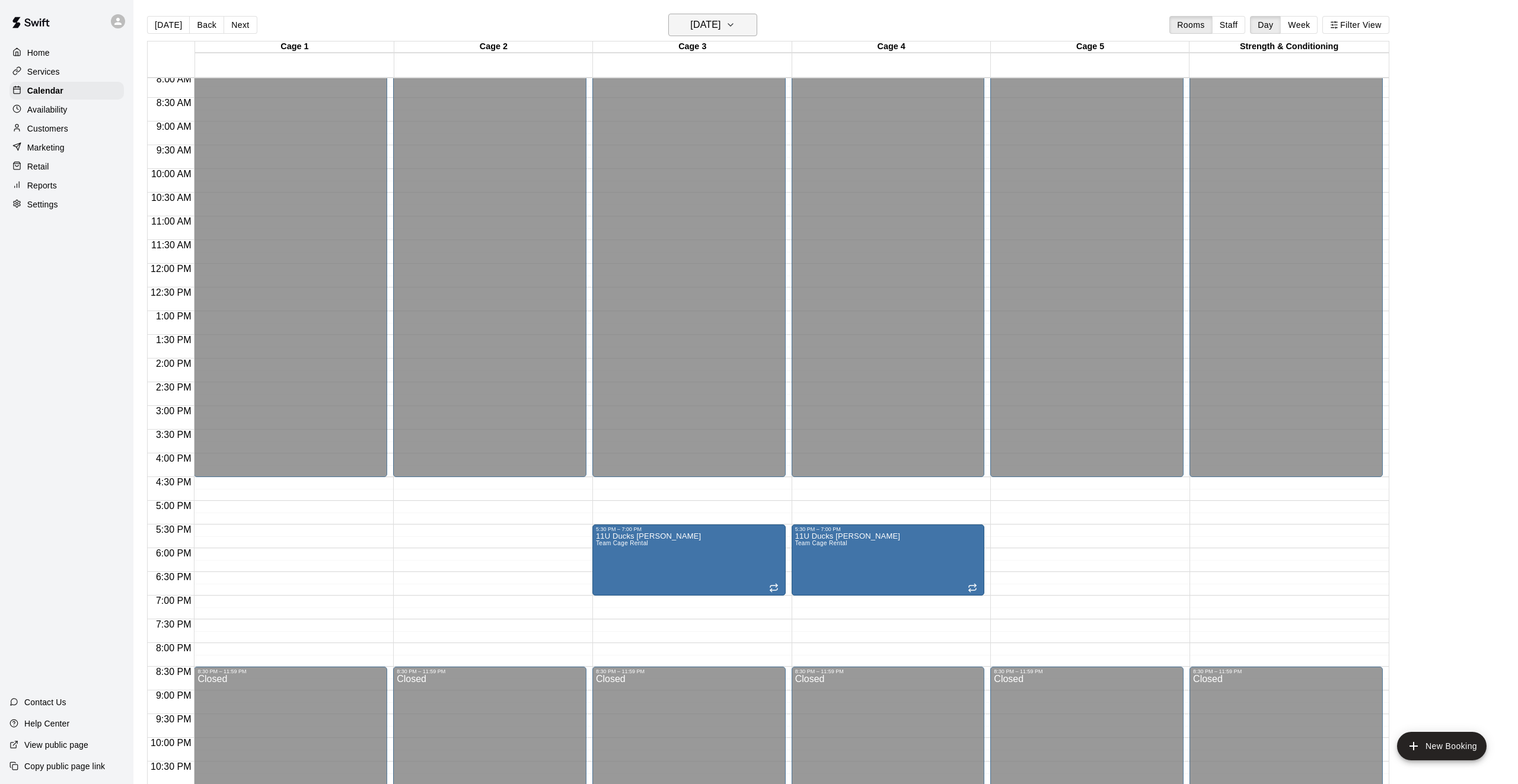
click at [699, 20] on h6 "[DATE]" at bounding box center [705, 24] width 30 height 16
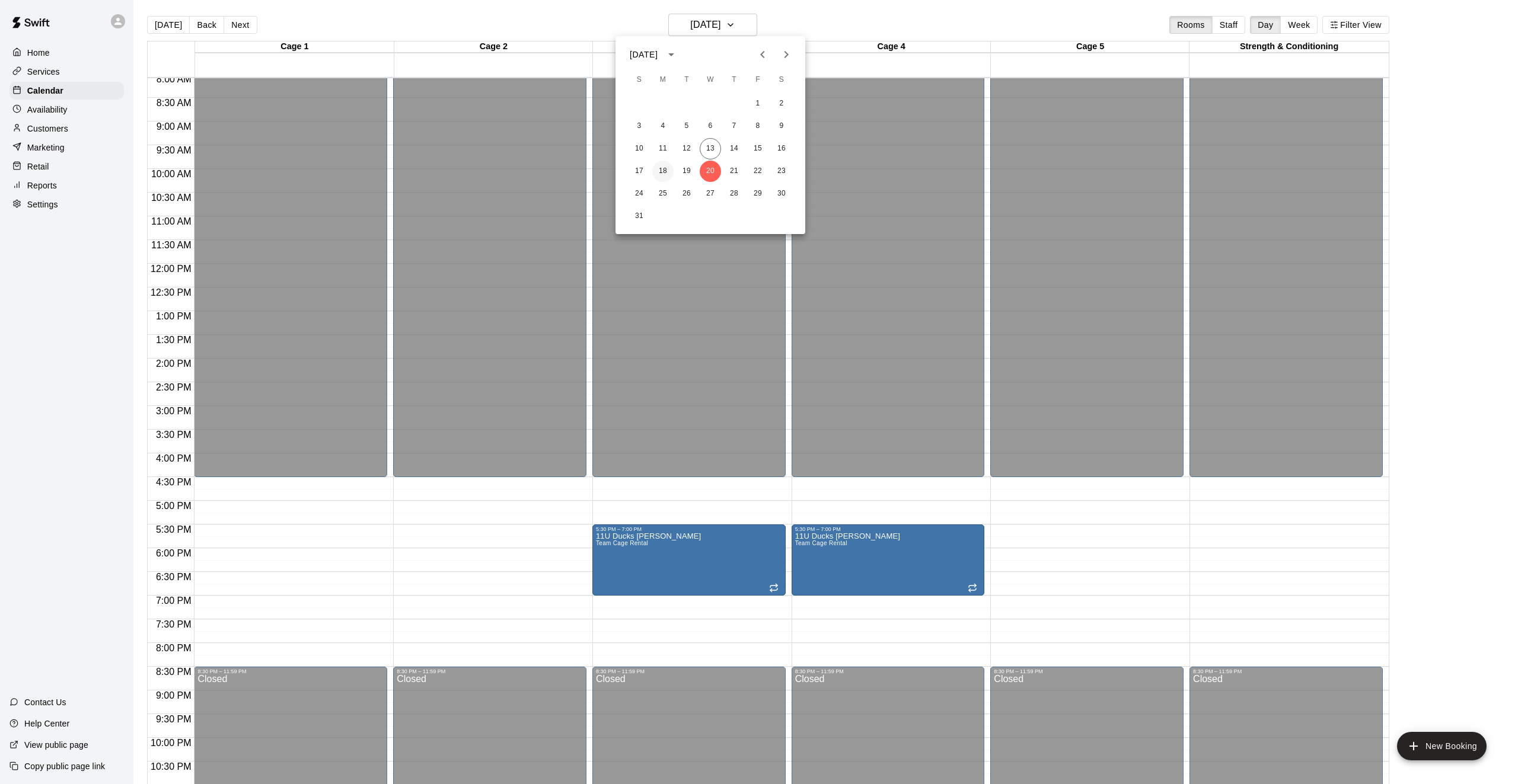
click at [669, 175] on button "18" at bounding box center [662, 171] width 21 height 21
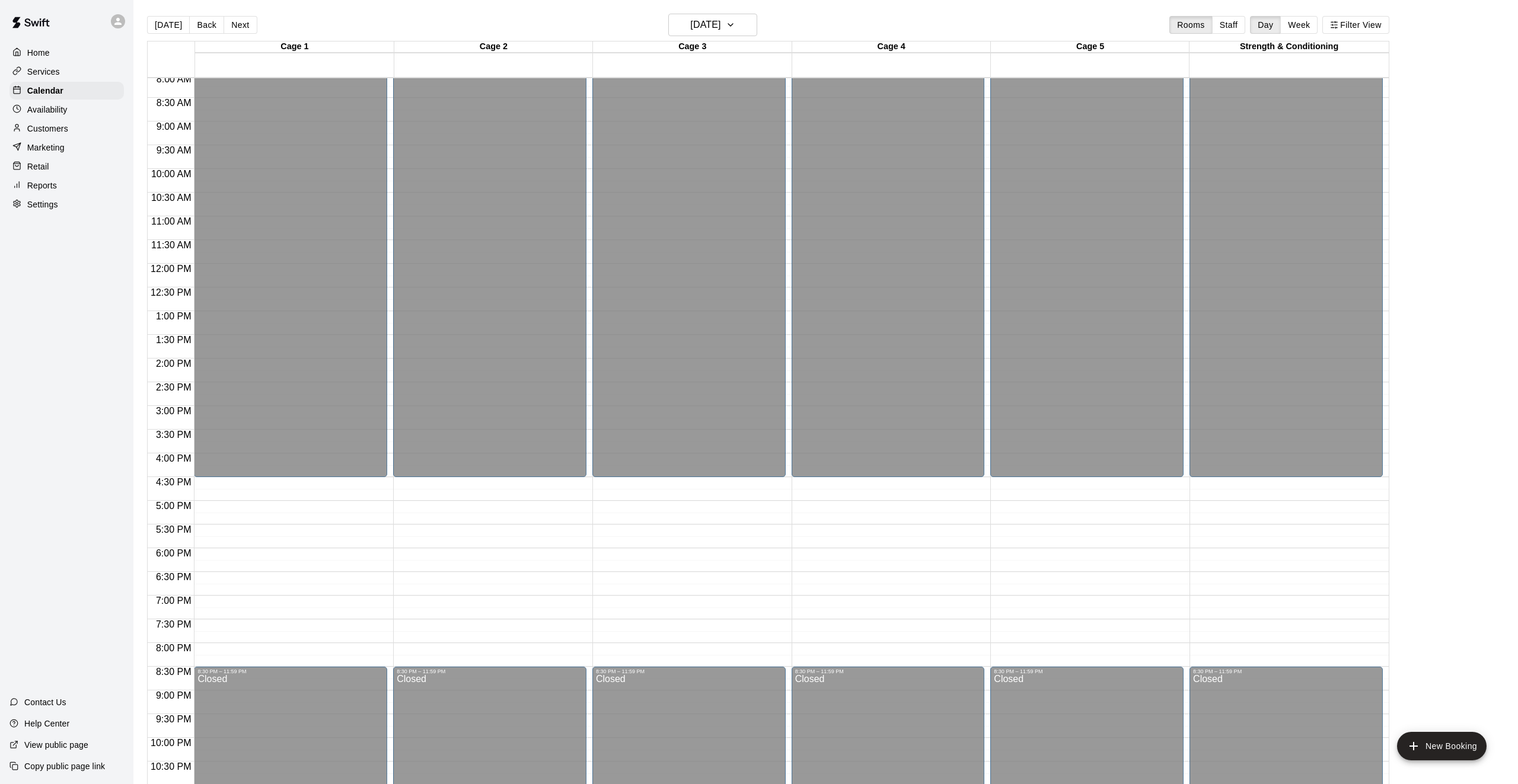
click at [1034, 537] on div "12:00 AM – 4:30 PM Closed 8:30 PM – 11:59 PM Closed" at bounding box center [1086, 264] width 193 height 1138
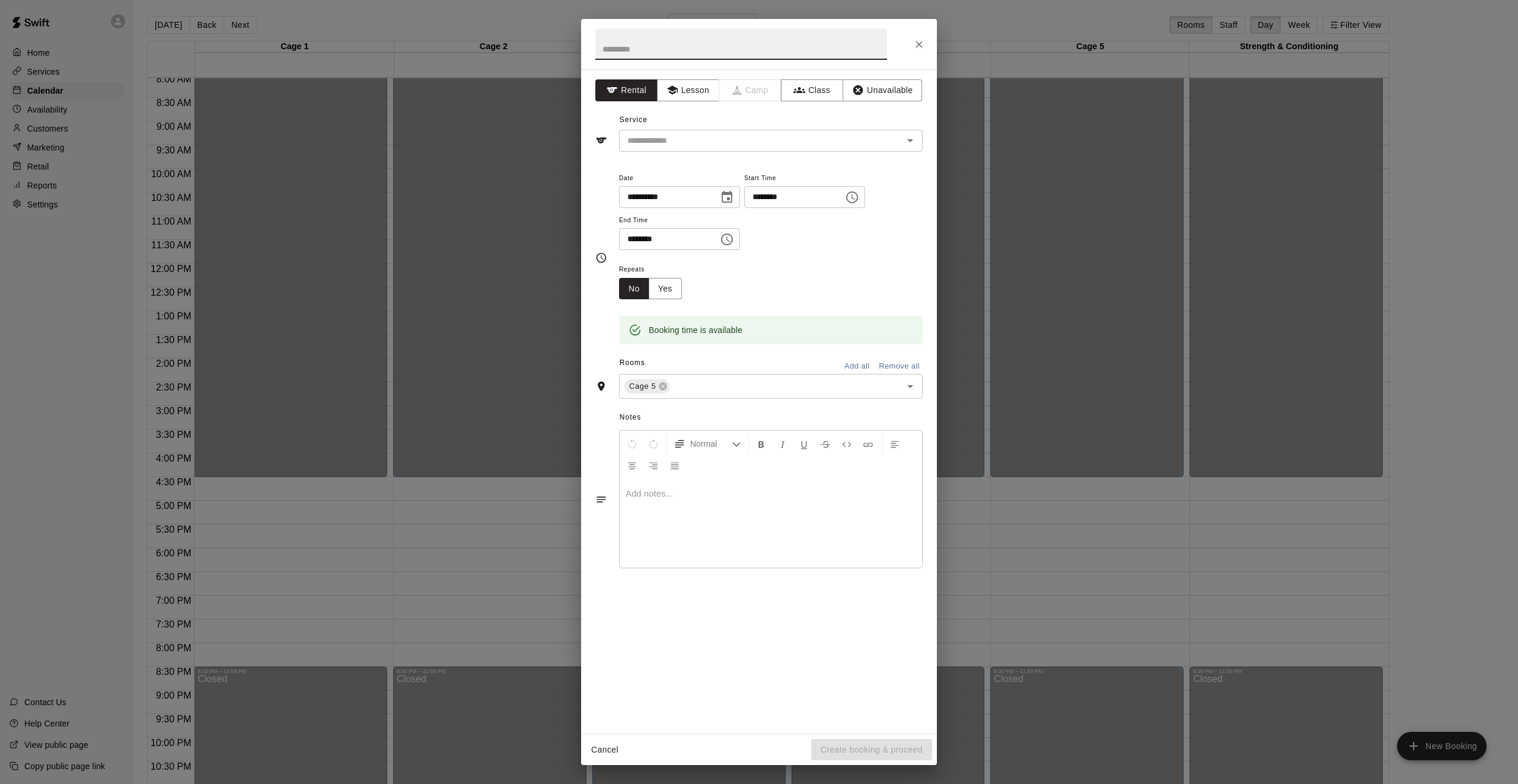
click at [1146, 508] on div "**********" at bounding box center [759, 392] width 1518 height 784
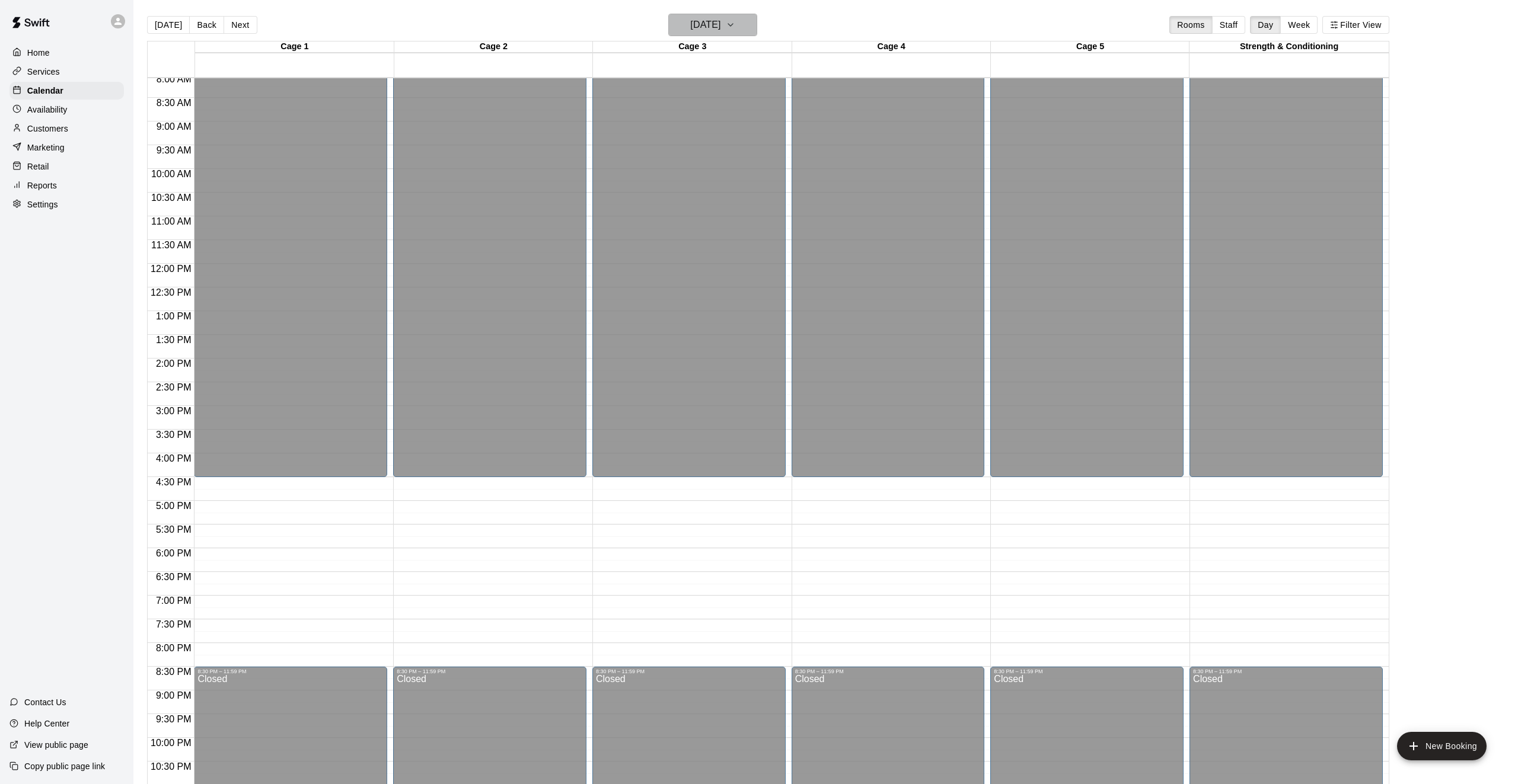
click at [720, 29] on h6 "[DATE]" at bounding box center [705, 24] width 30 height 16
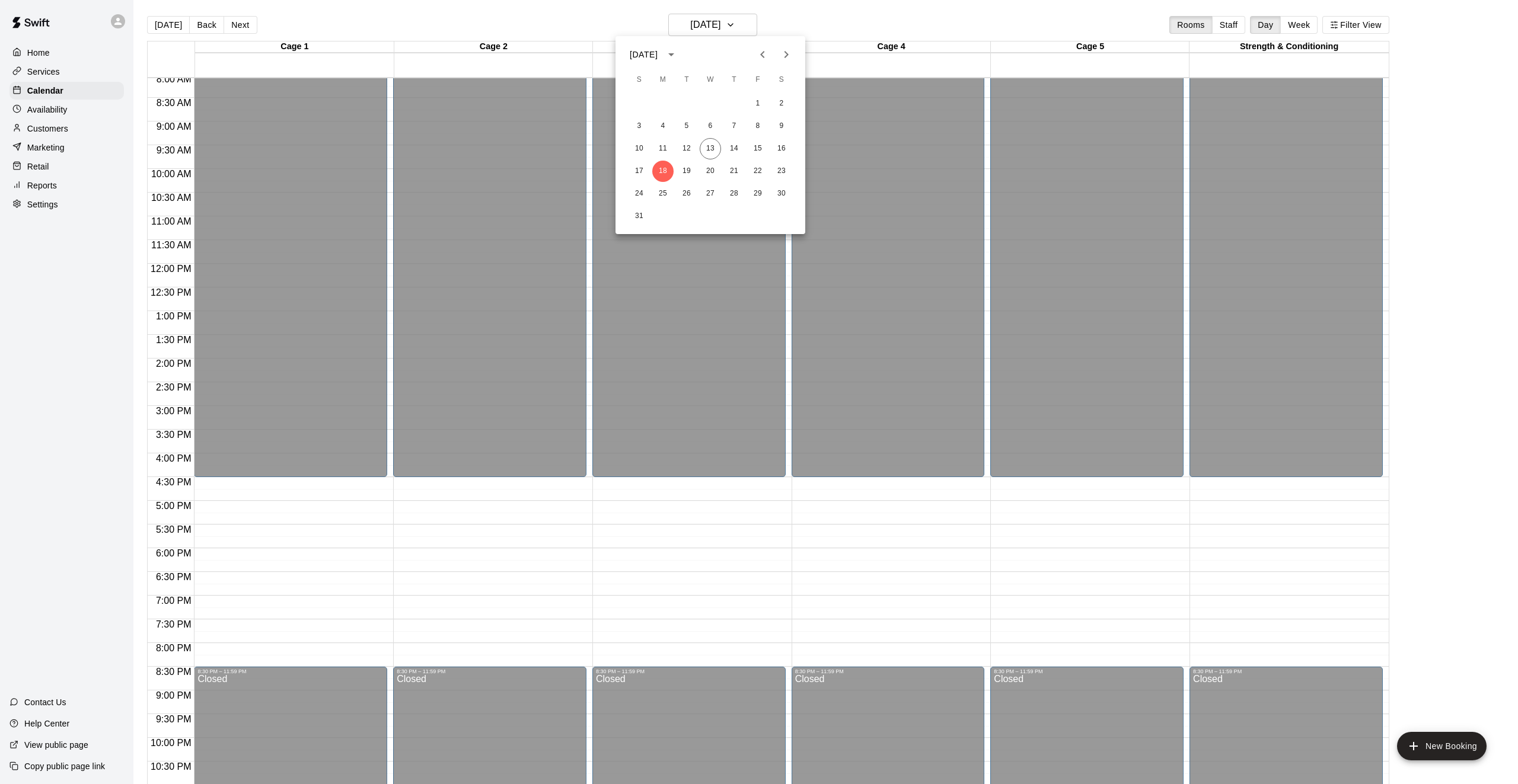
click at [1086, 164] on div at bounding box center [759, 392] width 1518 height 784
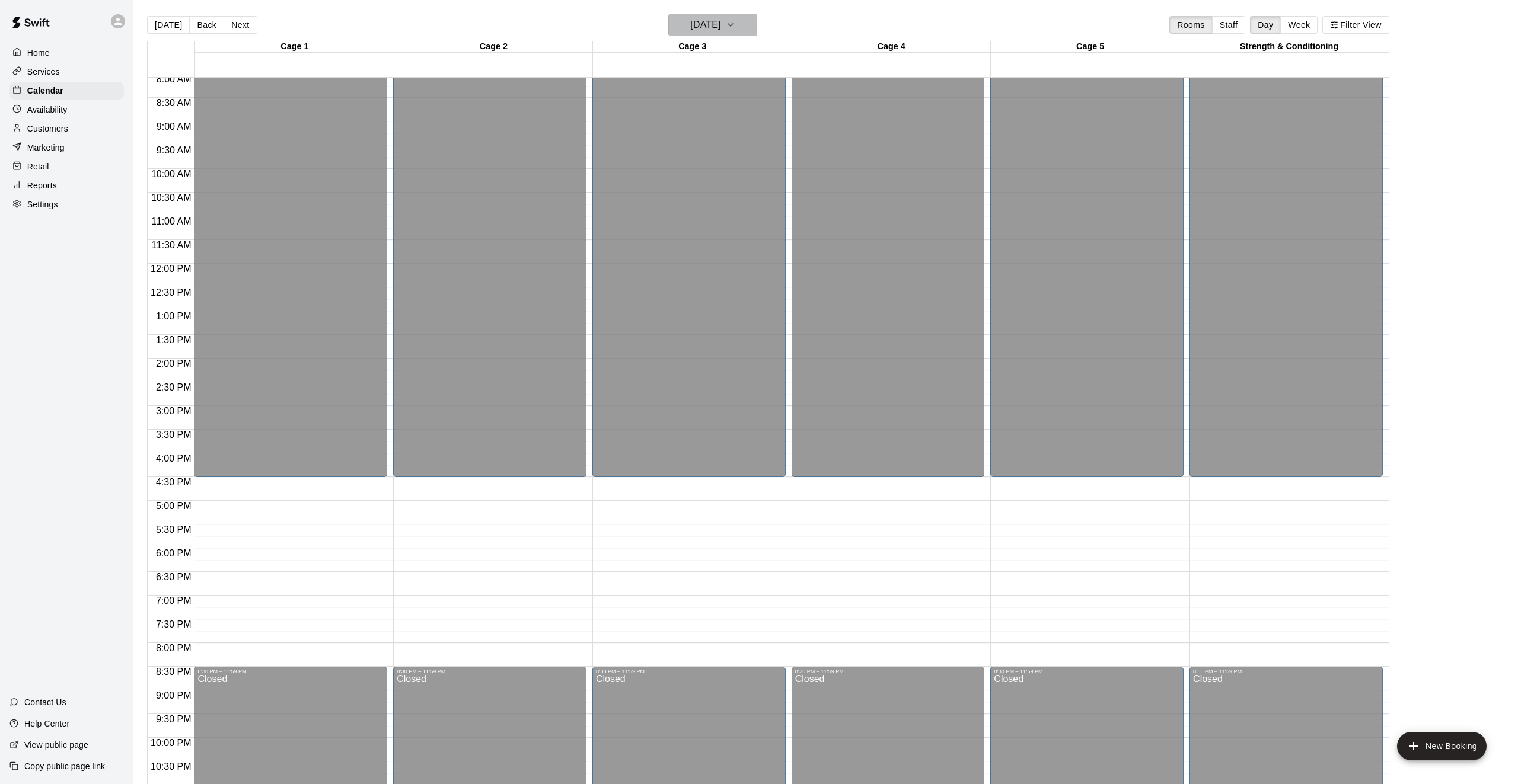
click at [714, 25] on h6 "[DATE]" at bounding box center [705, 24] width 30 height 16
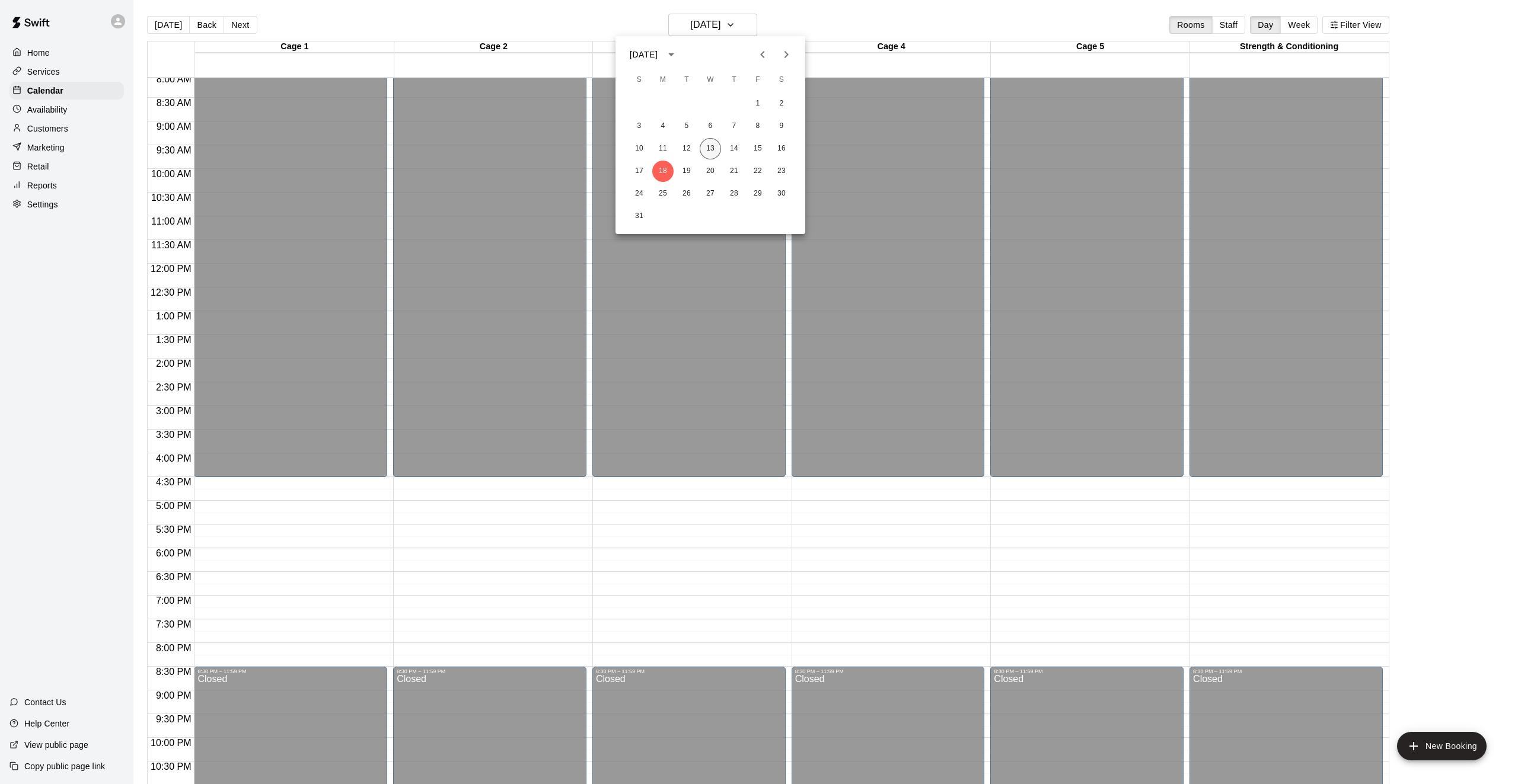
click at [705, 149] on button "13" at bounding box center [710, 148] width 21 height 21
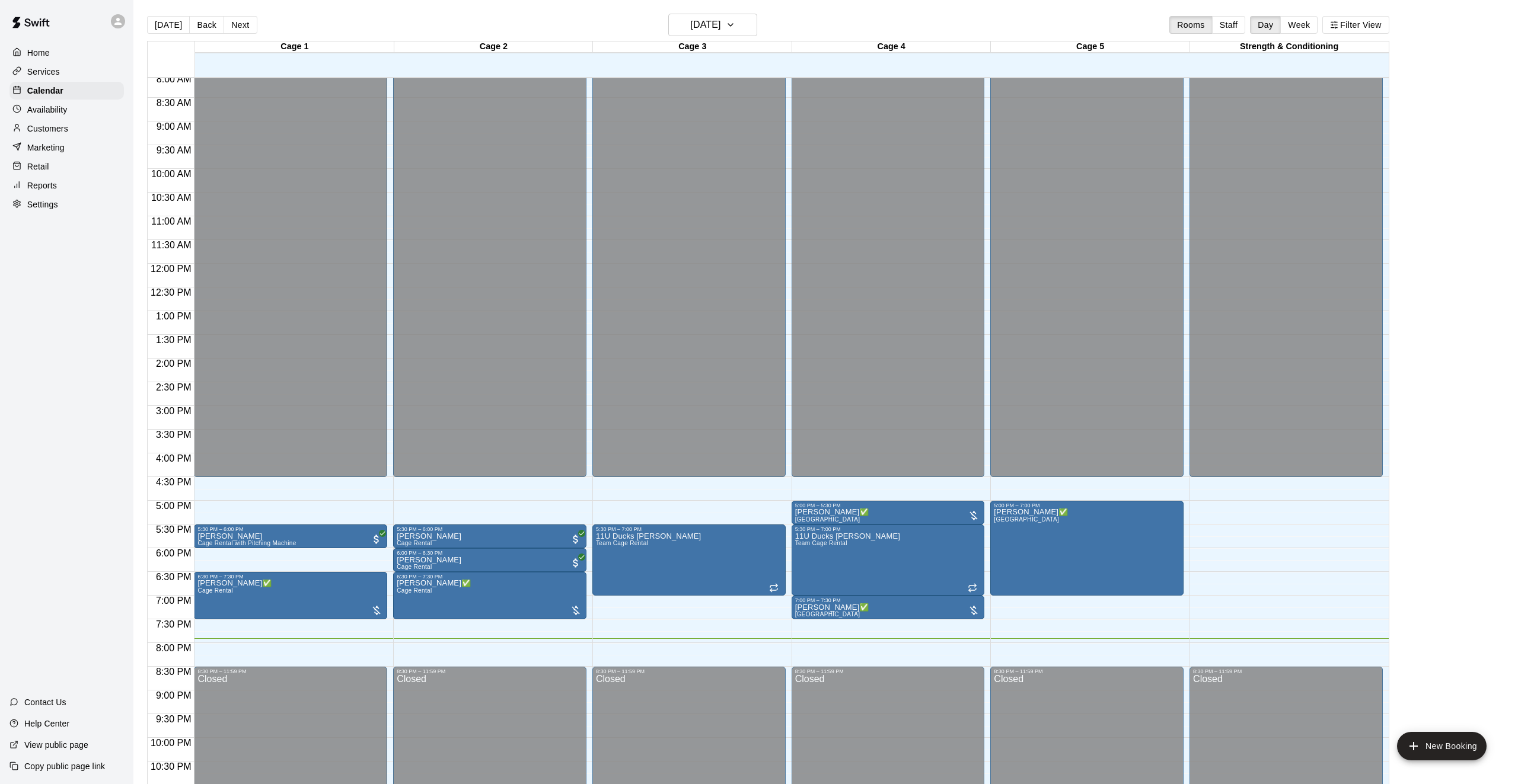
click at [645, 607] on div "12:00 AM – 4:30 PM Closed 5:30 PM – 7:00 PM 11U Ducks [PERSON_NAME] Team Cage R…" at bounding box center [688, 264] width 193 height 1138
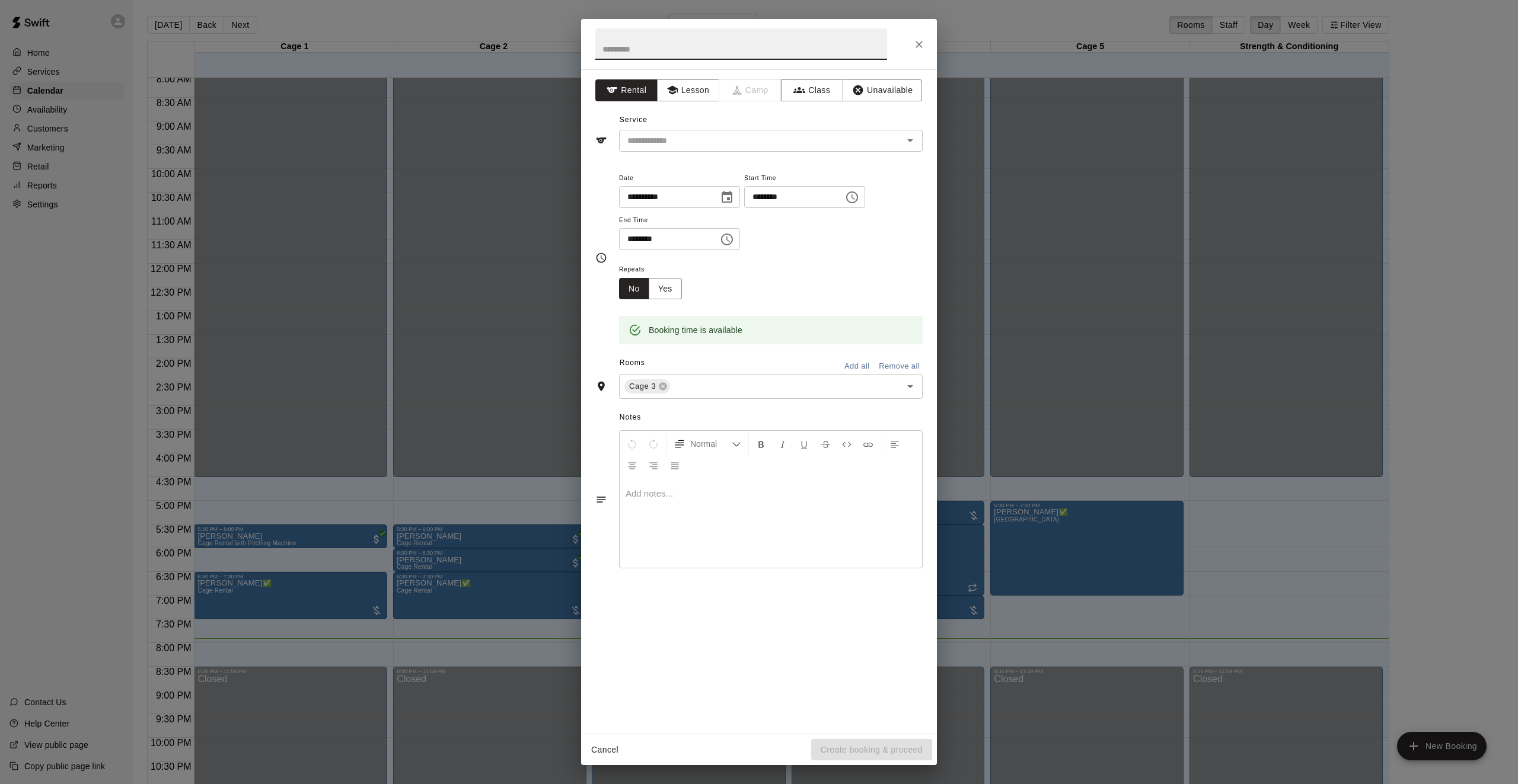
click at [470, 650] on div "**********" at bounding box center [759, 392] width 1518 height 784
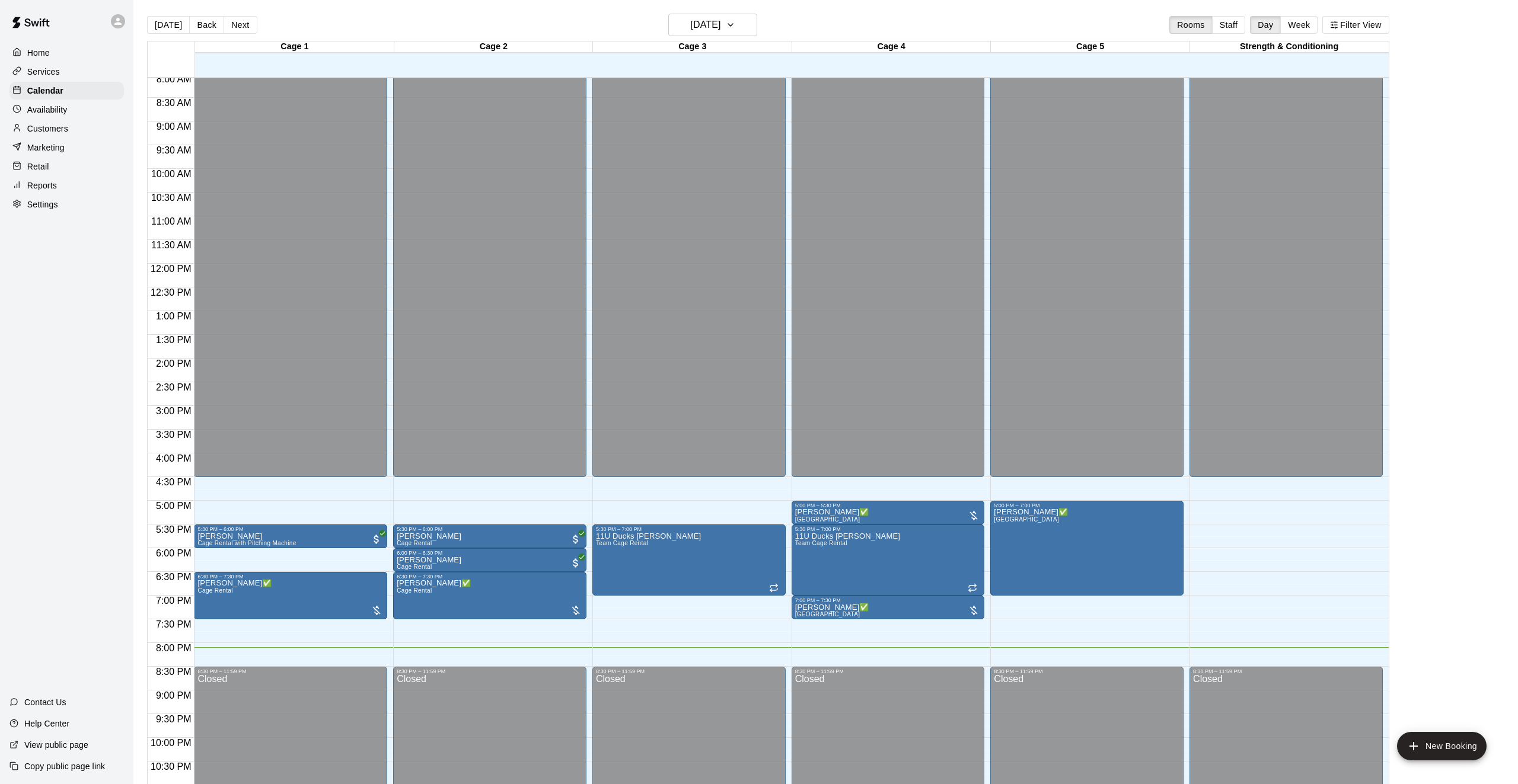
scroll to position [7, 0]
